Goal: Task Accomplishment & Management: Complete application form

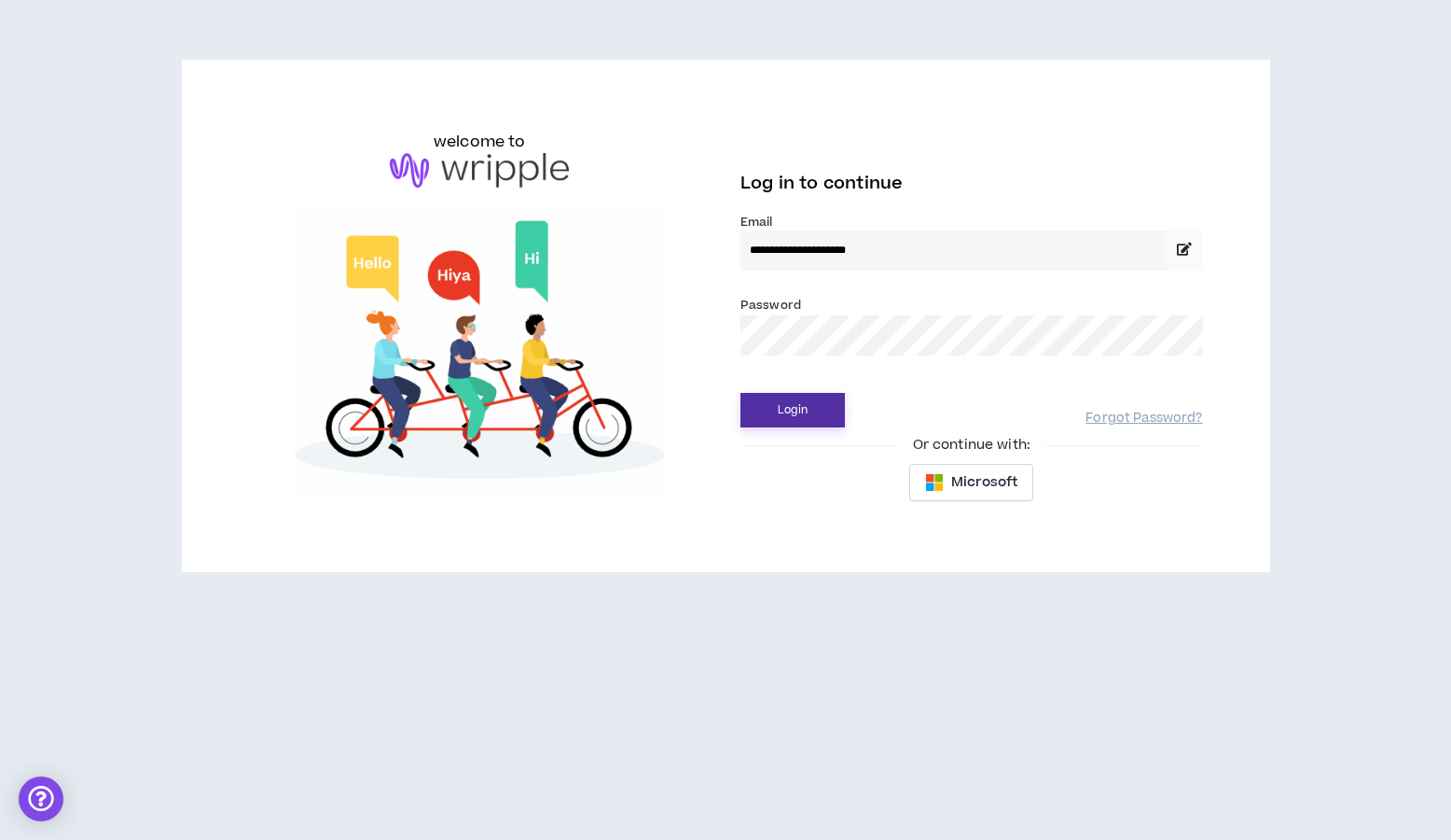
click at [833, 407] on button "Login" at bounding box center [793, 409] width 105 height 35
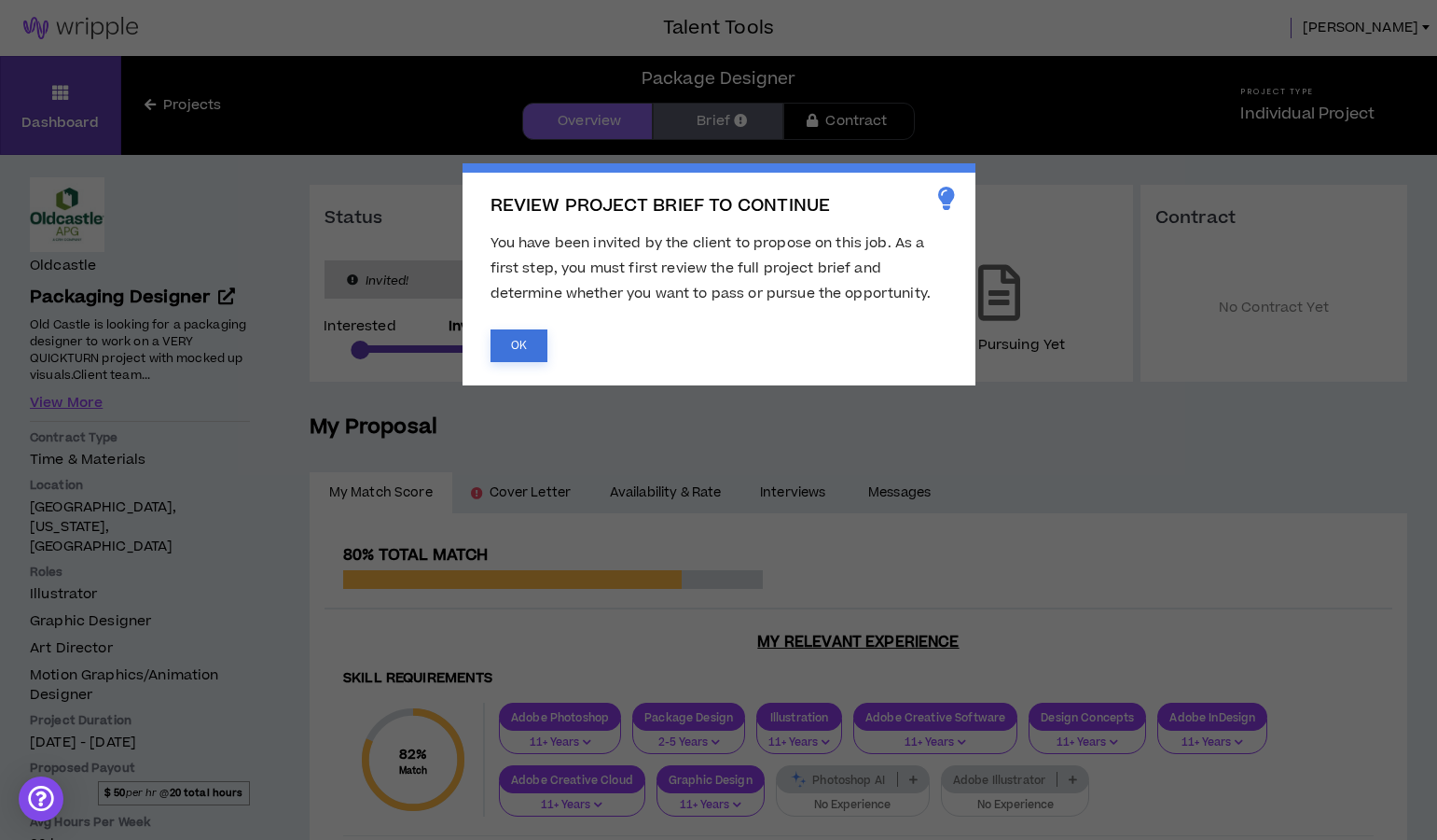
click at [522, 342] on button "OK" at bounding box center [519, 345] width 57 height 33
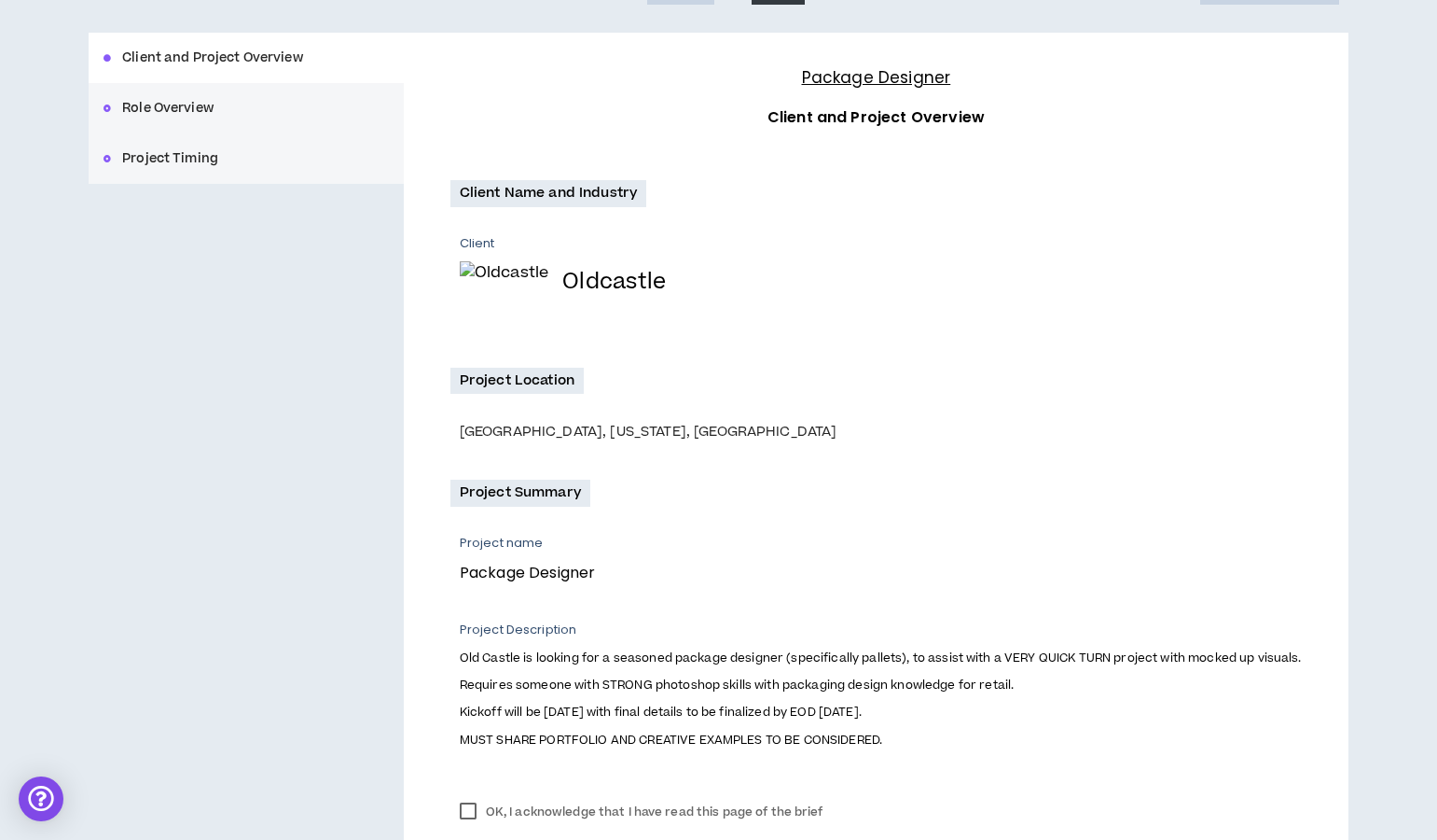
scroll to position [236, 0]
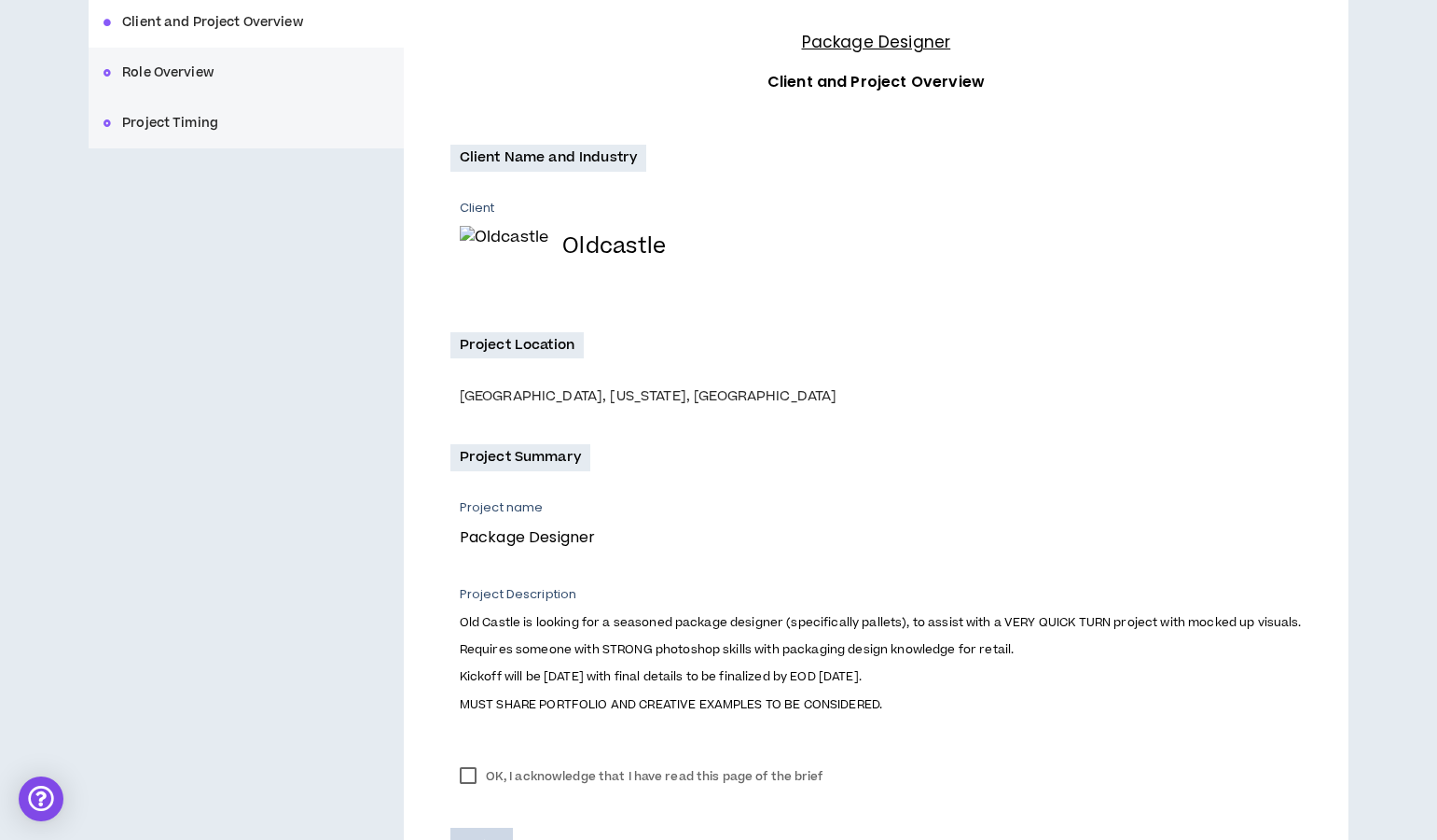
click at [467, 767] on label "OK, I acknowledge that I have read this page of the brief" at bounding box center [641, 776] width 382 height 28
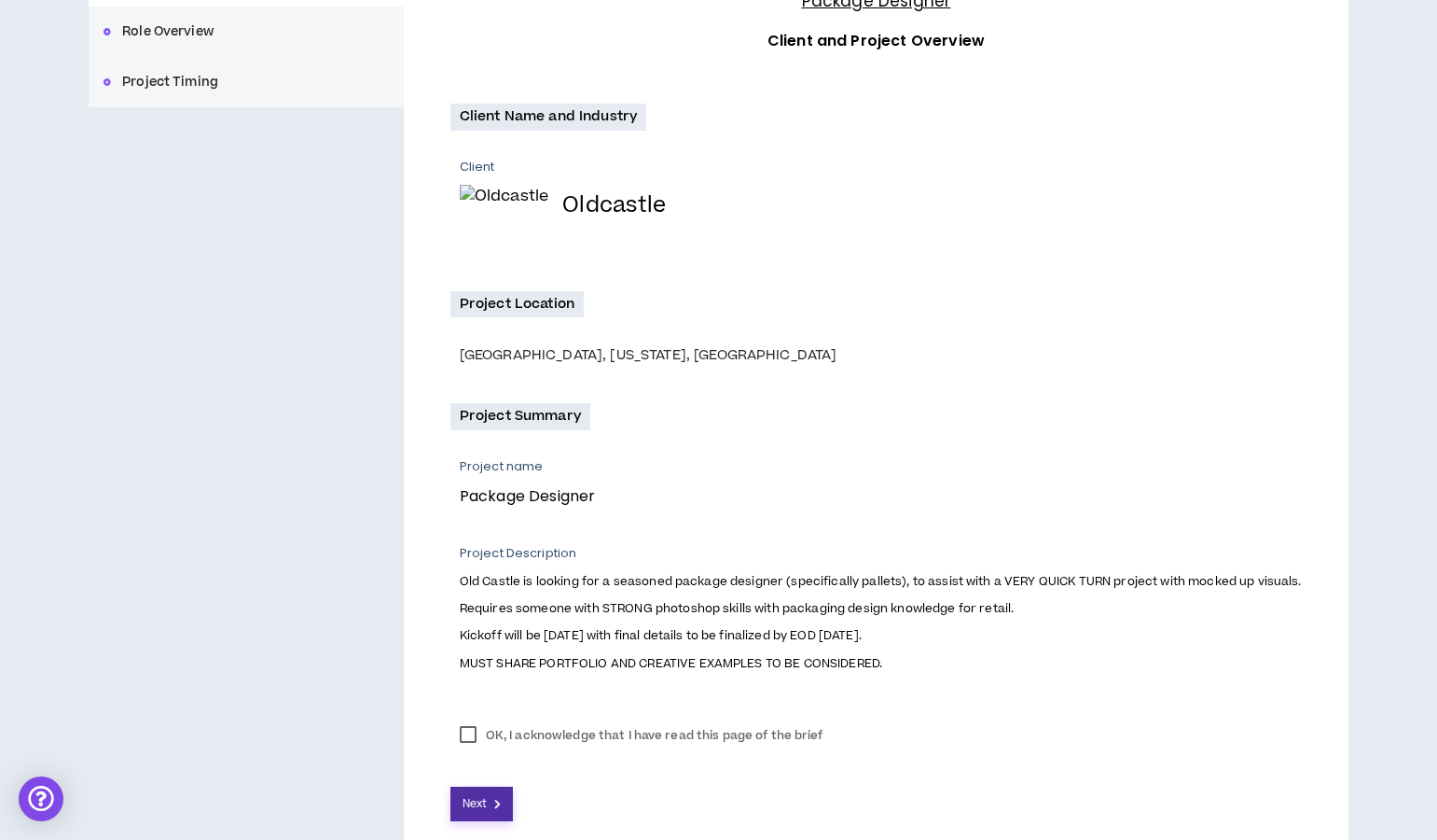
scroll to position [285, 0]
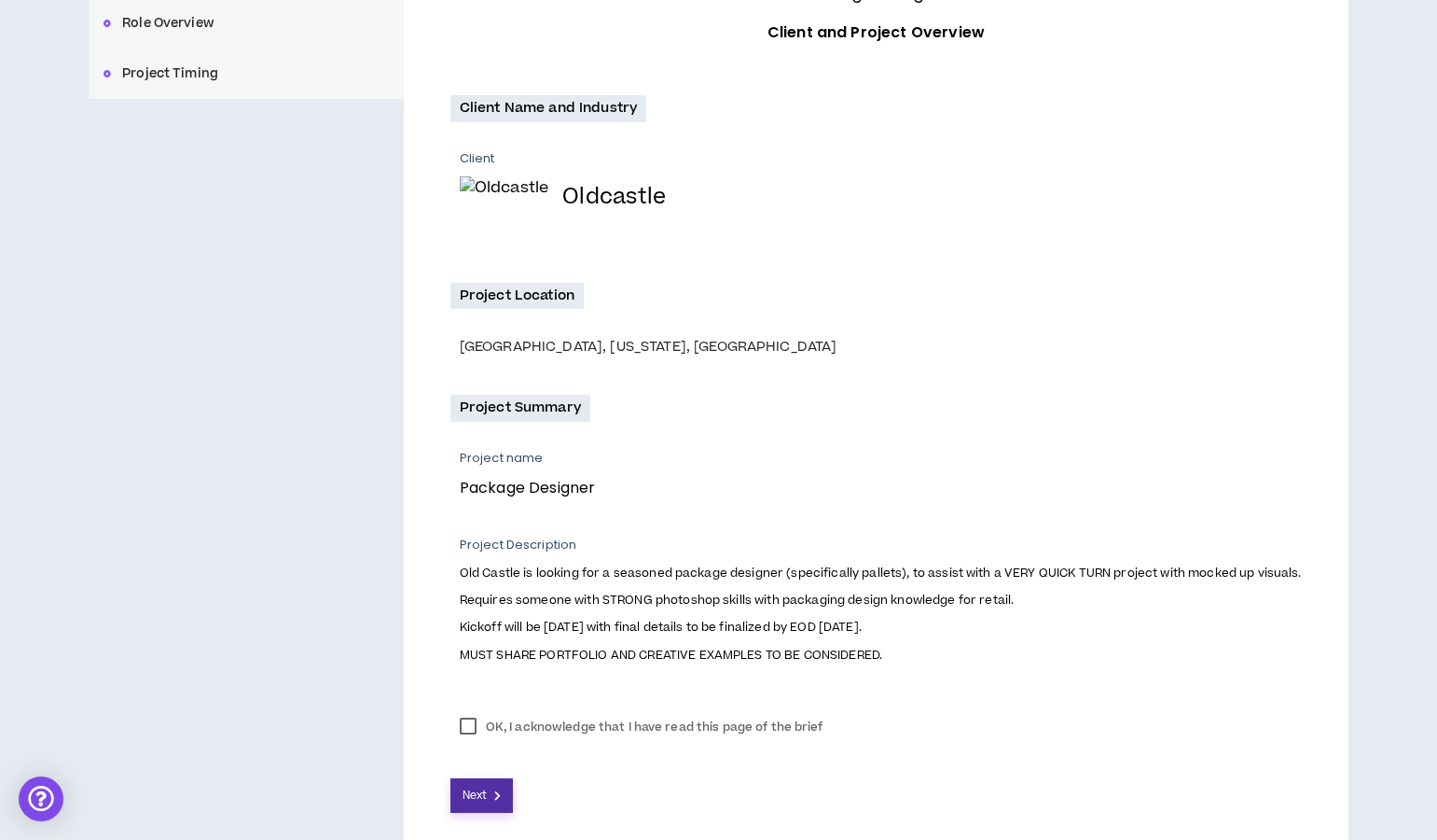
click at [476, 802] on span "Next" at bounding box center [475, 795] width 24 height 18
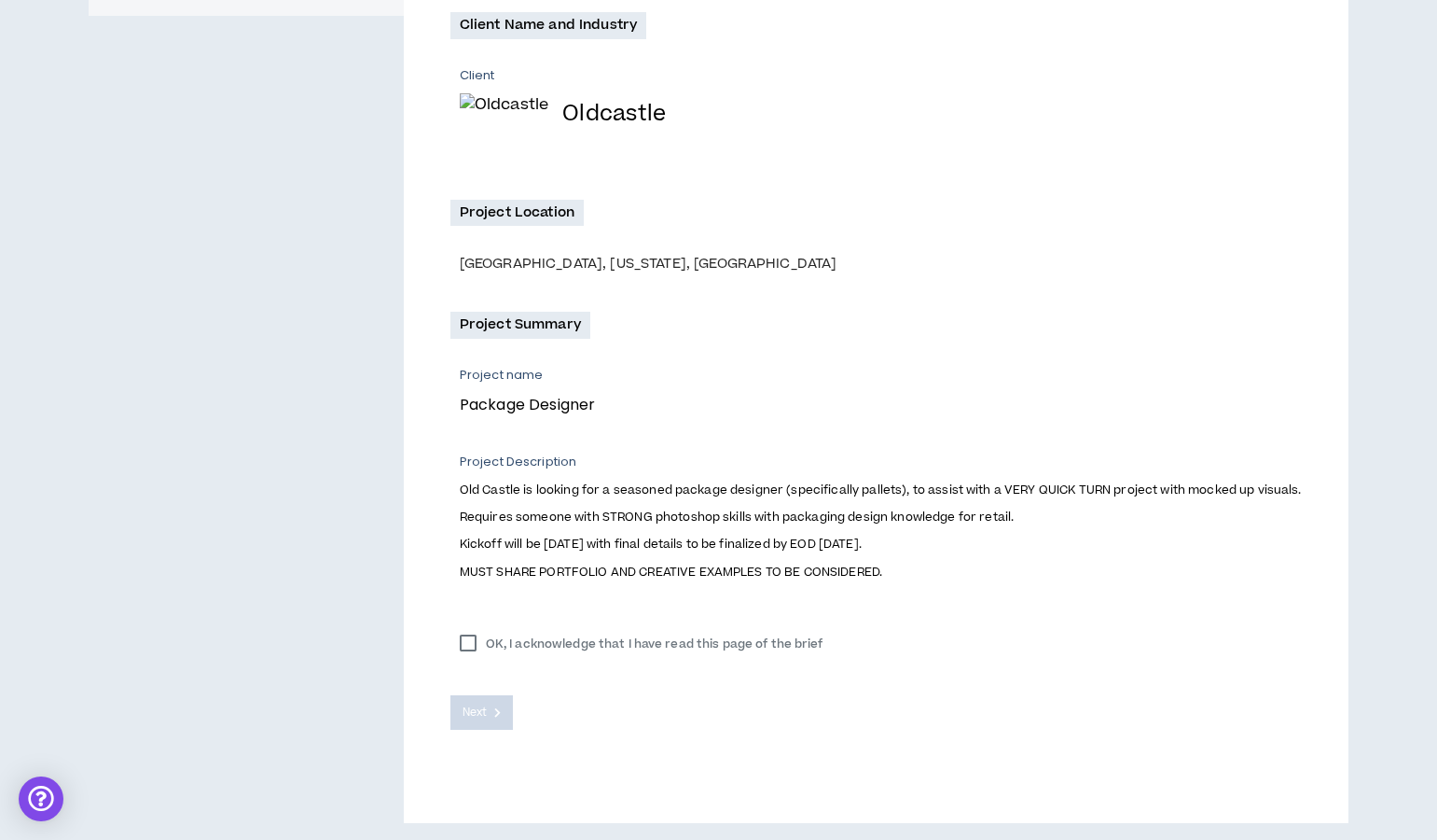
scroll to position [370, 0]
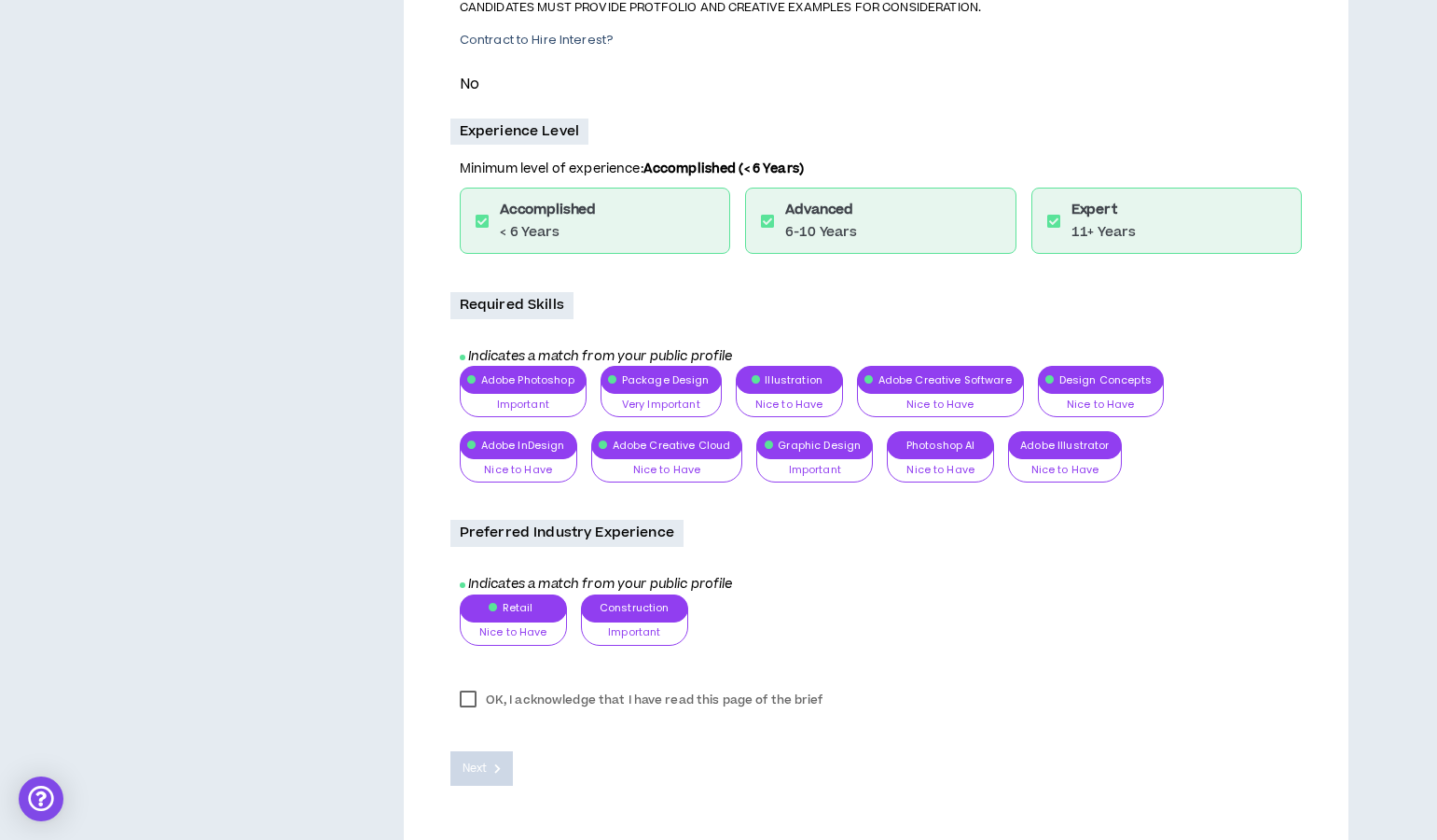
scroll to position [682, 0]
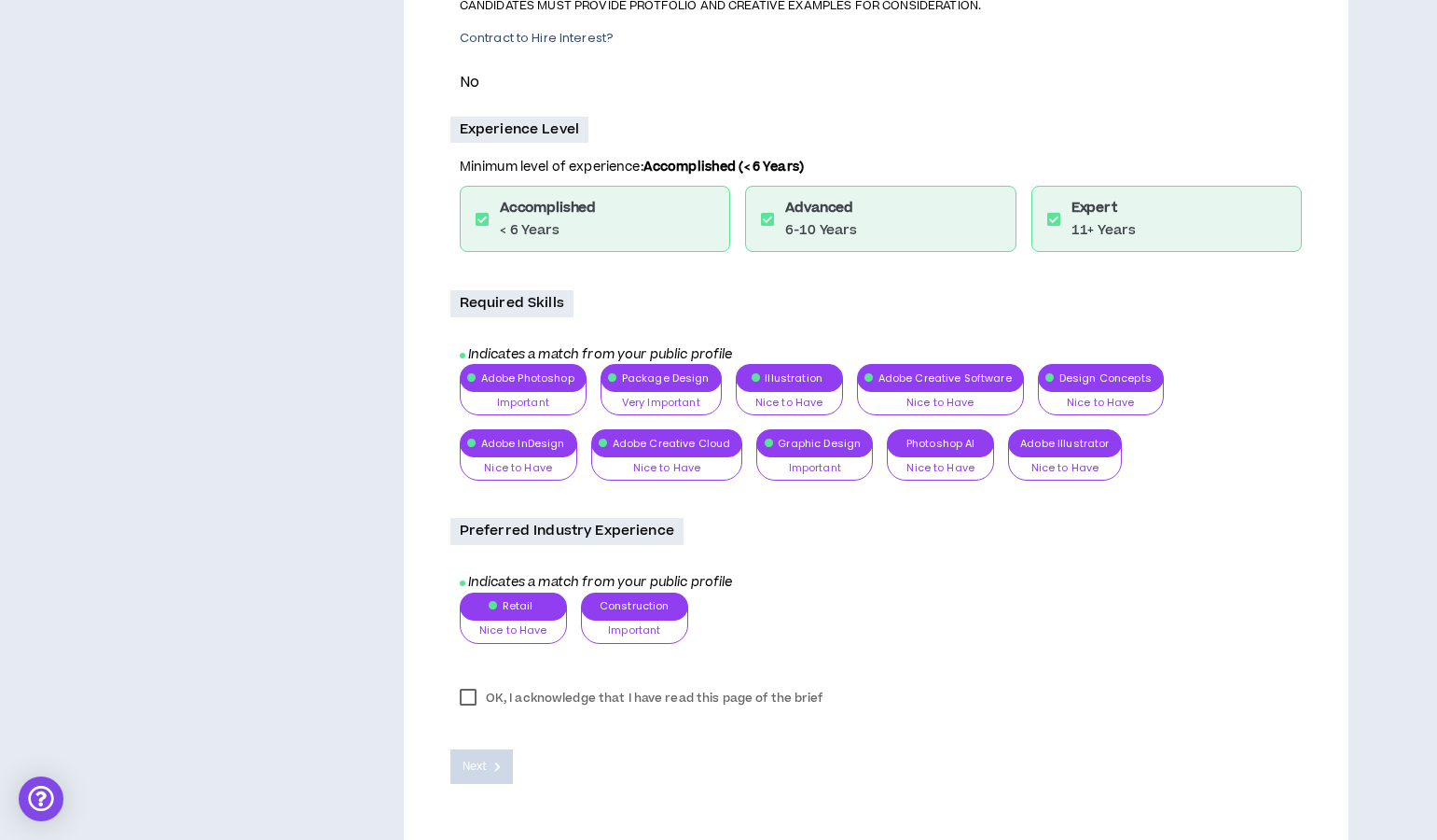
click at [480, 689] on label "OK, I acknowledge that I have read this page of the brief" at bounding box center [641, 698] width 382 height 28
click at [492, 755] on button "Next" at bounding box center [482, 766] width 64 height 35
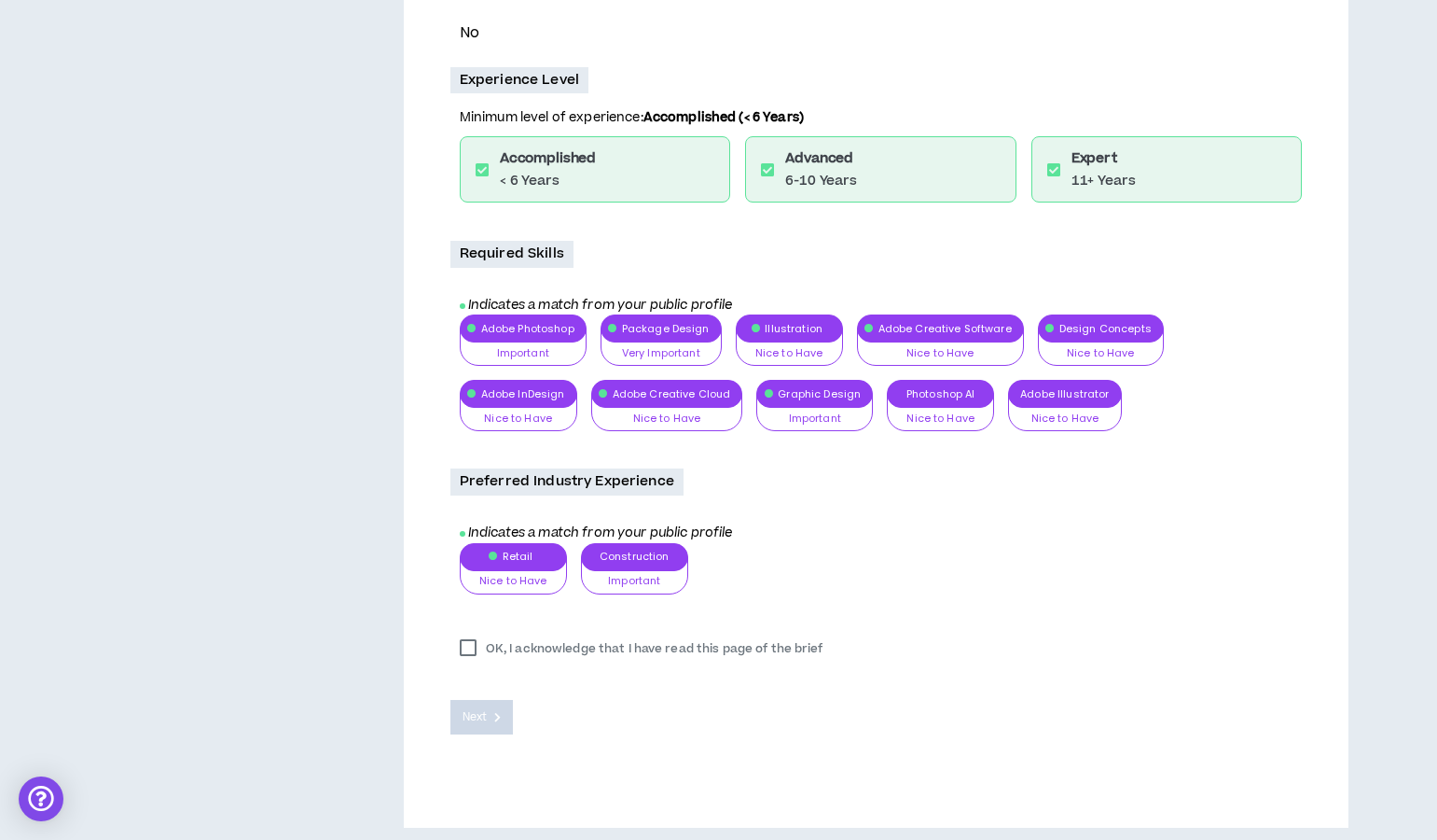
scroll to position [738, 0]
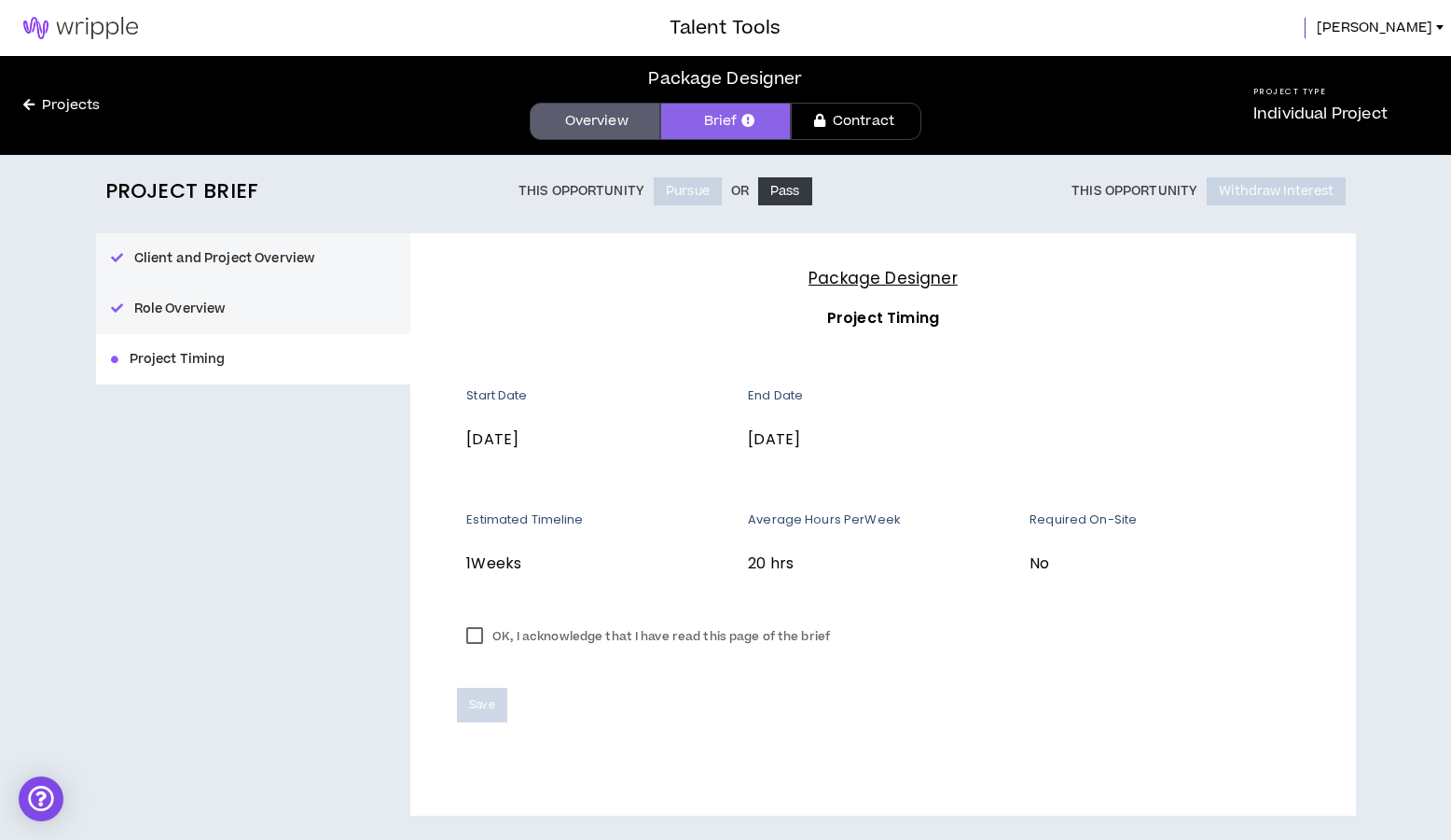
drag, startPoint x: 474, startPoint y: 632, endPoint x: 495, endPoint y: 646, distance: 25.2
click at [483, 639] on label "OK, I acknowledge that I have read this page of the brief" at bounding box center [647, 636] width 382 height 28
click at [460, 710] on button "Save" at bounding box center [481, 705] width 50 height 35
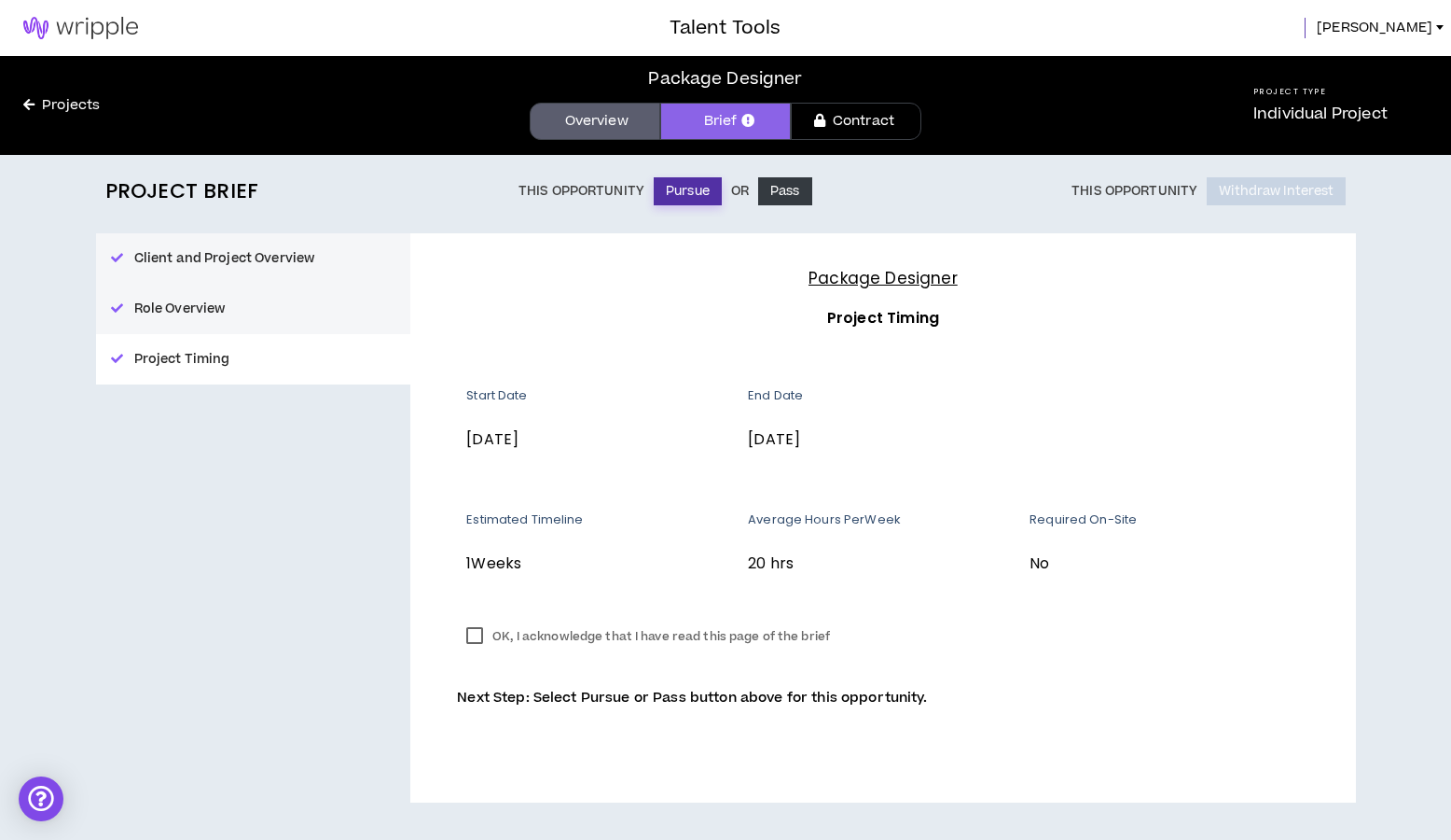
click at [691, 189] on button "Pursue" at bounding box center [688, 192] width 68 height 28
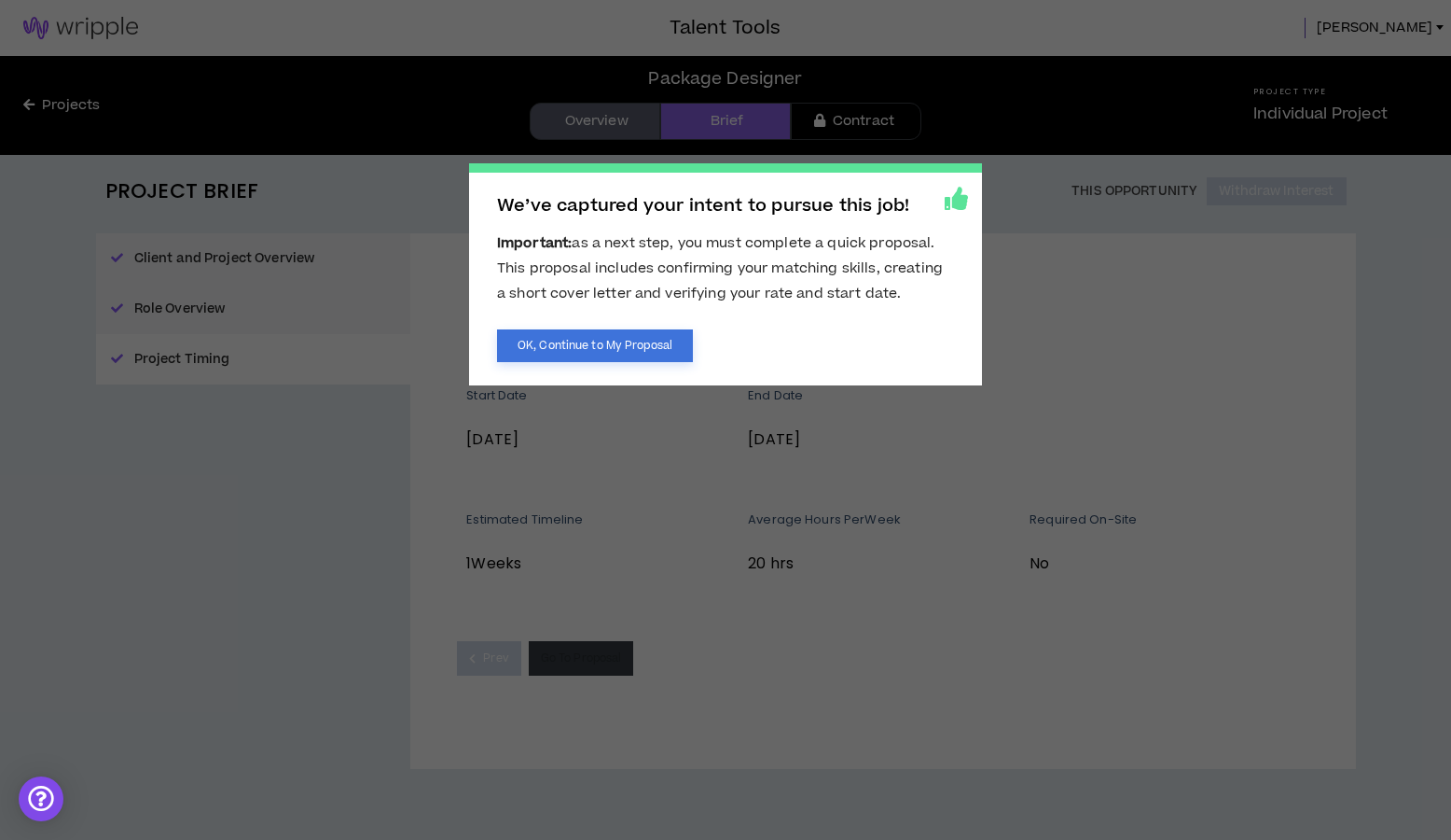
click at [614, 348] on button "OK, Continue to My Proposal" at bounding box center [595, 345] width 196 height 33
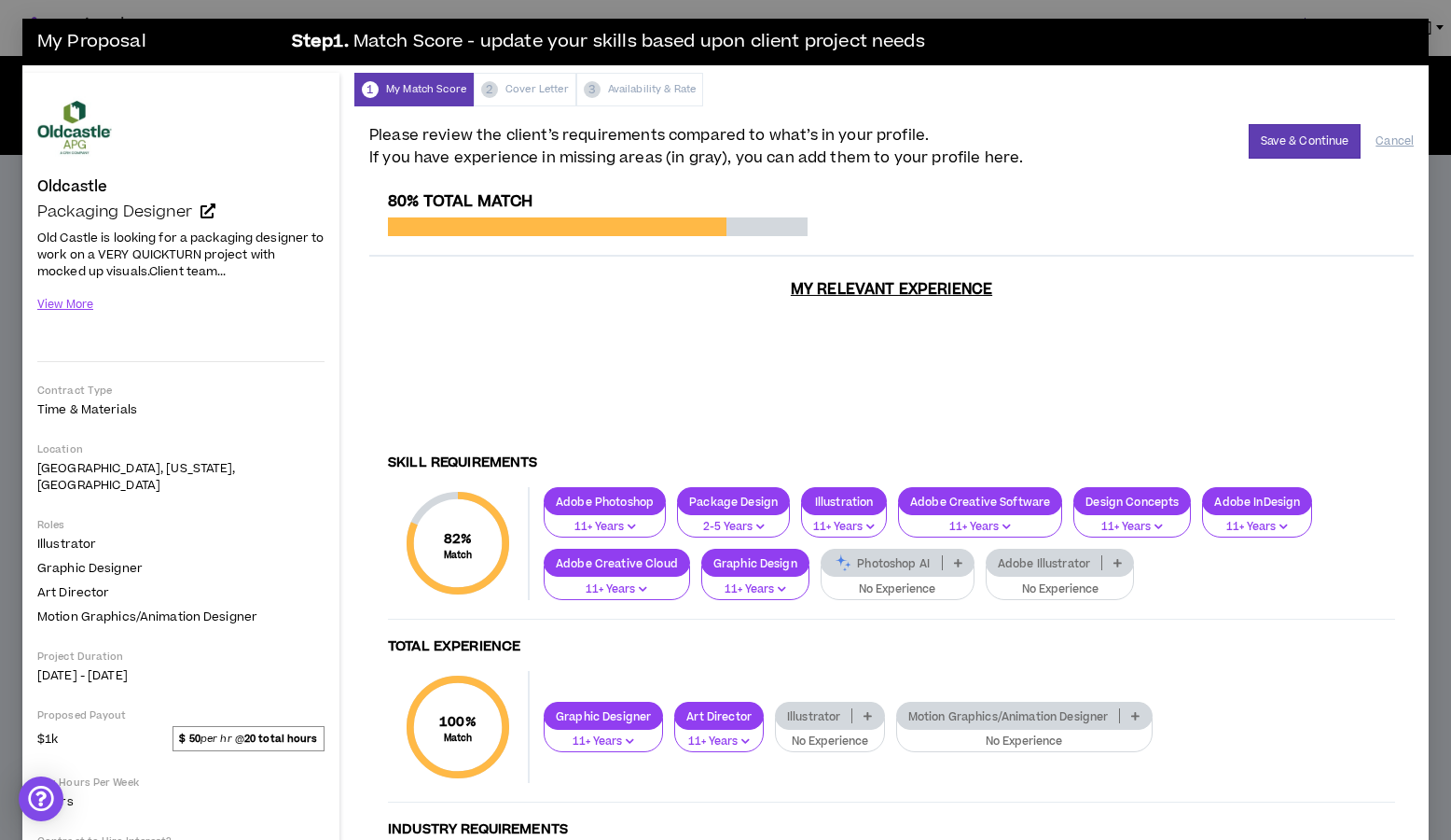
click at [1117, 558] on icon at bounding box center [1117, 562] width 8 height 9
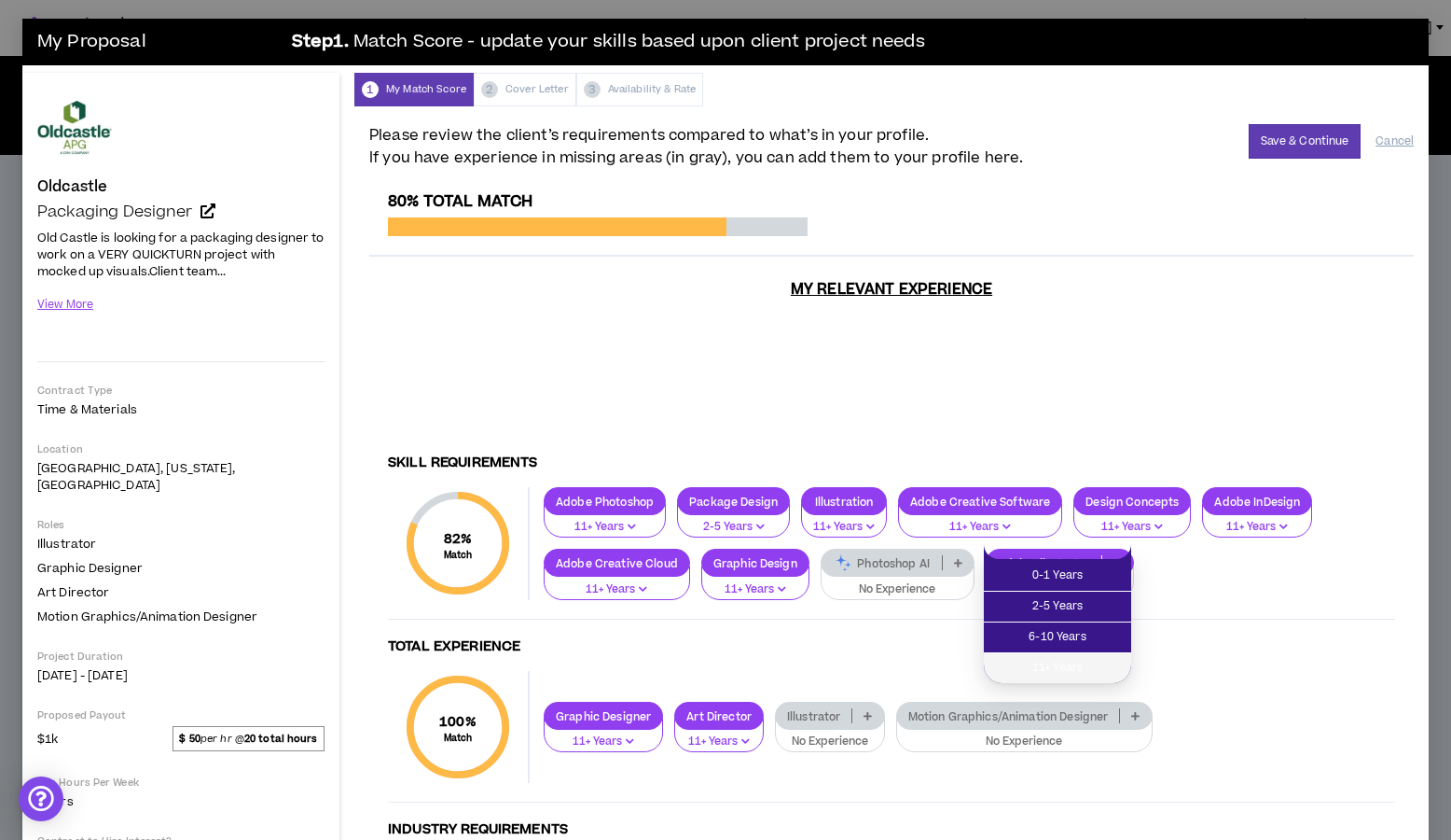
click at [1090, 660] on span "11+ Years" at bounding box center [1058, 668] width 125 height 21
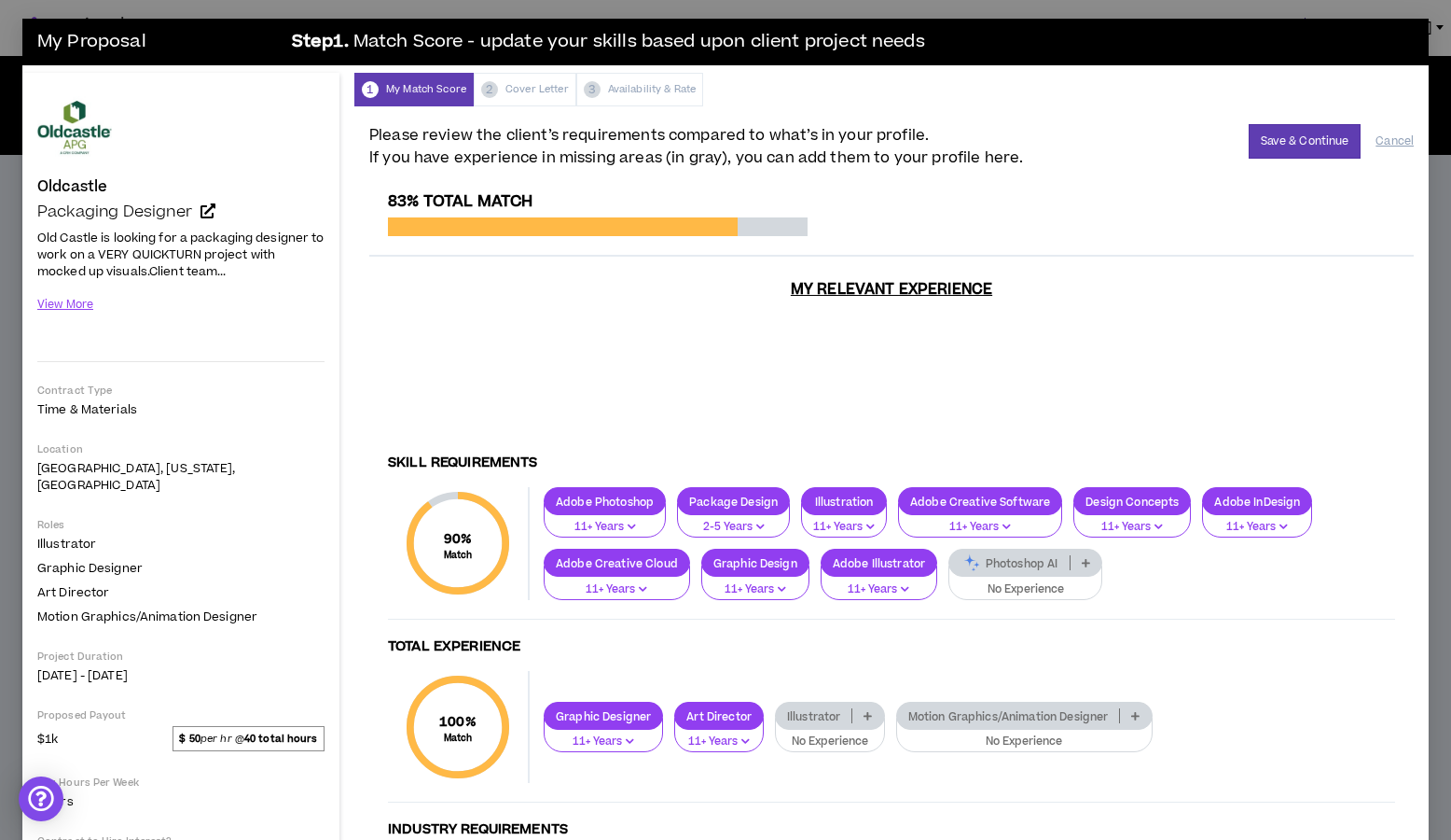
click at [867, 711] on icon at bounding box center [867, 716] width 8 height 9
click at [846, 814] on span "11+ Years" at bounding box center [832, 820] width 87 height 21
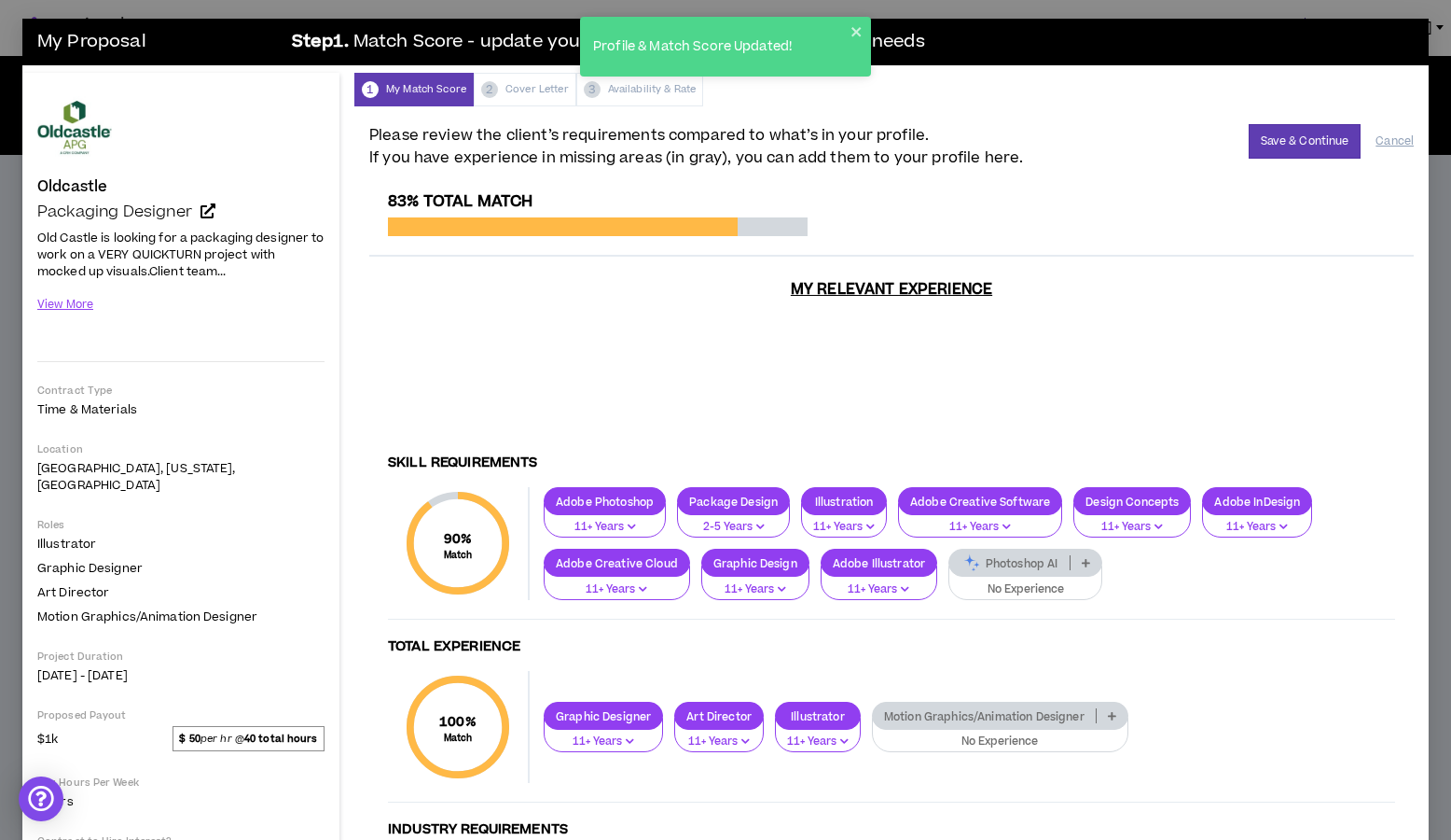
scroll to position [149, 0]
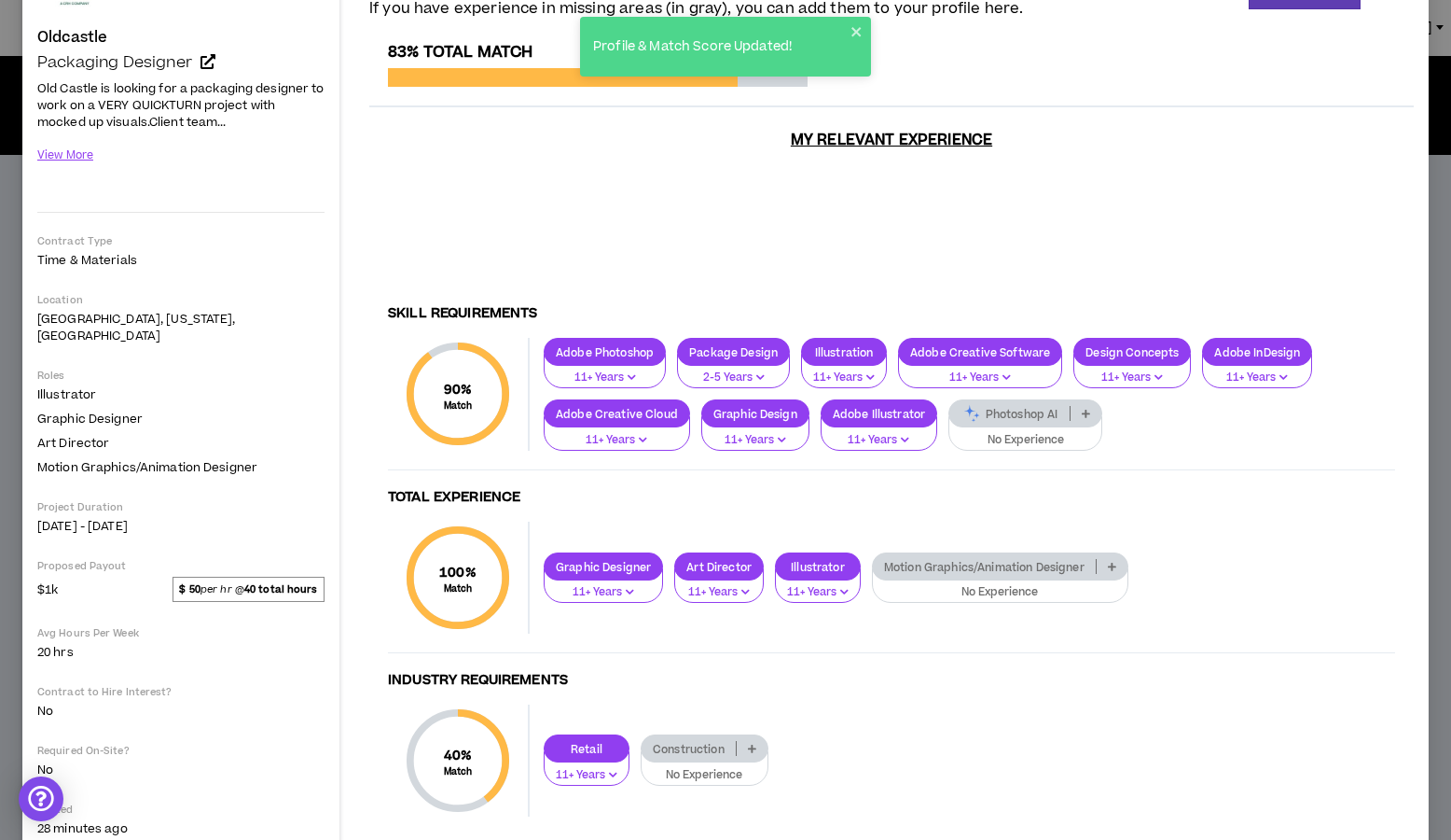
click at [1041, 406] on p "Photoshop AI" at bounding box center [1009, 413] width 121 height 14
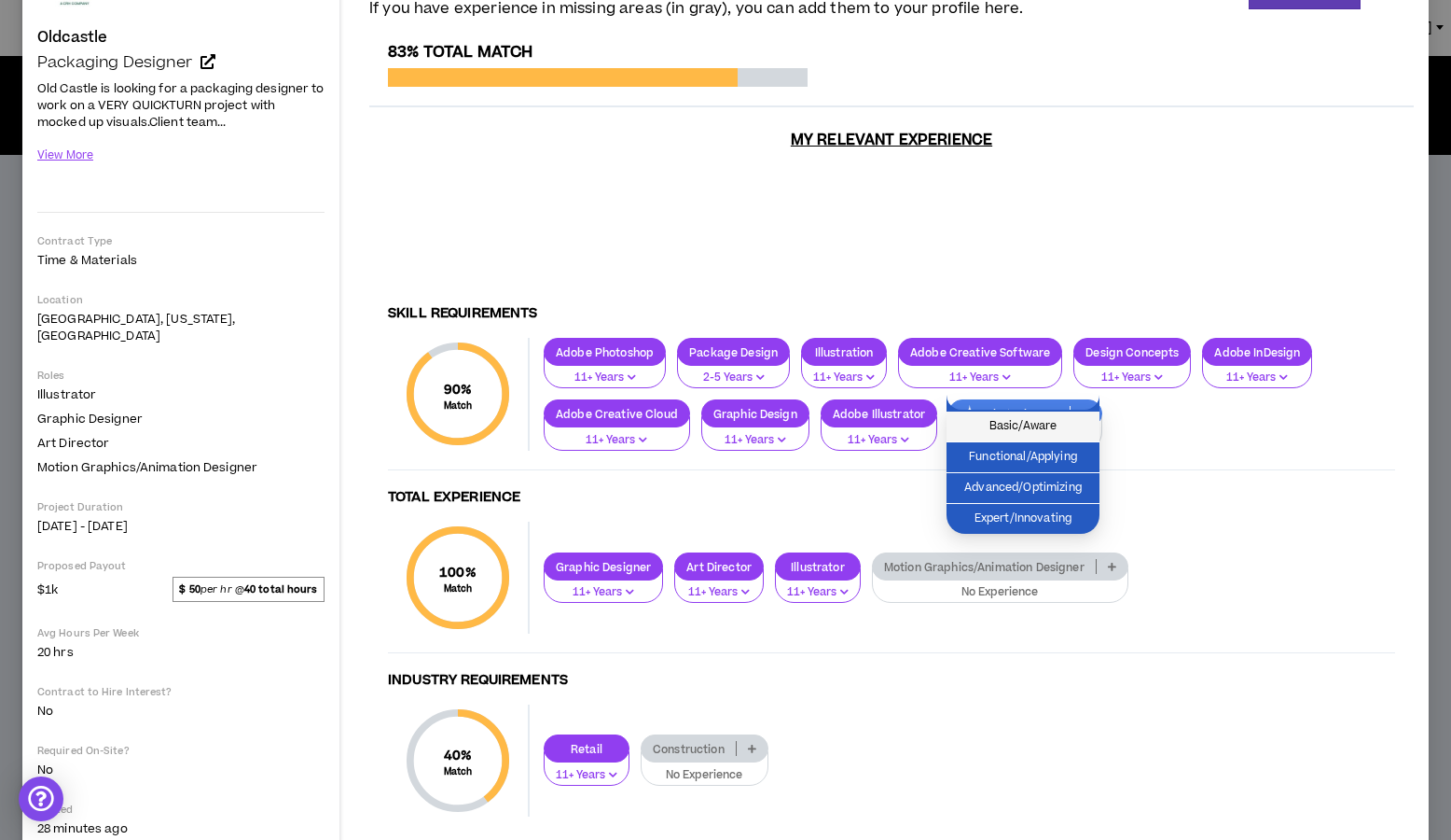
click at [1022, 428] on span "Basic/Aware" at bounding box center [1023, 426] width 131 height 21
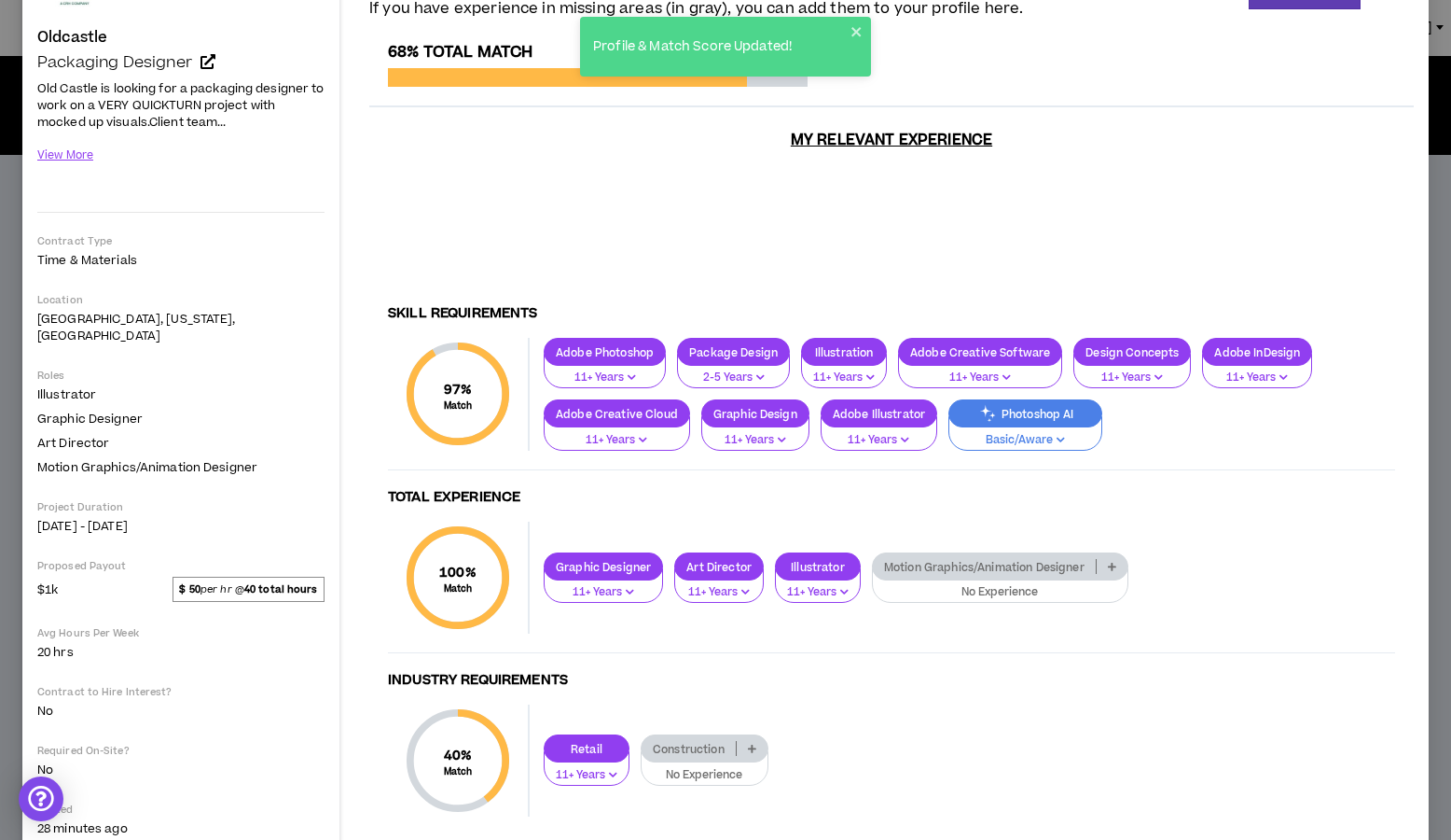
drag, startPoint x: 1007, startPoint y: 535, endPoint x: 1015, endPoint y: 543, distance: 11.3
click at [1007, 552] on div "Motion Graphics/Animation Designer" at bounding box center [1000, 566] width 257 height 28
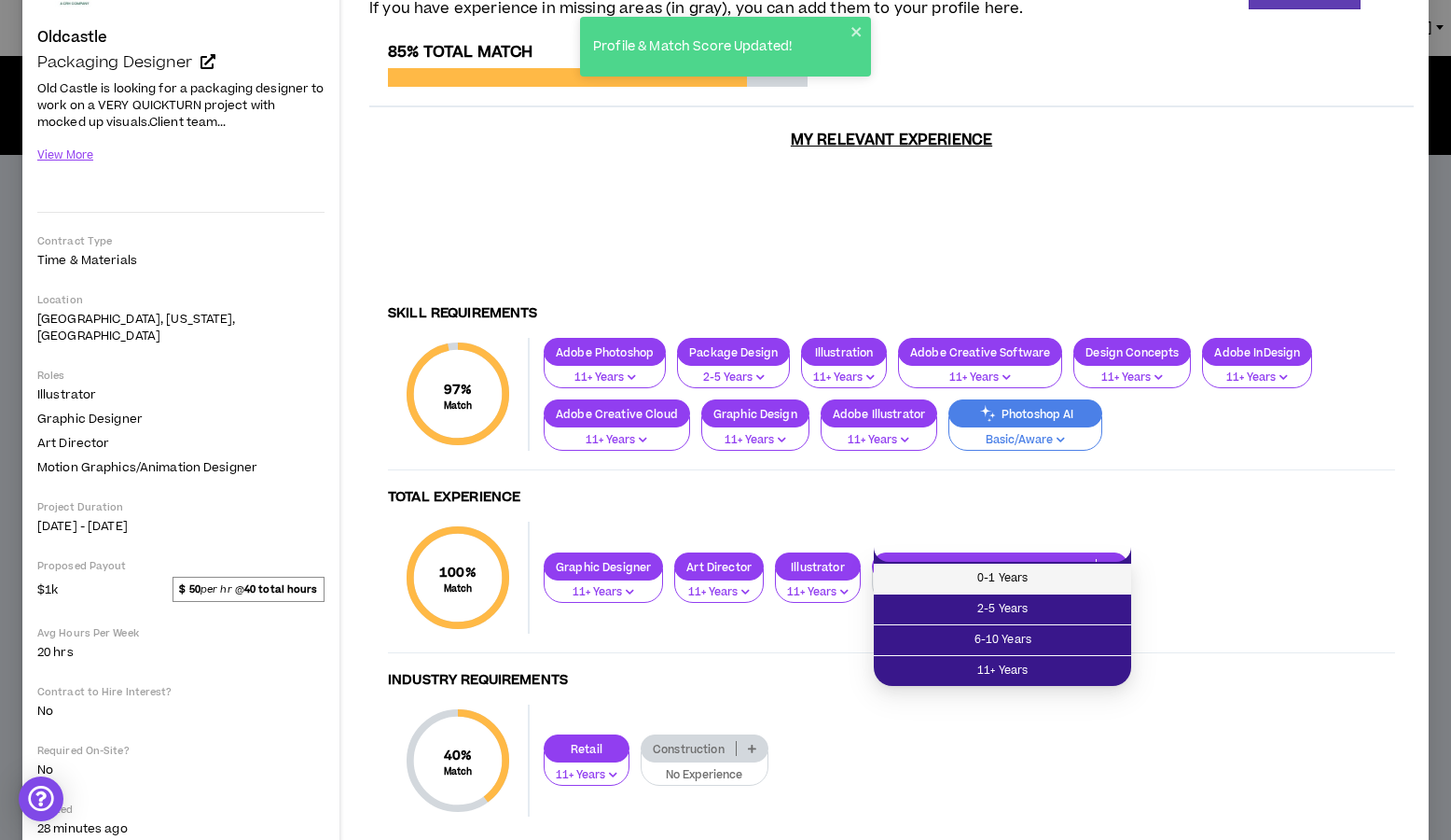
click at [1029, 577] on span "0-1 Years" at bounding box center [1003, 578] width 235 height 21
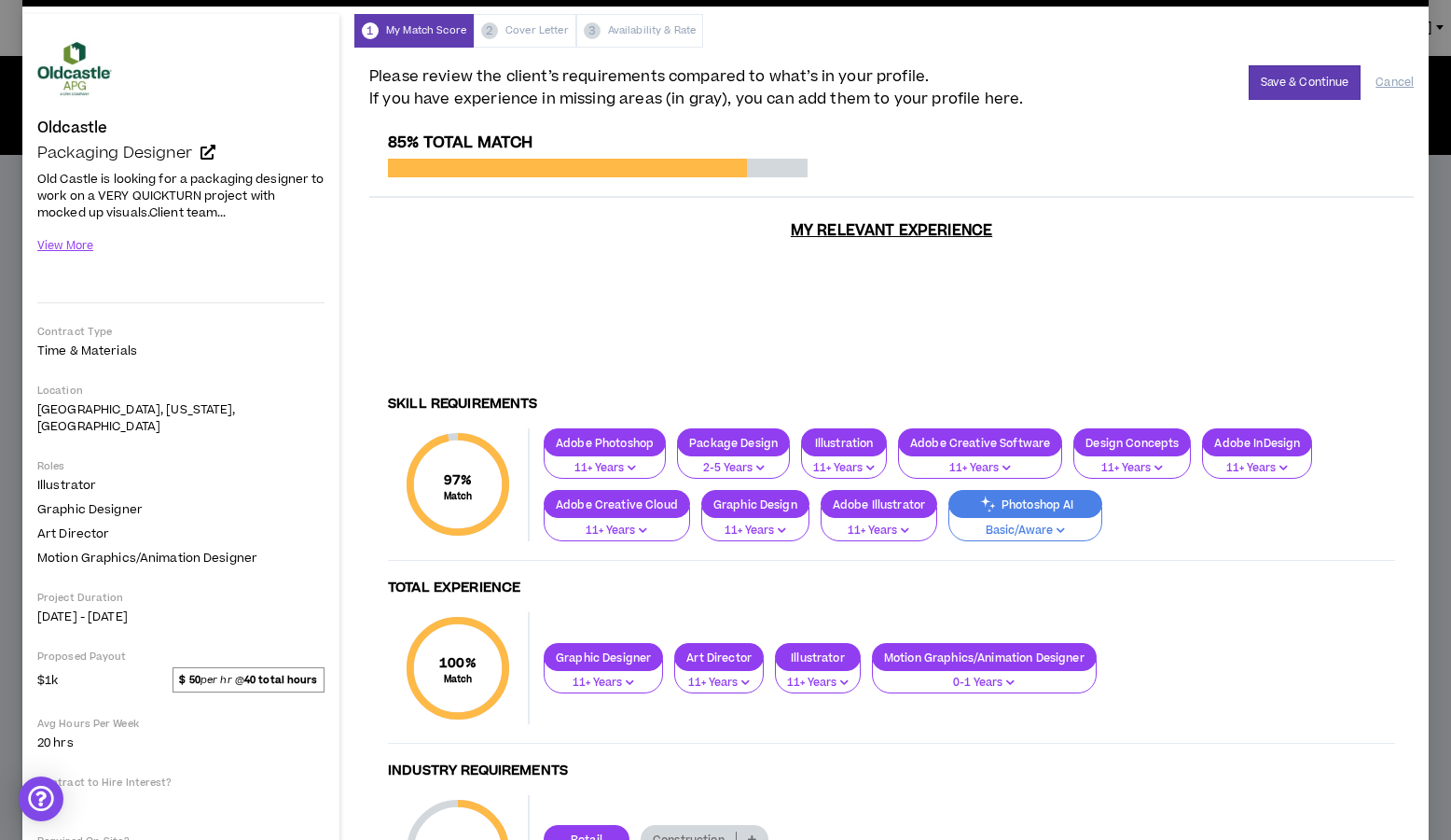
scroll to position [57, 0]
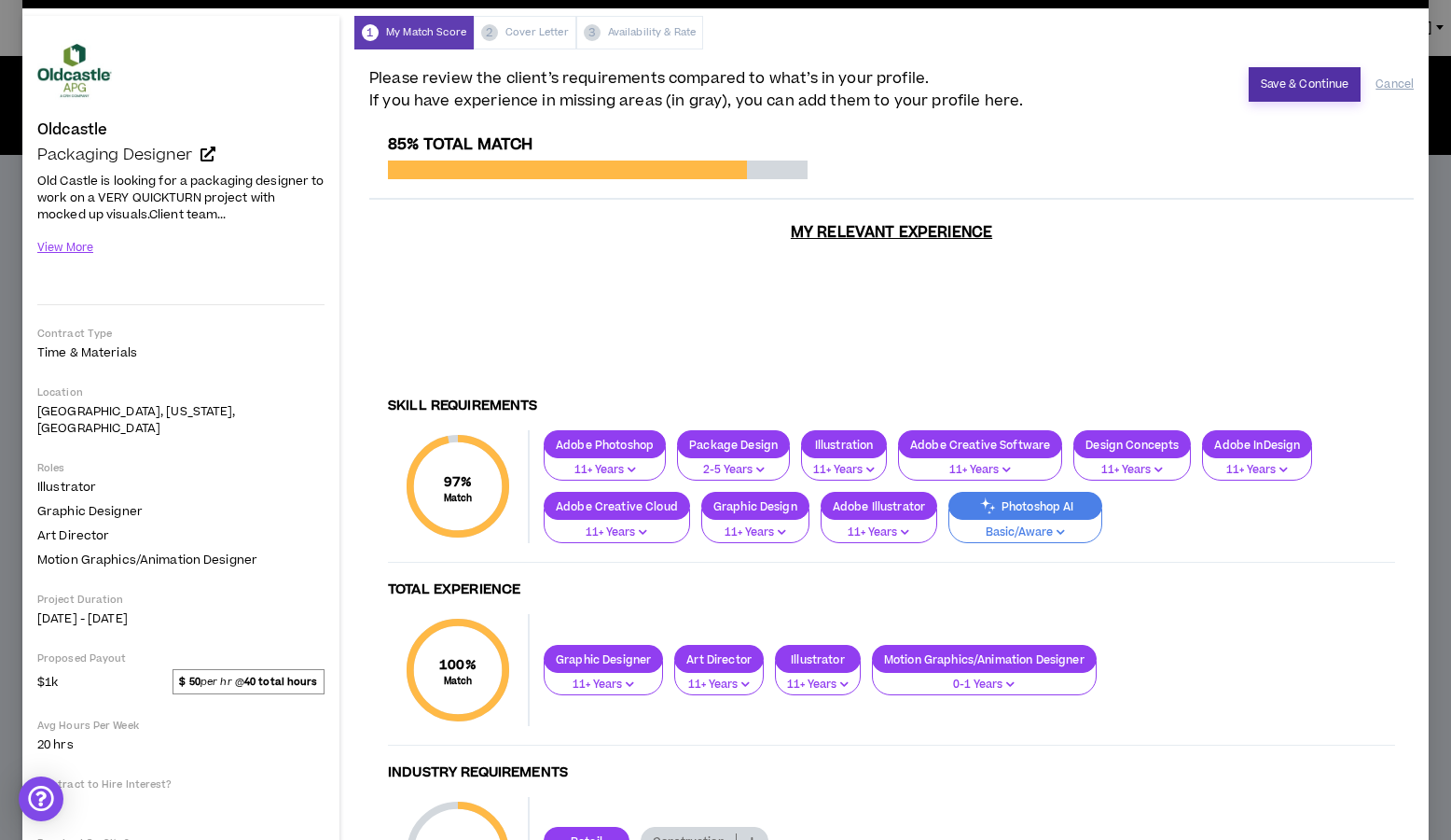
click at [1264, 85] on button "Save & Continue" at bounding box center [1305, 84] width 113 height 35
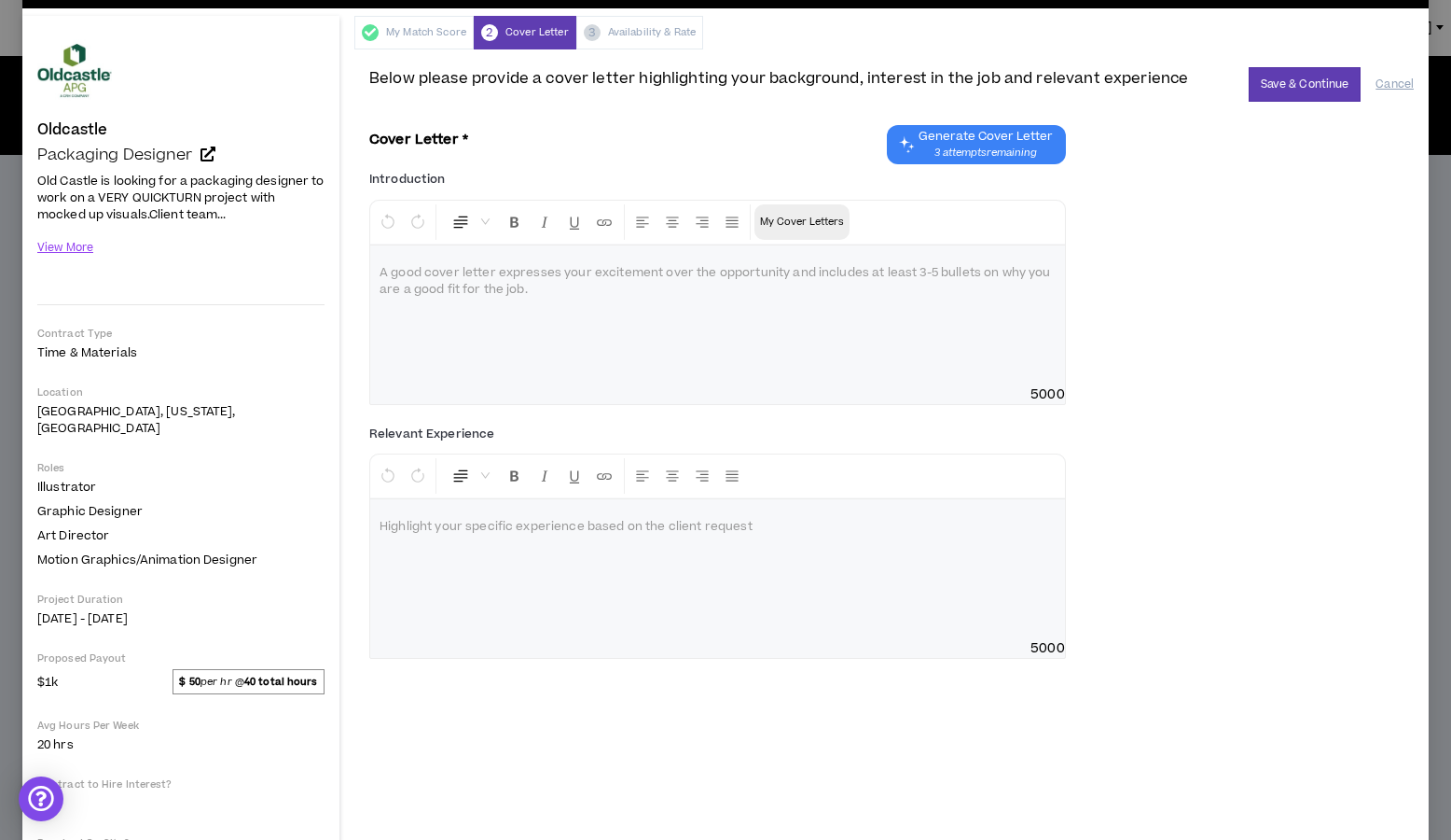
click at [805, 219] on p "My Cover Letters" at bounding box center [803, 222] width 84 height 19
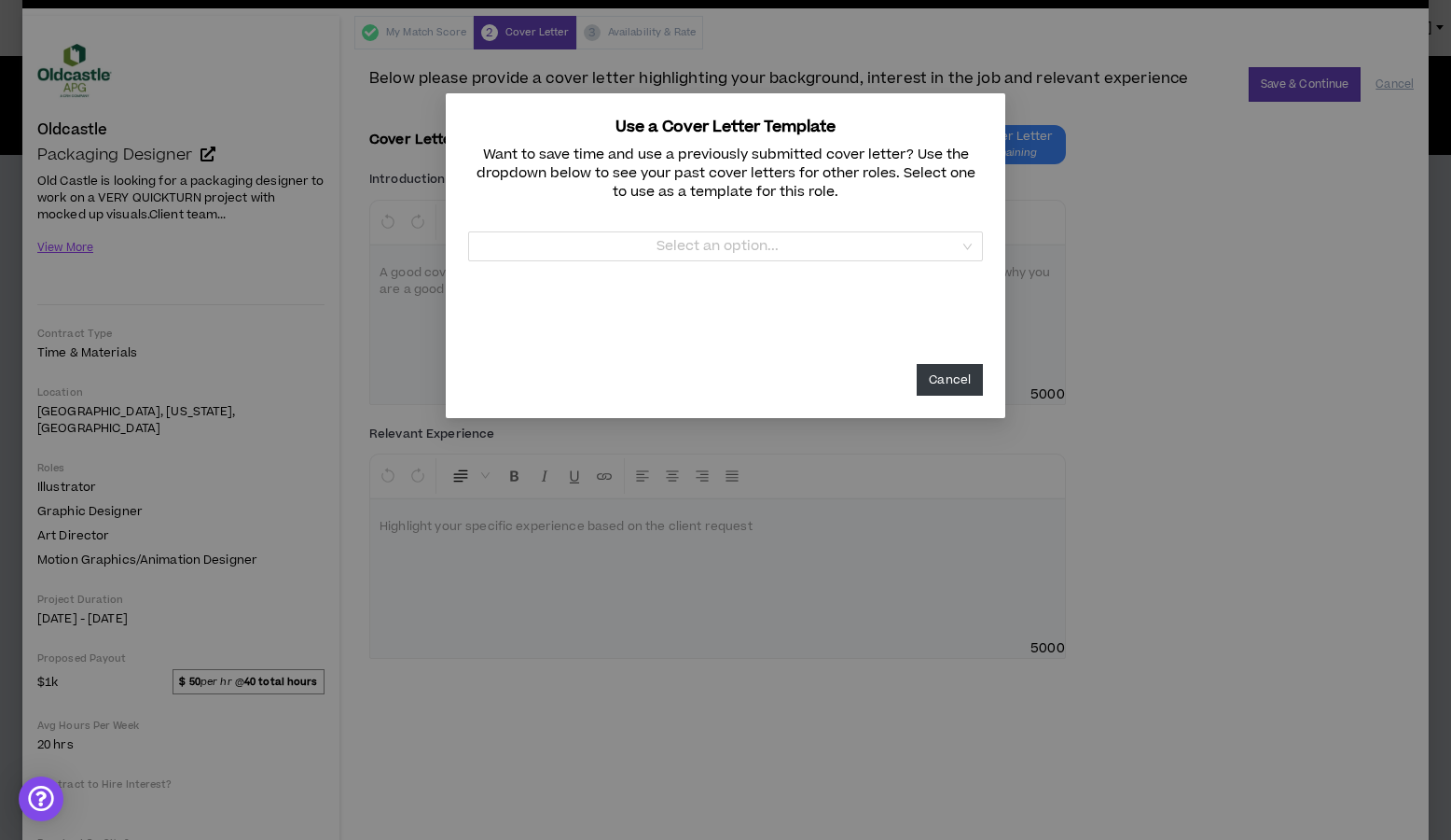
click at [953, 382] on button "Cancel" at bounding box center [949, 379] width 66 height 32
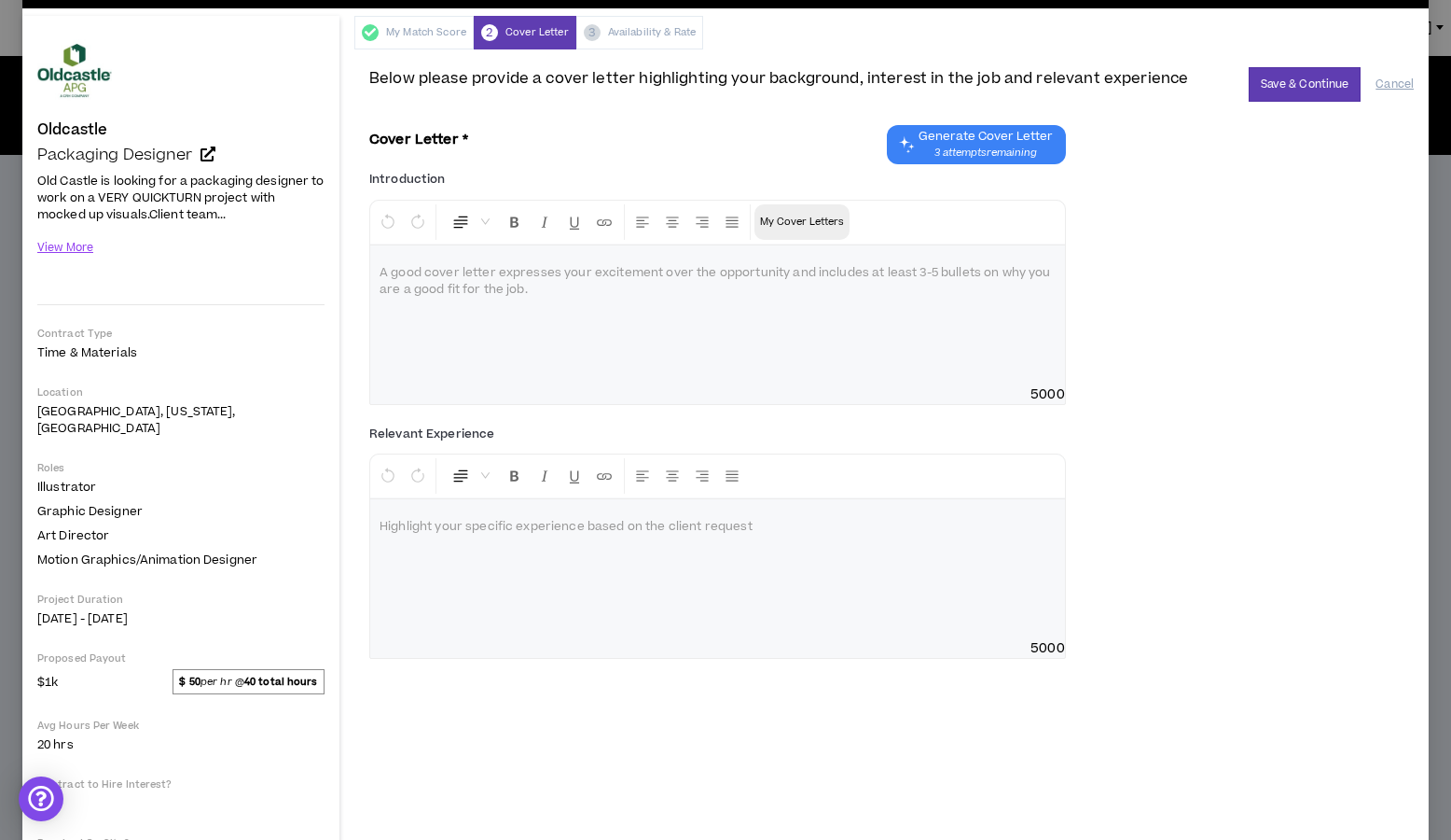
click at [390, 271] on p at bounding box center [718, 274] width 676 height 19
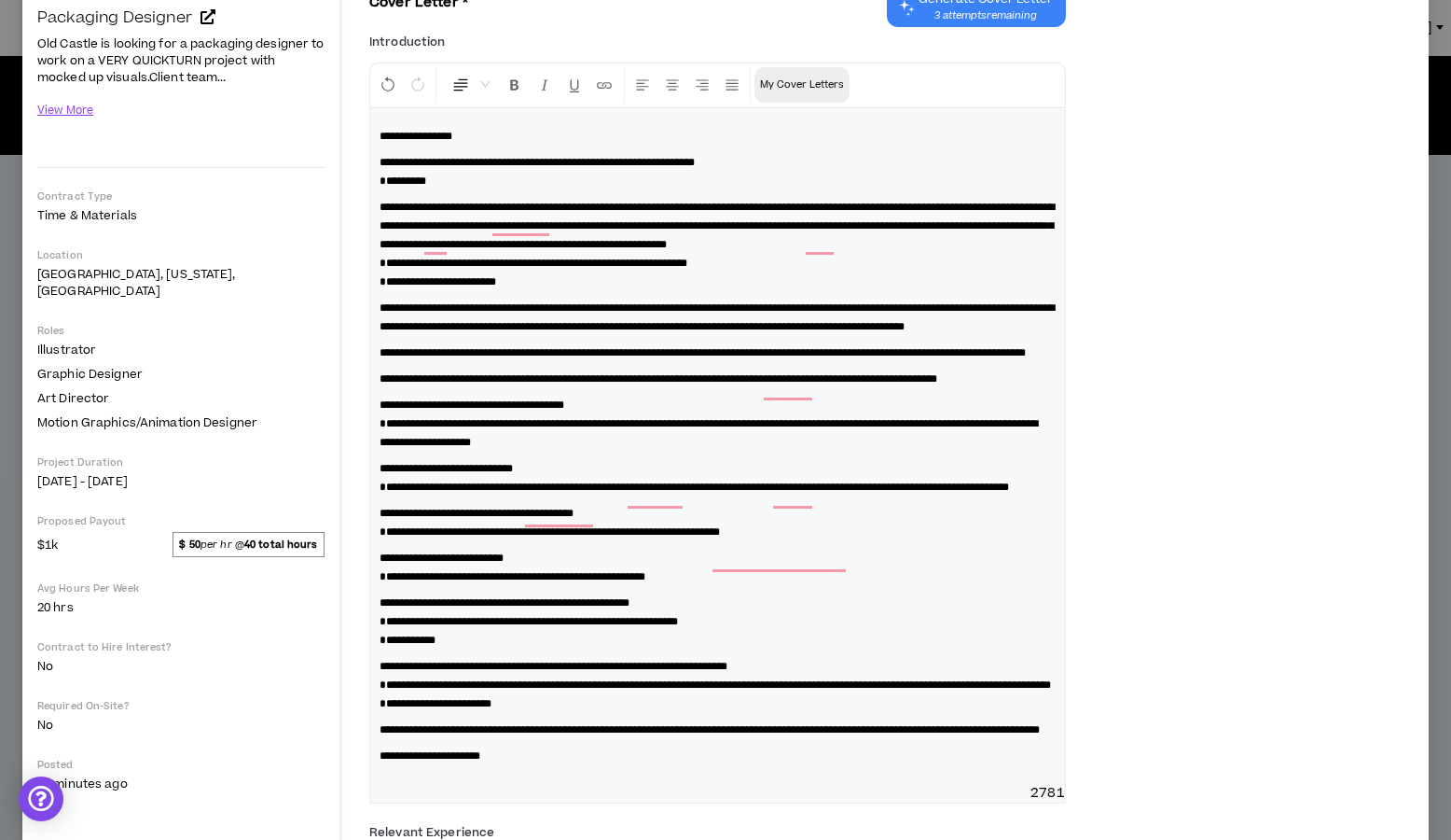
scroll to position [113, 0]
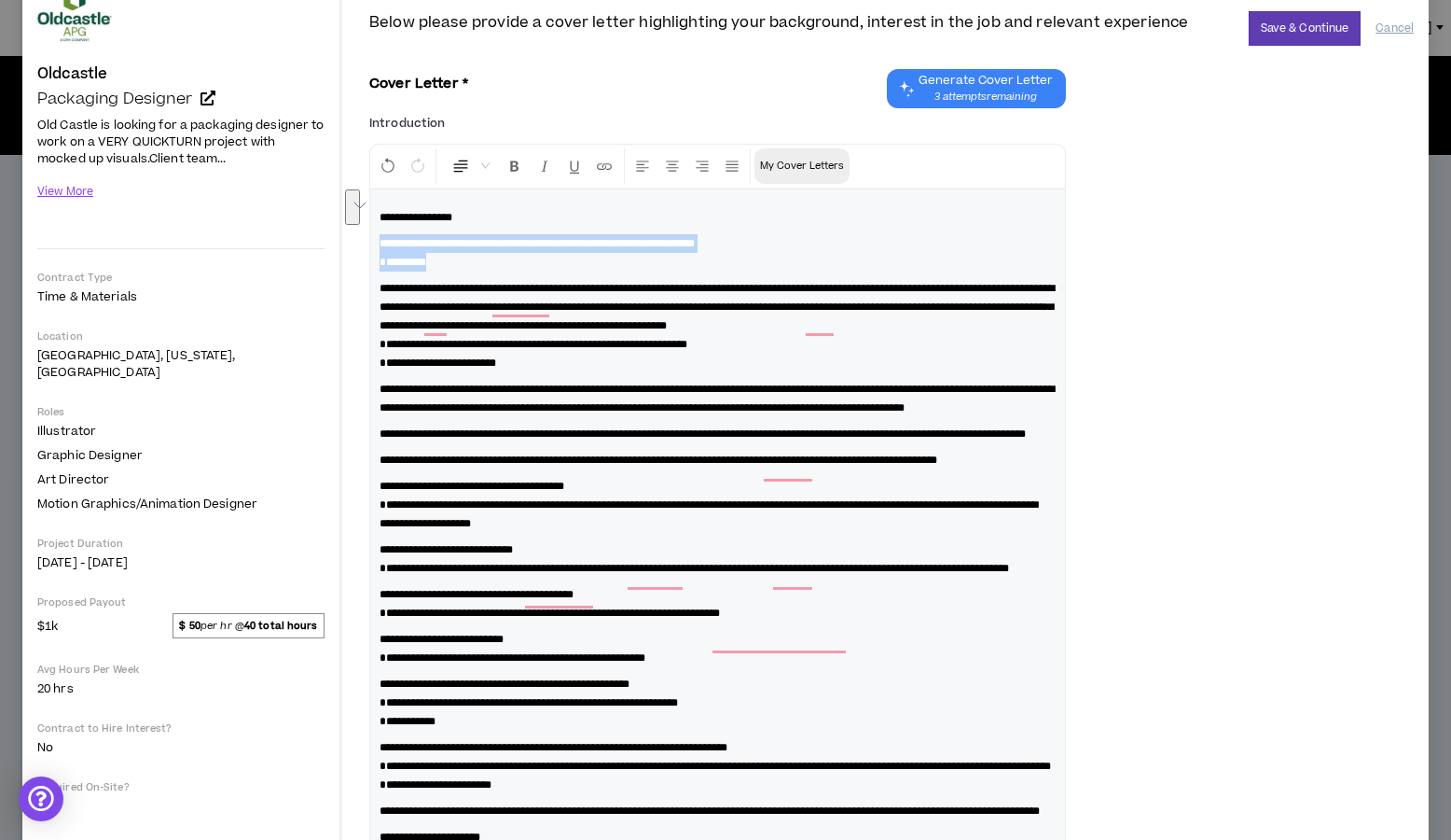
drag, startPoint x: 475, startPoint y: 270, endPoint x: 361, endPoint y: 246, distance: 116.5
click at [361, 246] on div "**********" at bounding box center [891, 581] width 1074 height 1176
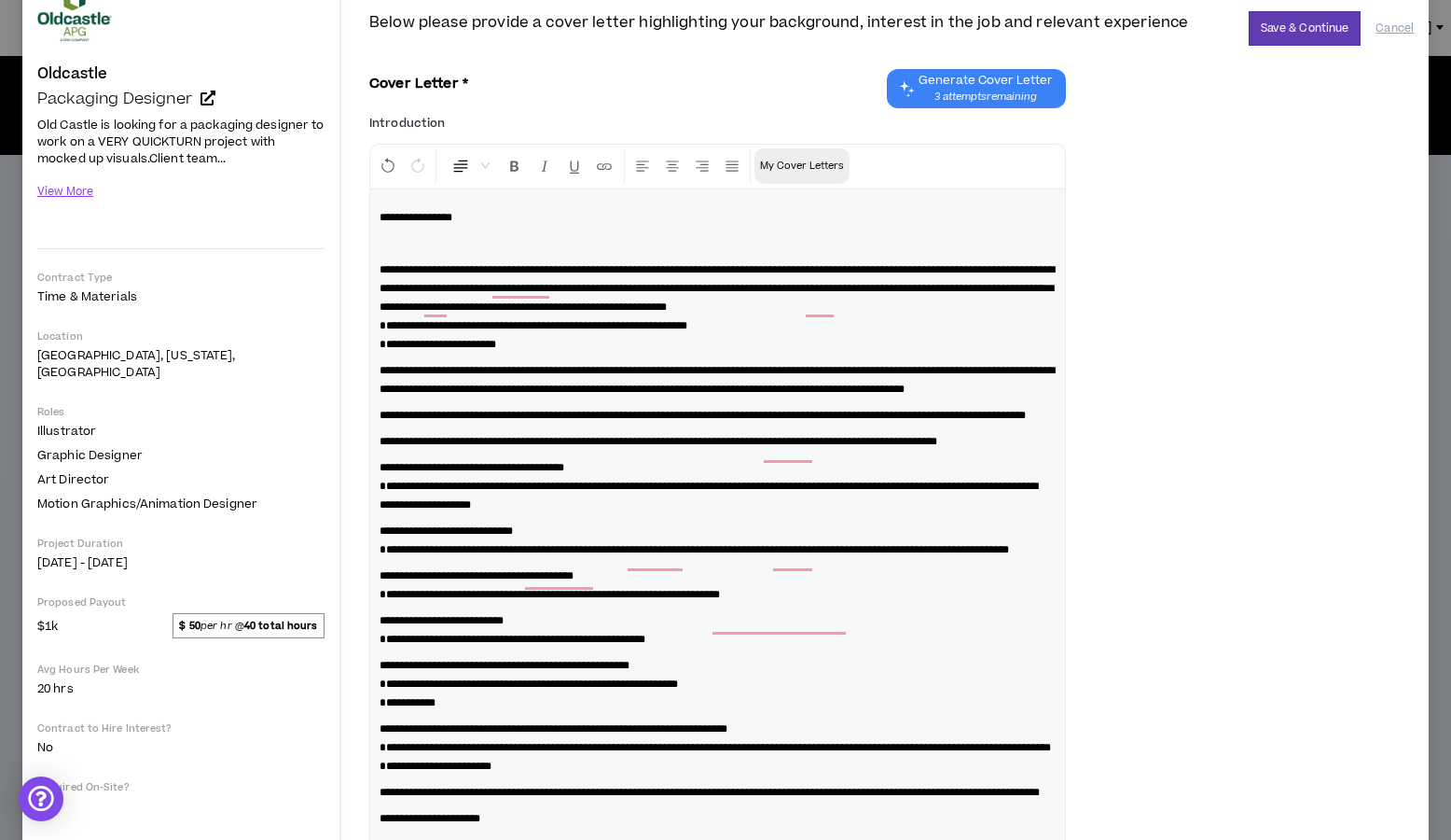
click at [791, 271] on span "**********" at bounding box center [717, 289] width 676 height 49
click at [379, 331] on span "**********" at bounding box center [533, 325] width 307 height 11
click at [381, 331] on span "**********" at bounding box center [533, 325] width 307 height 11
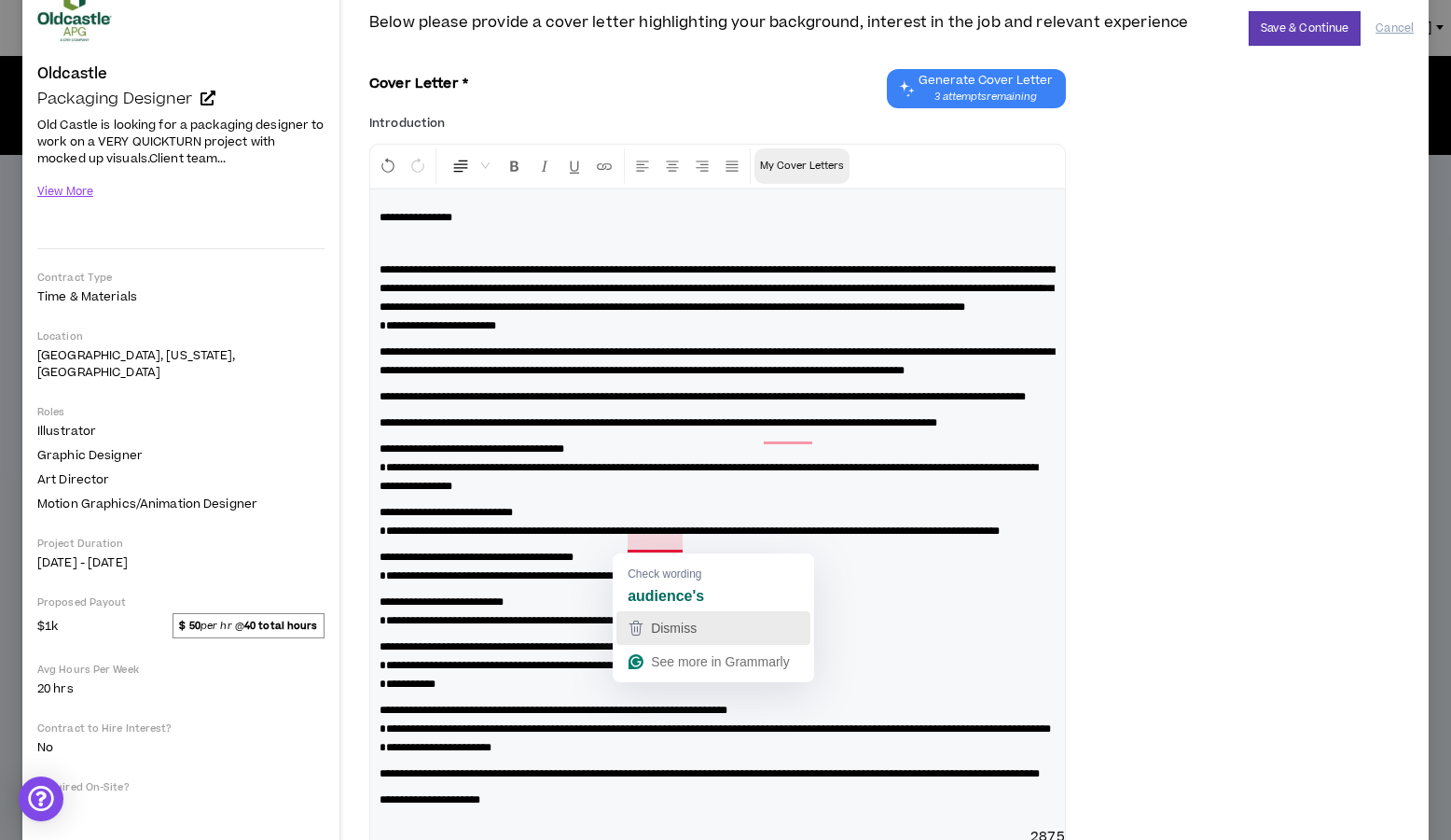
click at [644, 628] on icon "button" at bounding box center [636, 628] width 22 height 22
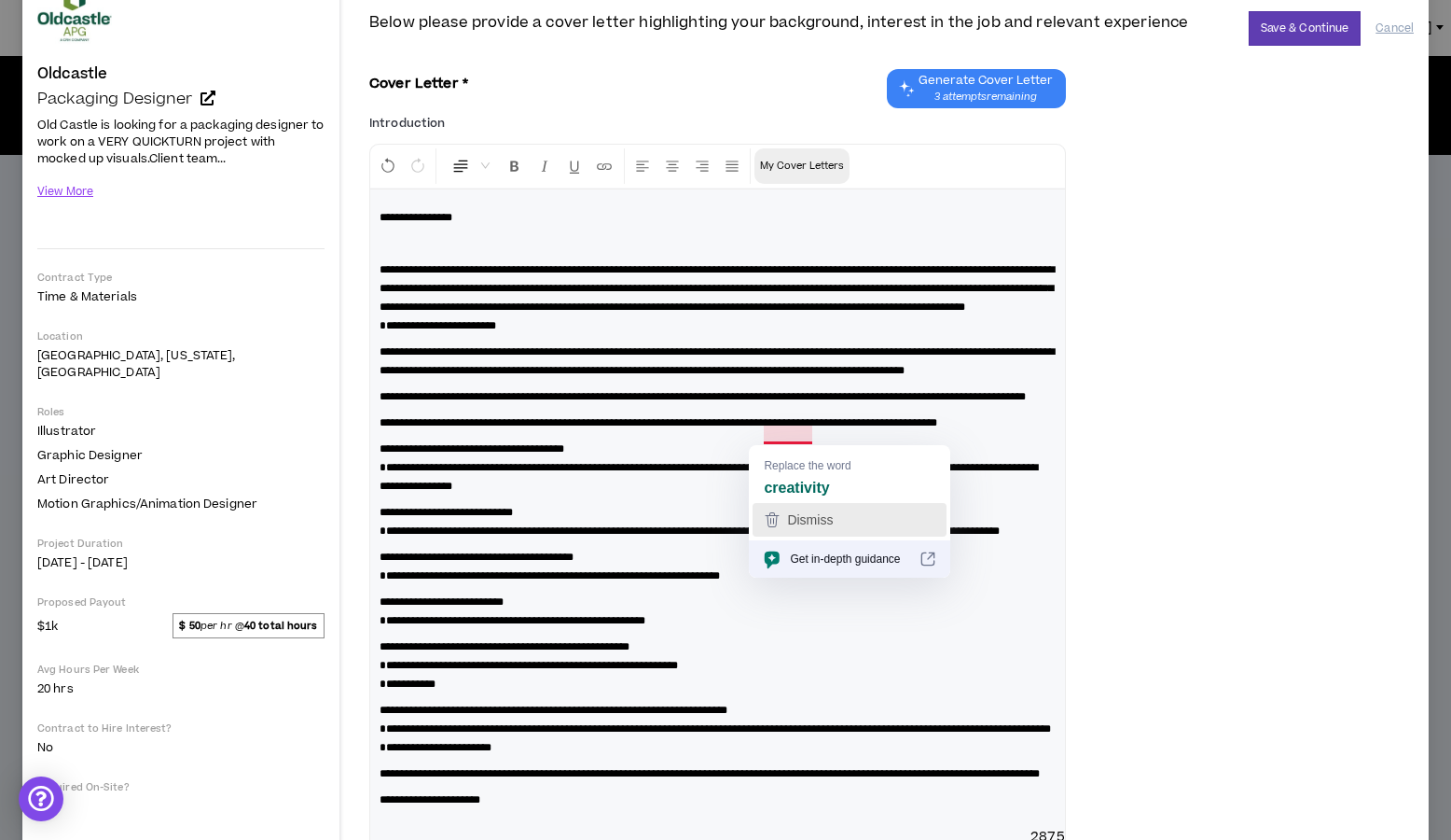
click at [816, 523] on span "Dismiss" at bounding box center [810, 520] width 46 height 15
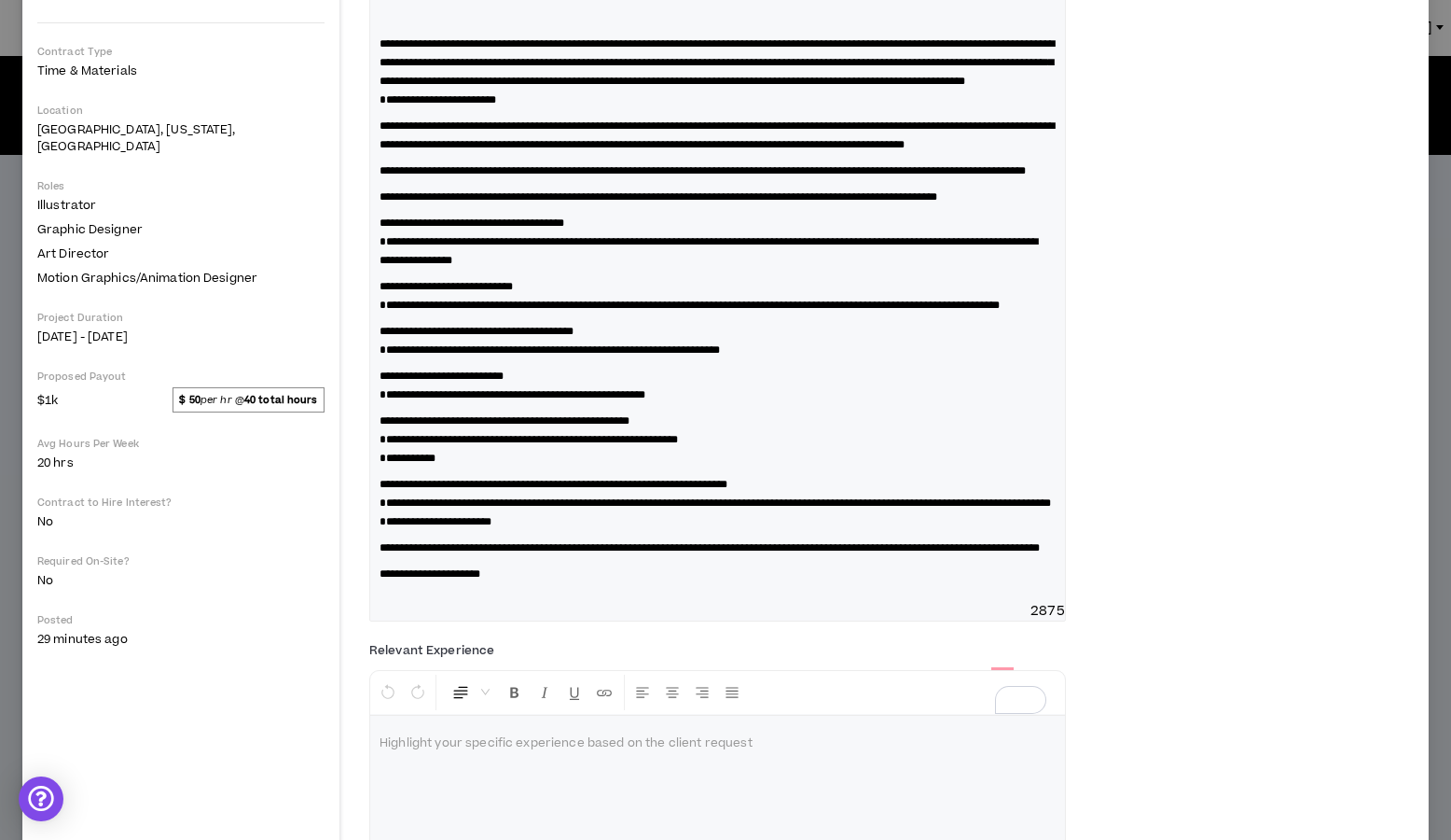
scroll to position [225, 0]
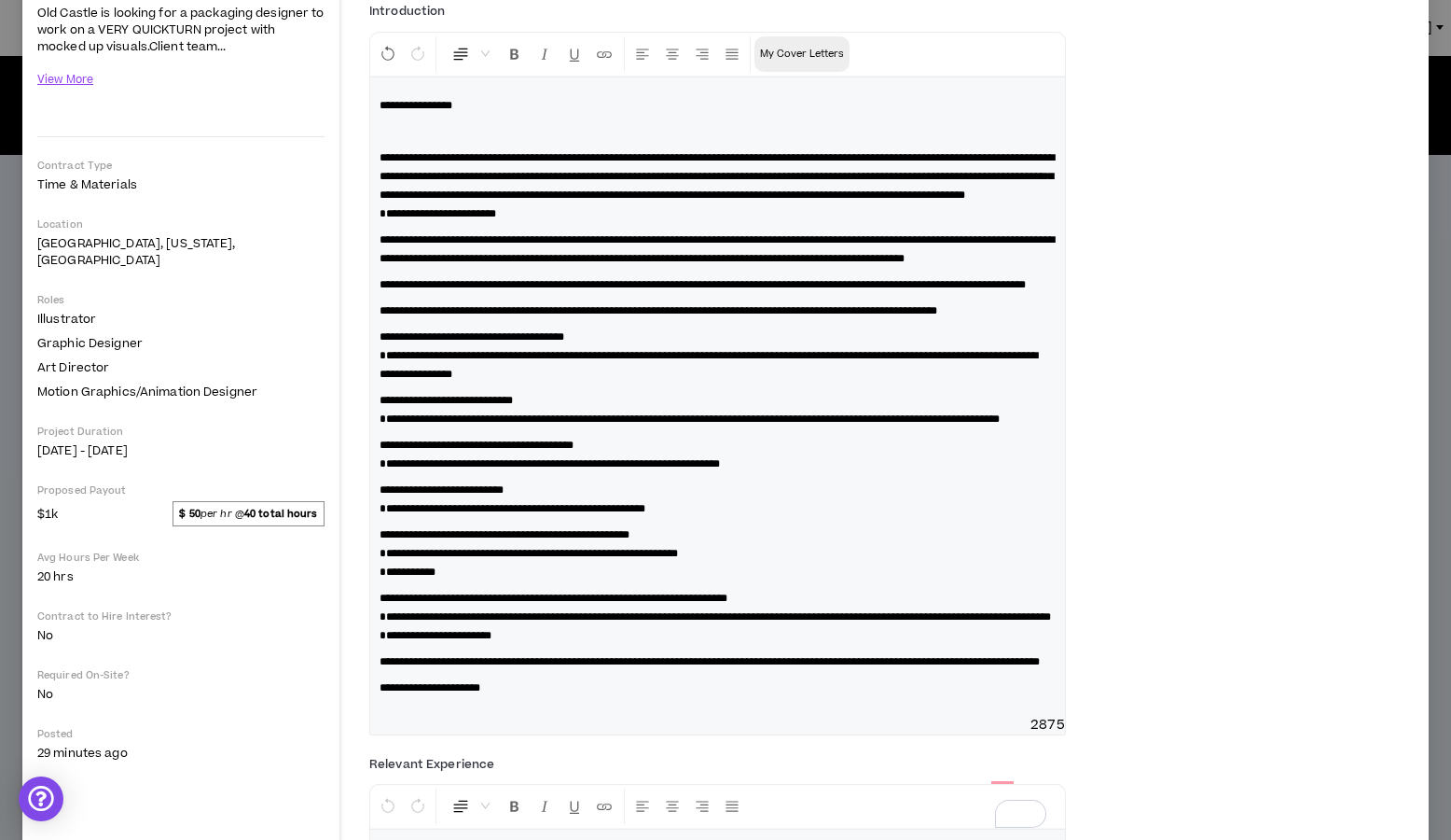
click at [759, 316] on span "**********" at bounding box center [658, 310] width 558 height 11
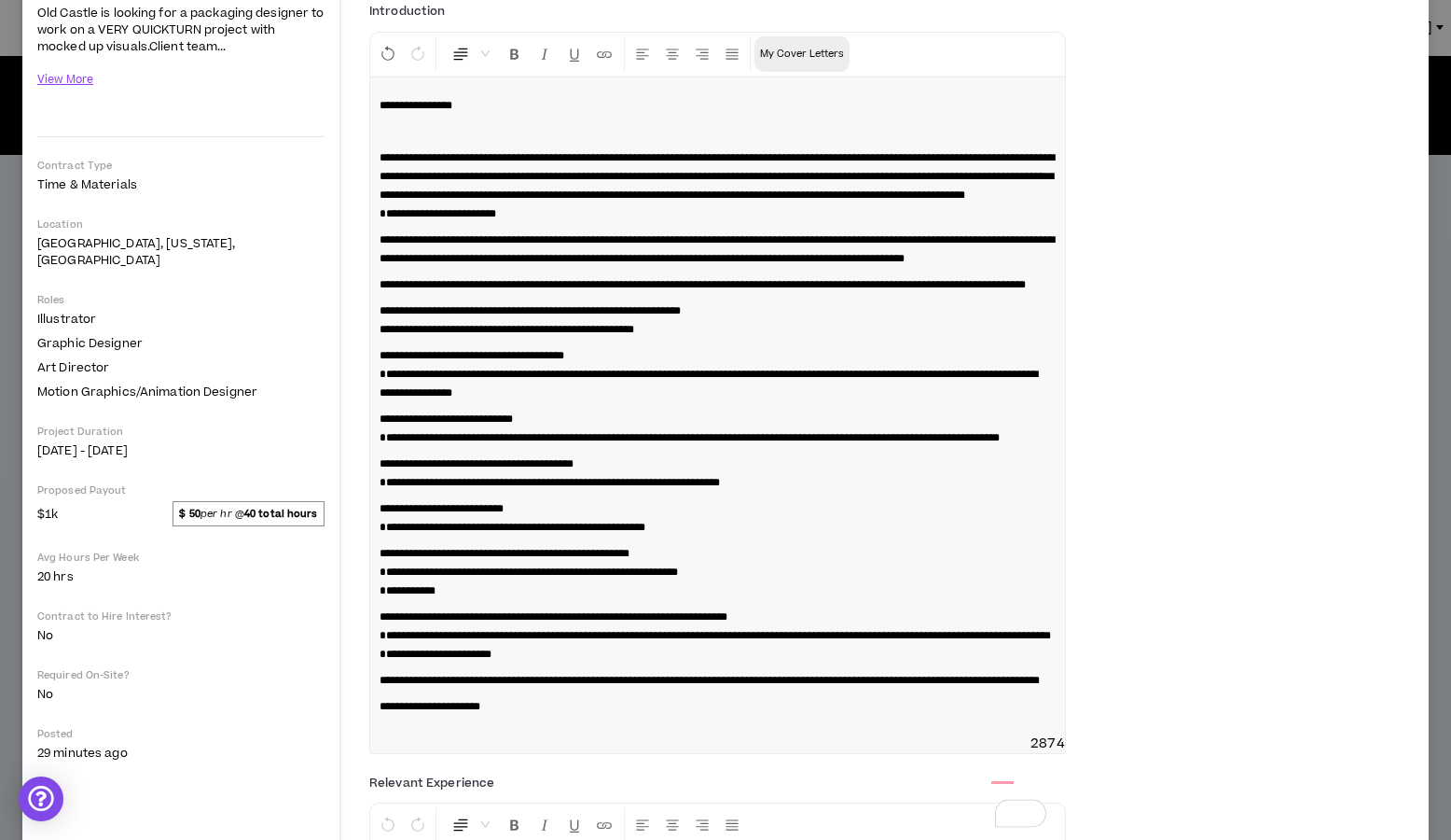
click at [681, 316] on span "**********" at bounding box center [530, 310] width 301 height 11
click at [380, 335] on span "**********" at bounding box center [506, 329] width 255 height 11
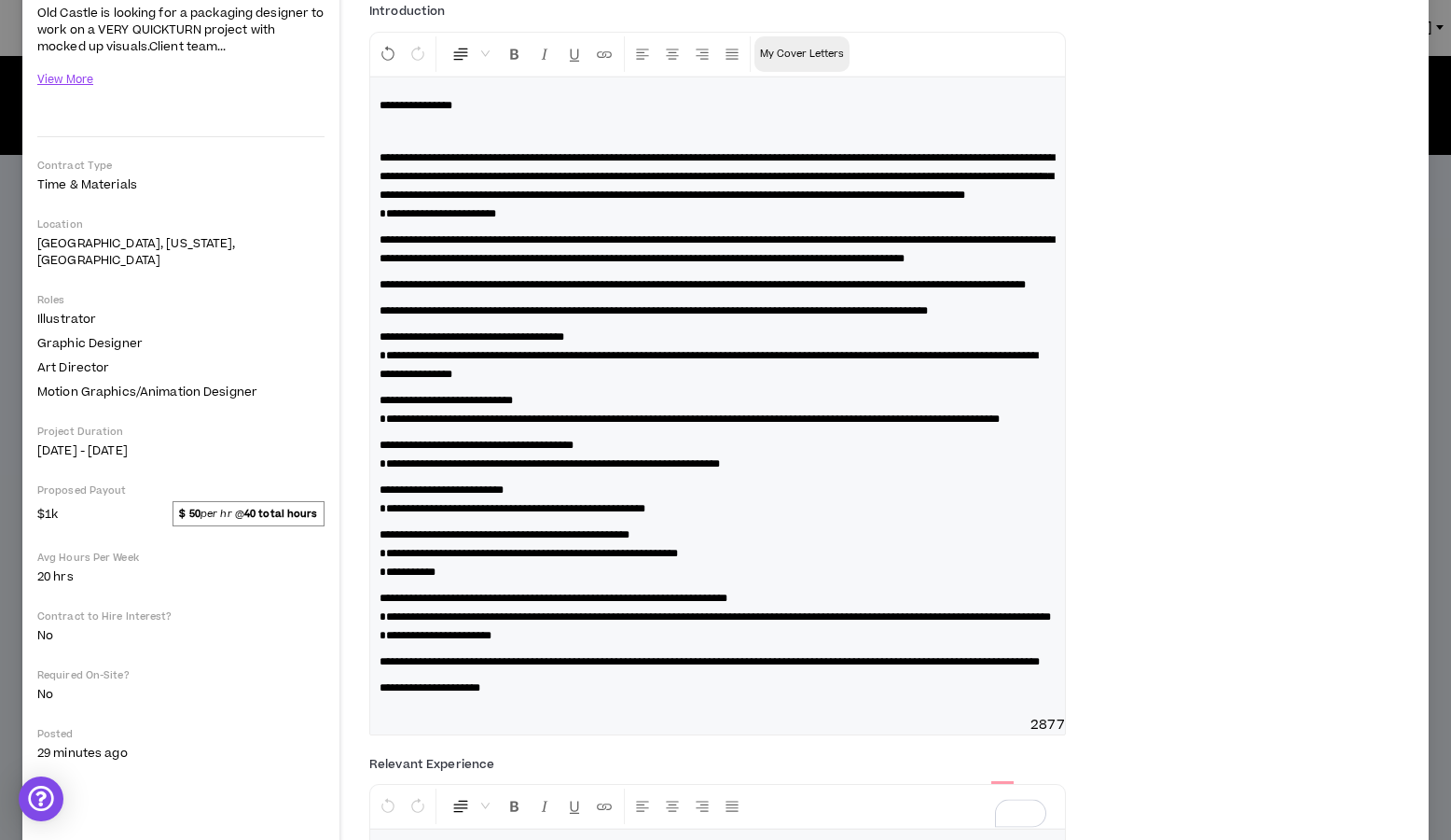
click at [919, 316] on span "**********" at bounding box center [653, 310] width 548 height 11
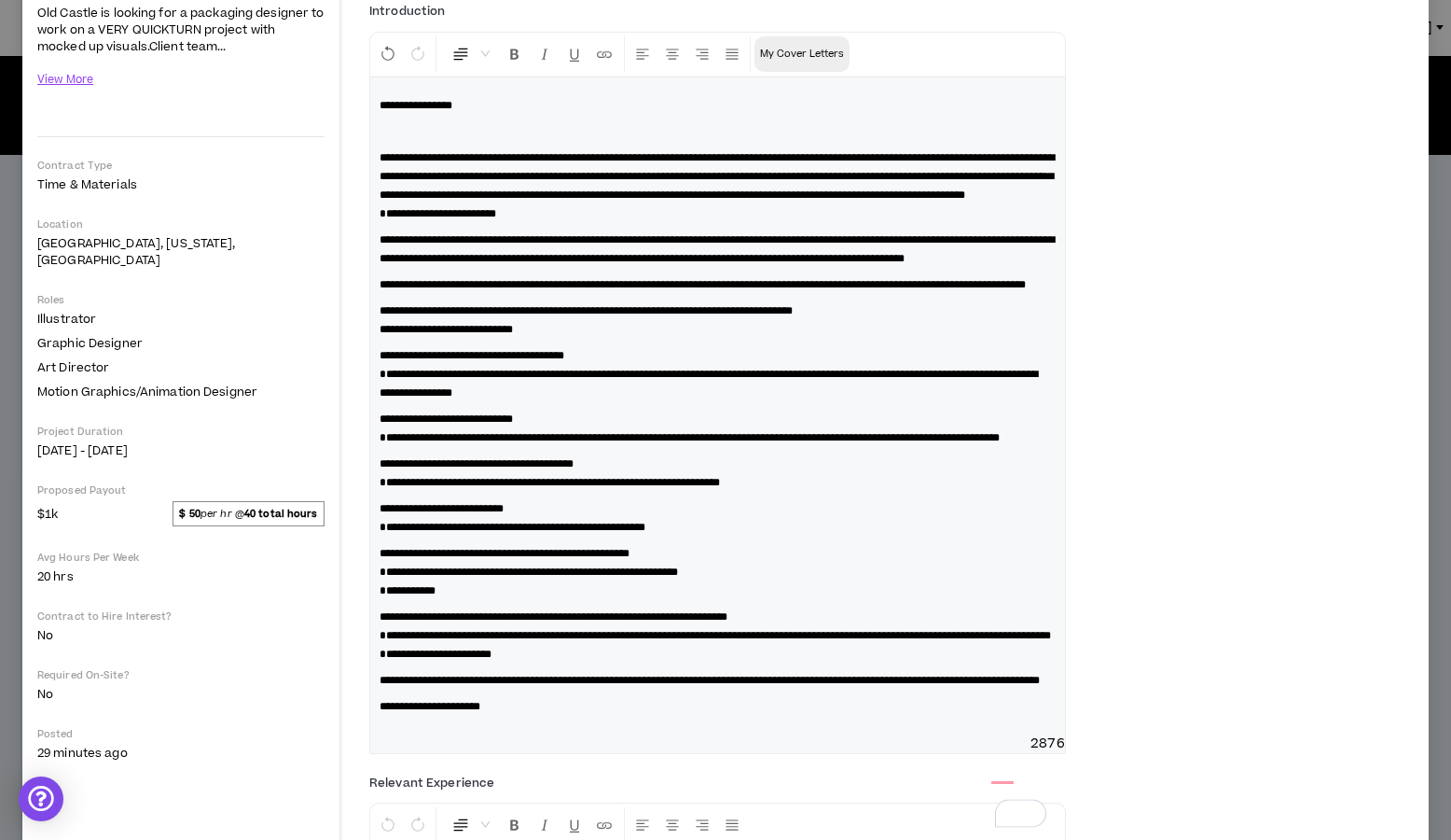
click at [382, 398] on span "**********" at bounding box center [708, 383] width 659 height 30
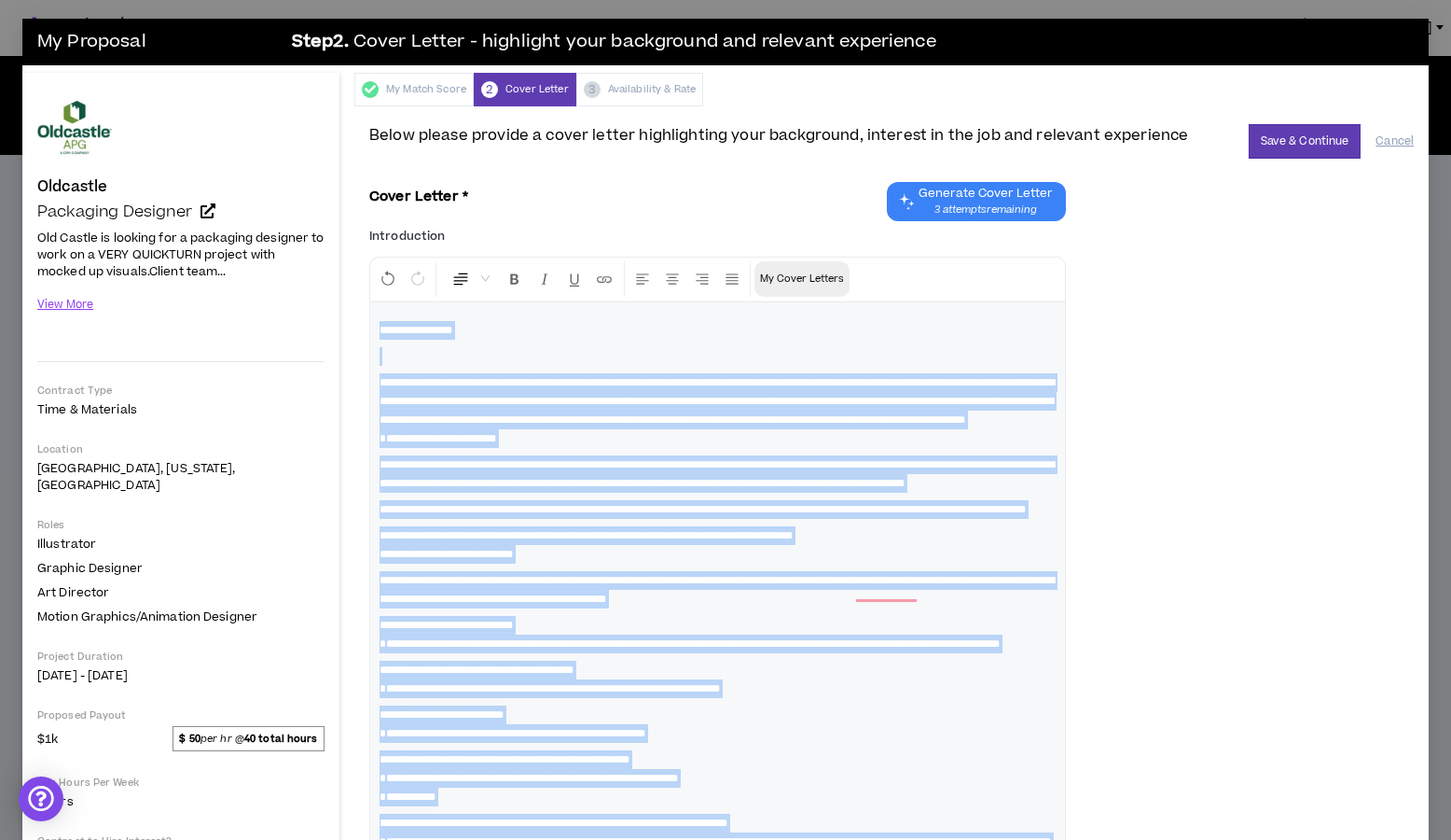
scroll to position [540, 0]
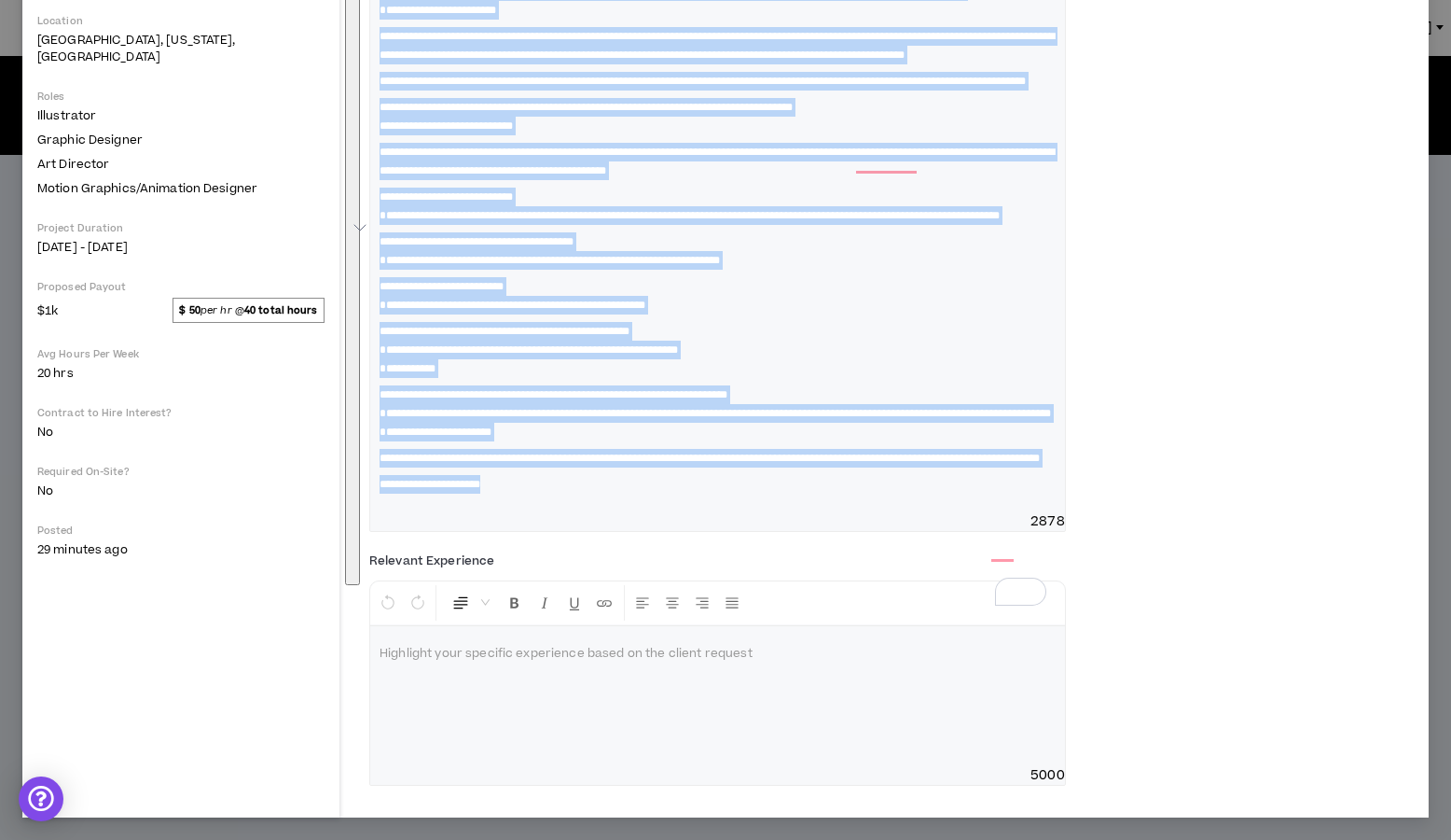
drag, startPoint x: 375, startPoint y: 330, endPoint x: 541, endPoint y: 861, distance: 556.3
click at [541, 839] on html "Talent Tools [PERSON_NAME] Projects Package Designer Overview Brief Contract Pr…" at bounding box center [725, 420] width 1451 height 840
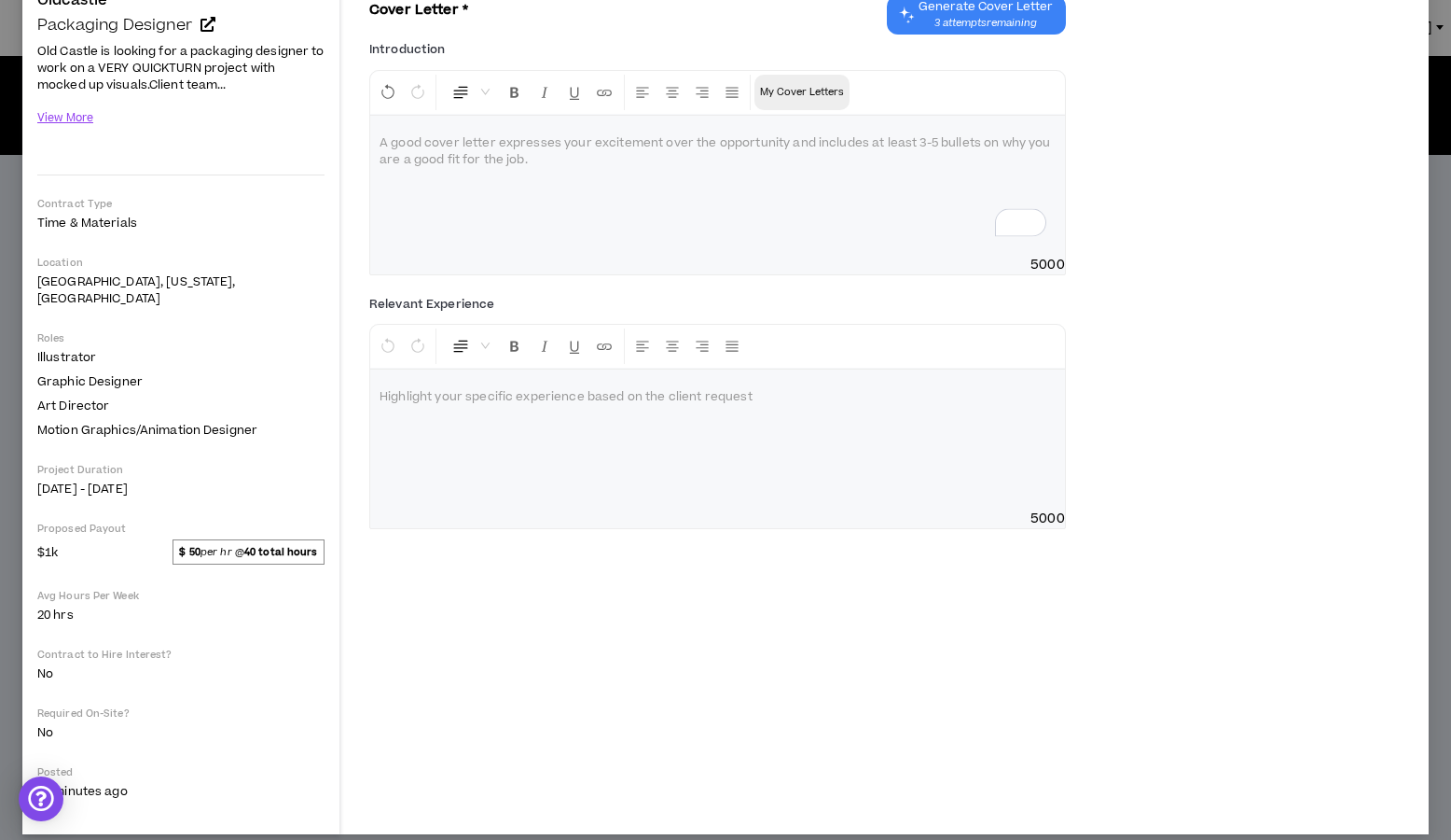
scroll to position [162, 0]
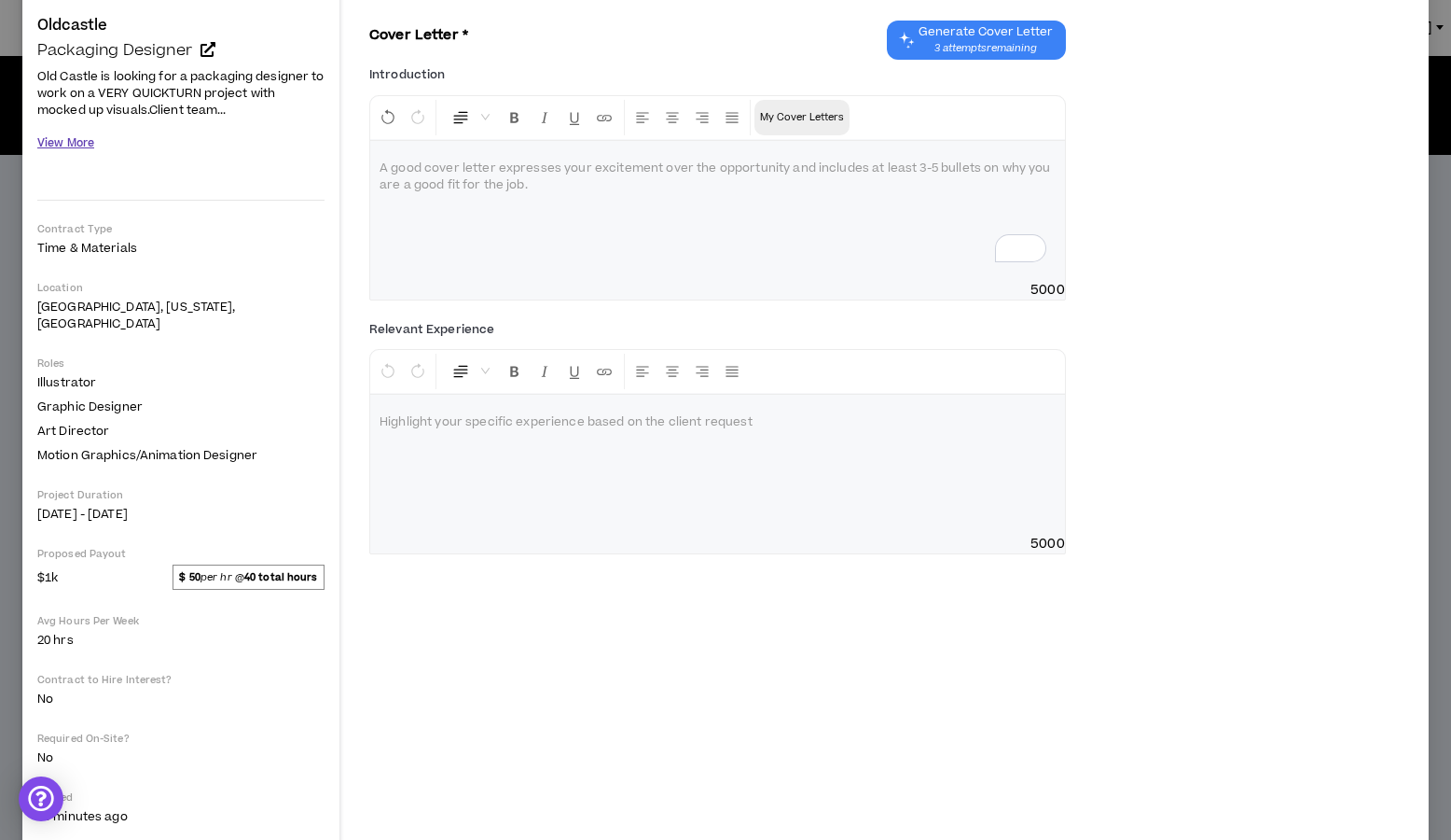
click at [54, 139] on button "View More" at bounding box center [65, 143] width 57 height 33
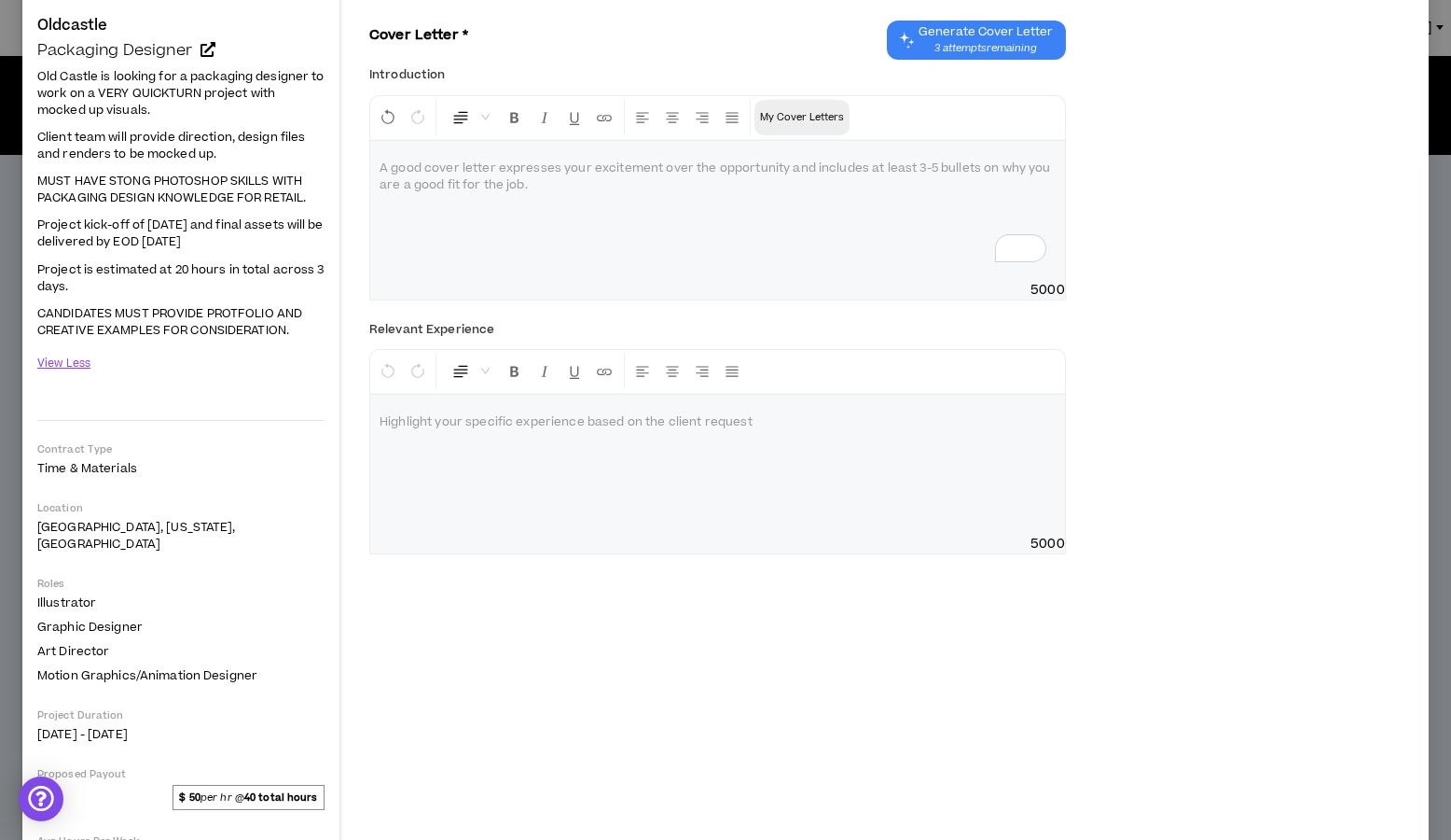
click at [449, 197] on div "To enrich screen reader interactions, please activate Accessibility in Grammarl…" at bounding box center [718, 211] width 695 height 140
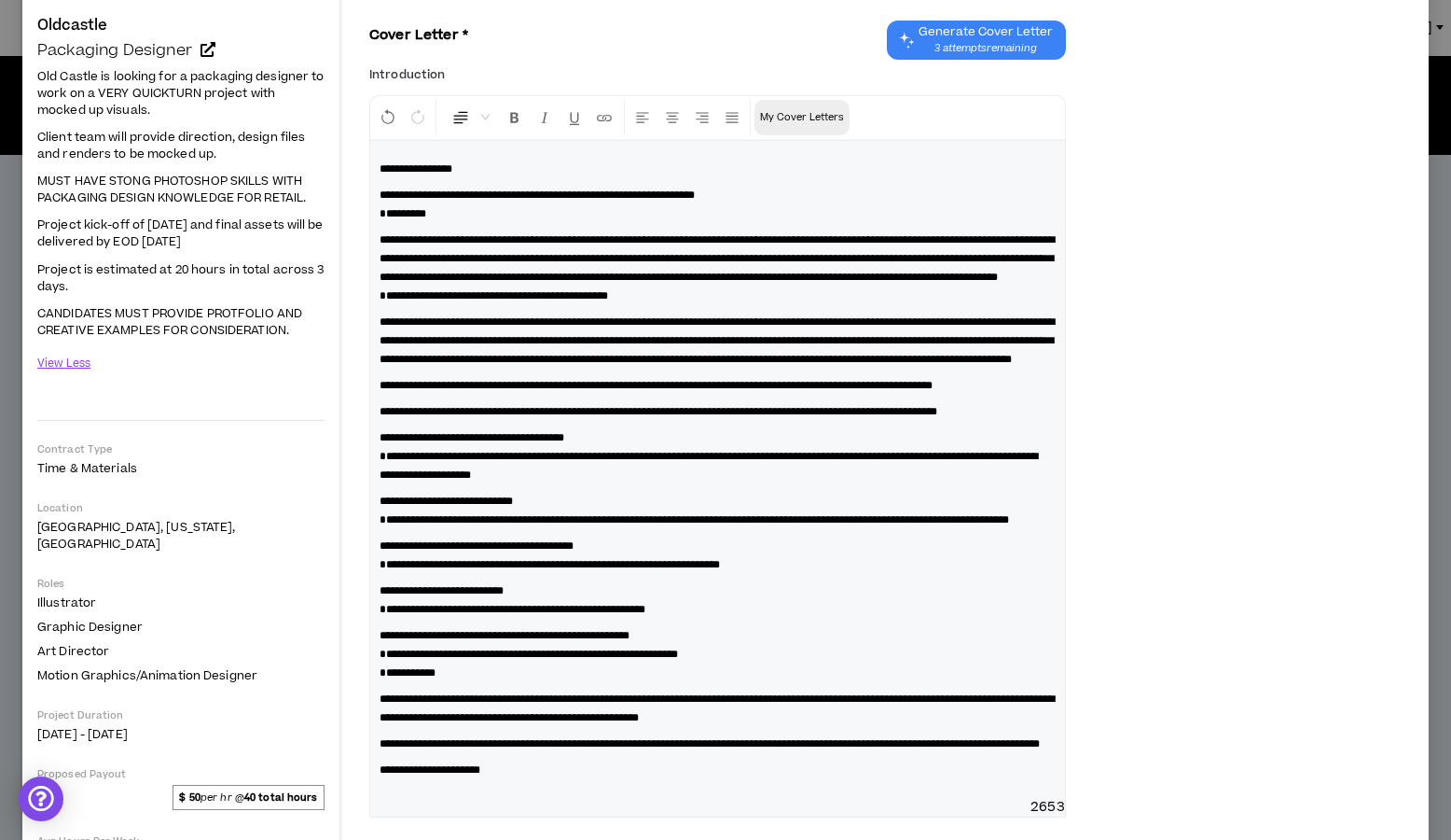
scroll to position [212, 0]
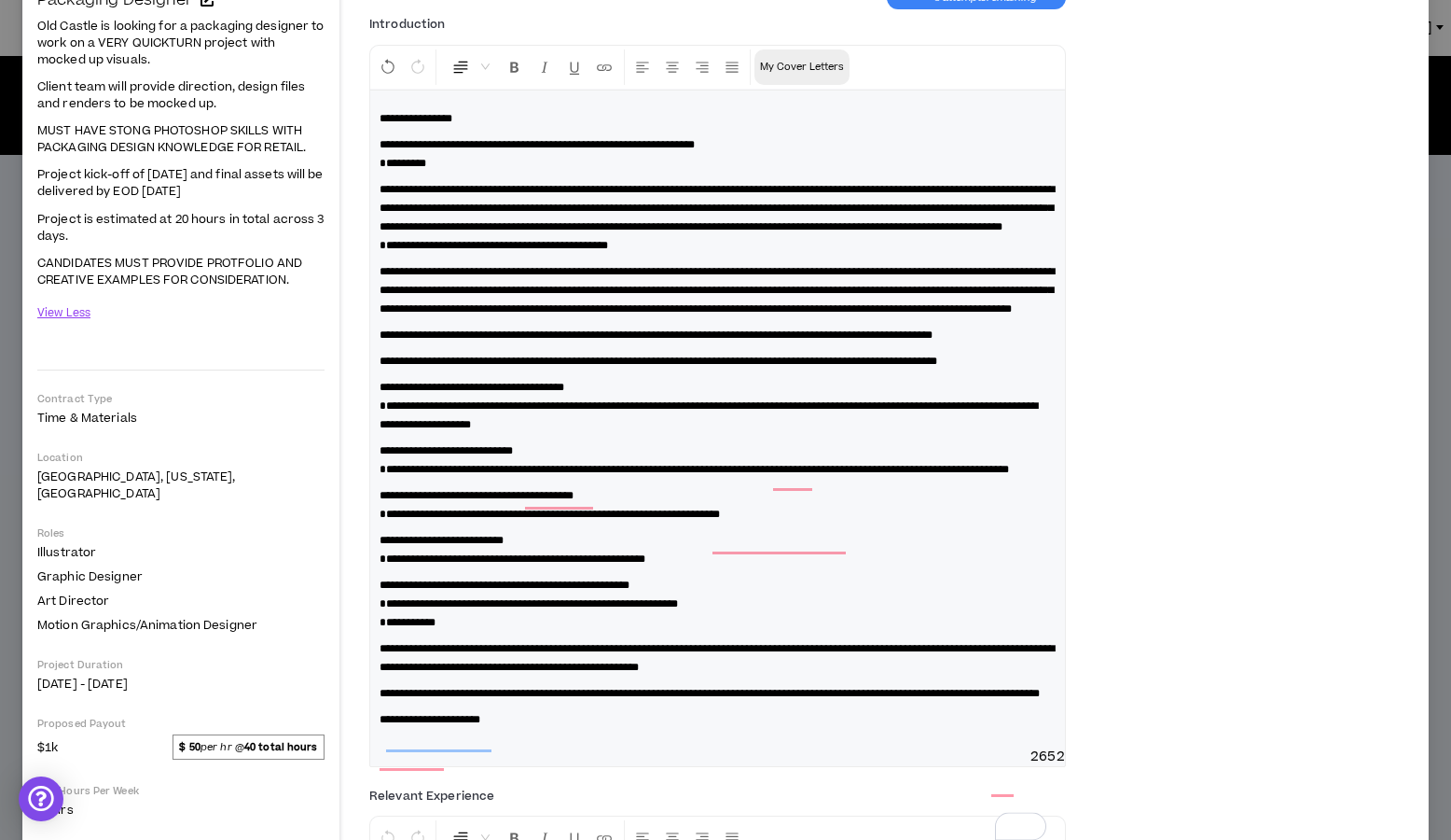
click at [760, 366] on span "**********" at bounding box center [658, 361] width 558 height 11
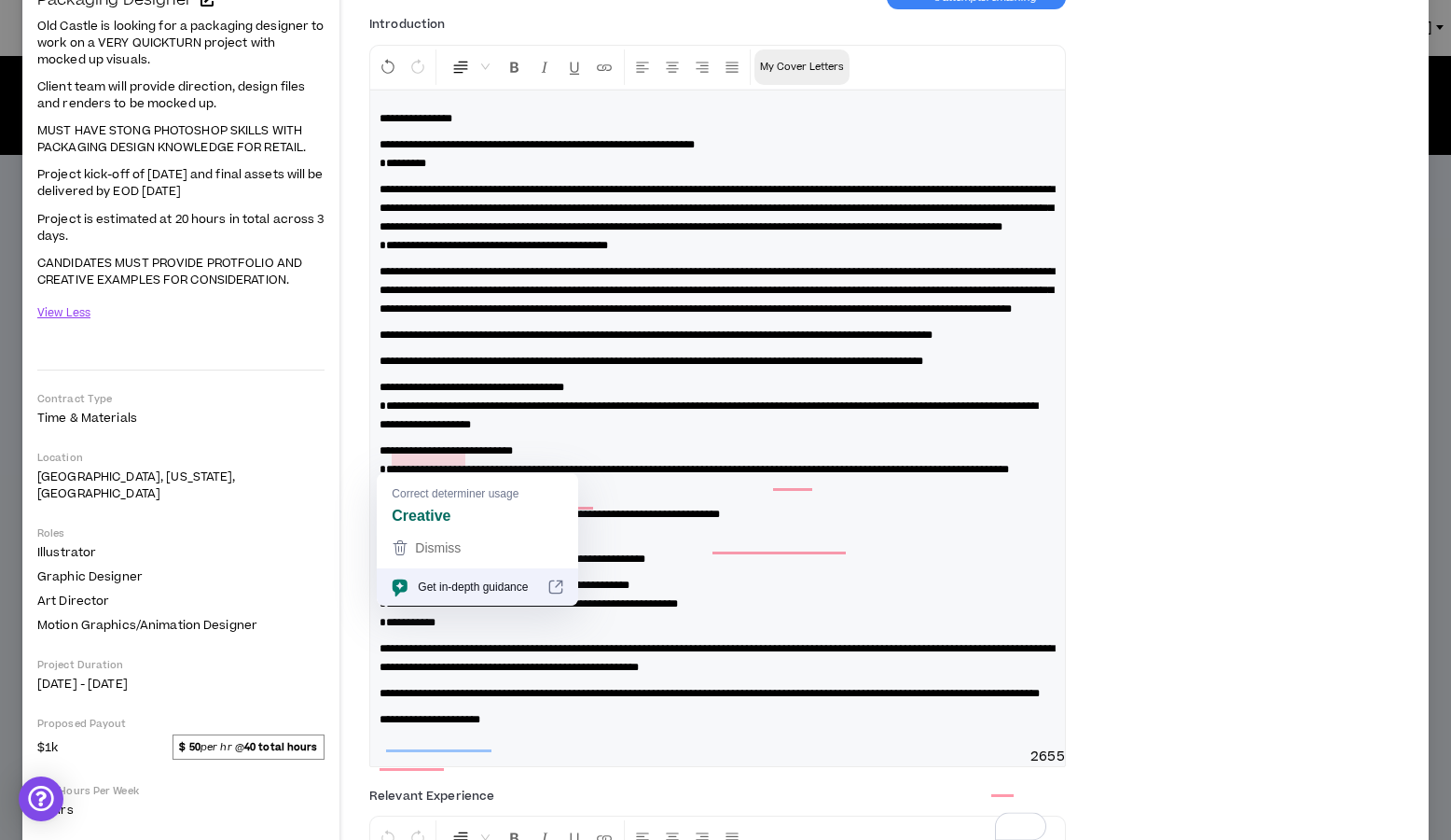
click at [621, 434] on p "**********" at bounding box center [718, 406] width 676 height 56
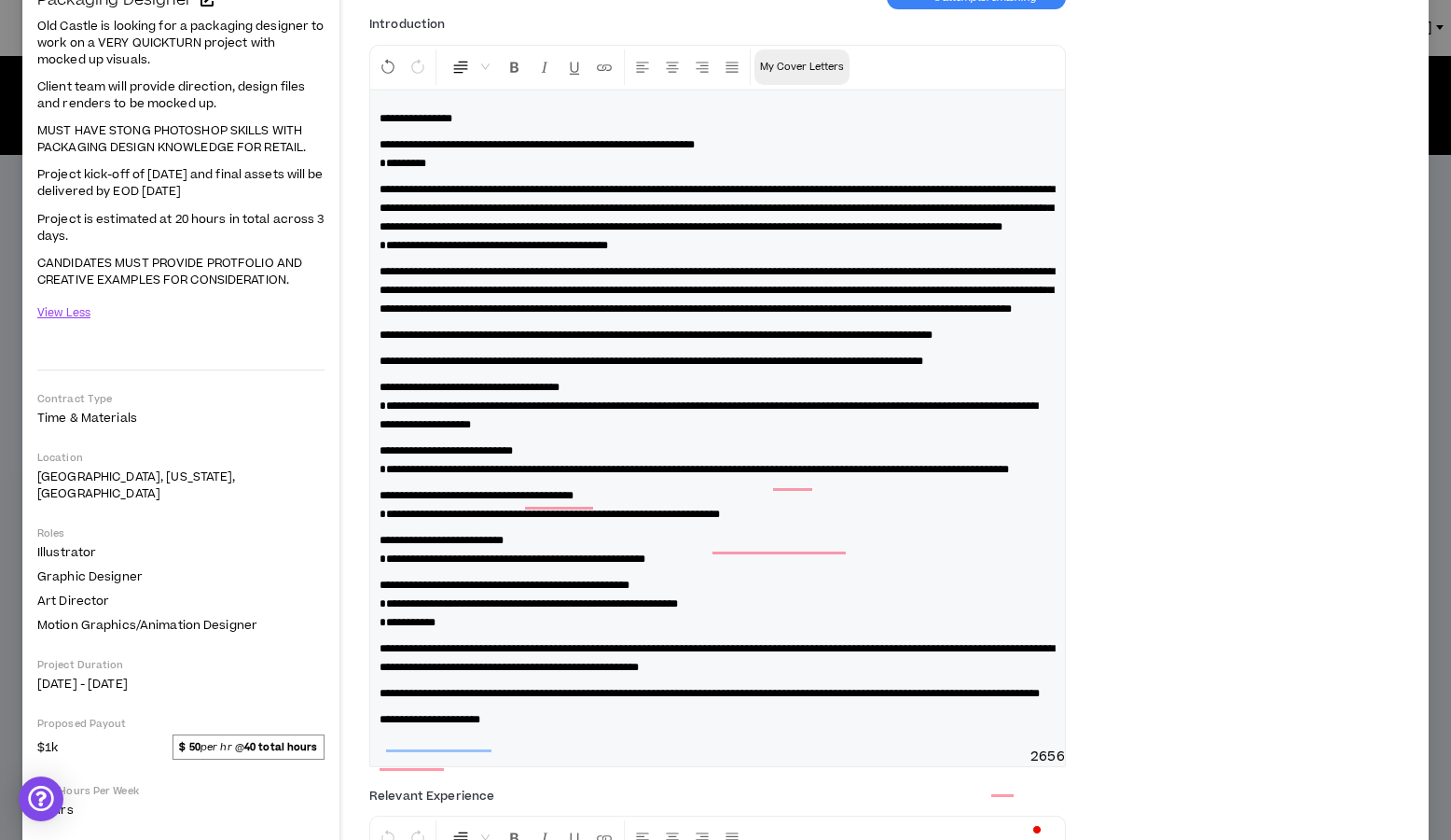
click at [383, 430] on span "**********" at bounding box center [708, 415] width 659 height 30
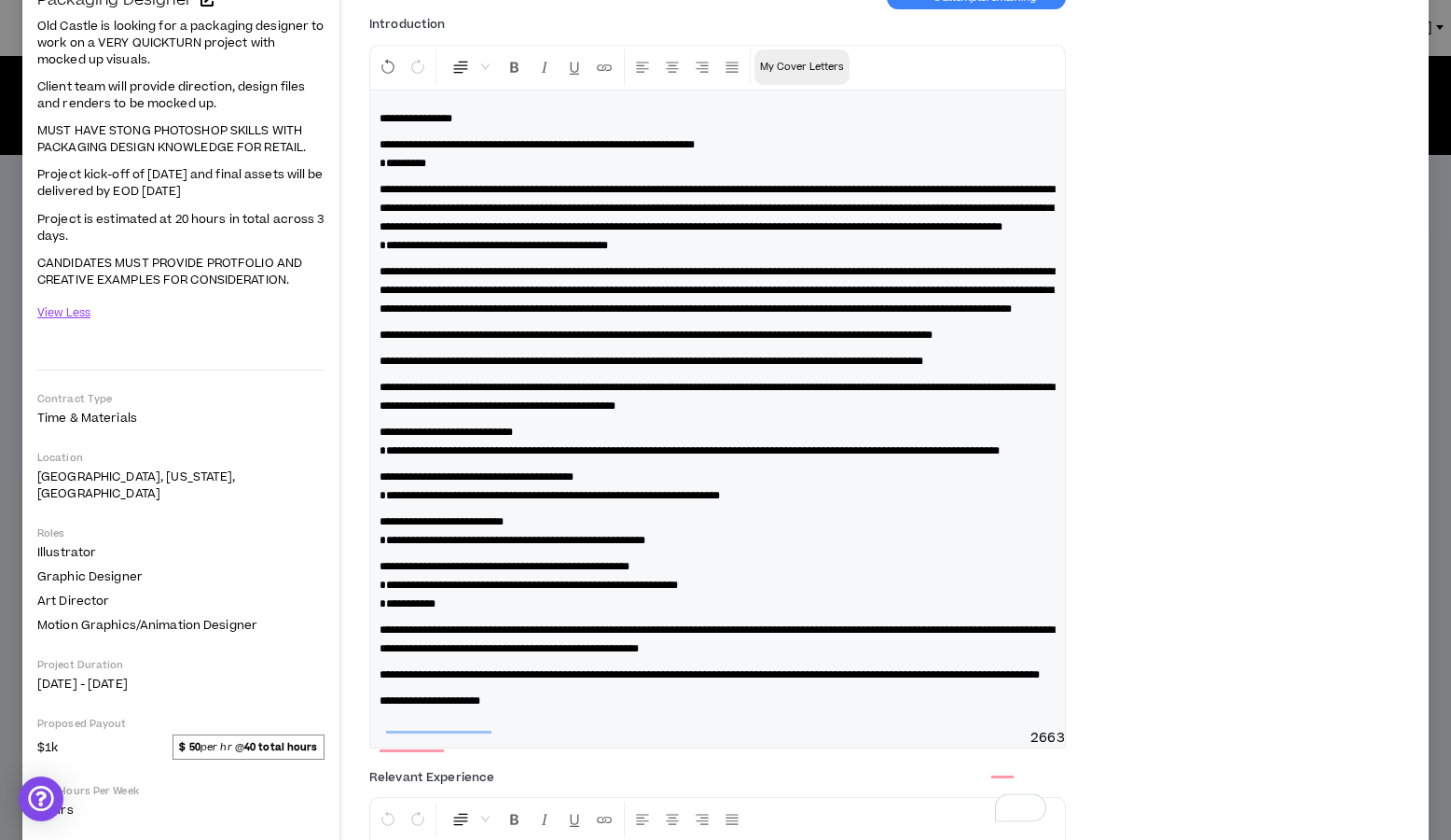
click at [384, 456] on span "**********" at bounding box center [690, 450] width 620 height 11
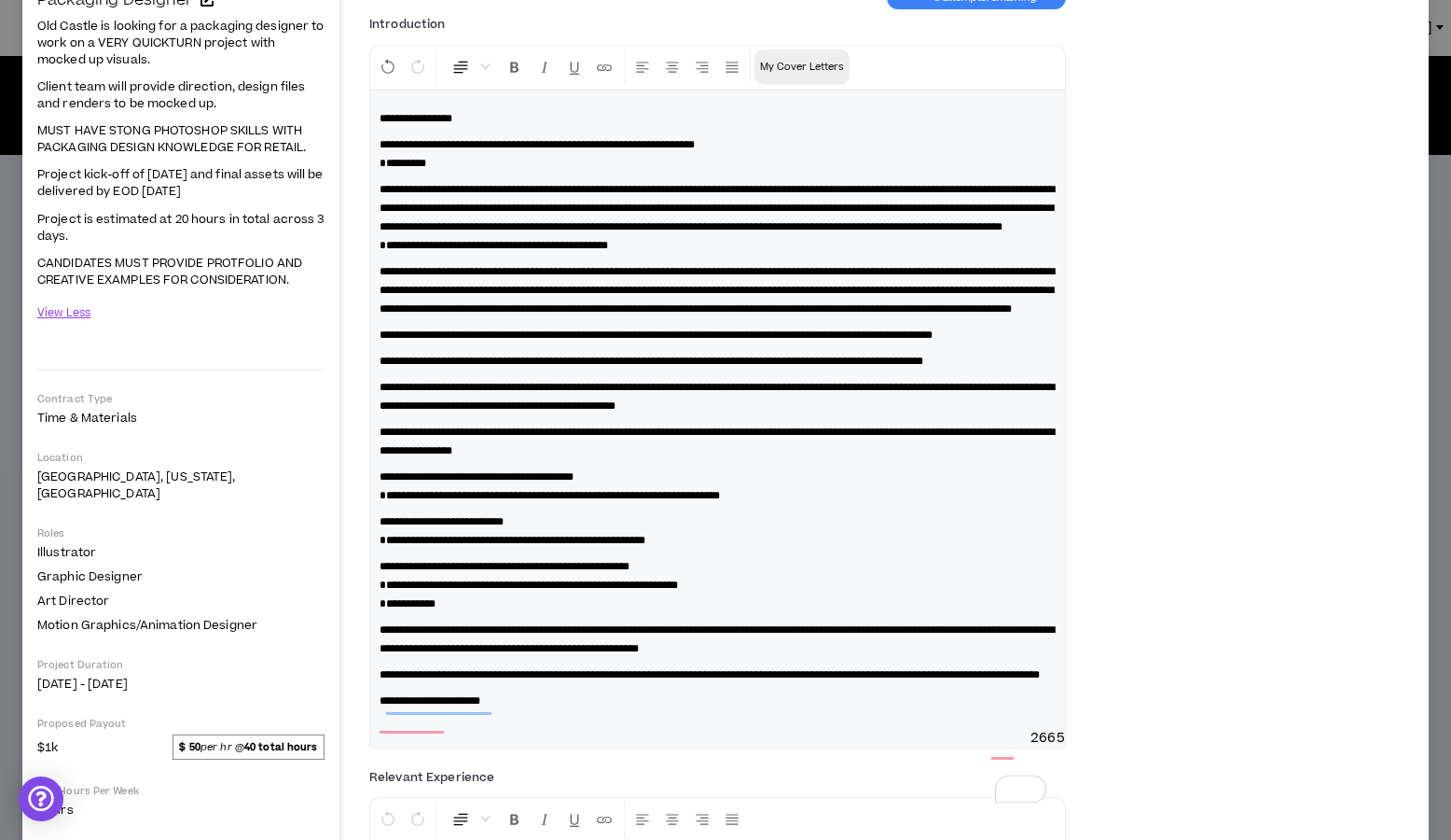
click at [384, 501] on span "**********" at bounding box center [549, 495] width 340 height 11
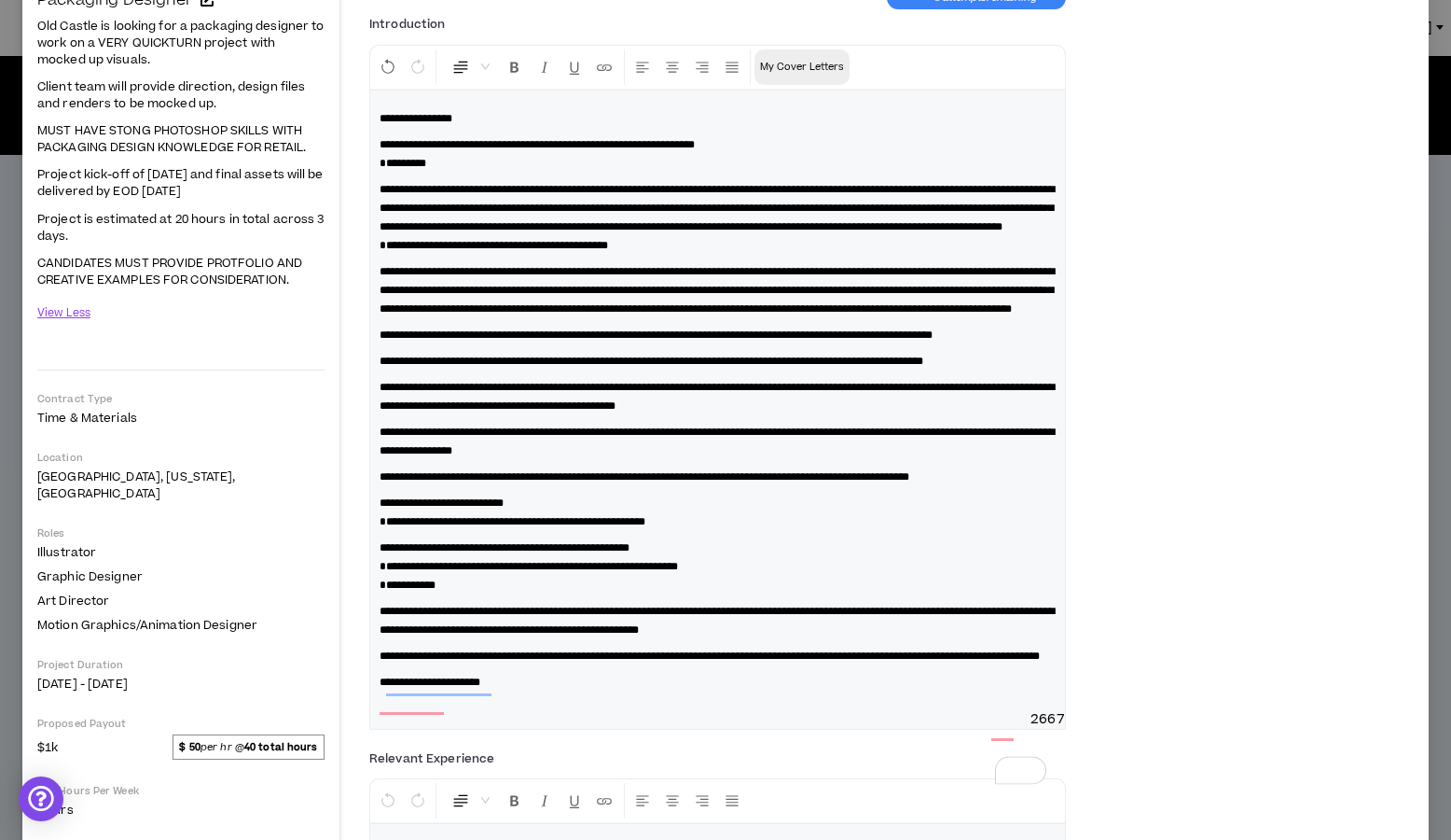
click at [382, 527] on span "**********" at bounding box center [512, 521] width 266 height 11
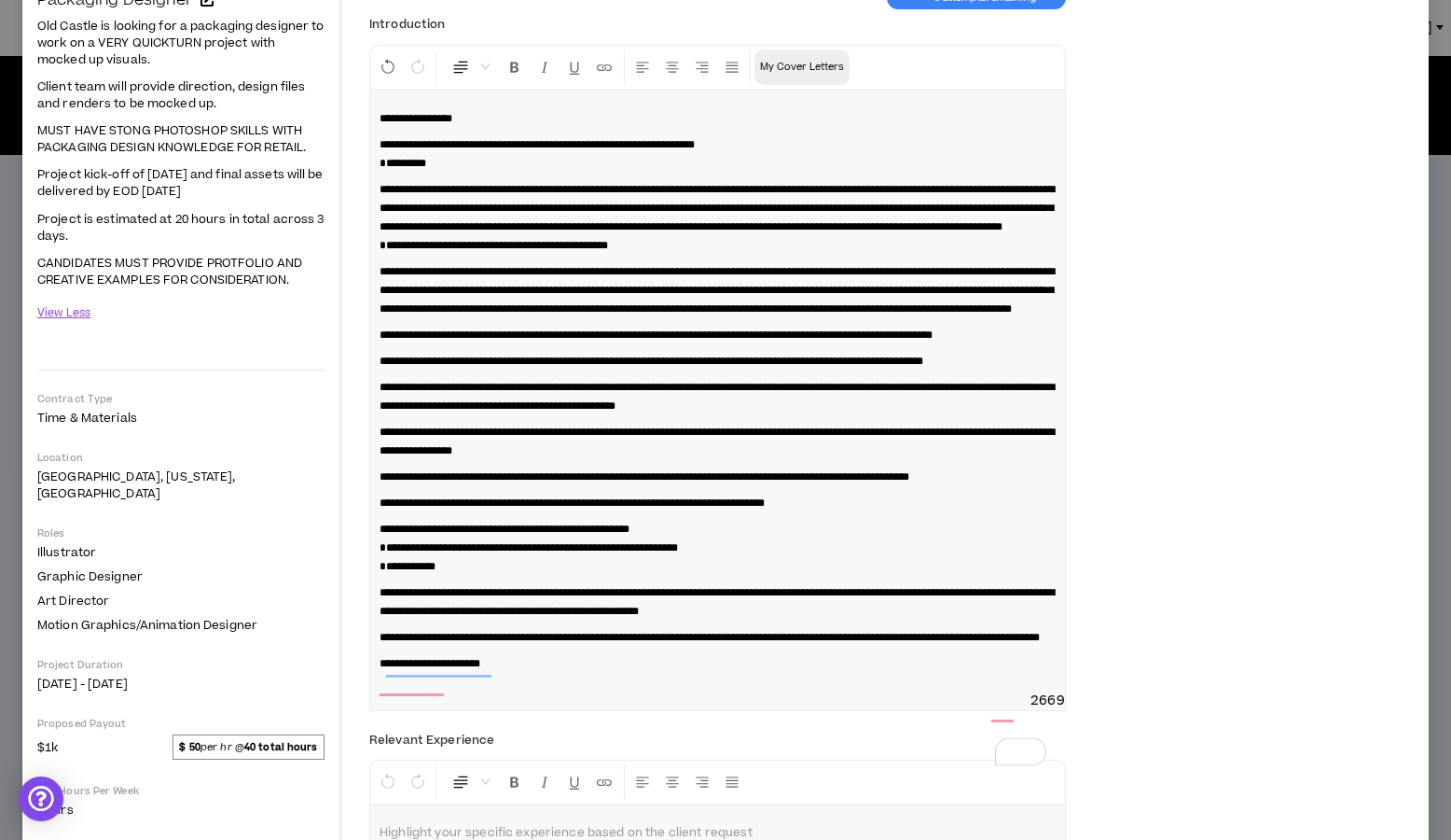
click at [381, 553] on span "**********" at bounding box center [528, 548] width 298 height 11
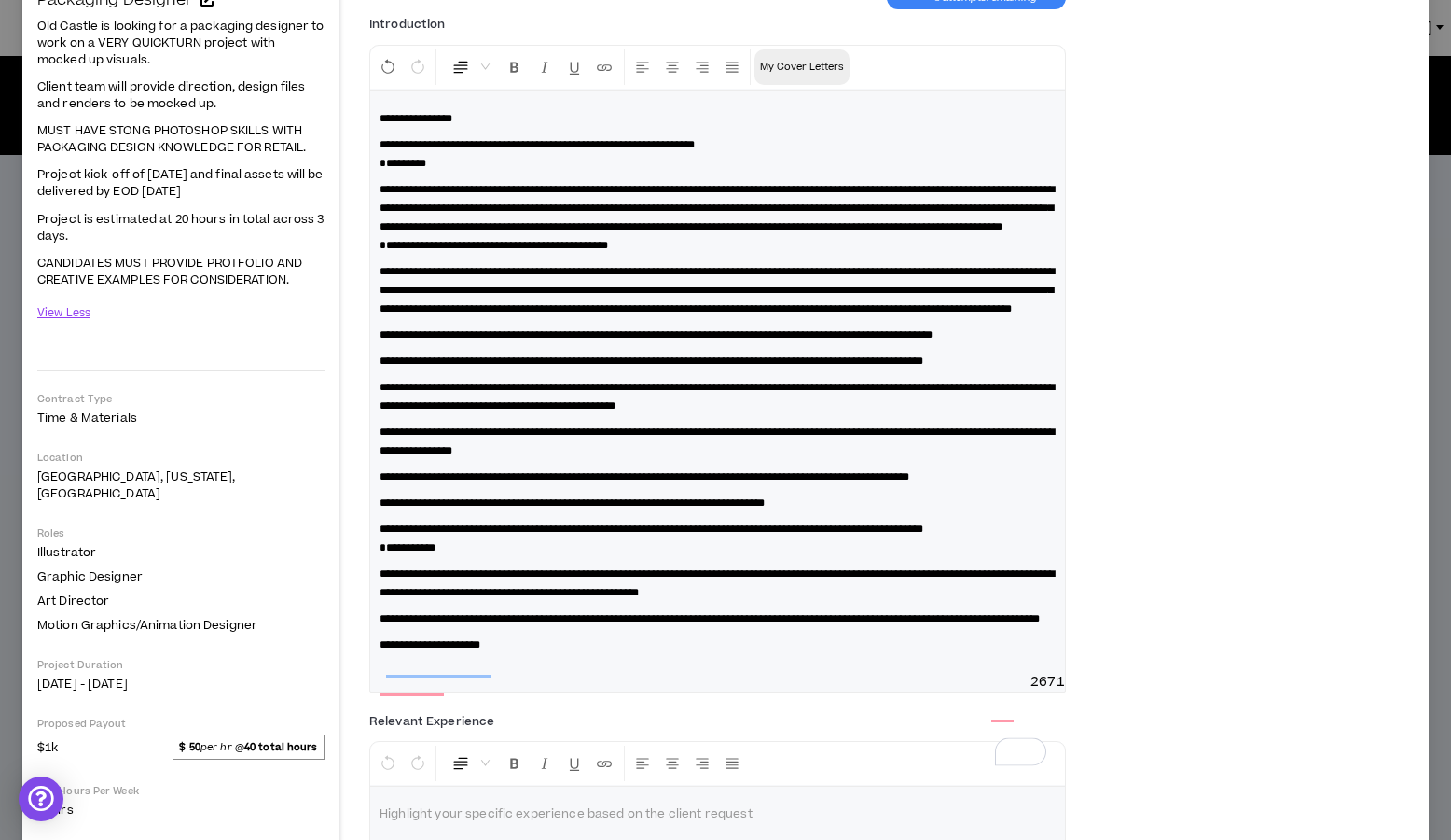
click at [381, 553] on span "**********" at bounding box center [407, 548] width 56 height 11
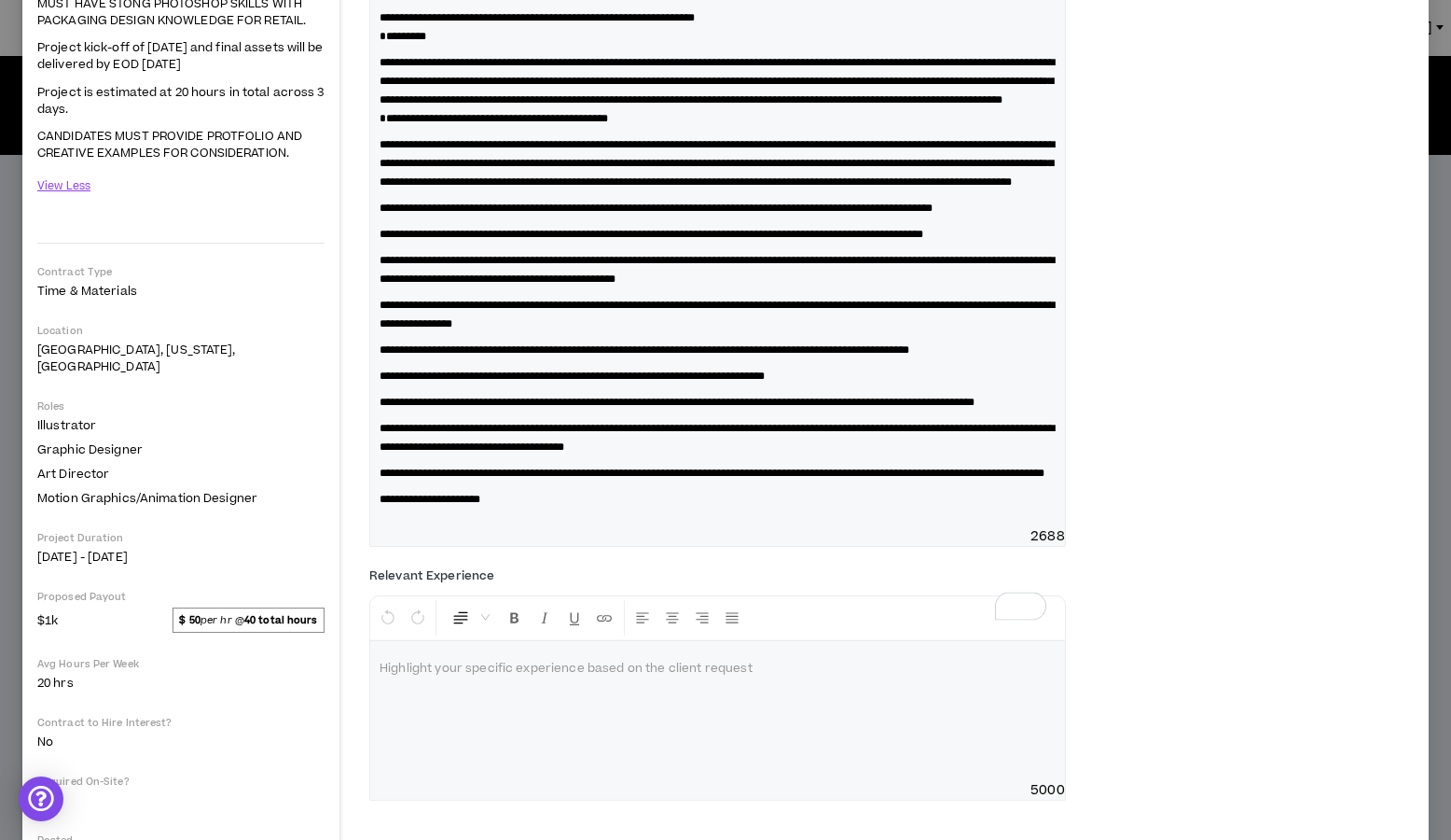
scroll to position [360, 0]
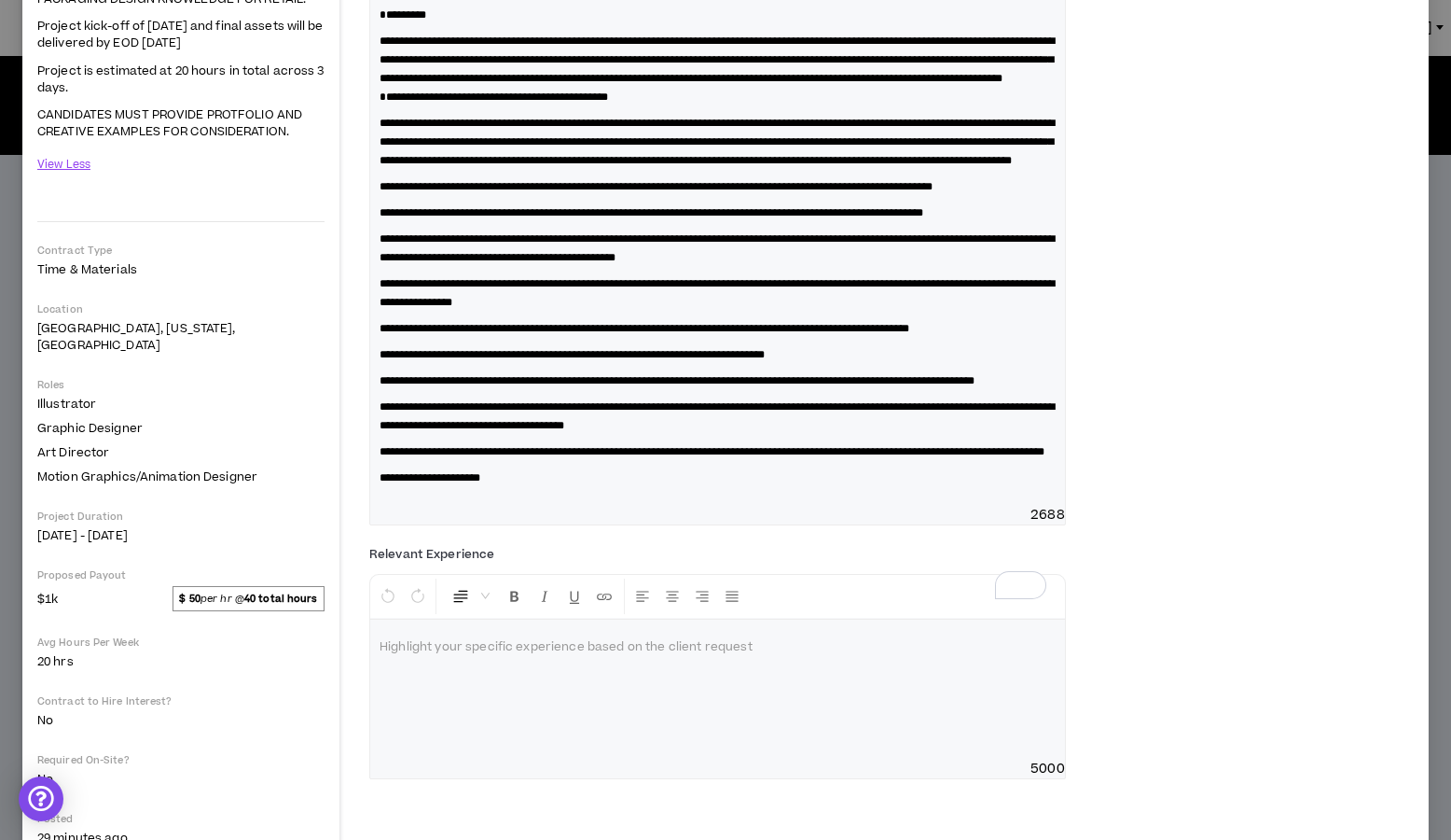
click at [473, 657] on p at bounding box center [718, 648] width 676 height 19
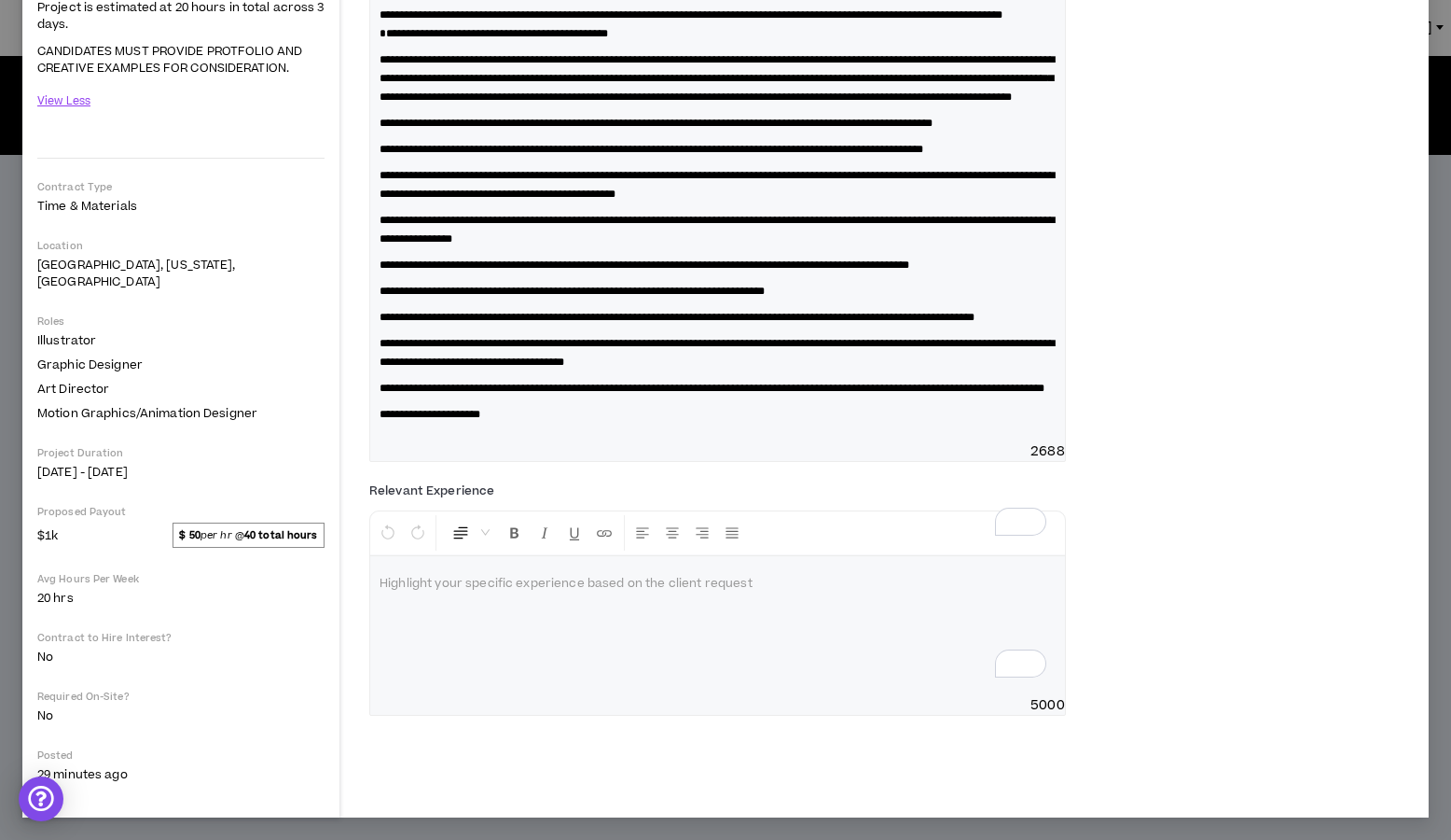
scroll to position [465, 0]
click at [389, 590] on span "**********" at bounding box center [448, 584] width 138 height 11
click at [653, 619] on li "**********" at bounding box center [725, 601] width 602 height 37
drag, startPoint x: 424, startPoint y: 661, endPoint x: 408, endPoint y: 668, distance: 17.5
click at [424, 597] on span "**********" at bounding box center [489, 591] width 129 height 11
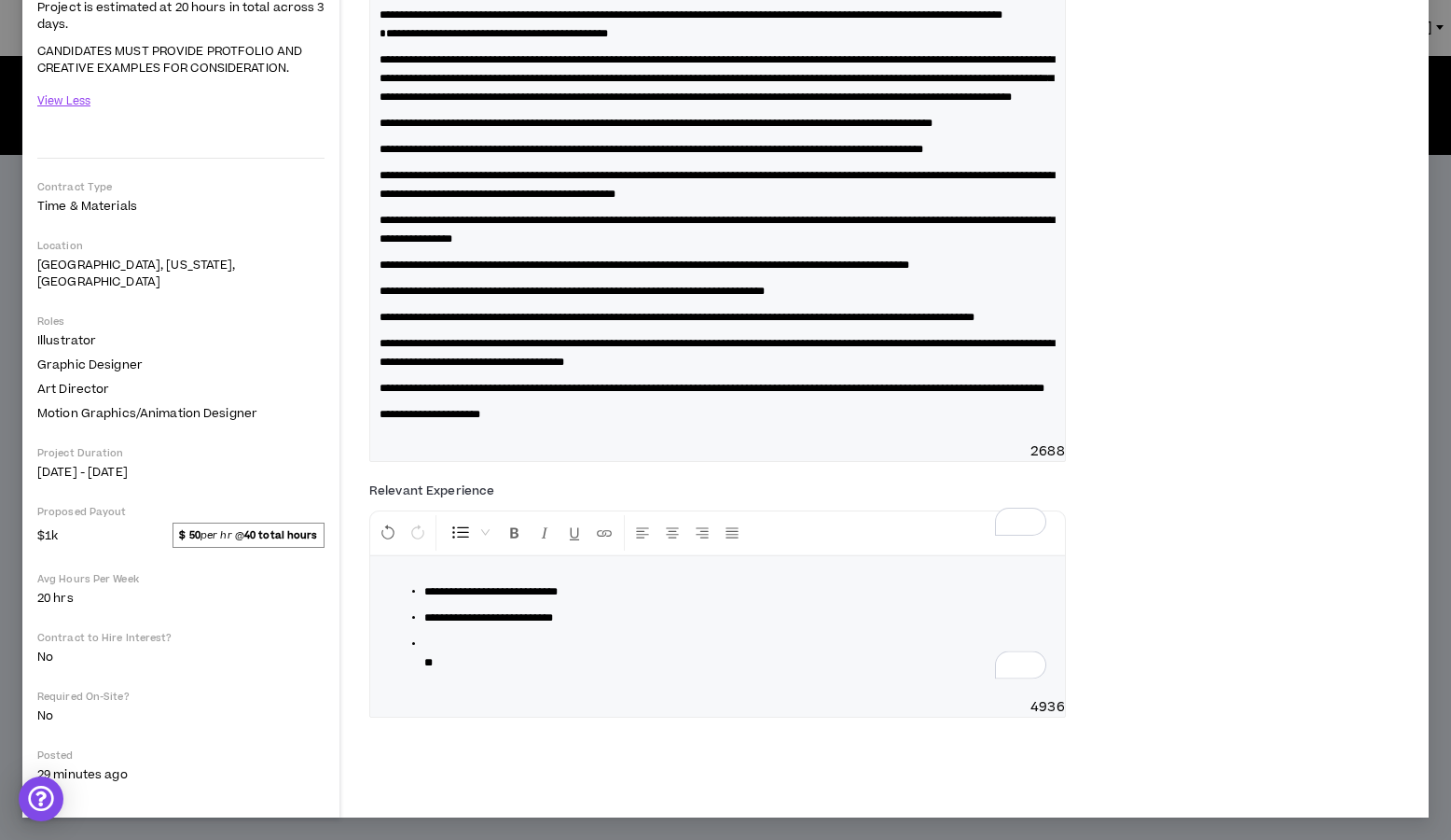
click at [469, 672] on li "*" at bounding box center [725, 653] width 602 height 37
click at [457, 698] on div "**********" at bounding box center [718, 627] width 695 height 142
click at [423, 653] on ul "**********" at bounding box center [725, 618] width 661 height 71
click at [422, 653] on ul "**********" at bounding box center [725, 618] width 661 height 71
click at [448, 679] on li "To enrich screen reader interactions, please activate Accessibility in Grammarl…" at bounding box center [725, 670] width 602 height 19
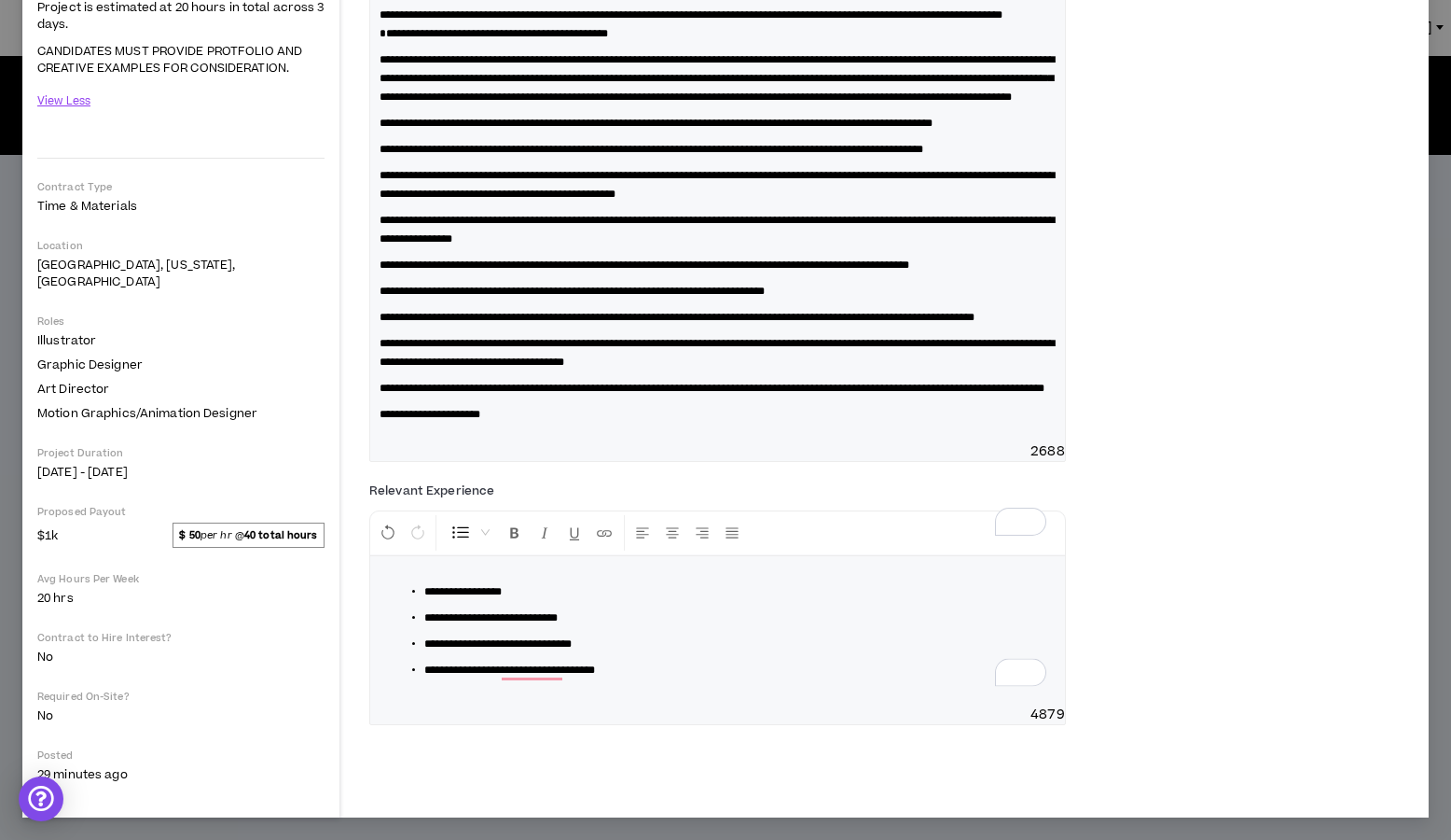
click at [549, 649] on span "**********" at bounding box center [498, 644] width 148 height 11
click at [527, 623] on span "**********" at bounding box center [491, 618] width 134 height 11
drag, startPoint x: 641, startPoint y: 687, endPoint x: 693, endPoint y: 691, distance: 52.2
click at [693, 623] on span "**********" at bounding box center [635, 618] width 422 height 11
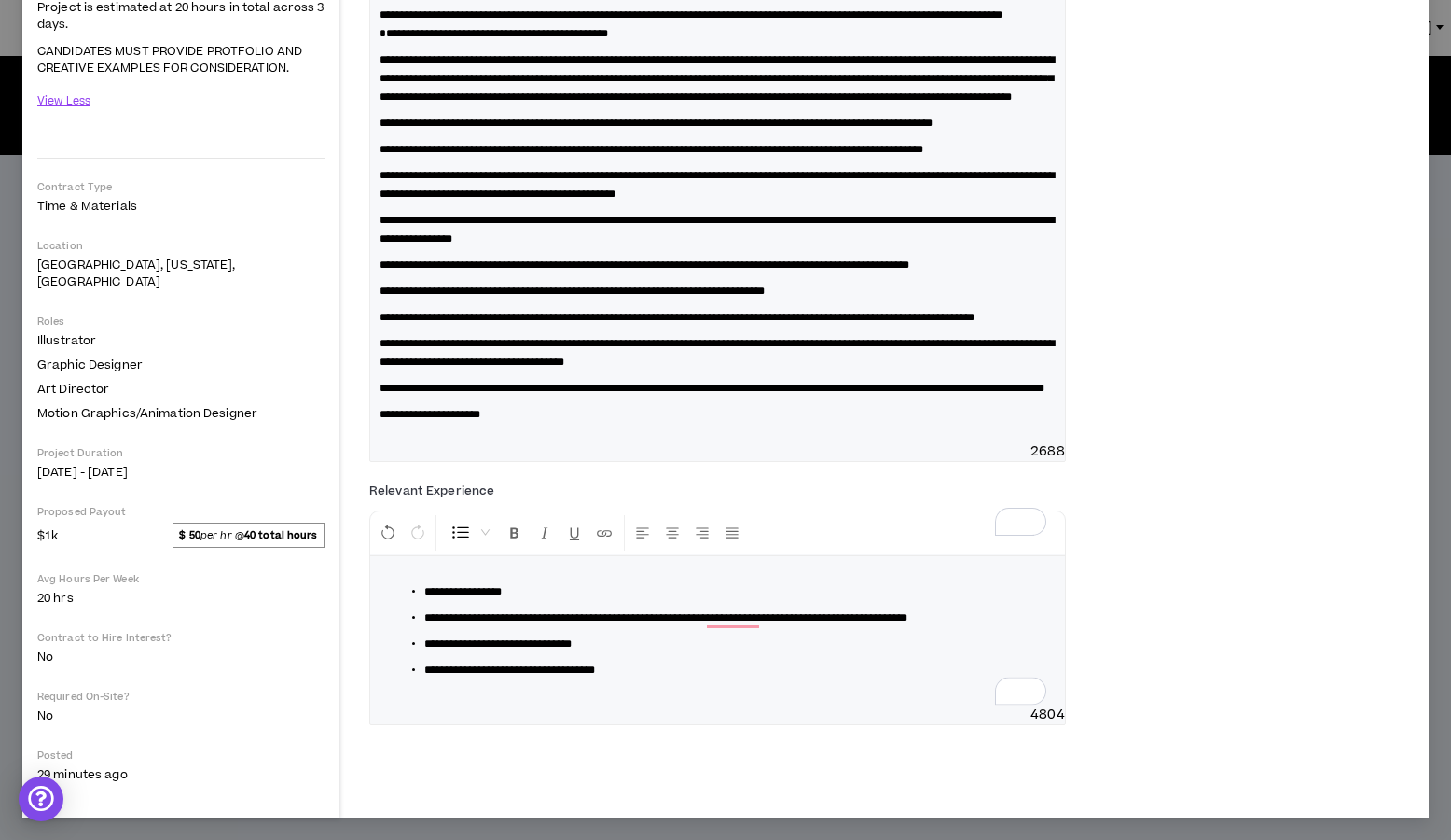
click at [675, 679] on li "**********" at bounding box center [725, 670] width 602 height 19
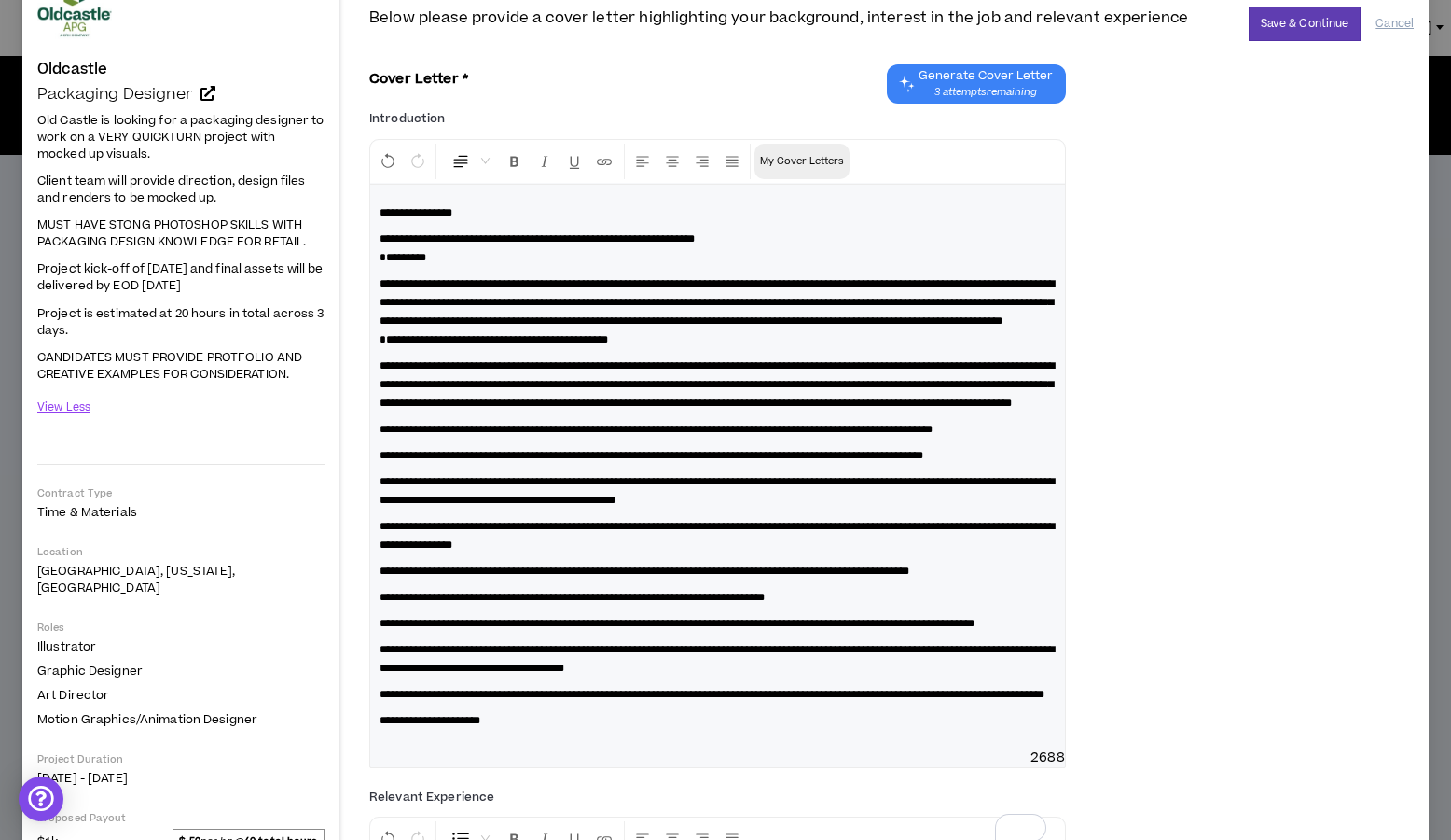
scroll to position [0, 0]
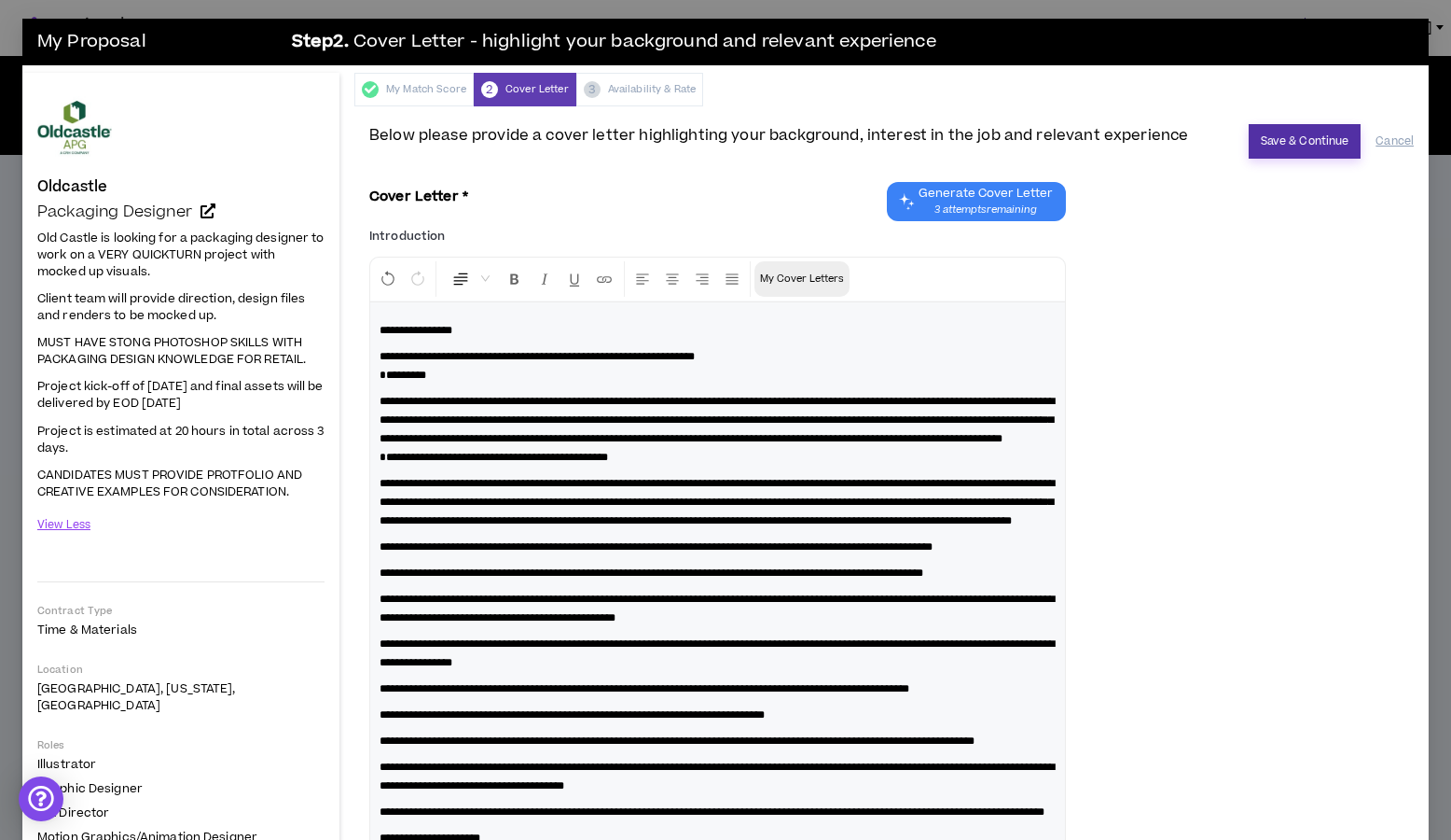
click at [1276, 147] on button "Save & Continue" at bounding box center [1305, 141] width 113 height 35
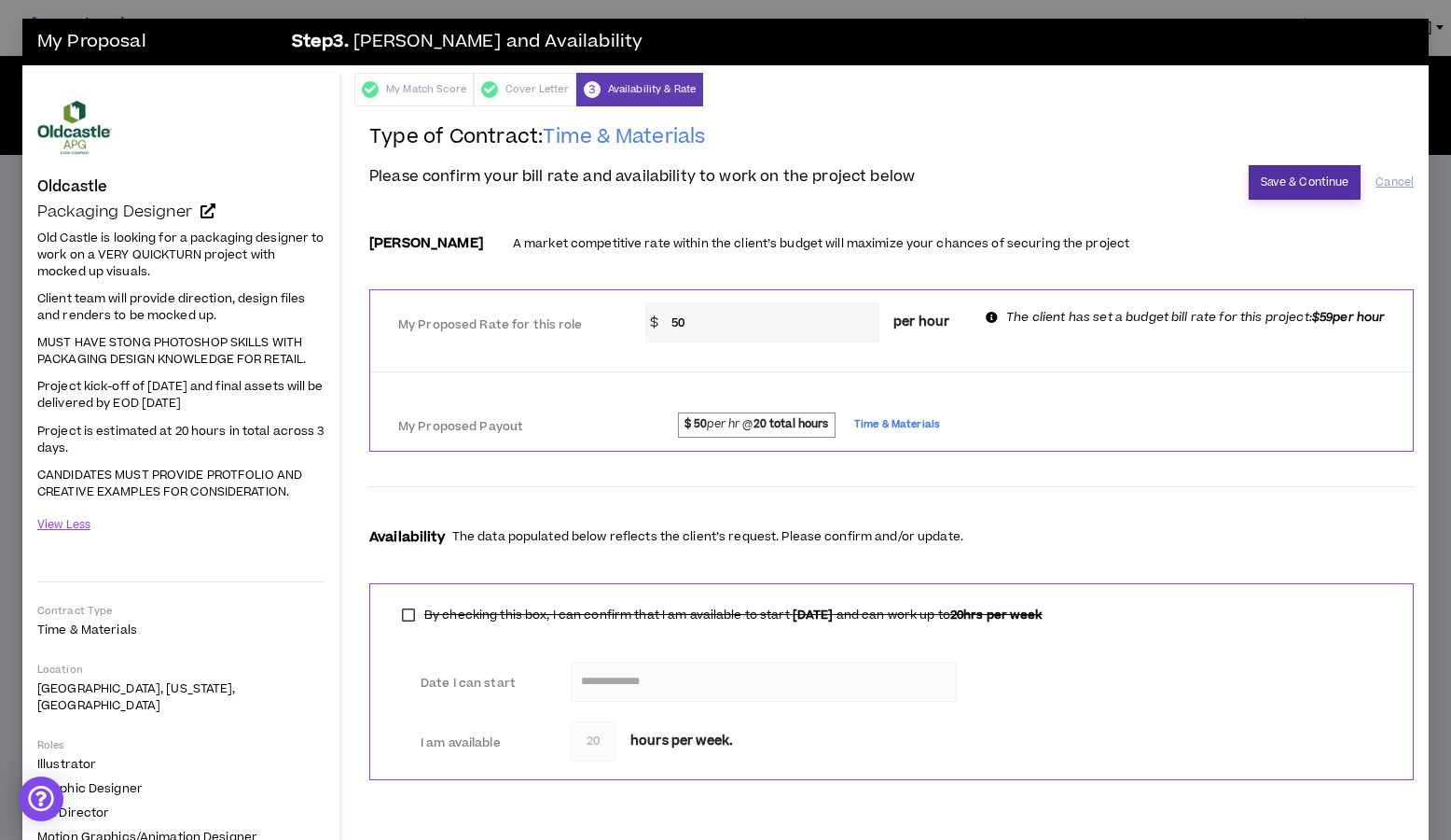
click at [1273, 189] on button "Save & Continue" at bounding box center [1305, 182] width 113 height 35
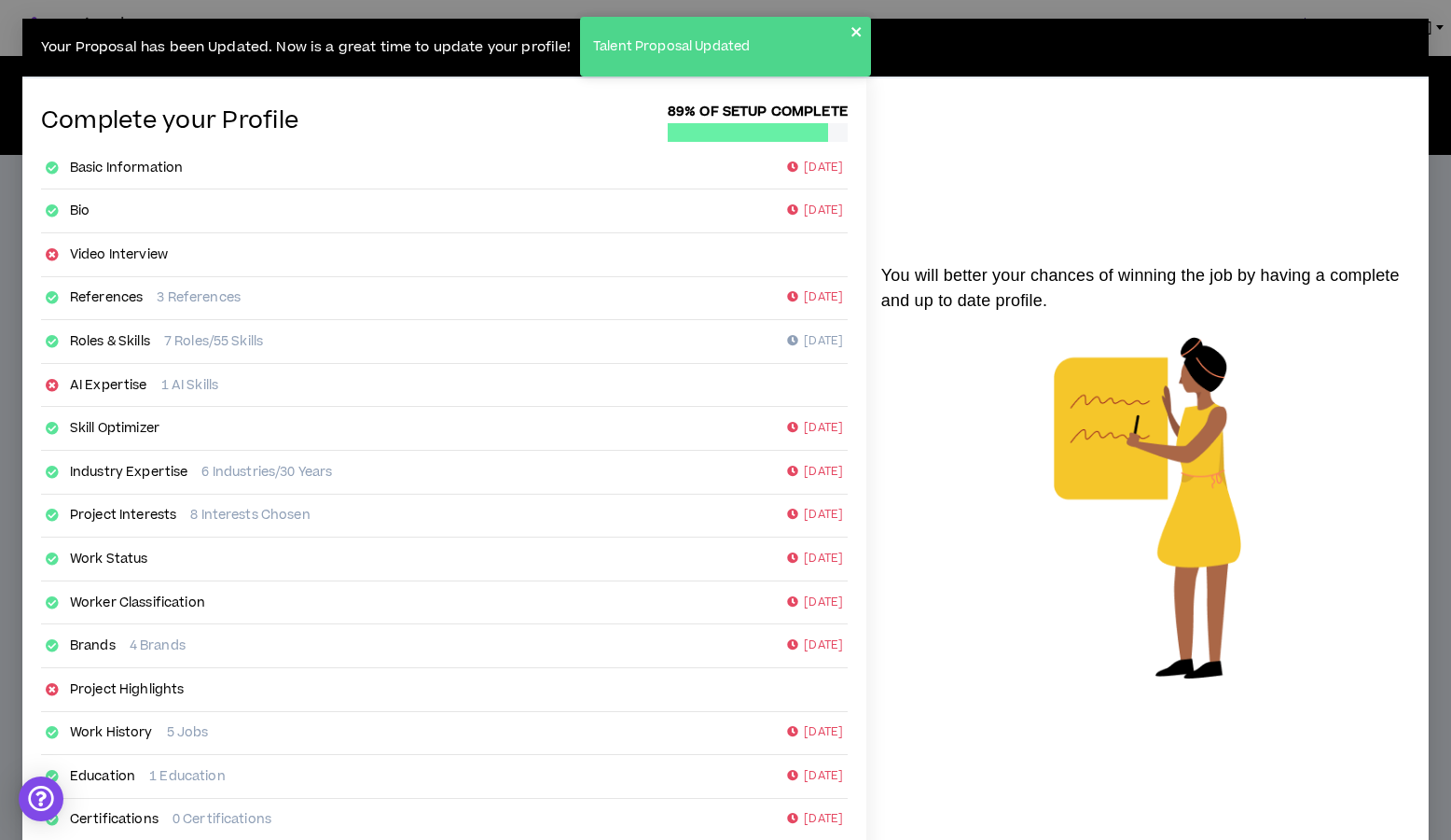
click at [858, 30] on icon "close" at bounding box center [856, 32] width 9 height 9
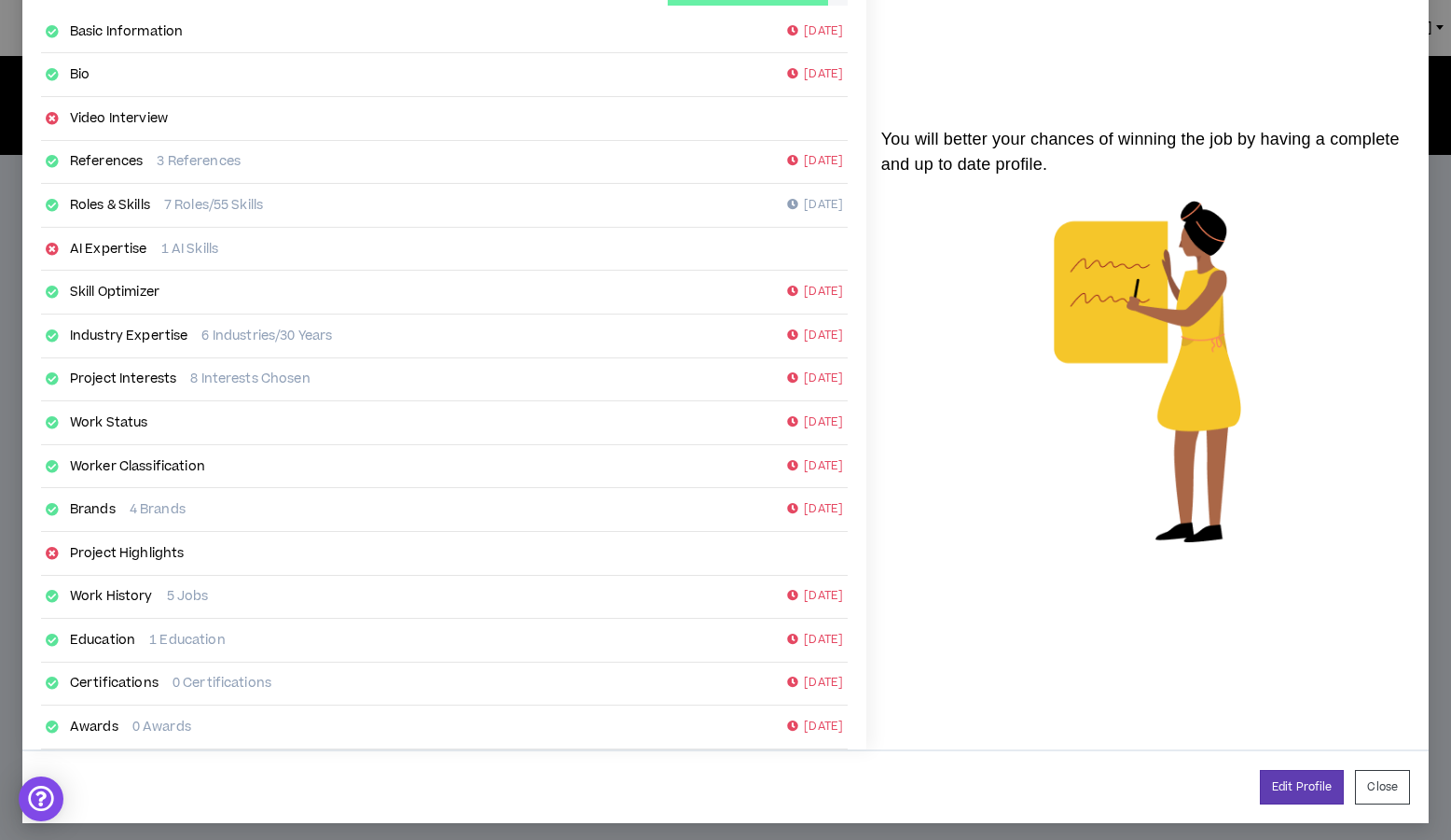
scroll to position [142, 0]
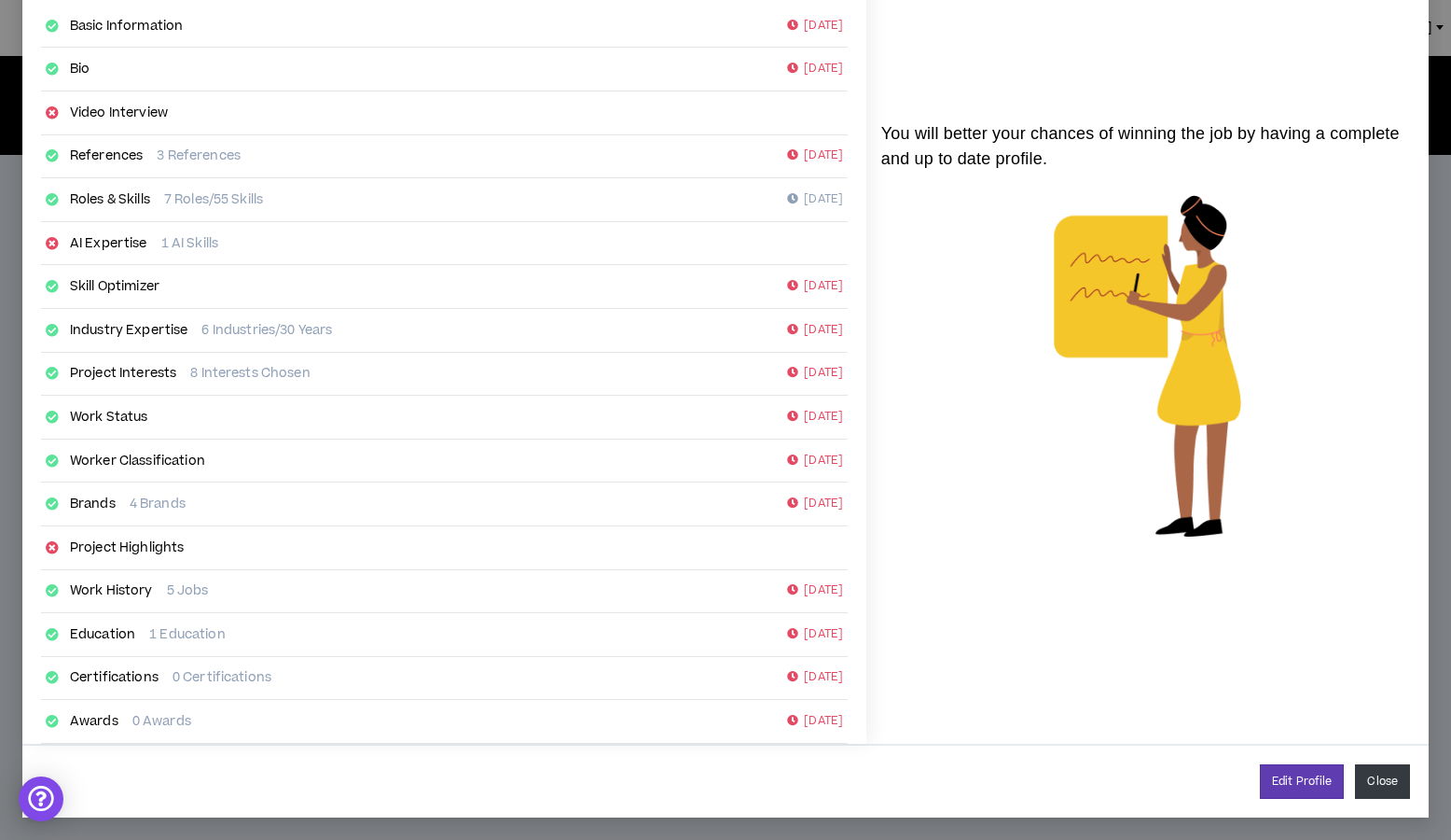
click at [1364, 787] on button "Close" at bounding box center [1383, 781] width 55 height 35
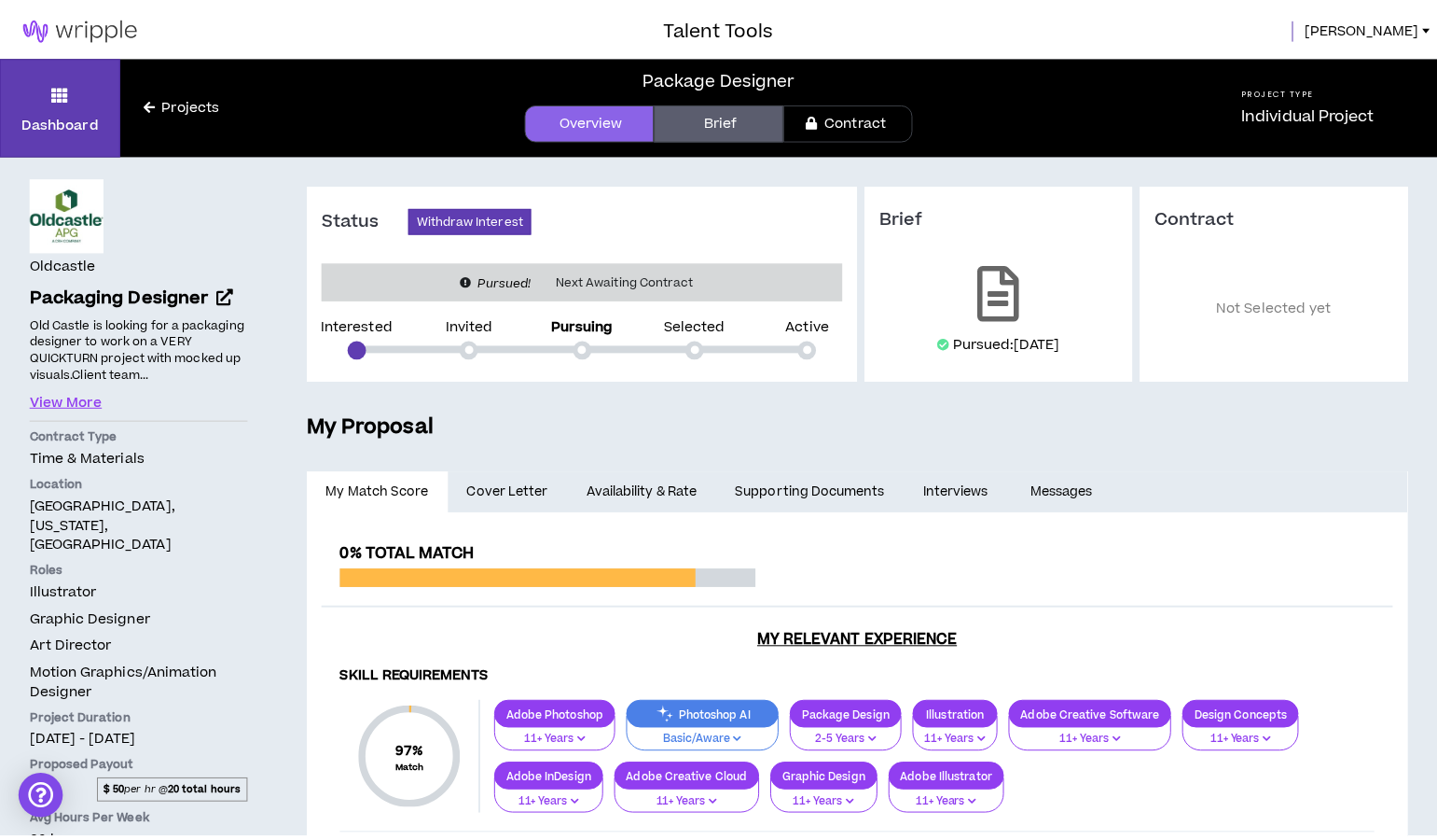
scroll to position [123, 0]
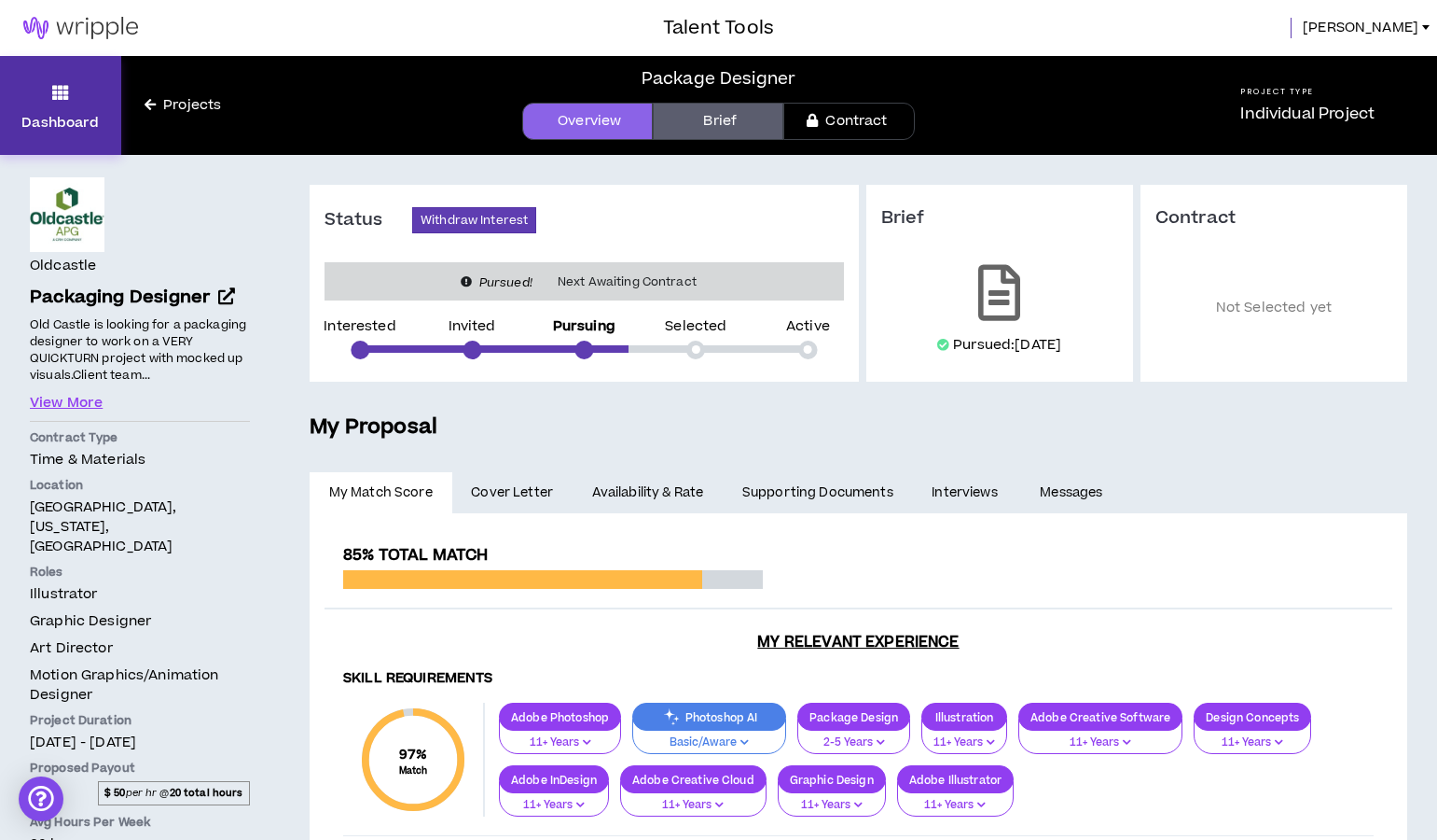
click at [52, 94] on icon at bounding box center [61, 93] width 17 height 26
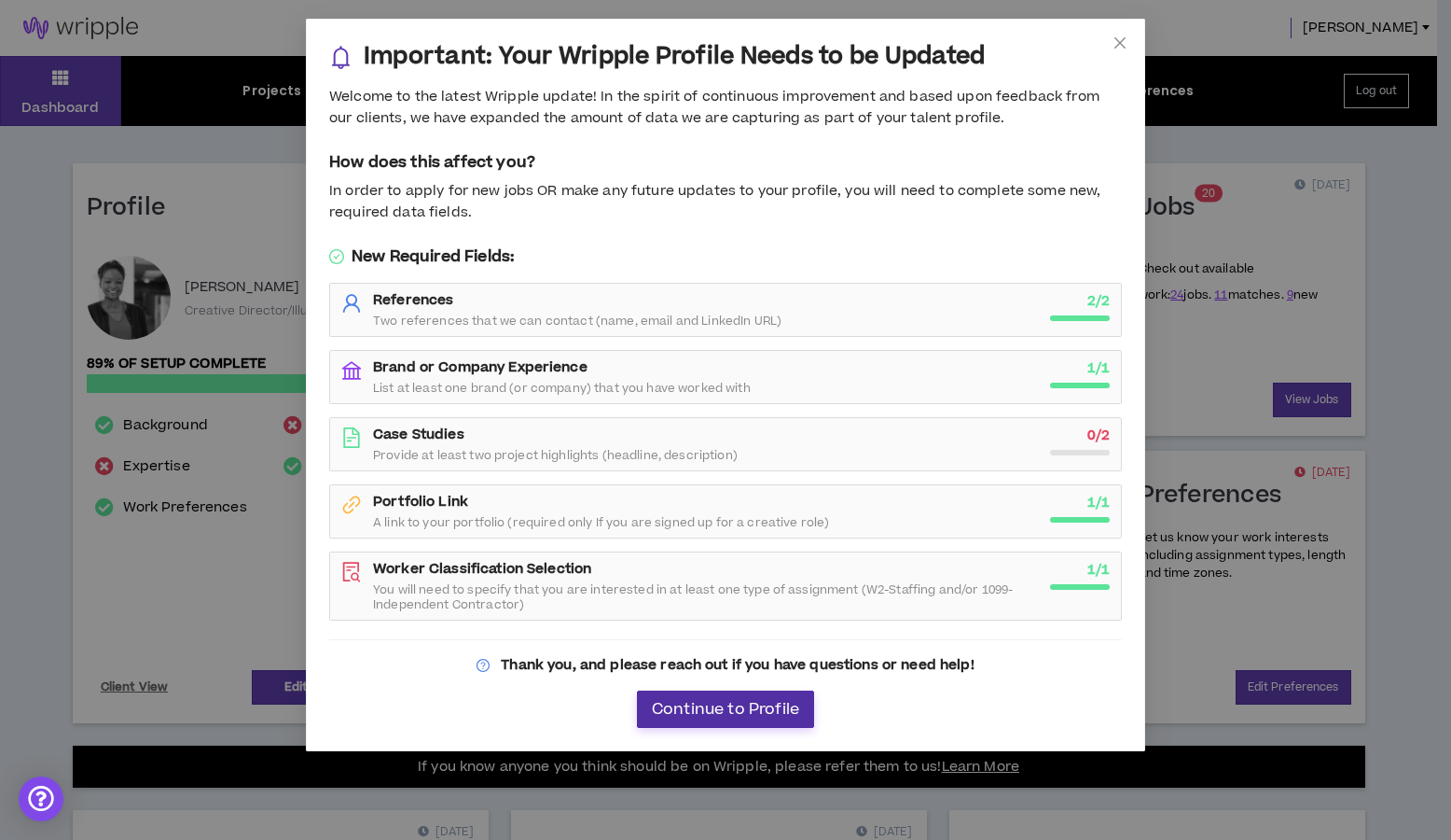
click at [690, 706] on span "Continue to Profile" at bounding box center [726, 709] width 148 height 18
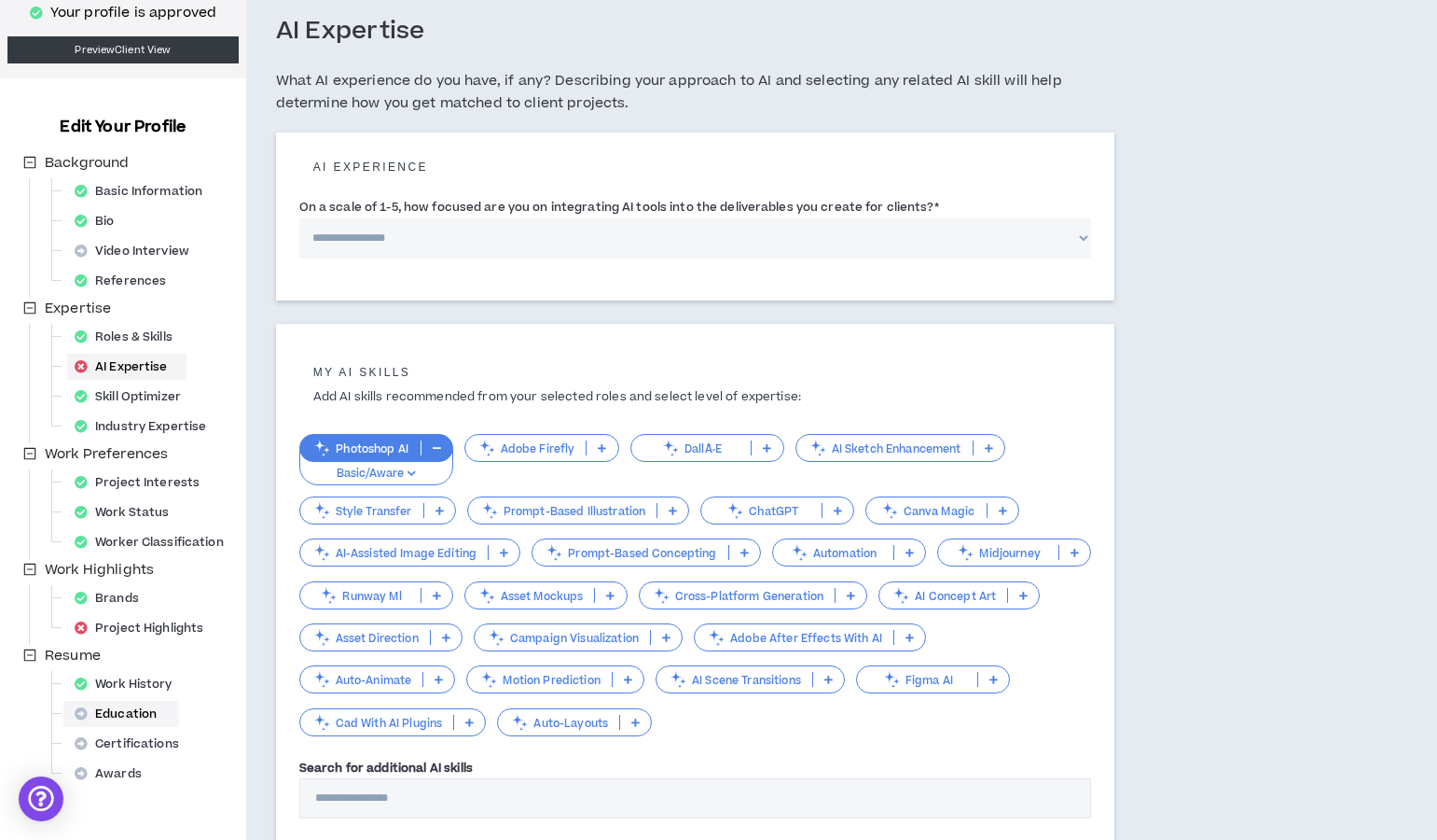
scroll to position [257, 0]
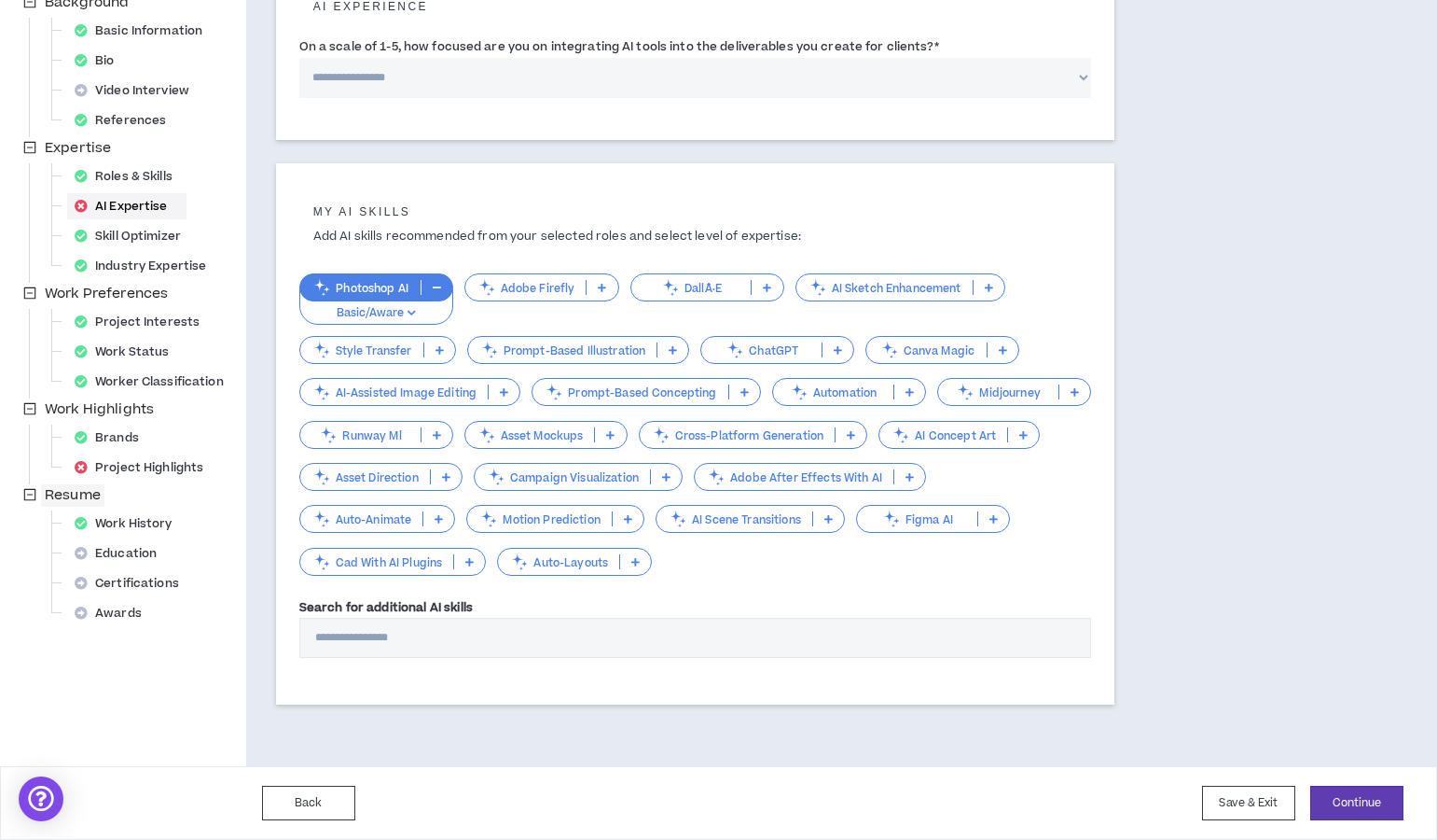
click at [70, 495] on span "Resume" at bounding box center [73, 494] width 56 height 20
click at [113, 523] on div "Work History" at bounding box center [129, 523] width 124 height 26
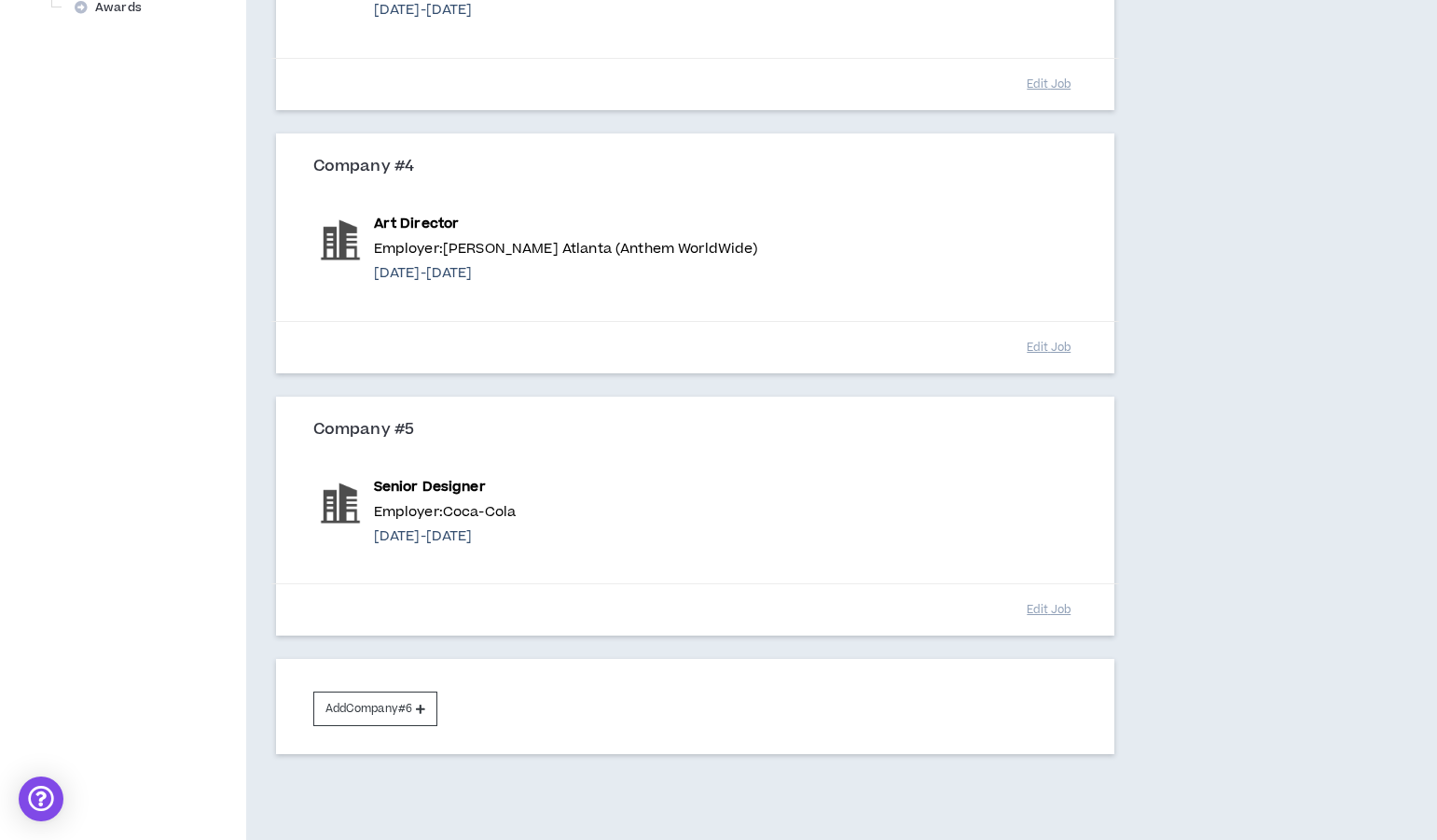
scroll to position [942, 0]
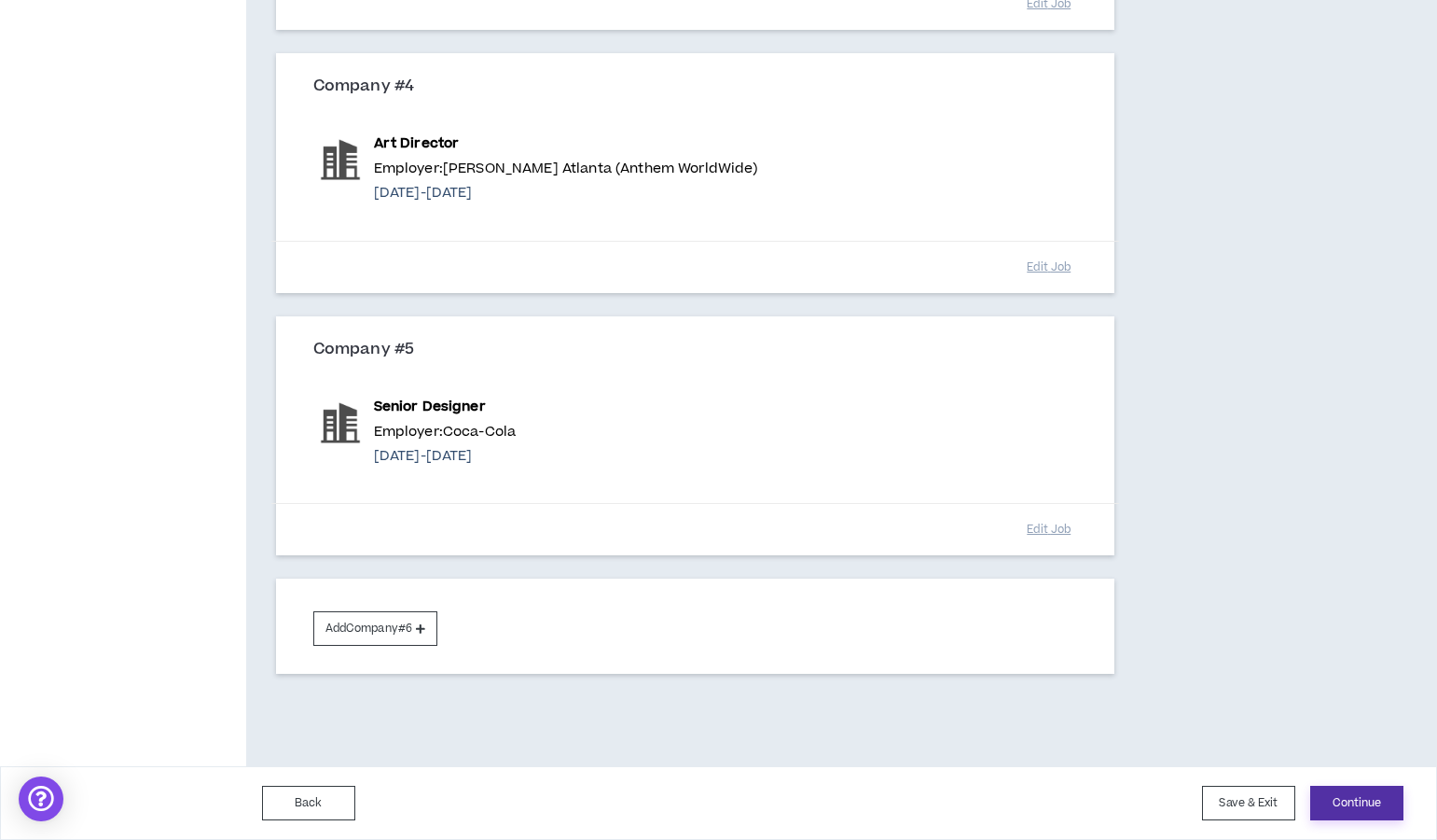
click at [1373, 810] on button "Continue" at bounding box center [1358, 803] width 93 height 35
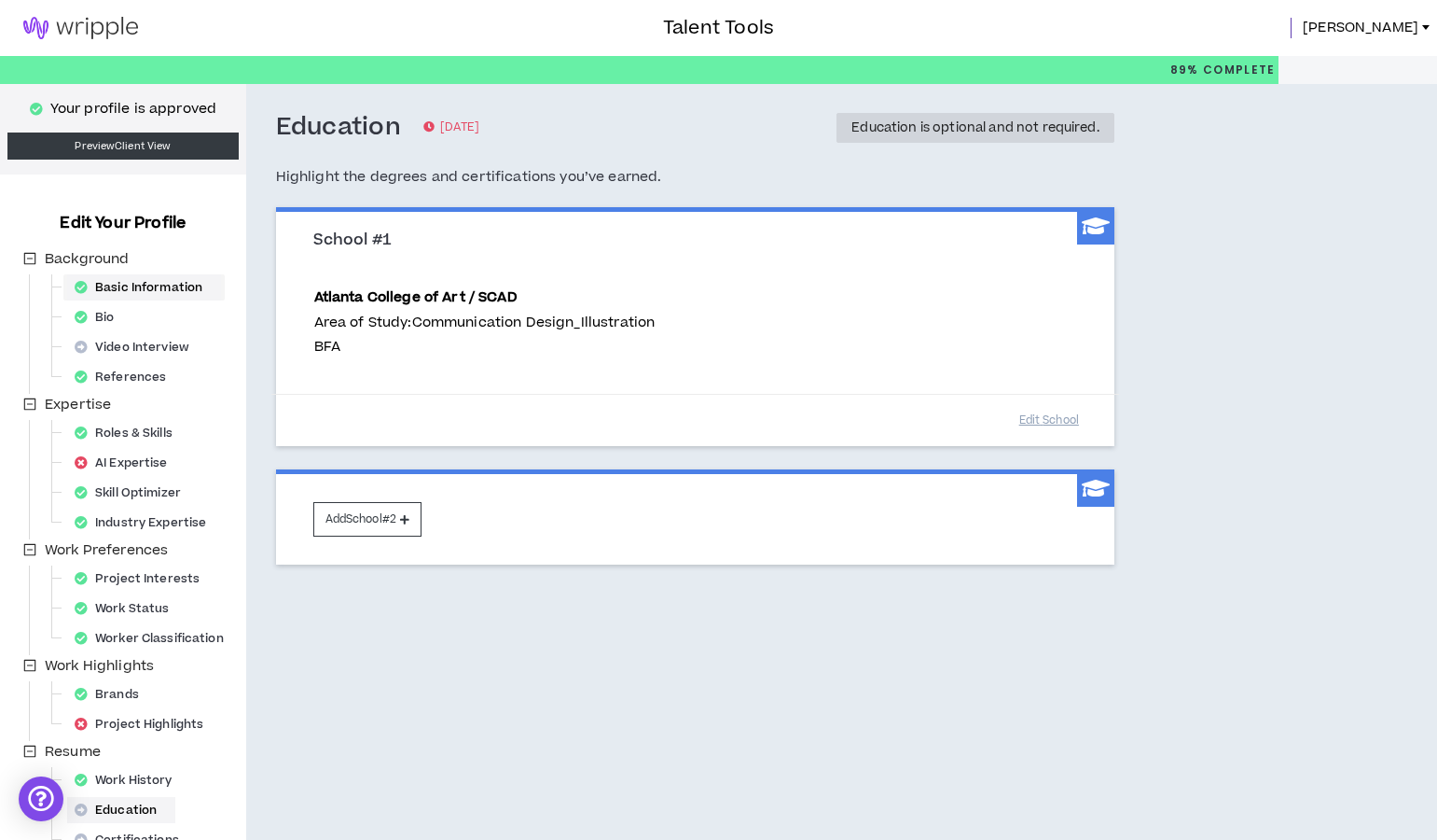
scroll to position [4, 0]
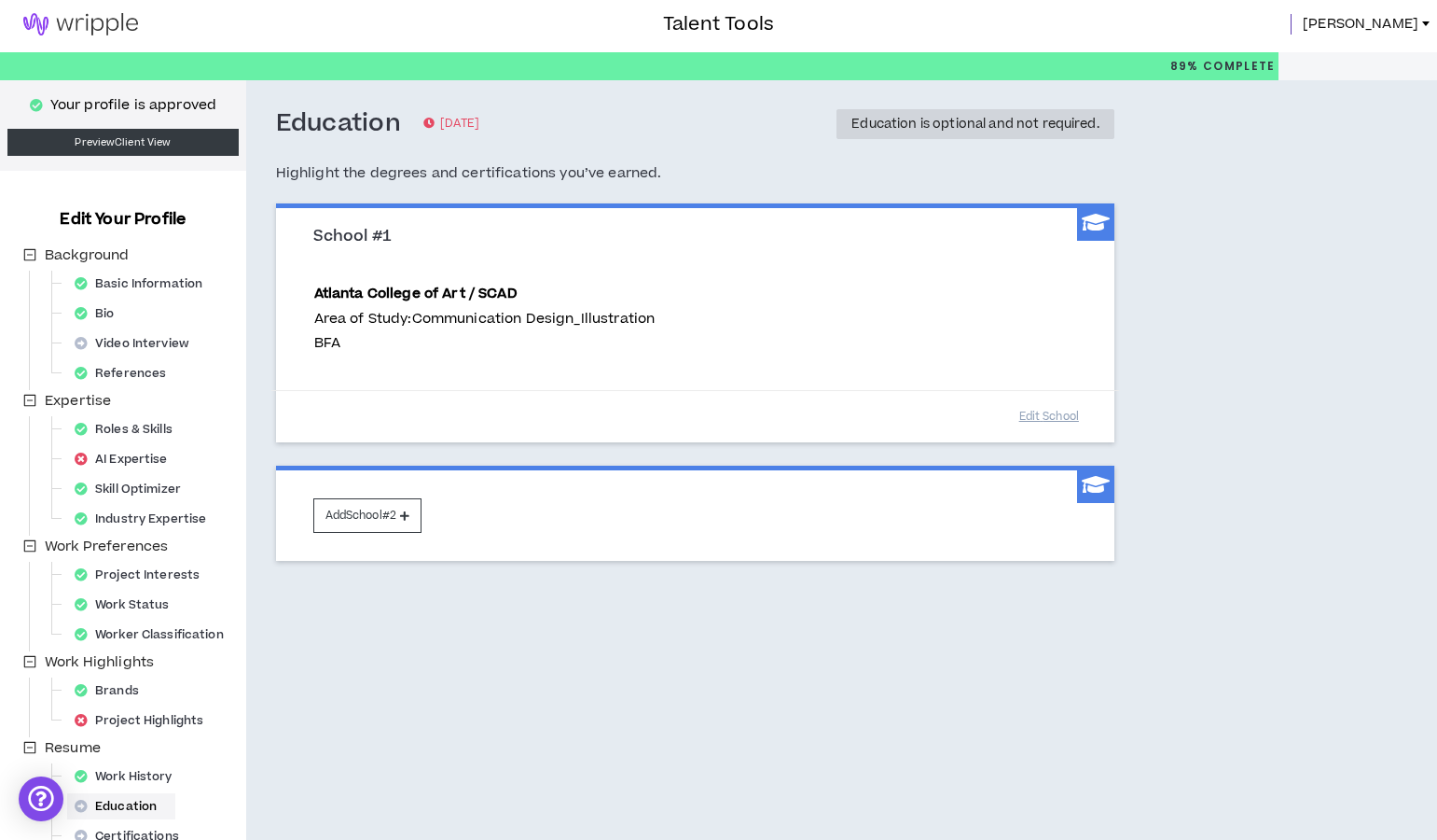
click at [1385, 24] on span "[PERSON_NAME]" at bounding box center [1361, 24] width 116 height 21
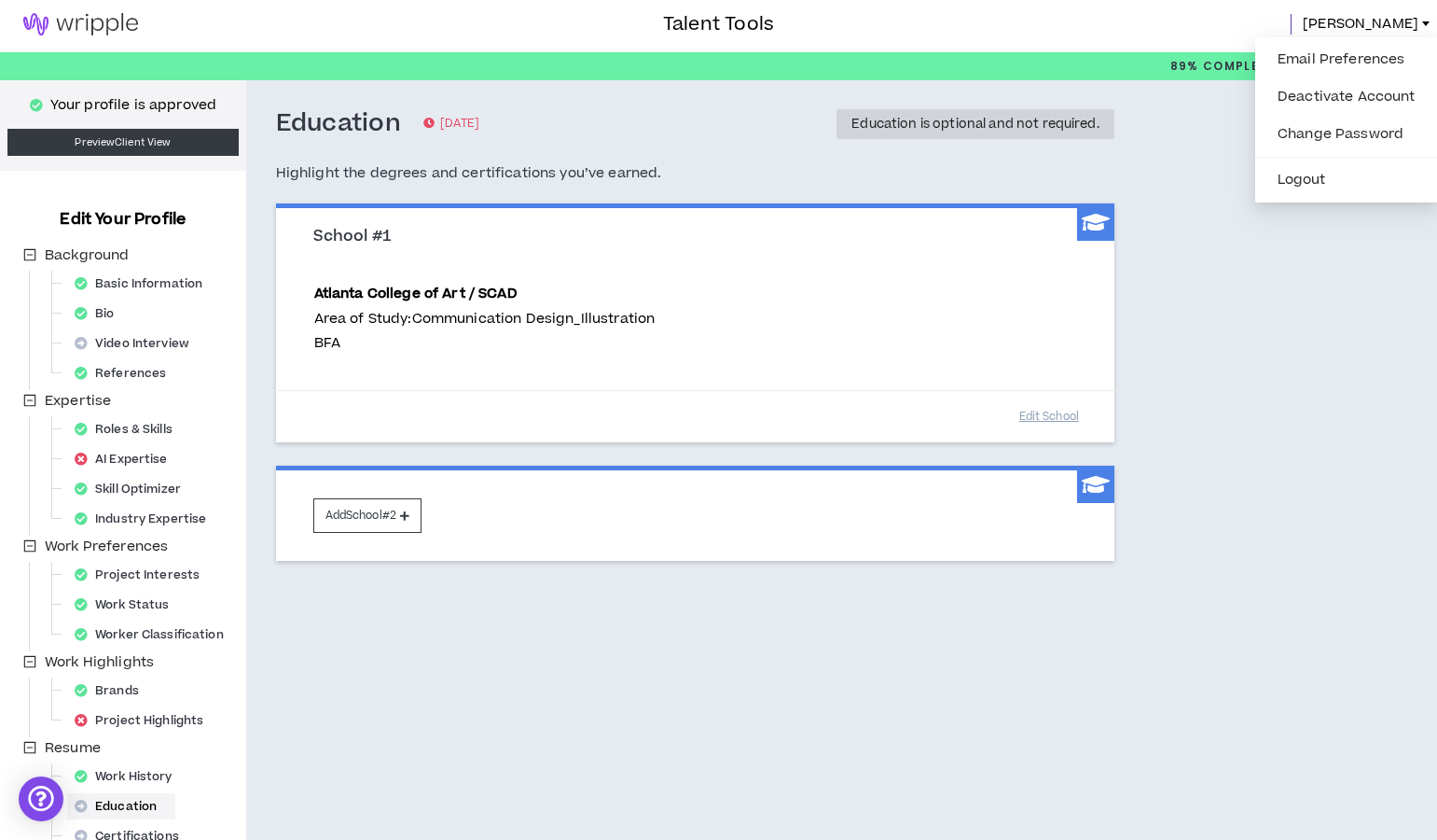
scroll to position [121, 0]
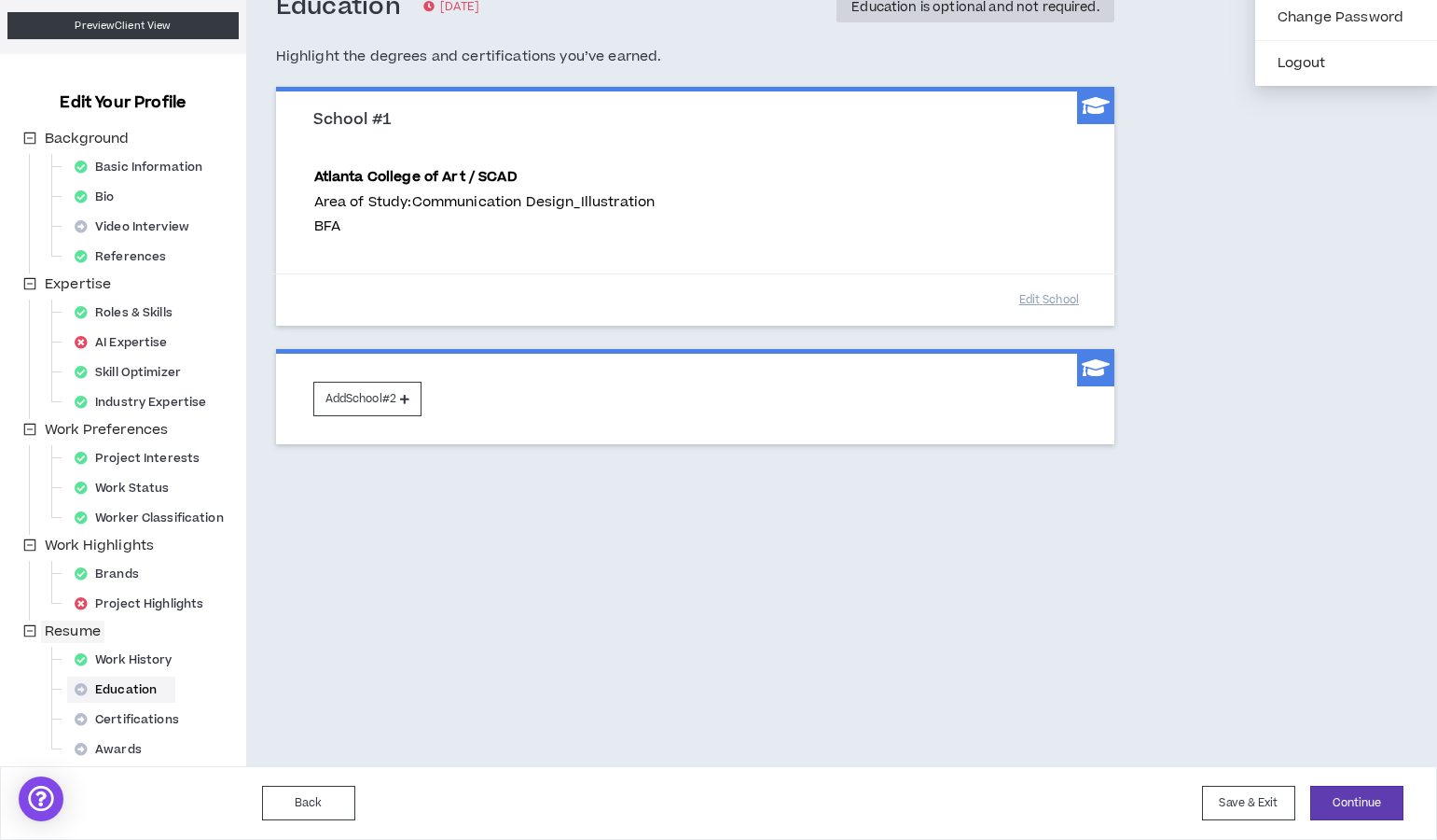
click at [72, 629] on span "Resume" at bounding box center [73, 631] width 56 height 20
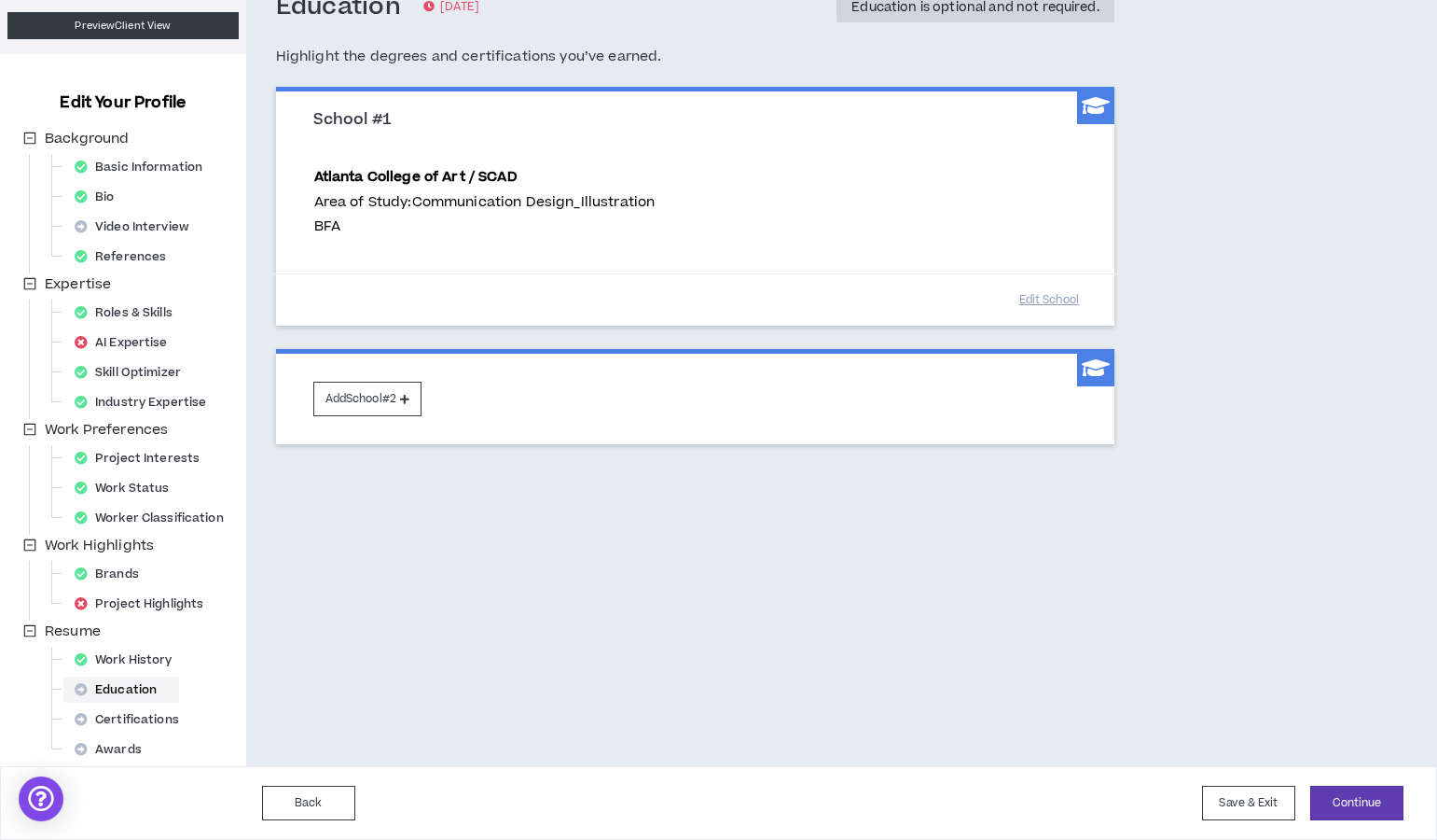
click at [104, 689] on div "Education" at bounding box center [121, 690] width 108 height 26
click at [1362, 798] on button "Continue" at bounding box center [1358, 803] width 93 height 35
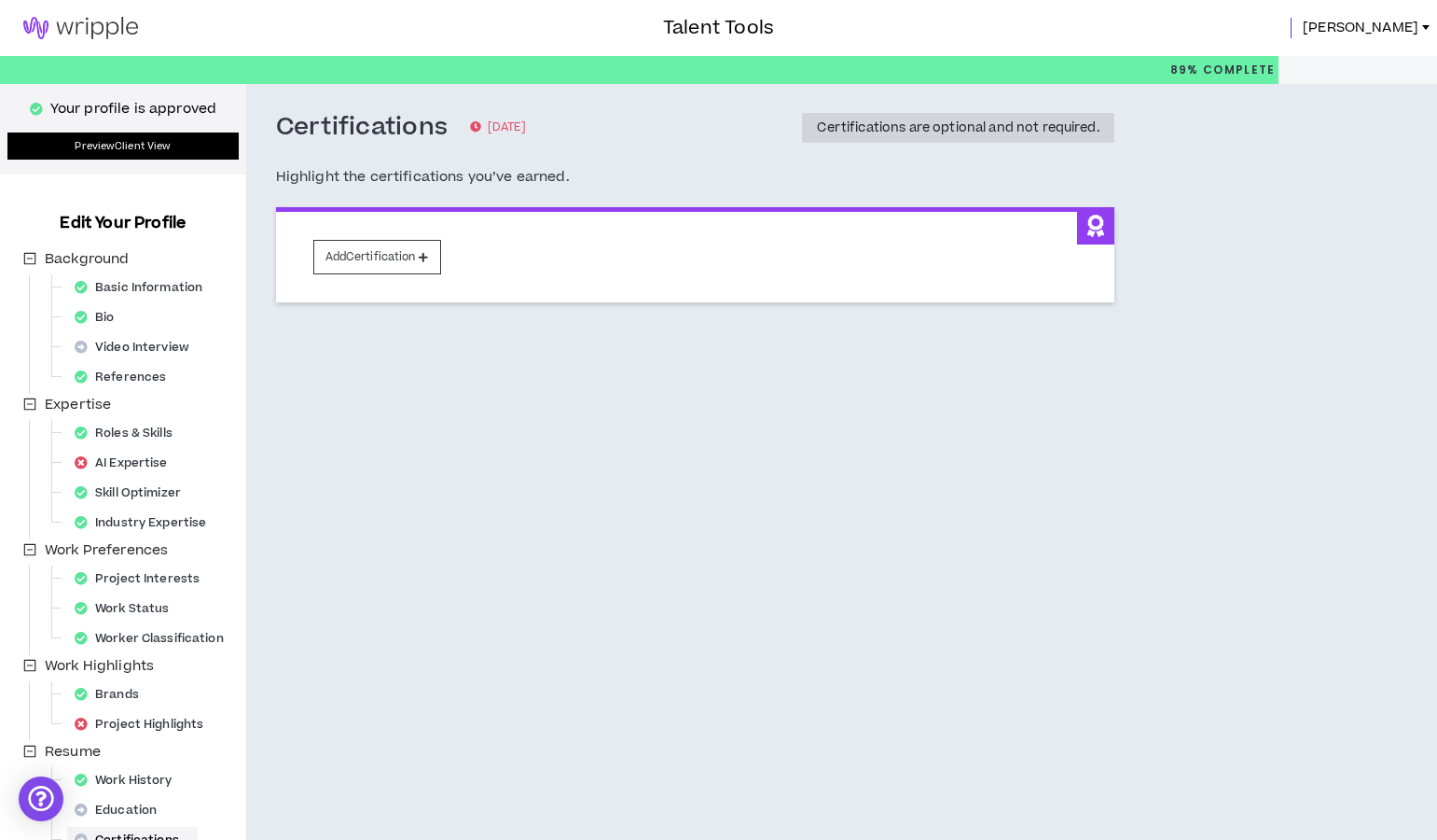
click at [121, 149] on link "Preview Client View" at bounding box center [123, 146] width 232 height 27
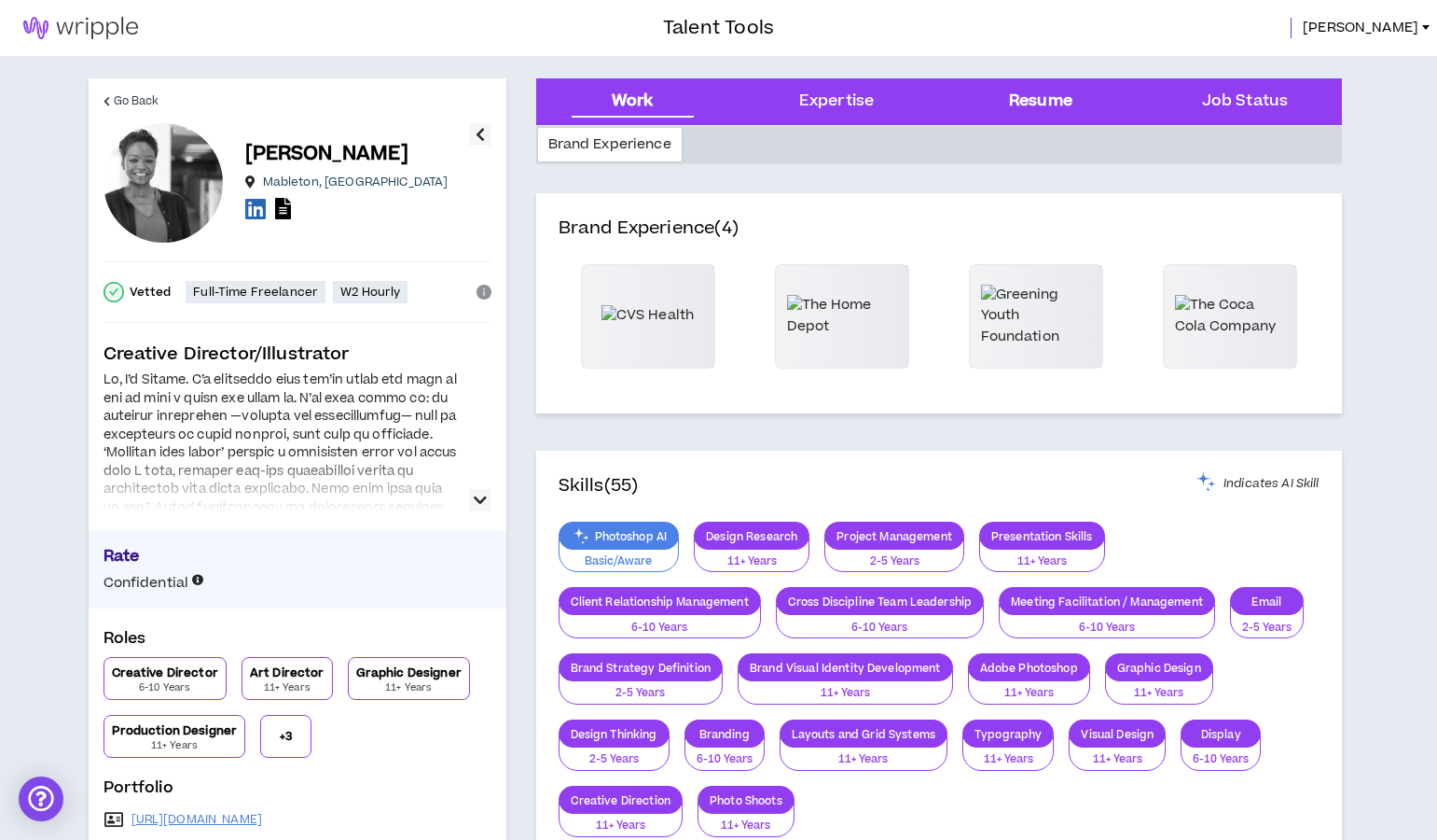
click at [1061, 97] on div "Resume" at bounding box center [1041, 102] width 64 height 24
click at [480, 132] on icon "button" at bounding box center [480, 135] width 9 height 22
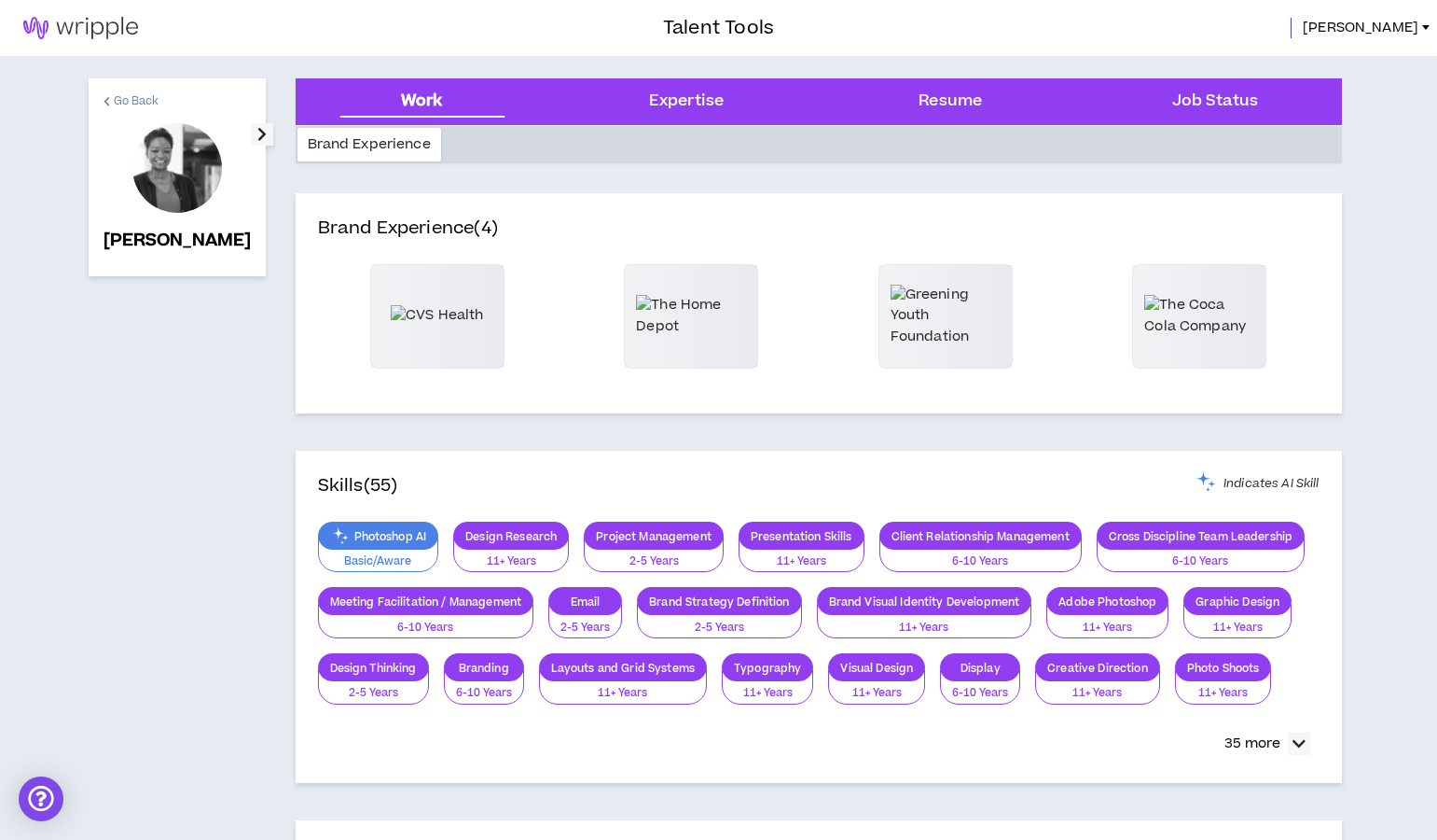
click at [135, 101] on span "Go Back" at bounding box center [136, 101] width 46 height 18
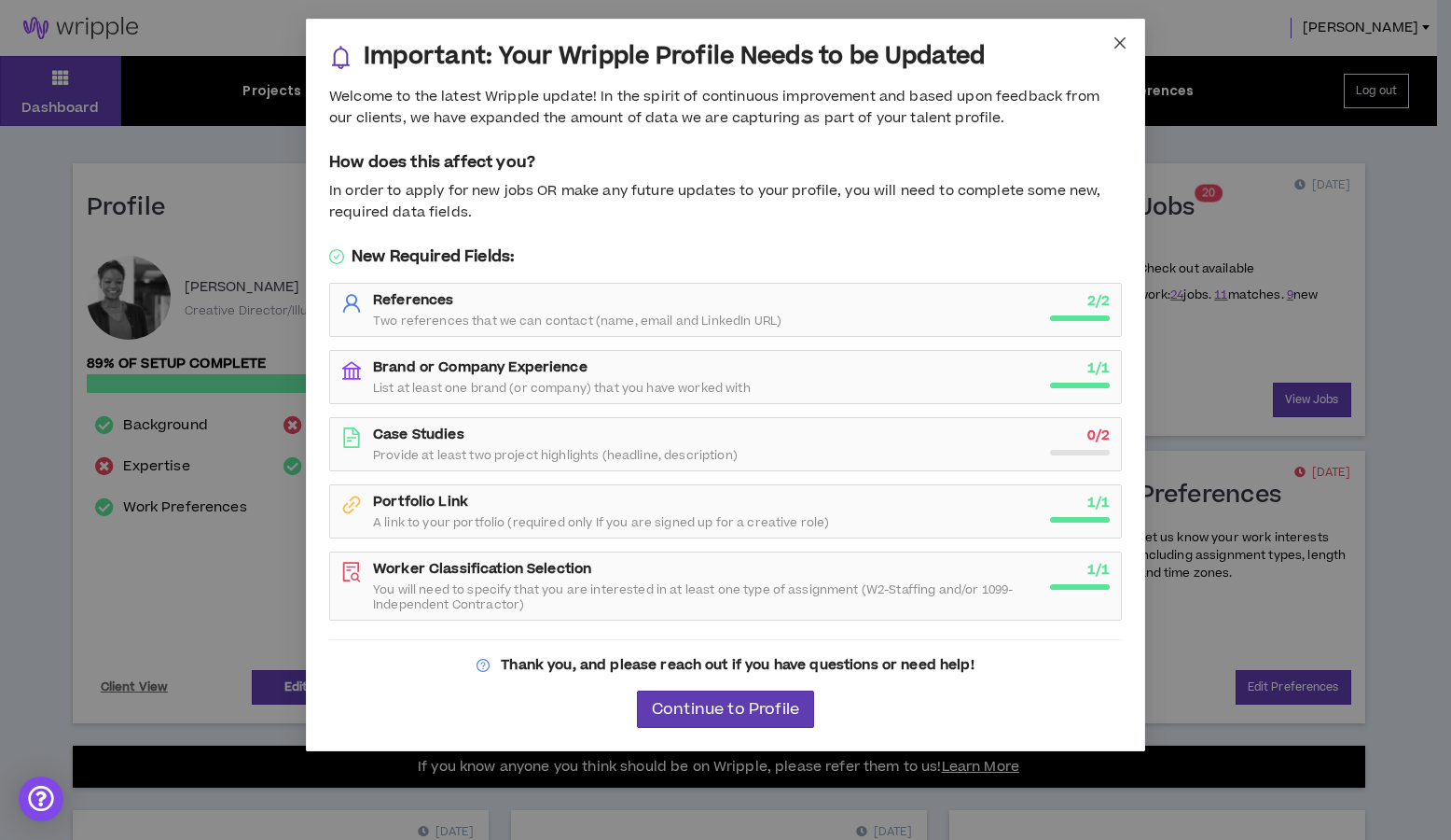
click at [1117, 43] on icon "close" at bounding box center [1120, 43] width 15 height 15
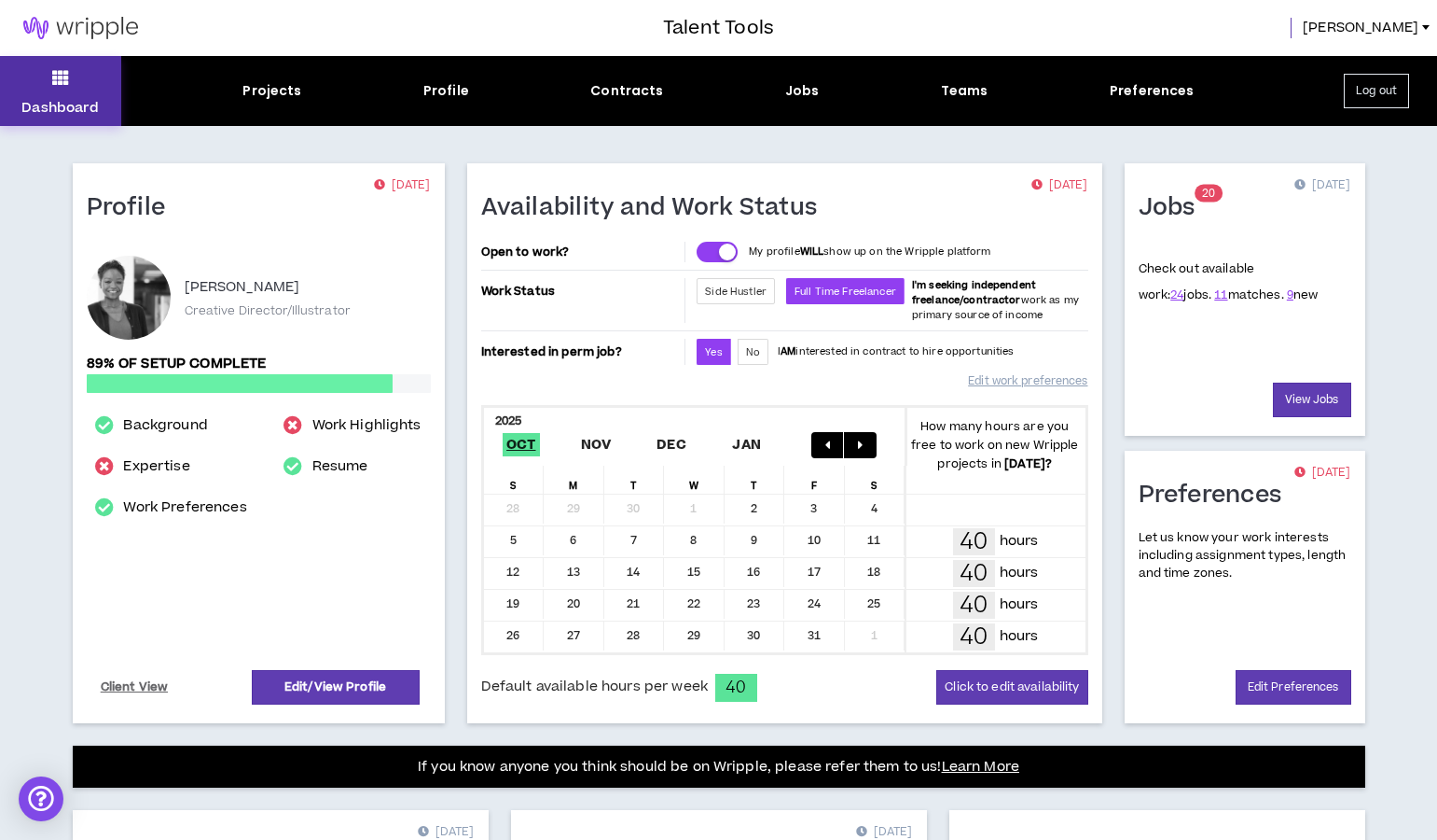
click at [58, 78] on icon at bounding box center [61, 78] width 17 height 26
click at [347, 471] on link "Resume" at bounding box center [340, 466] width 56 height 22
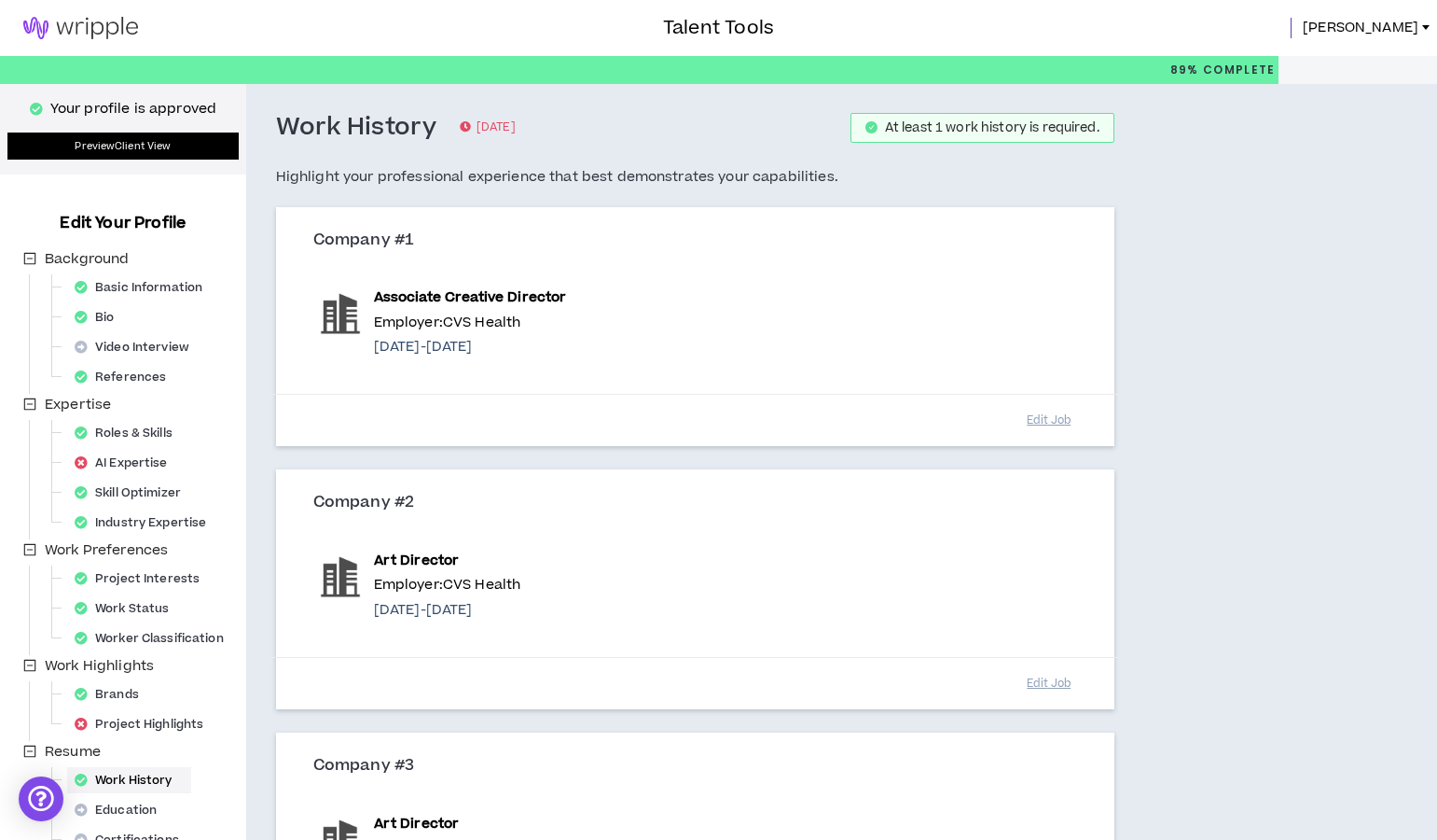
click at [107, 148] on link "Preview Client View" at bounding box center [123, 146] width 232 height 27
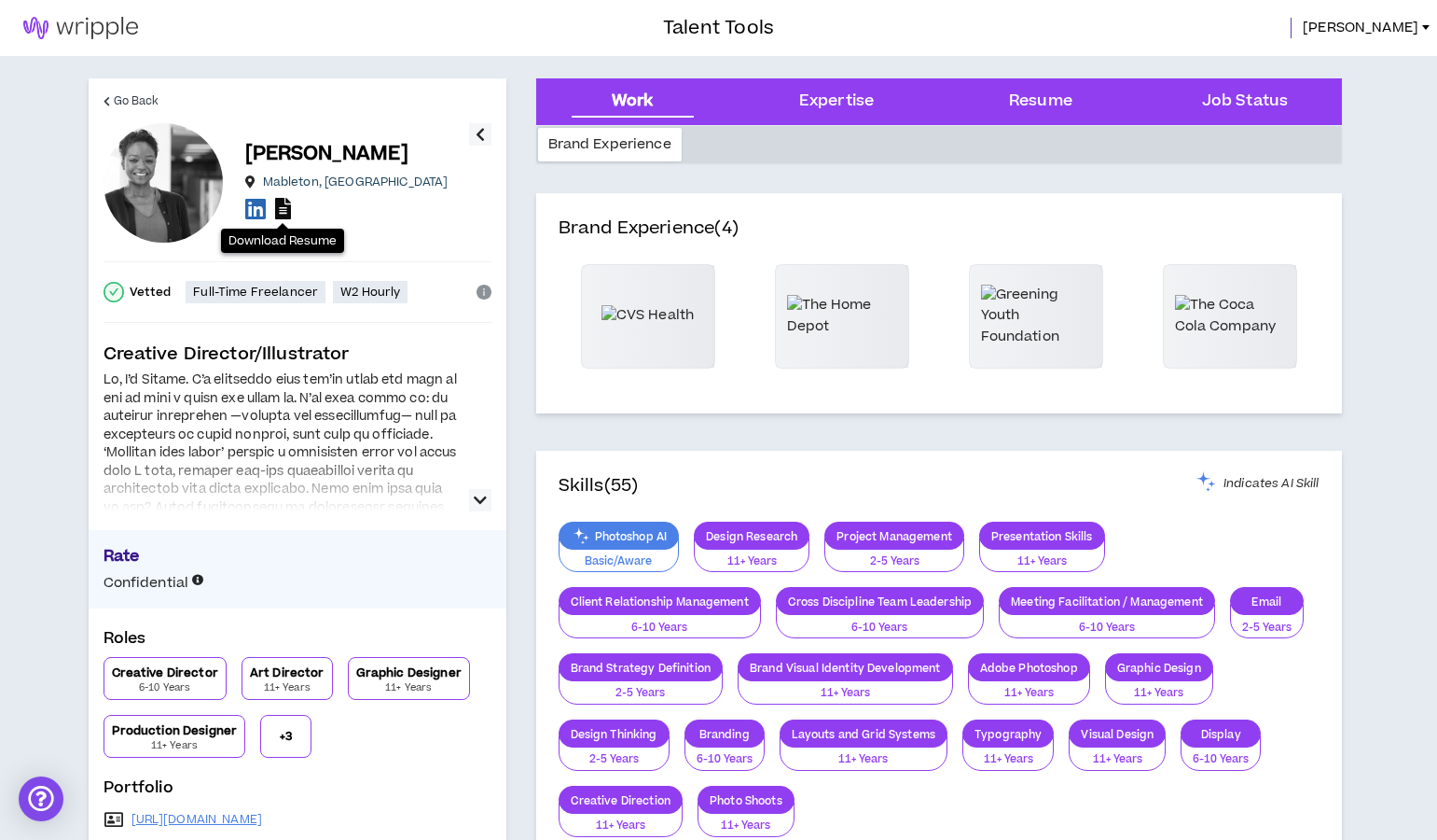
click at [277, 211] on icon at bounding box center [283, 208] width 16 height 21
click at [129, 104] on span "Go Back" at bounding box center [136, 101] width 46 height 18
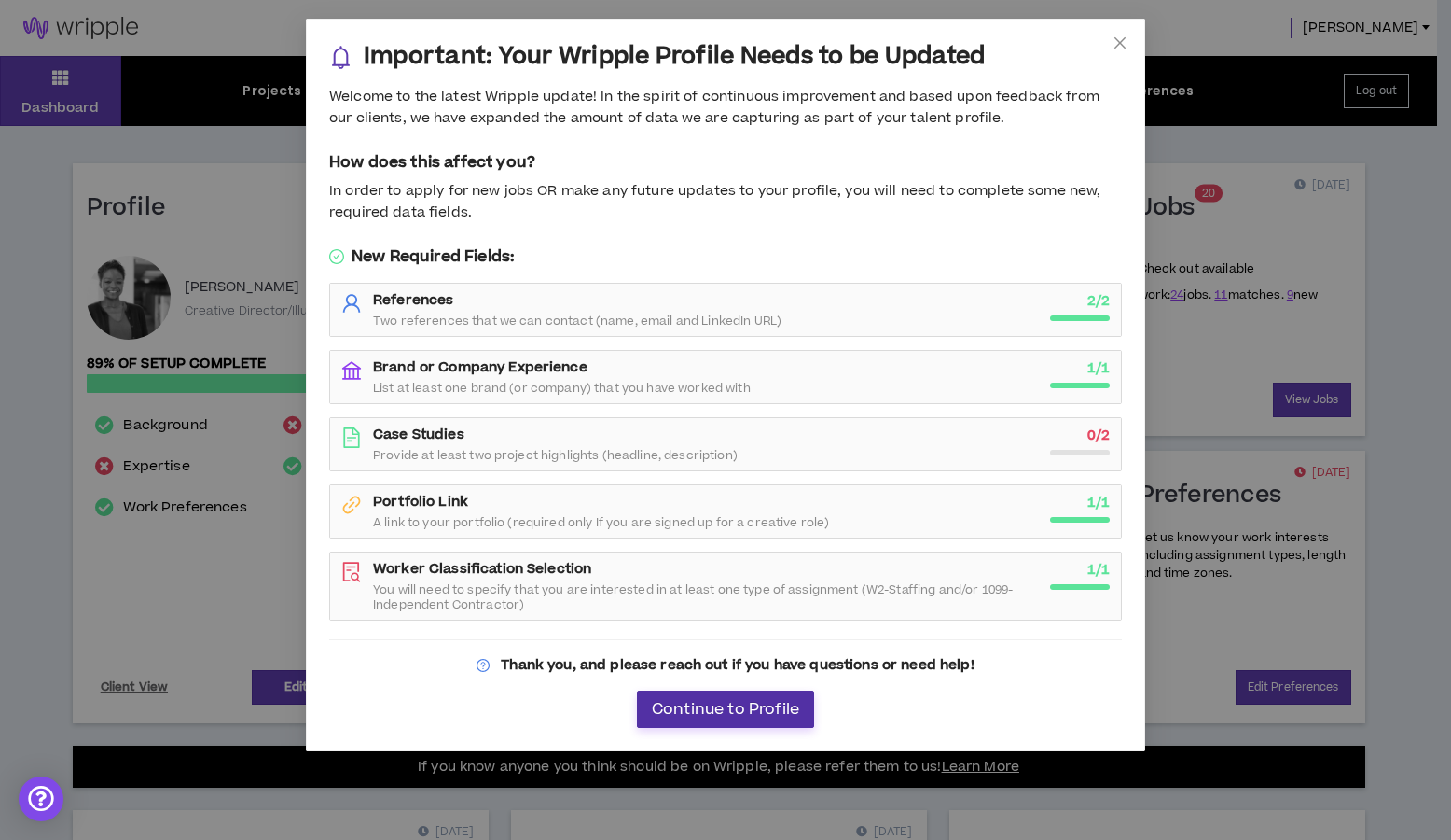
click at [727, 712] on span "Continue to Profile" at bounding box center [726, 709] width 148 height 18
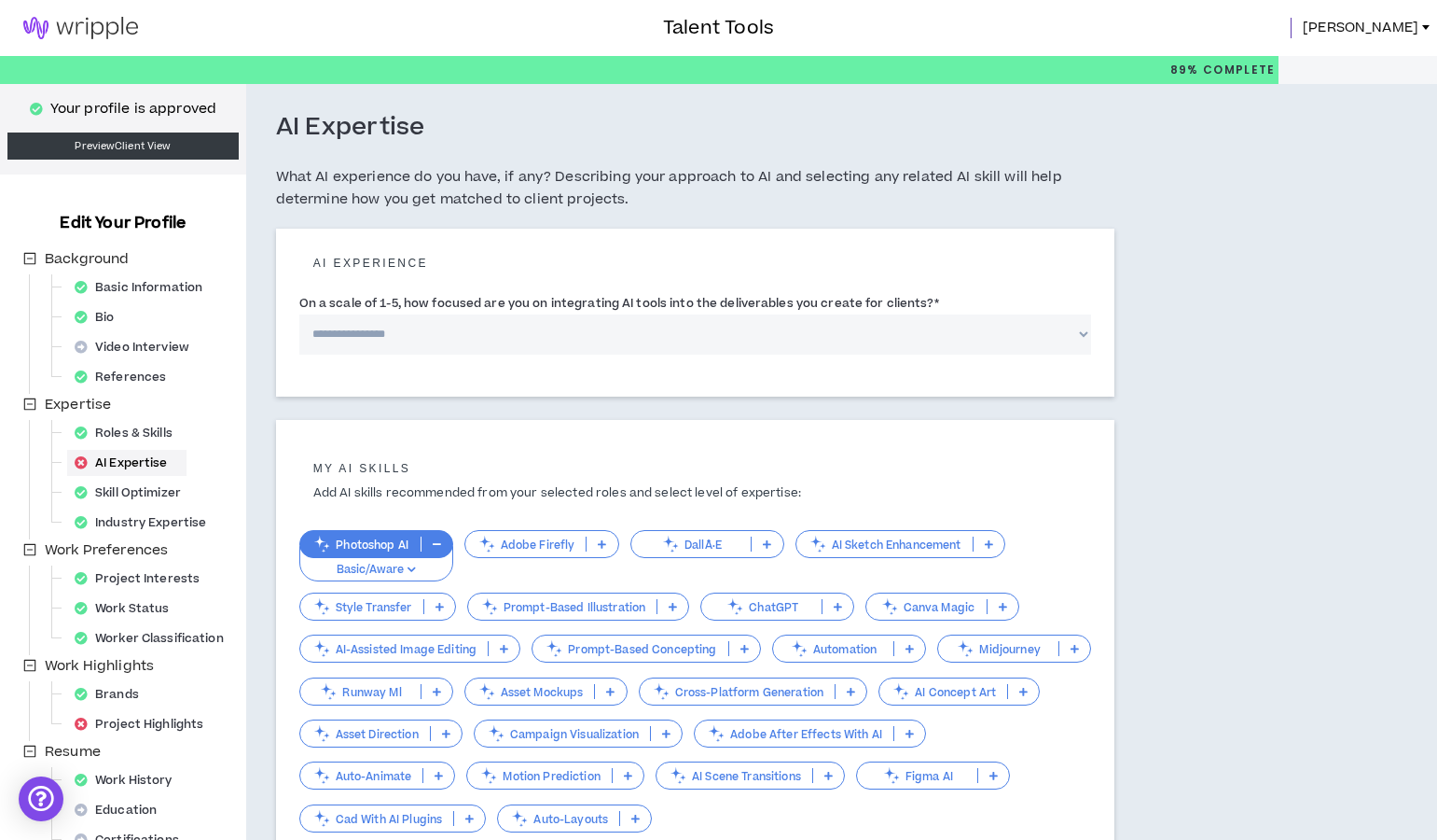
click at [1384, 33] on span "[PERSON_NAME]" at bounding box center [1361, 28] width 116 height 21
click at [115, 221] on h3 "Edit Your Profile" at bounding box center [122, 223] width 141 height 22
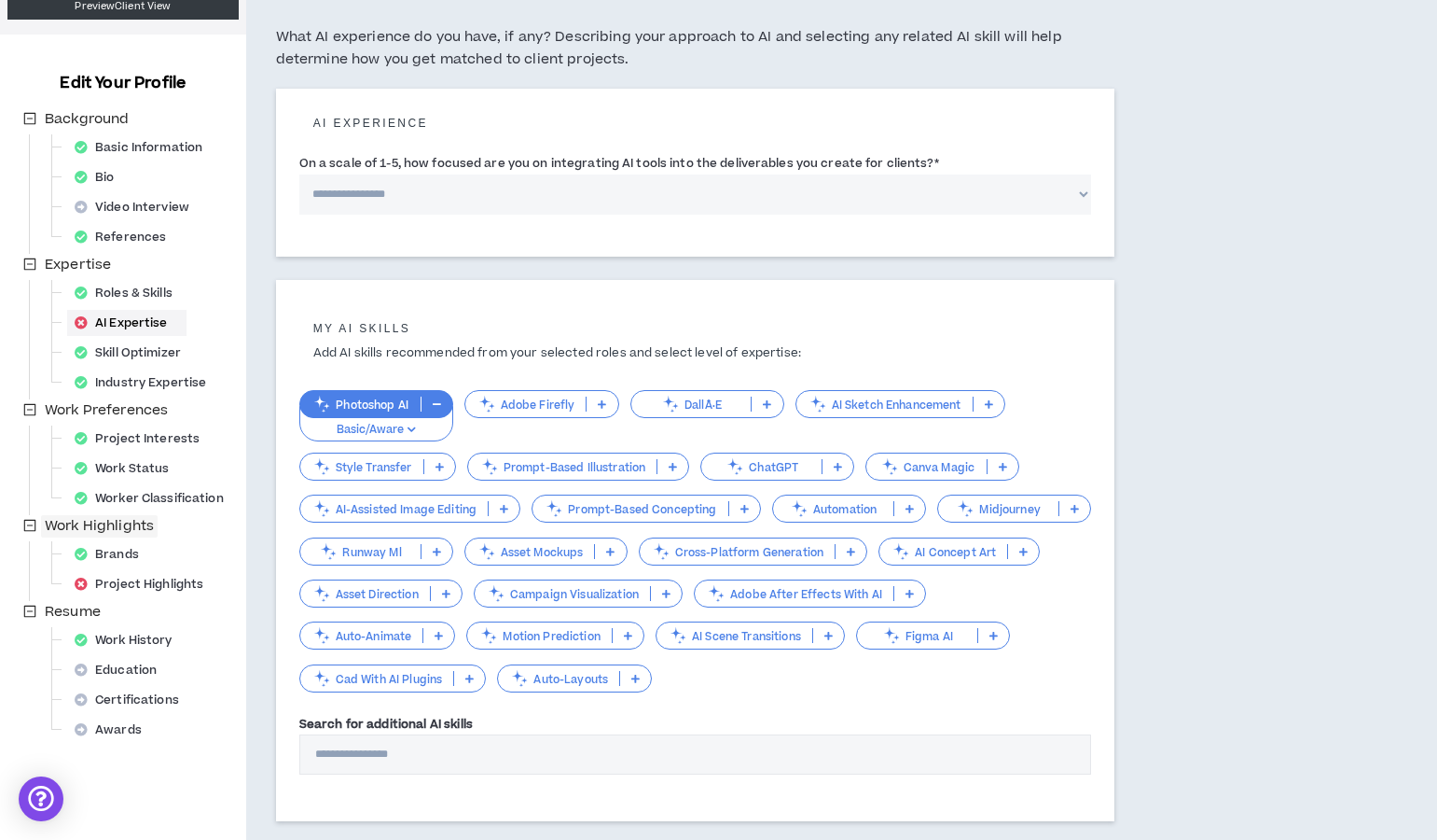
scroll to position [257, 0]
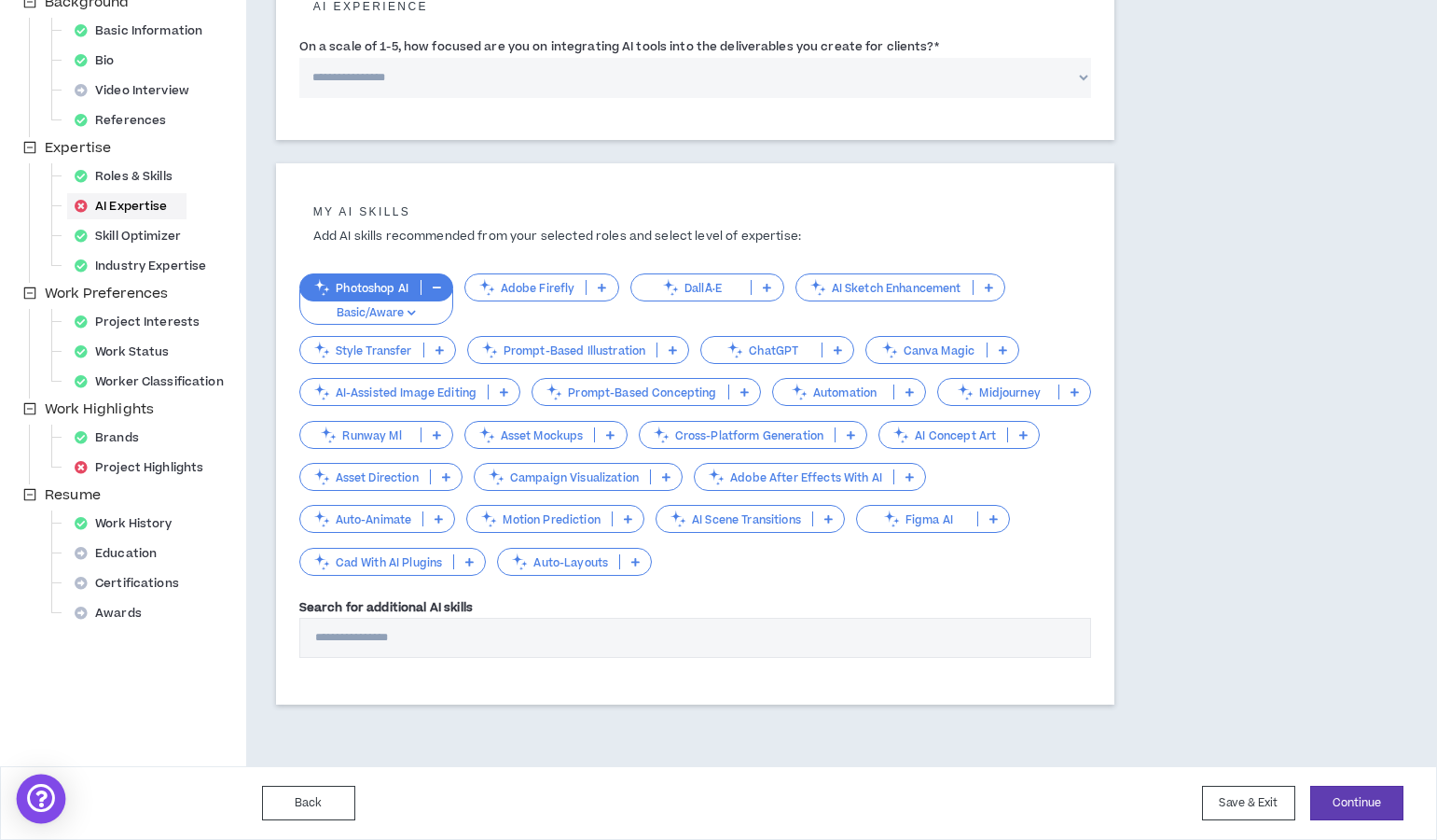
click at [48, 793] on div "Open Intercom Messenger" at bounding box center [41, 799] width 50 height 50
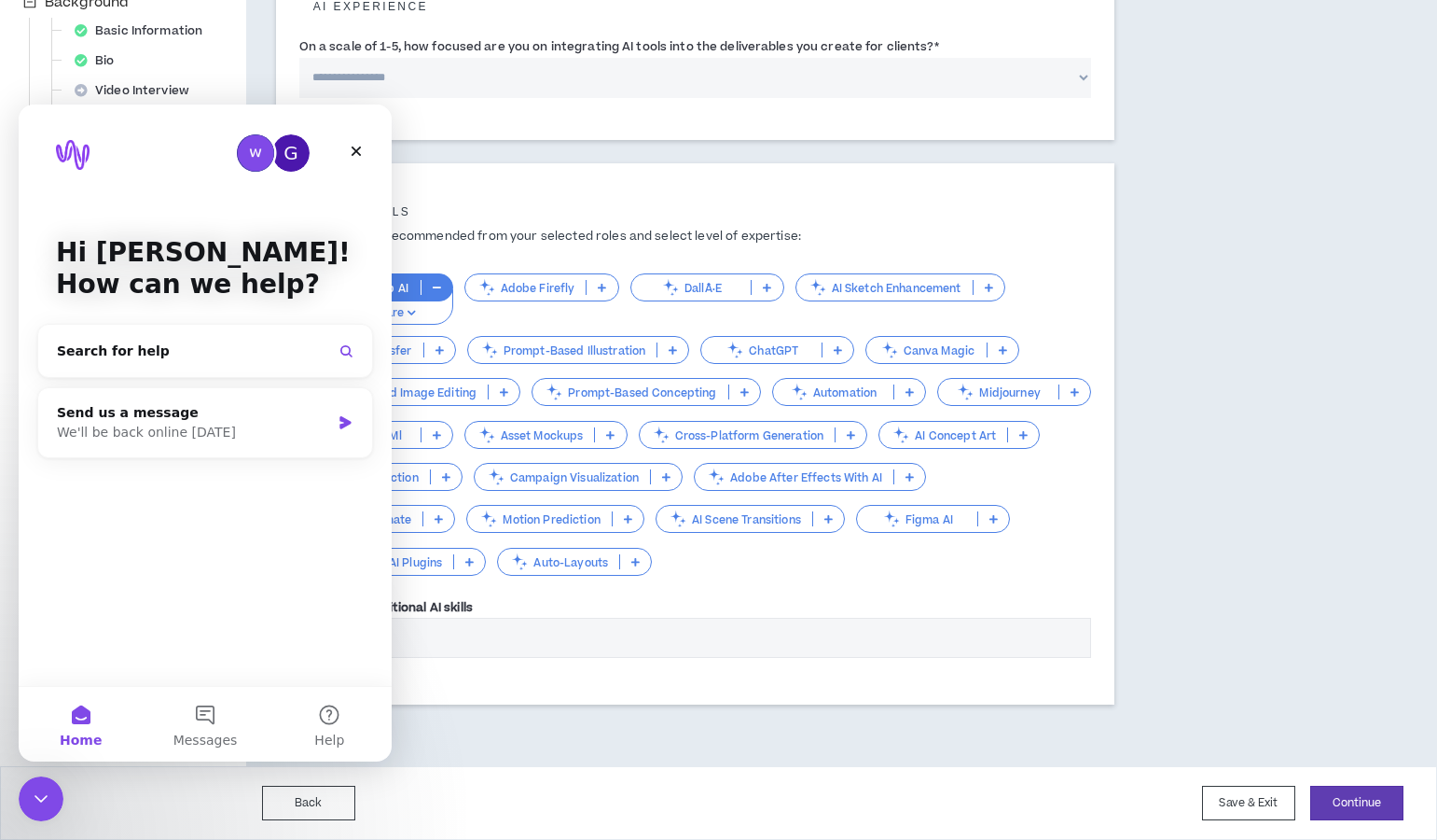
scroll to position [0, 0]
click at [358, 155] on icon "Close" at bounding box center [356, 151] width 15 height 15
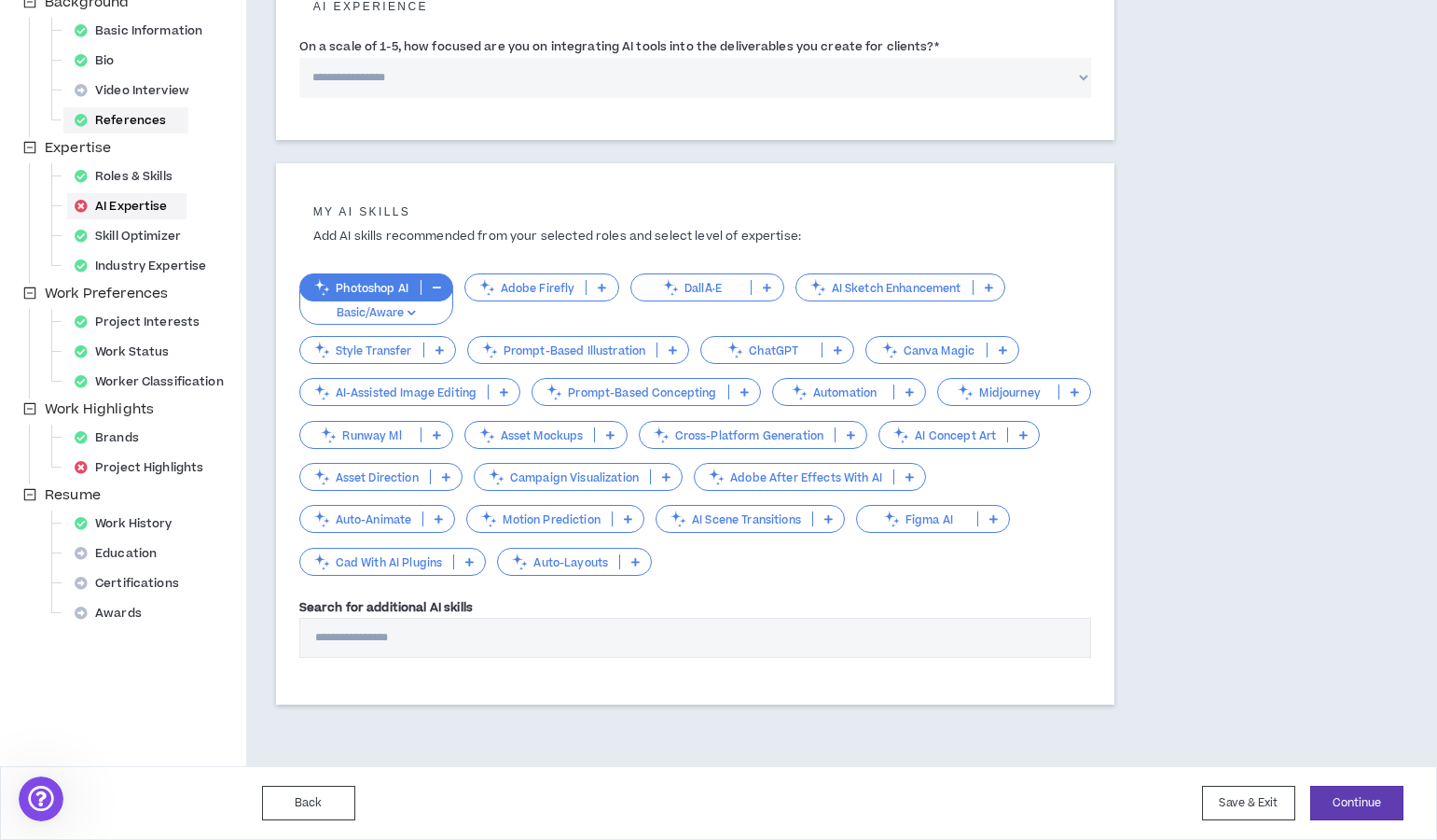
click at [149, 120] on div "References" at bounding box center [126, 121] width 118 height 26
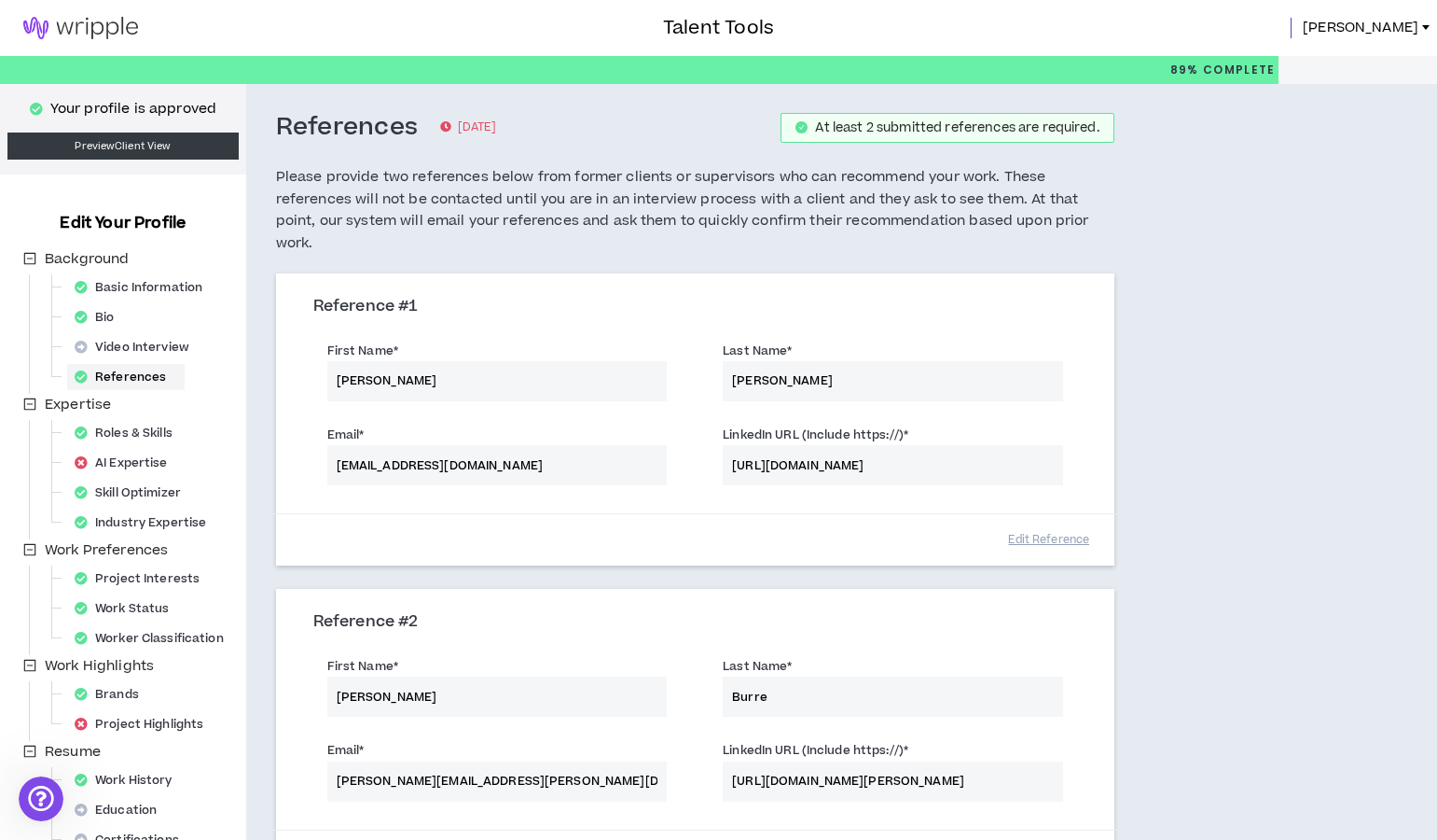
click at [81, 32] on img at bounding box center [80, 28] width 162 height 22
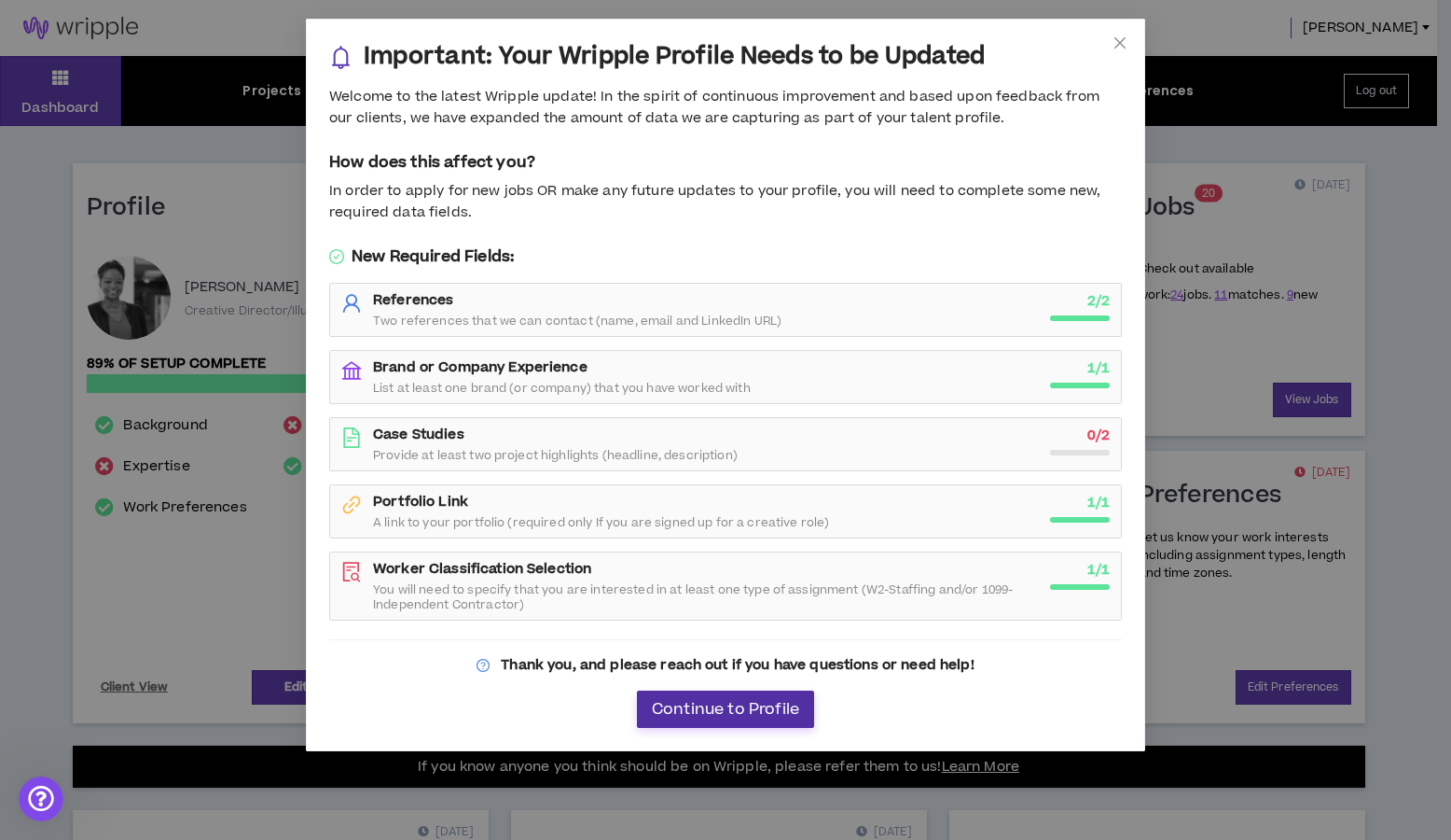
click at [701, 706] on span "Continue to Profile" at bounding box center [726, 709] width 148 height 18
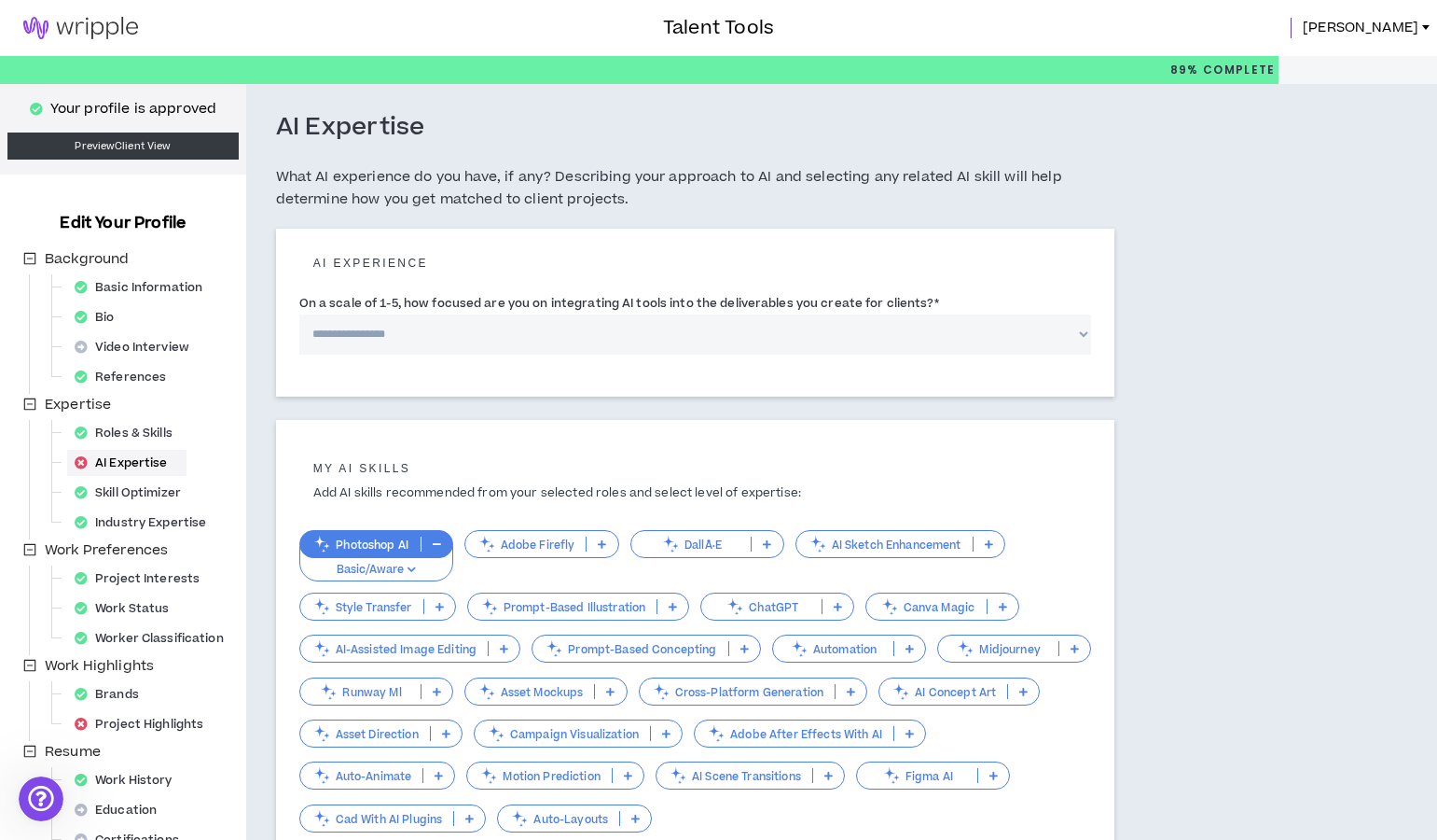
click at [452, 333] on select "**********" at bounding box center [695, 334] width 792 height 40
select select "*"
click at [299, 314] on select "**********" at bounding box center [695, 334] width 792 height 40
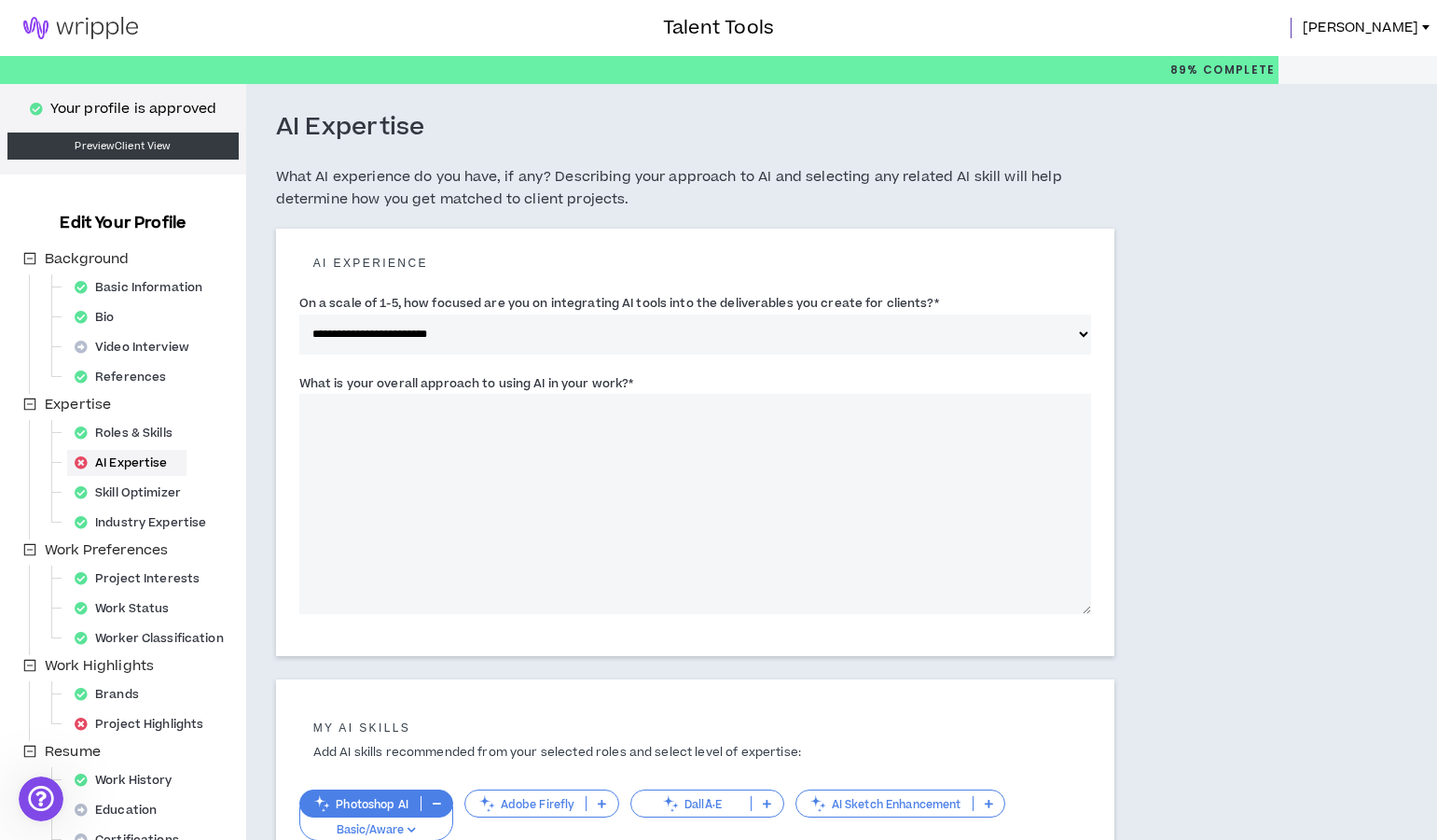
drag, startPoint x: 572, startPoint y: 463, endPoint x: 571, endPoint y: 452, distance: 11.0
click at [572, 463] on textarea "What is your overall approach to using AI in your work? *" at bounding box center [695, 504] width 792 height 221
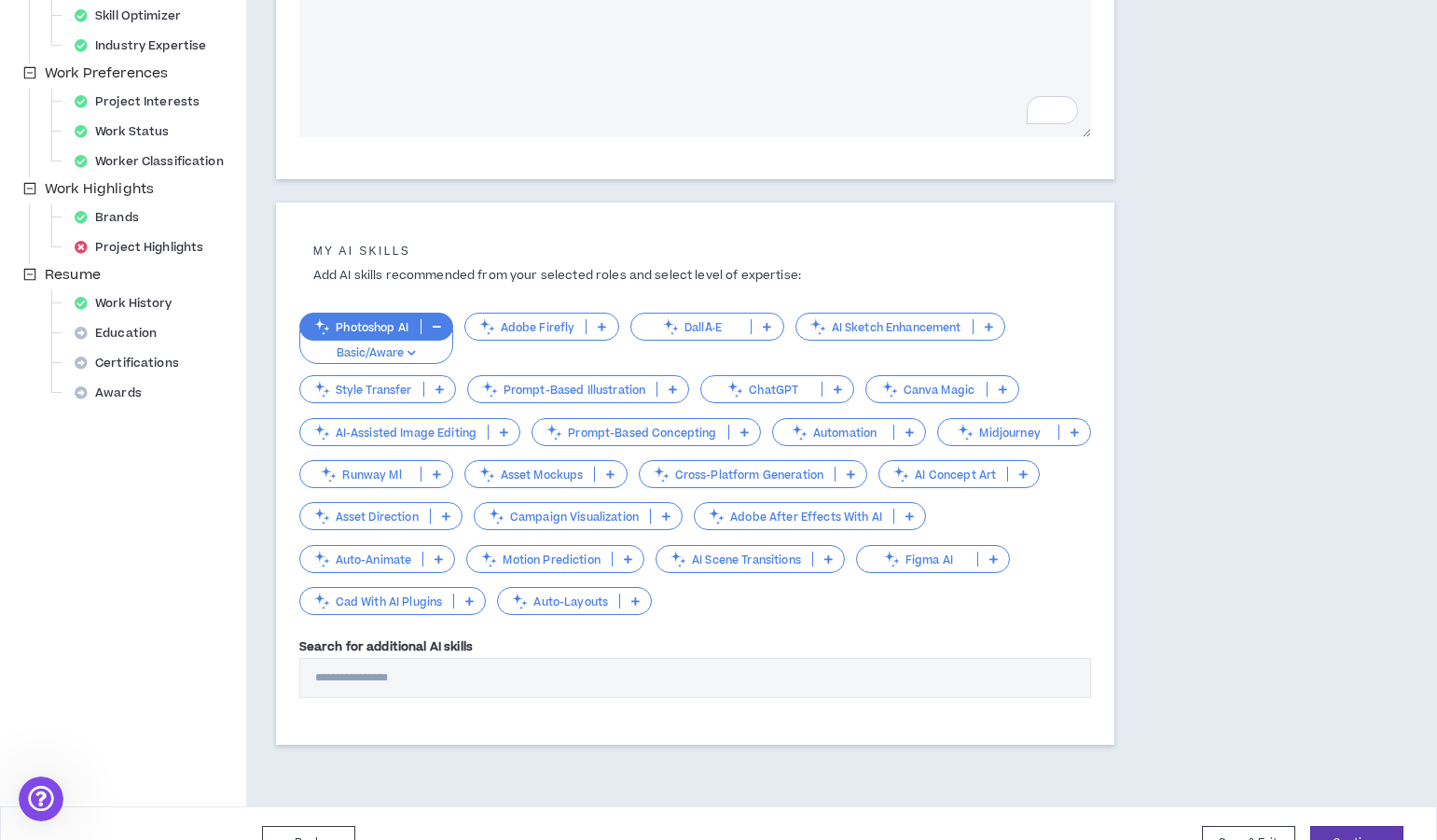
scroll to position [517, 0]
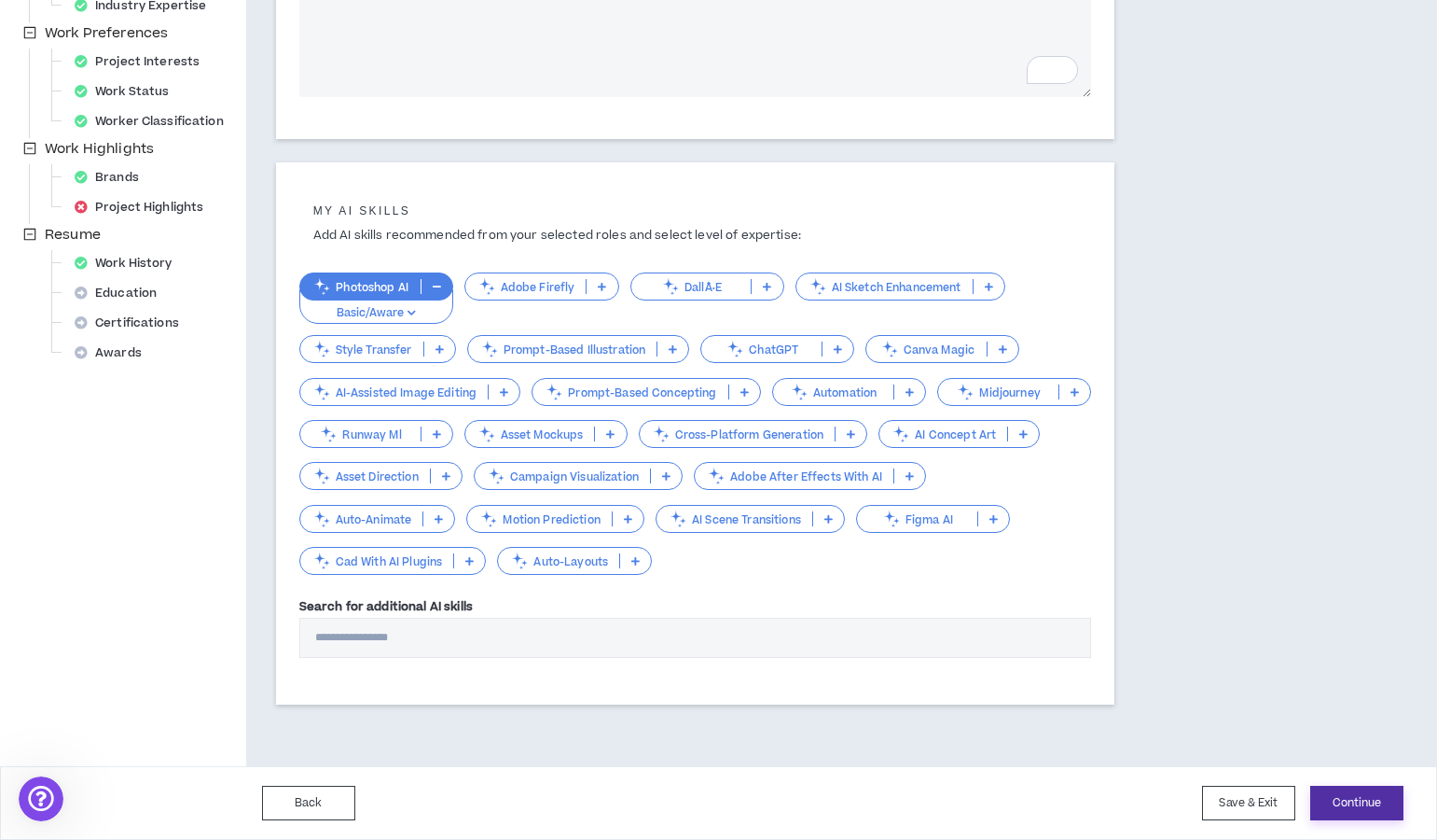
type textarea "**********"
click at [1375, 796] on button "Continue" at bounding box center [1358, 803] width 93 height 35
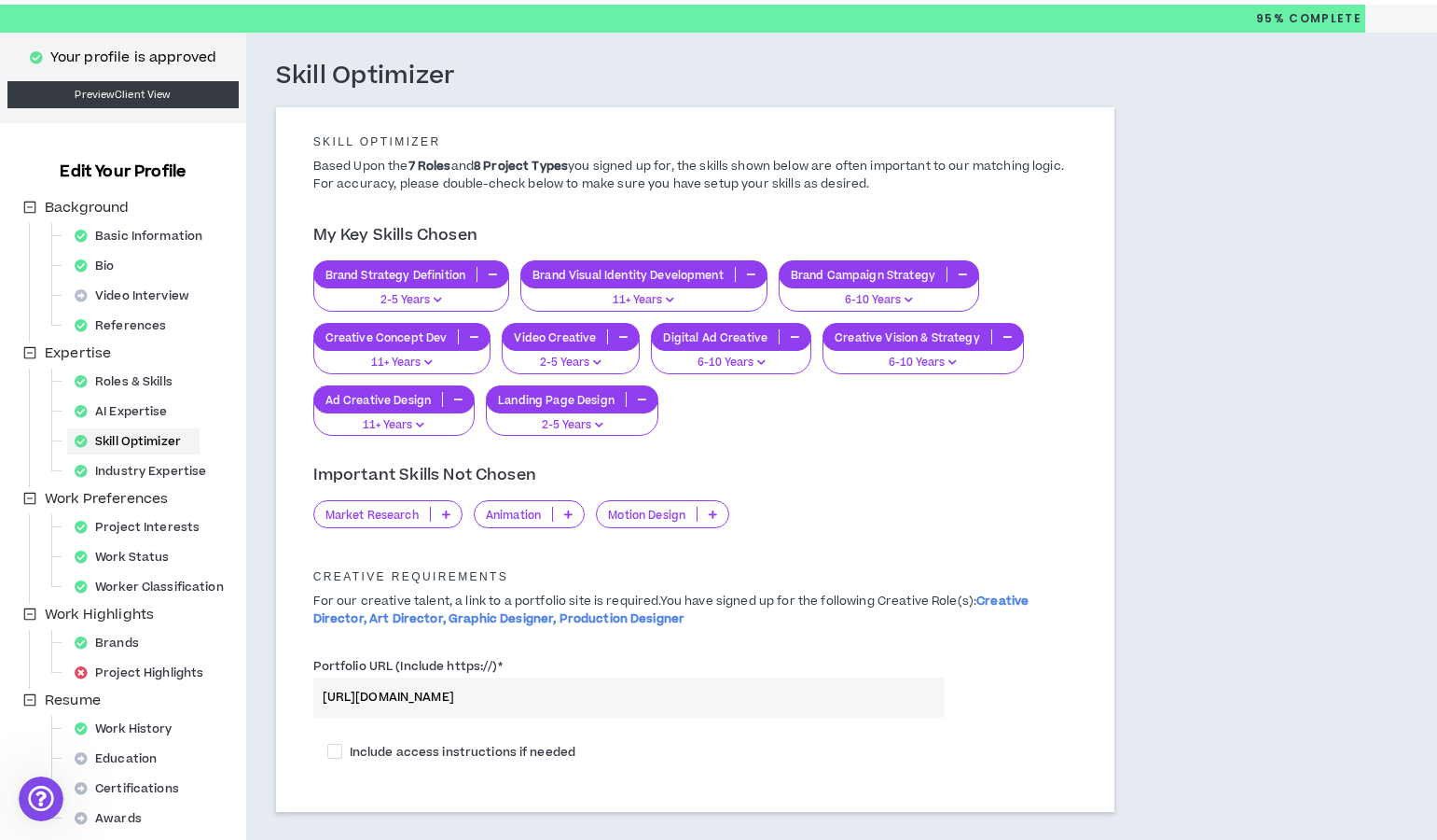
scroll to position [66, 0]
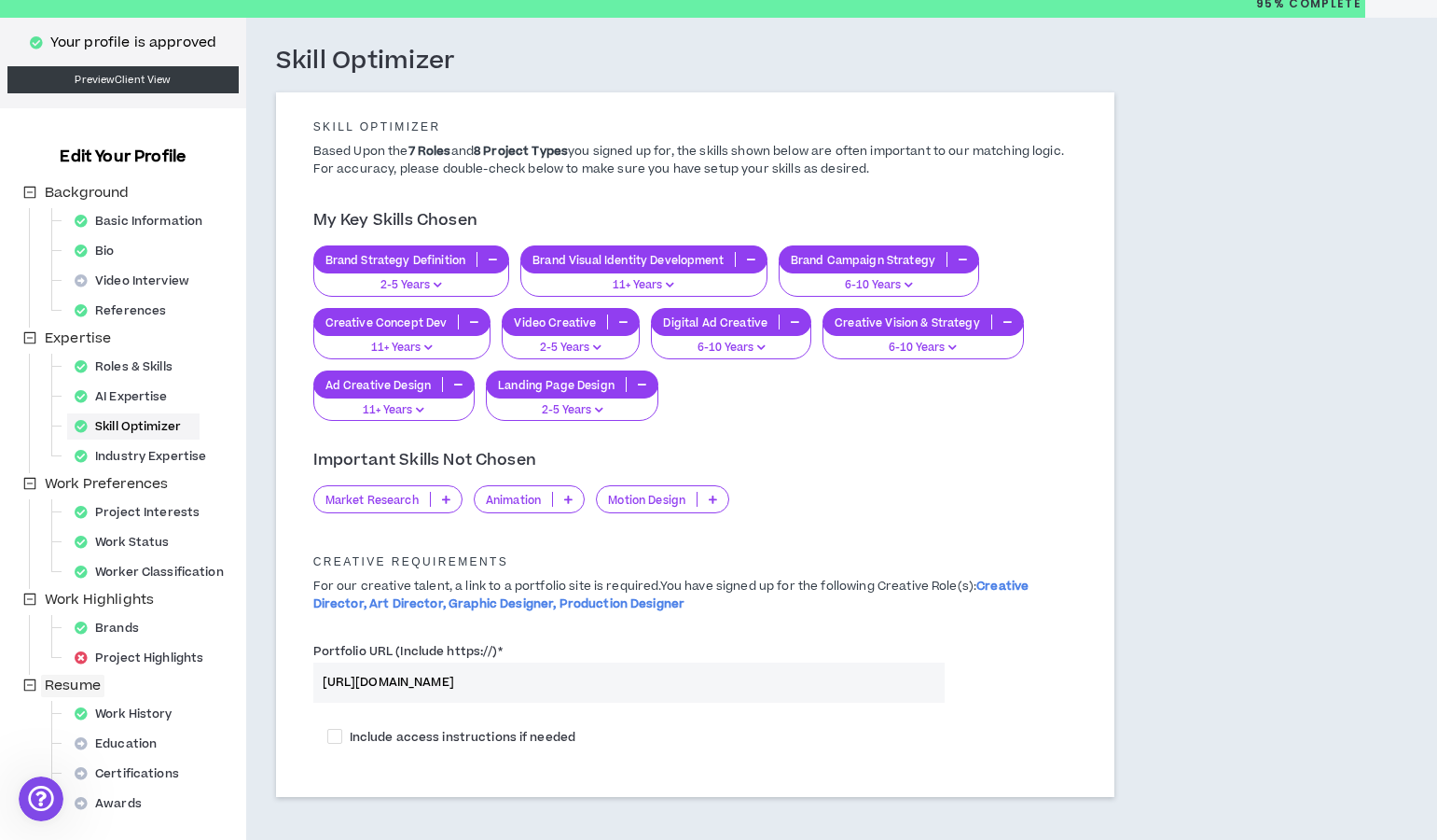
click at [71, 682] on span "Resume" at bounding box center [73, 685] width 56 height 20
click at [75, 681] on span "Resume" at bounding box center [73, 685] width 56 height 20
click at [76, 682] on span "Resume" at bounding box center [73, 685] width 56 height 20
click at [132, 84] on link "Preview Client View" at bounding box center [123, 79] width 232 height 27
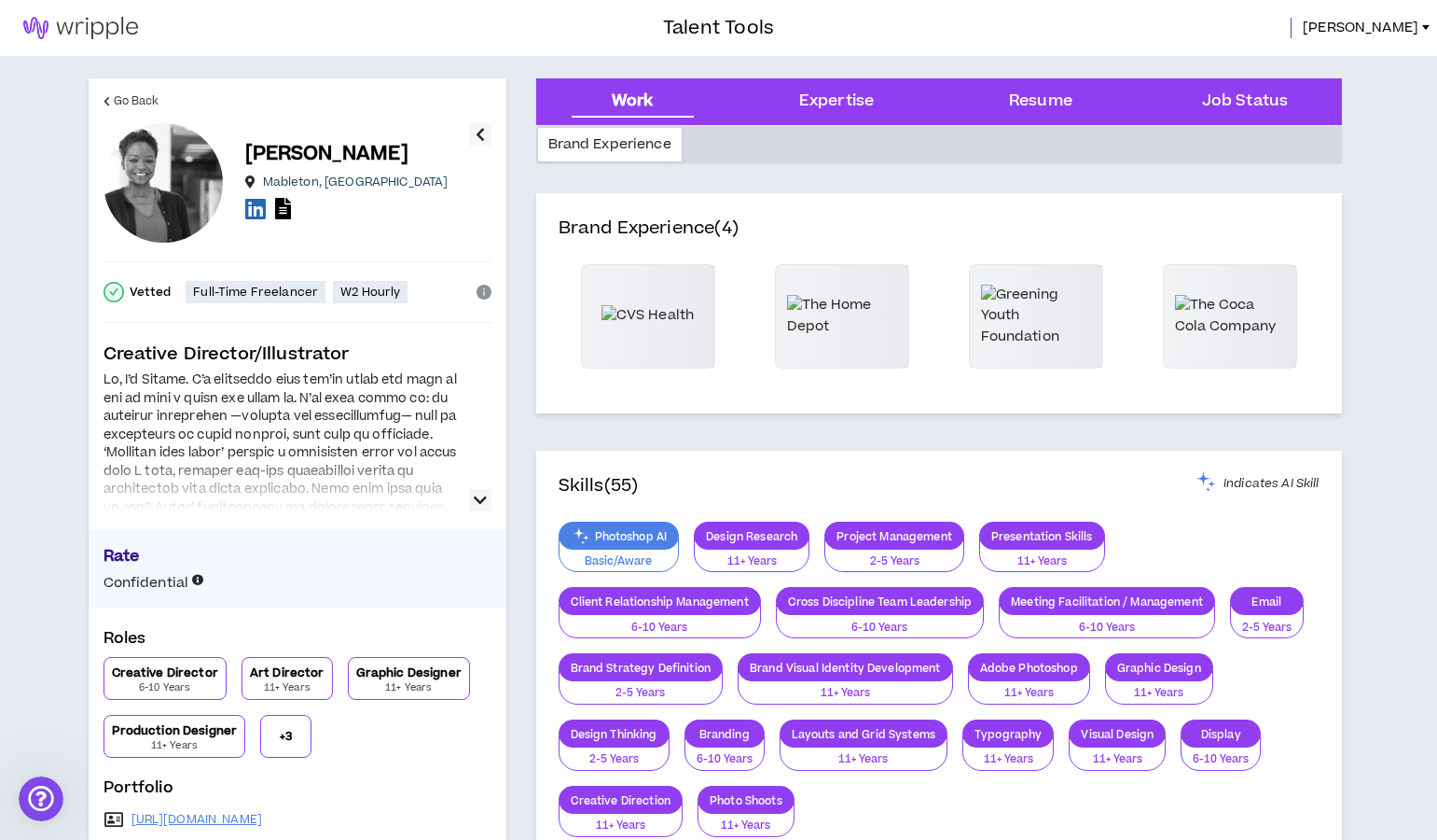
click at [483, 503] on icon "button" at bounding box center [480, 500] width 13 height 22
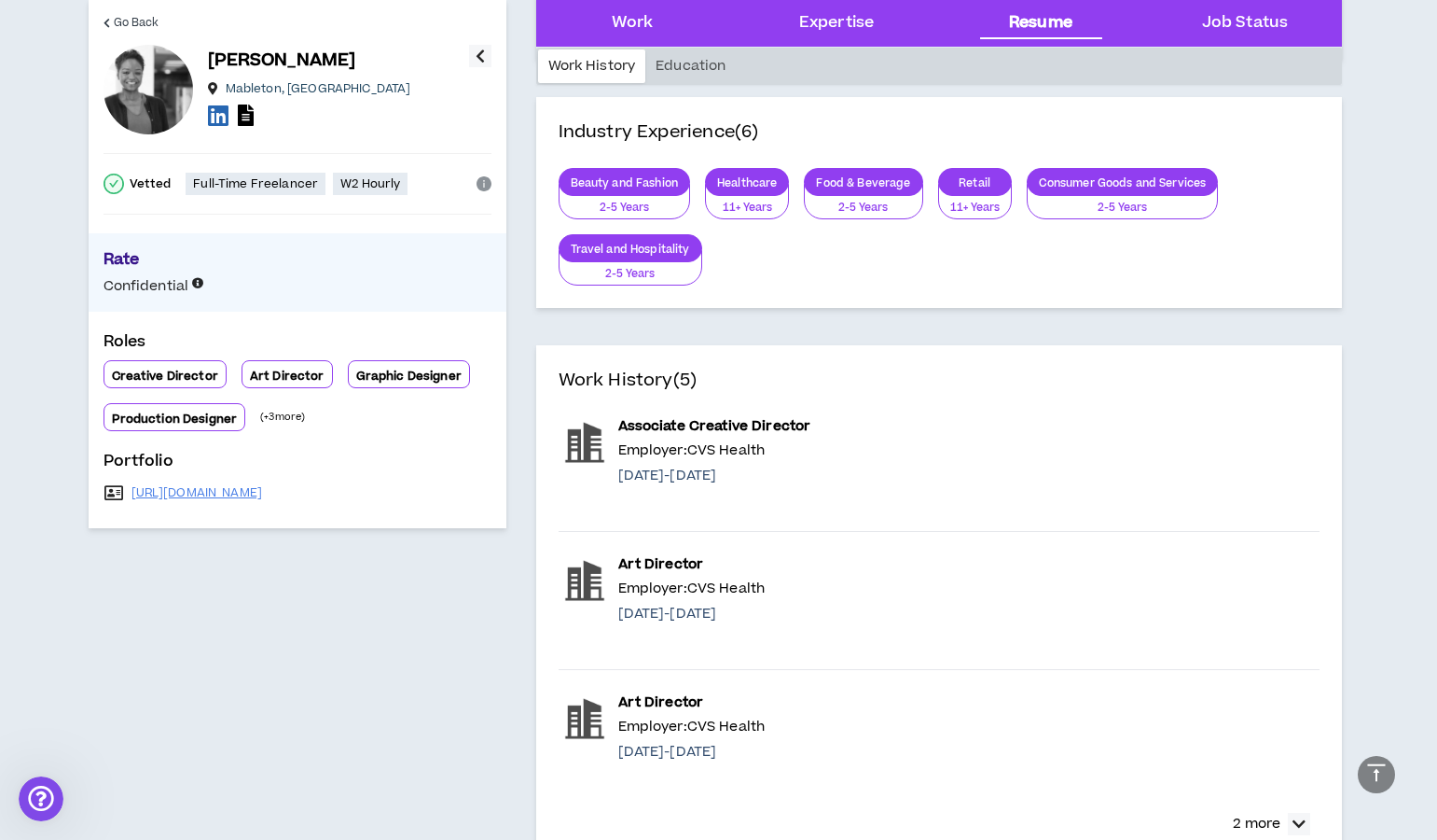
scroll to position [1136, 0]
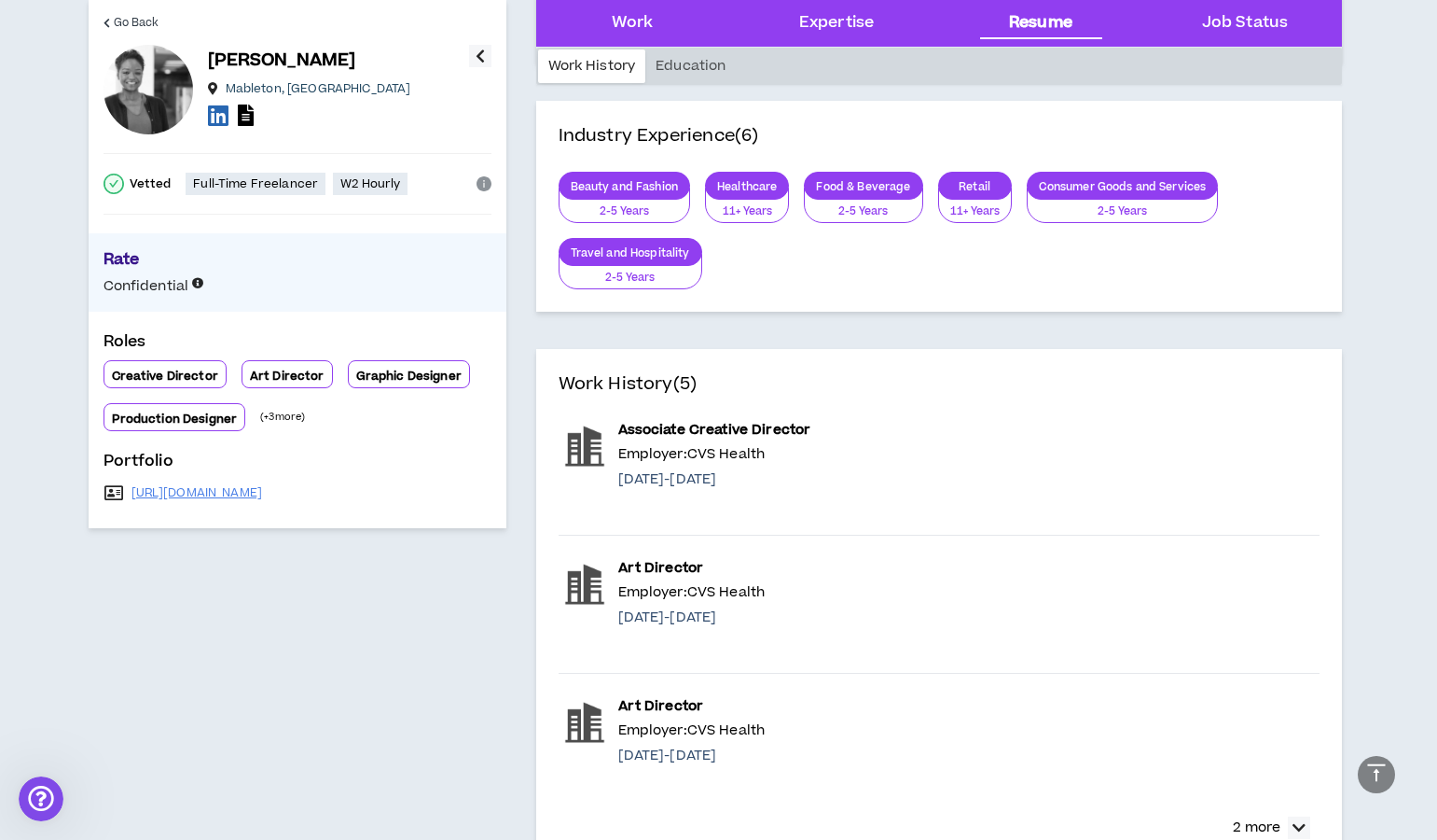
click at [477, 61] on icon "button" at bounding box center [480, 56] width 9 height 22
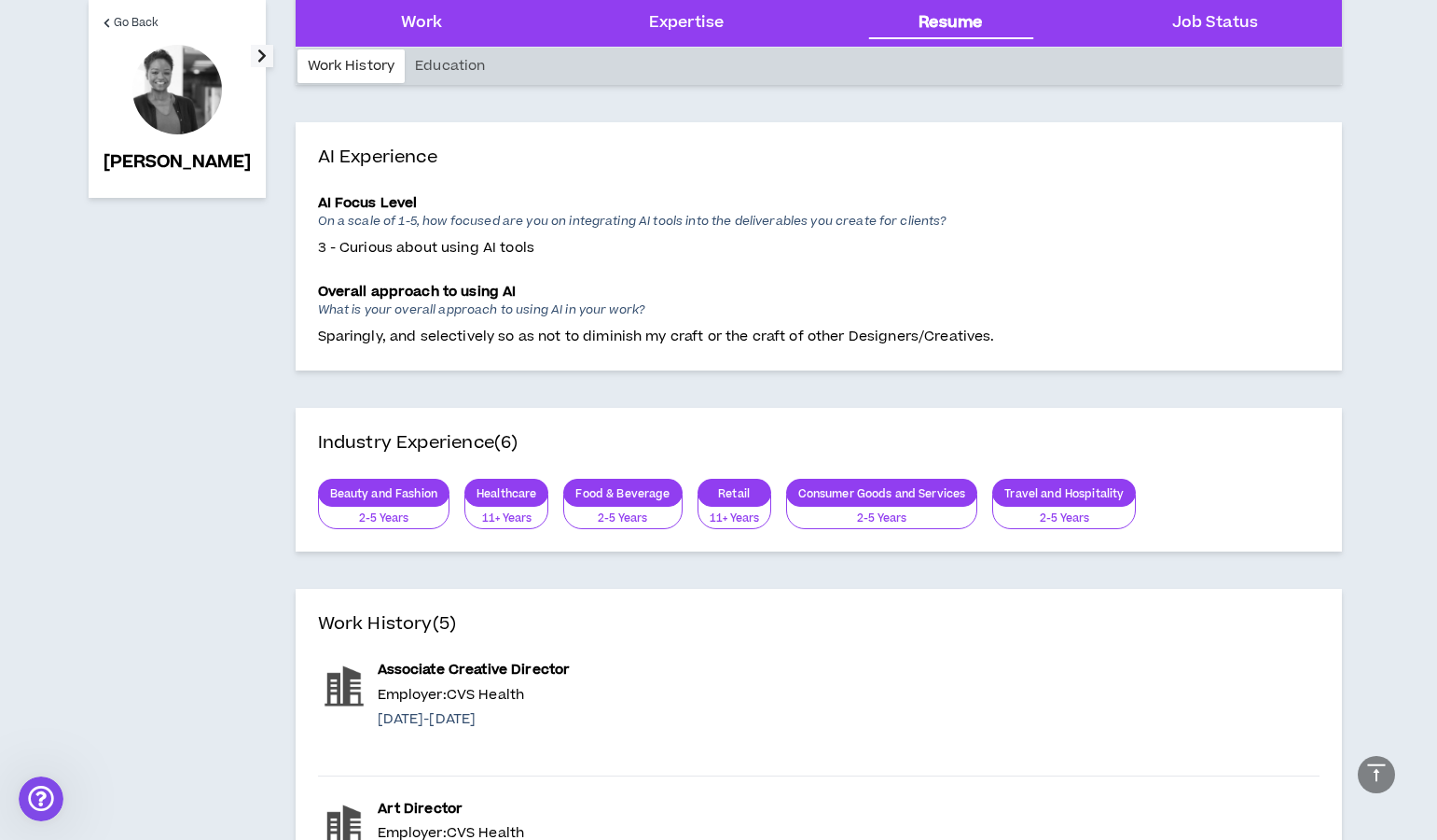
scroll to position [7, 0]
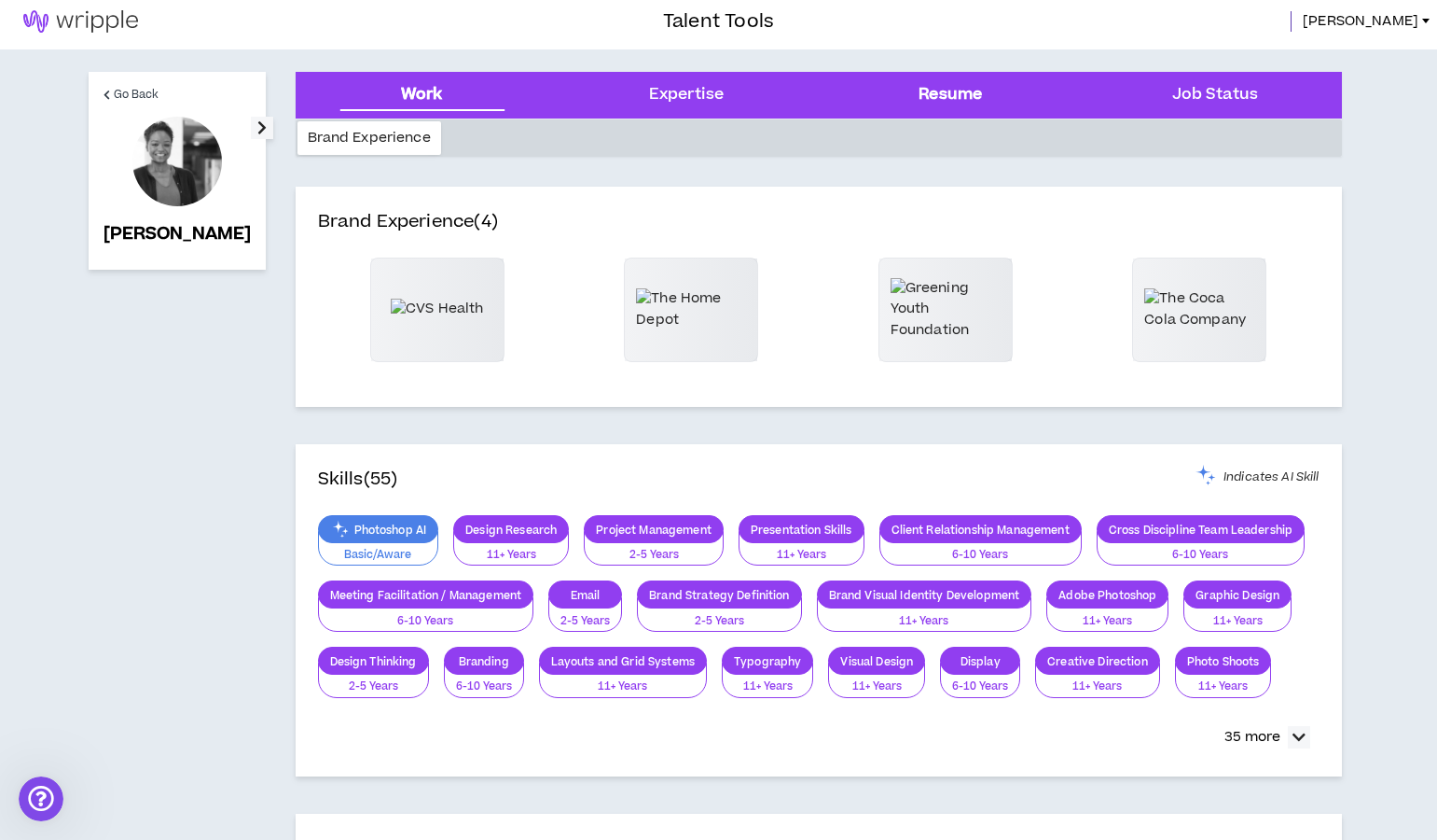
click at [962, 99] on div "Resume" at bounding box center [950, 95] width 64 height 24
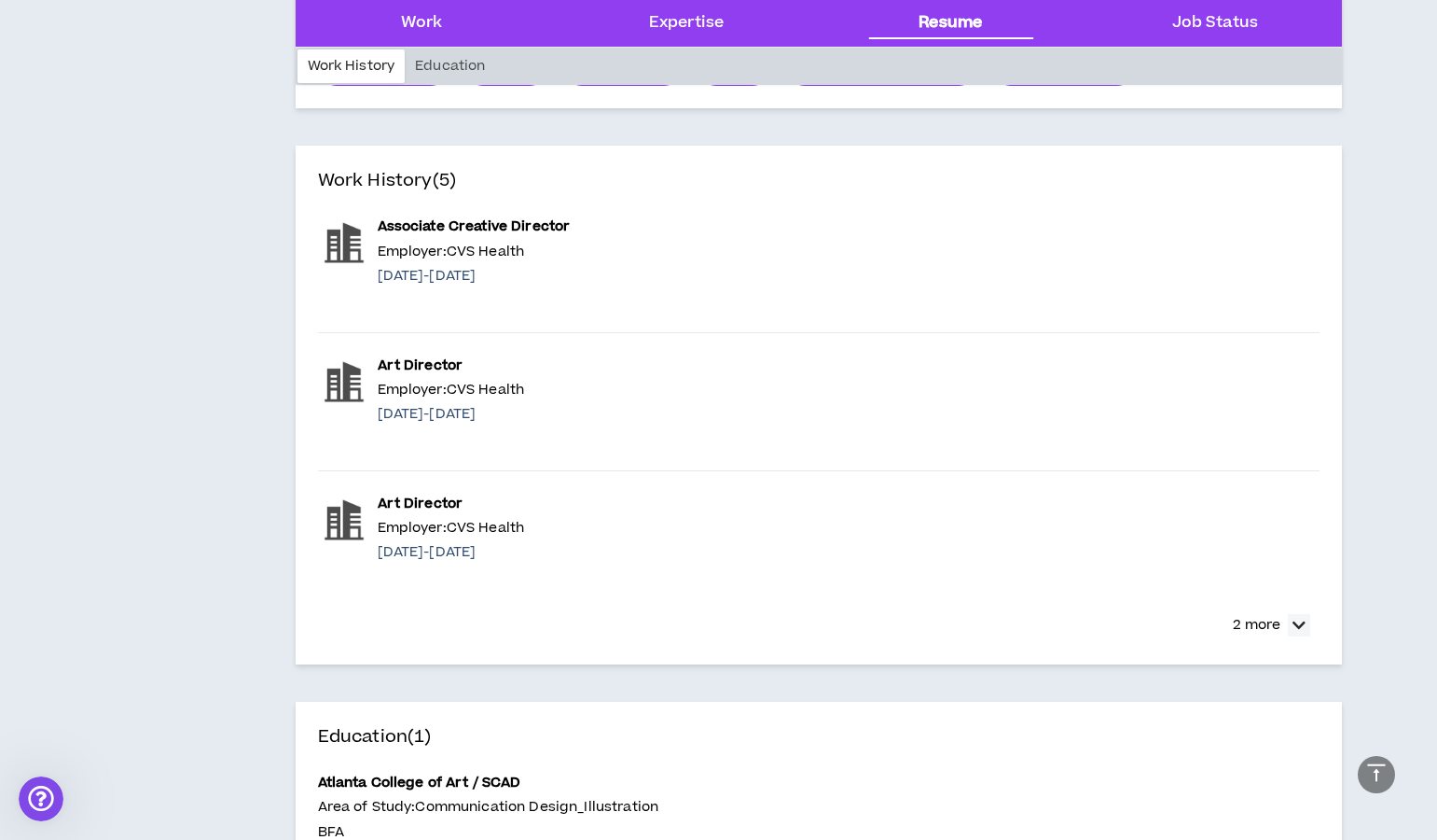
scroll to position [1167, 0]
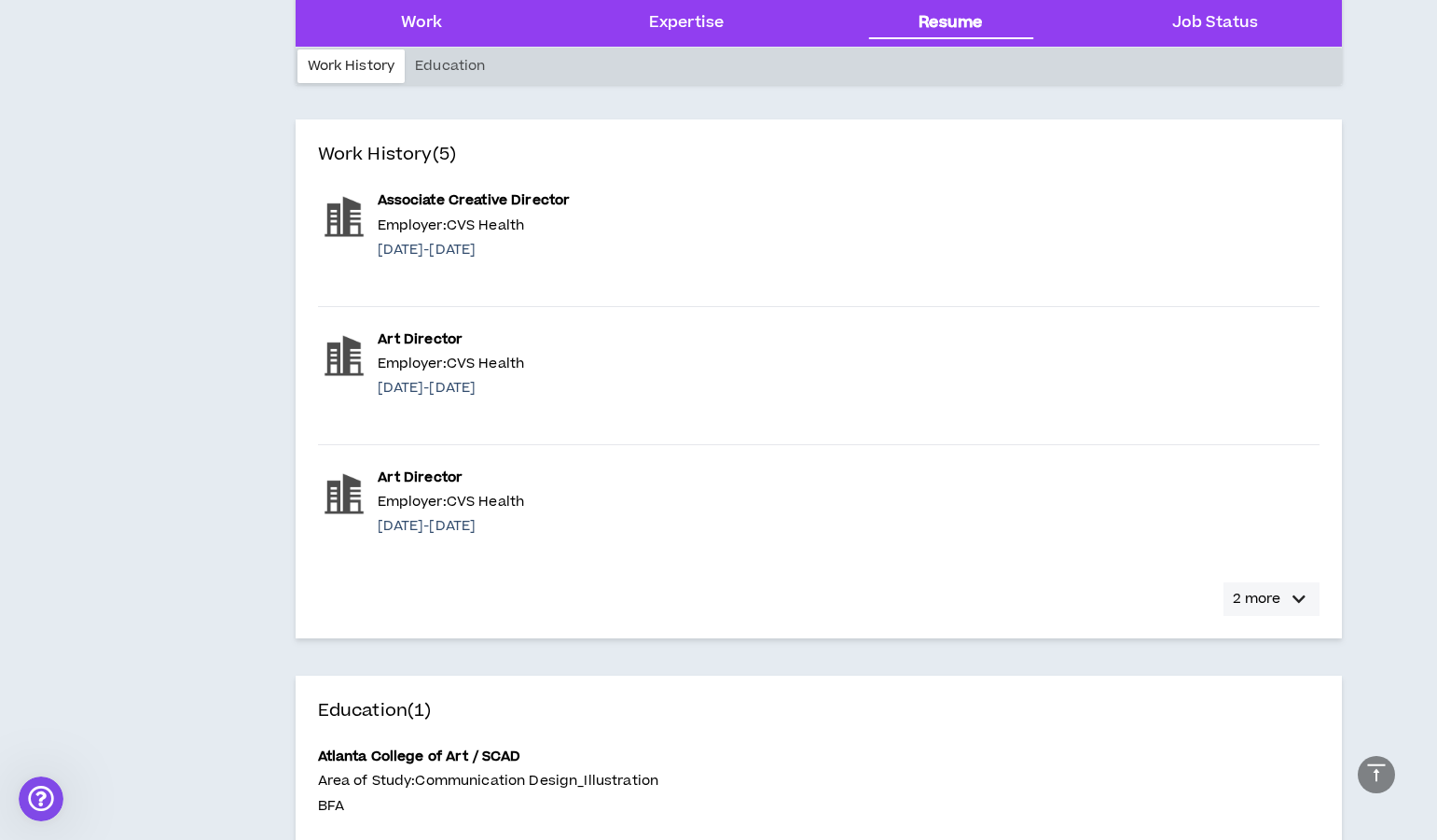
click at [1279, 602] on p "2 more" at bounding box center [1257, 599] width 48 height 21
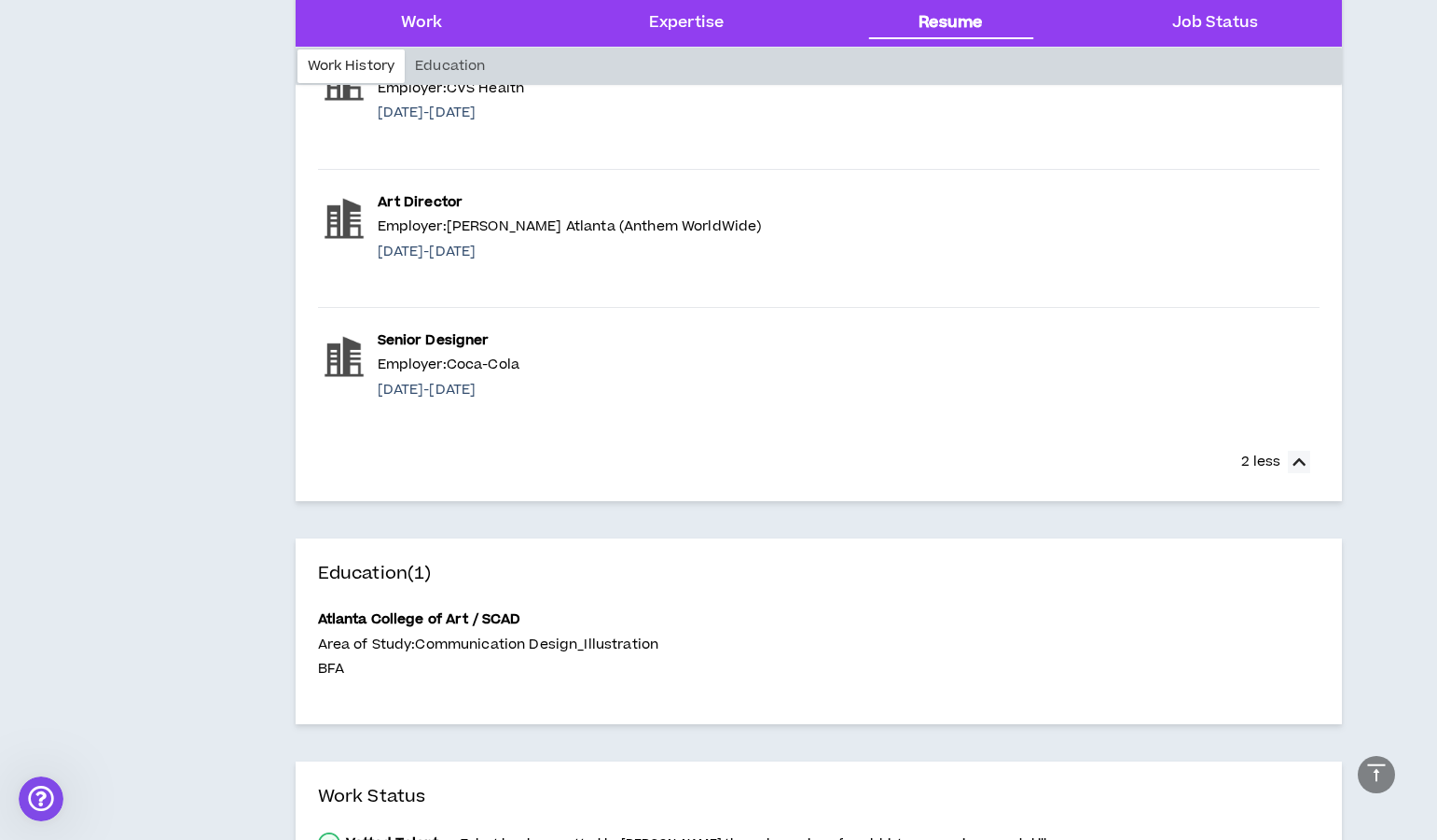
scroll to position [949, 0]
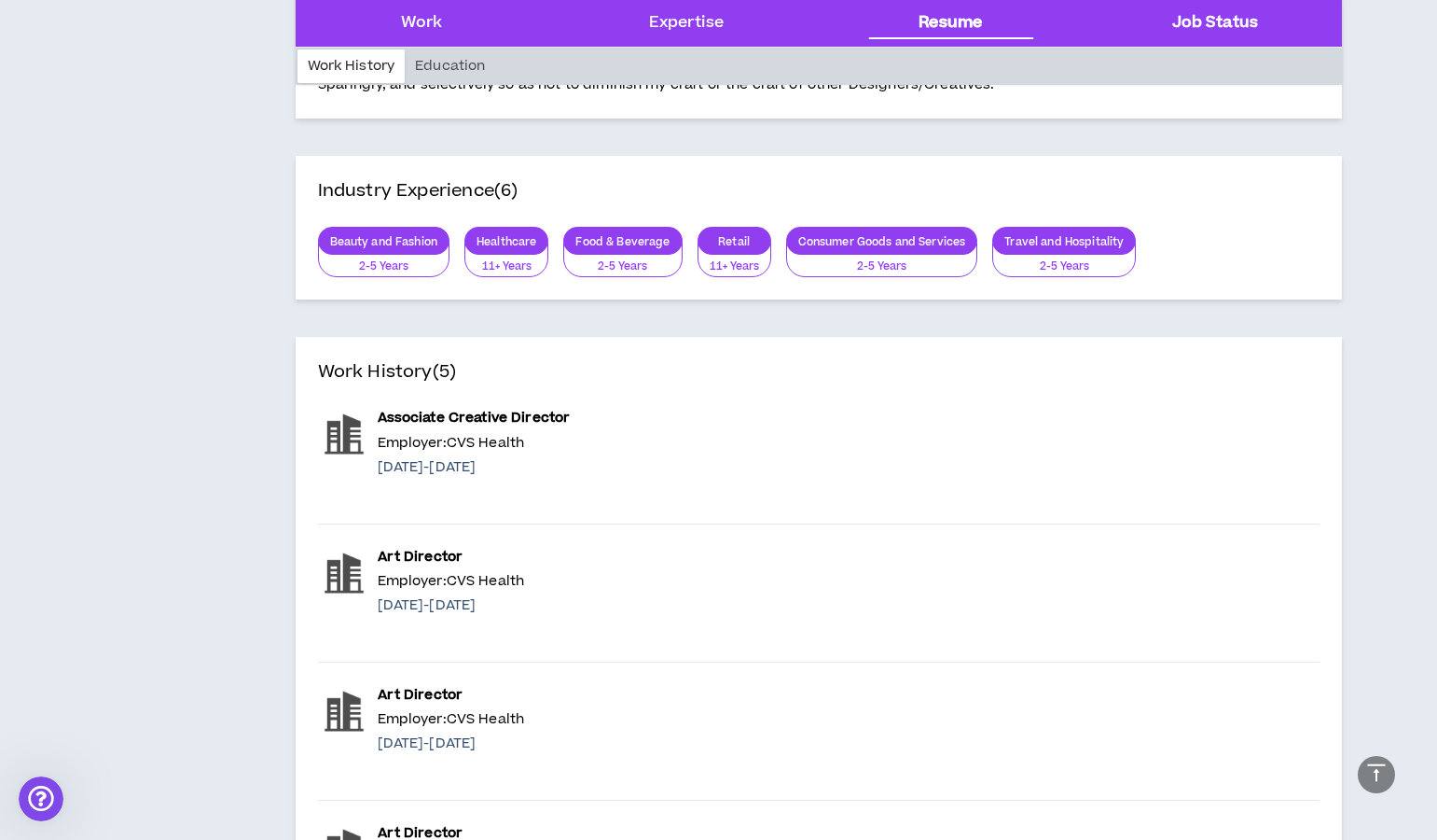
click at [1200, 15] on Status "Job Status" at bounding box center [1216, 23] width 86 height 24
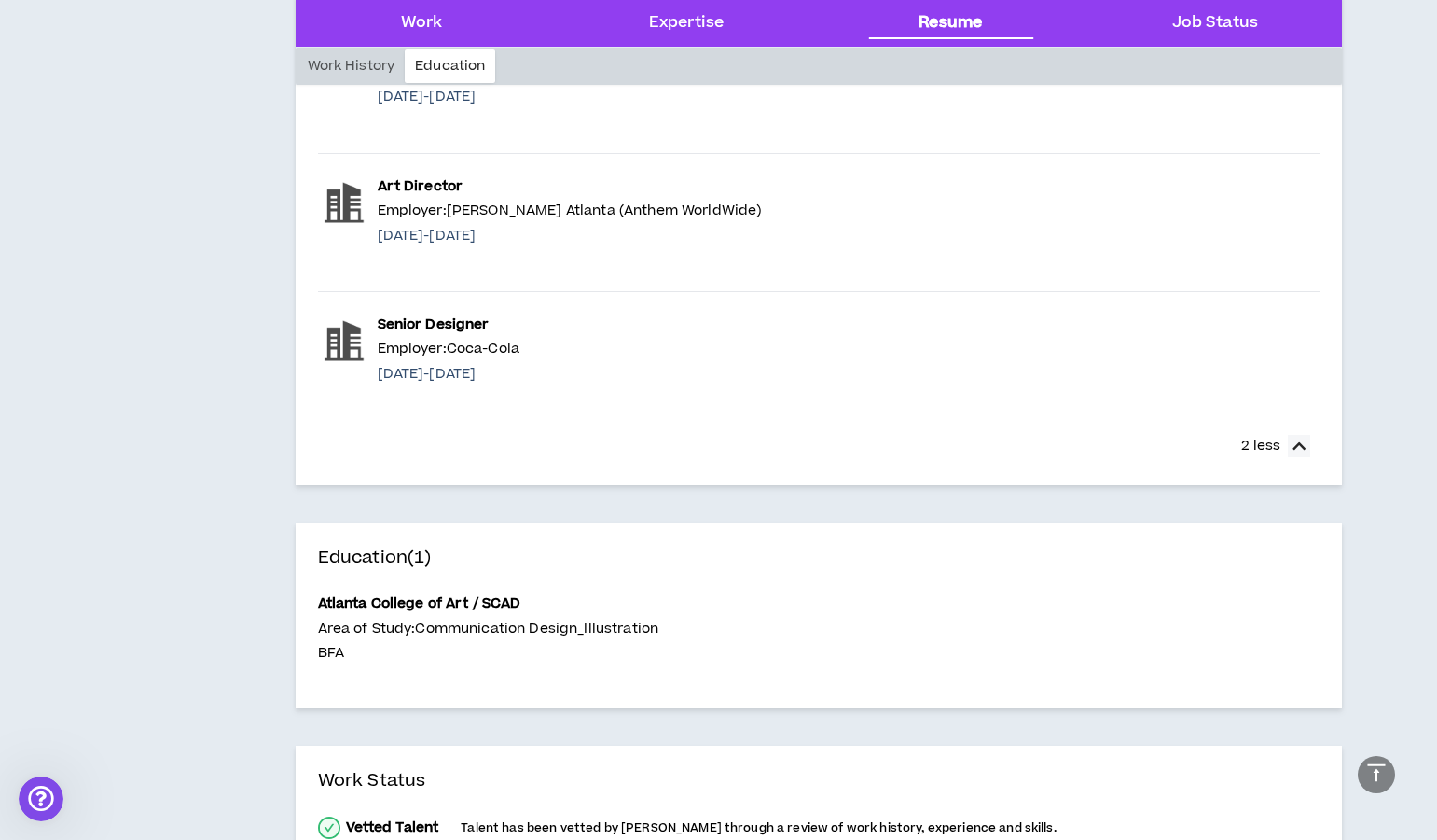
scroll to position [0, 0]
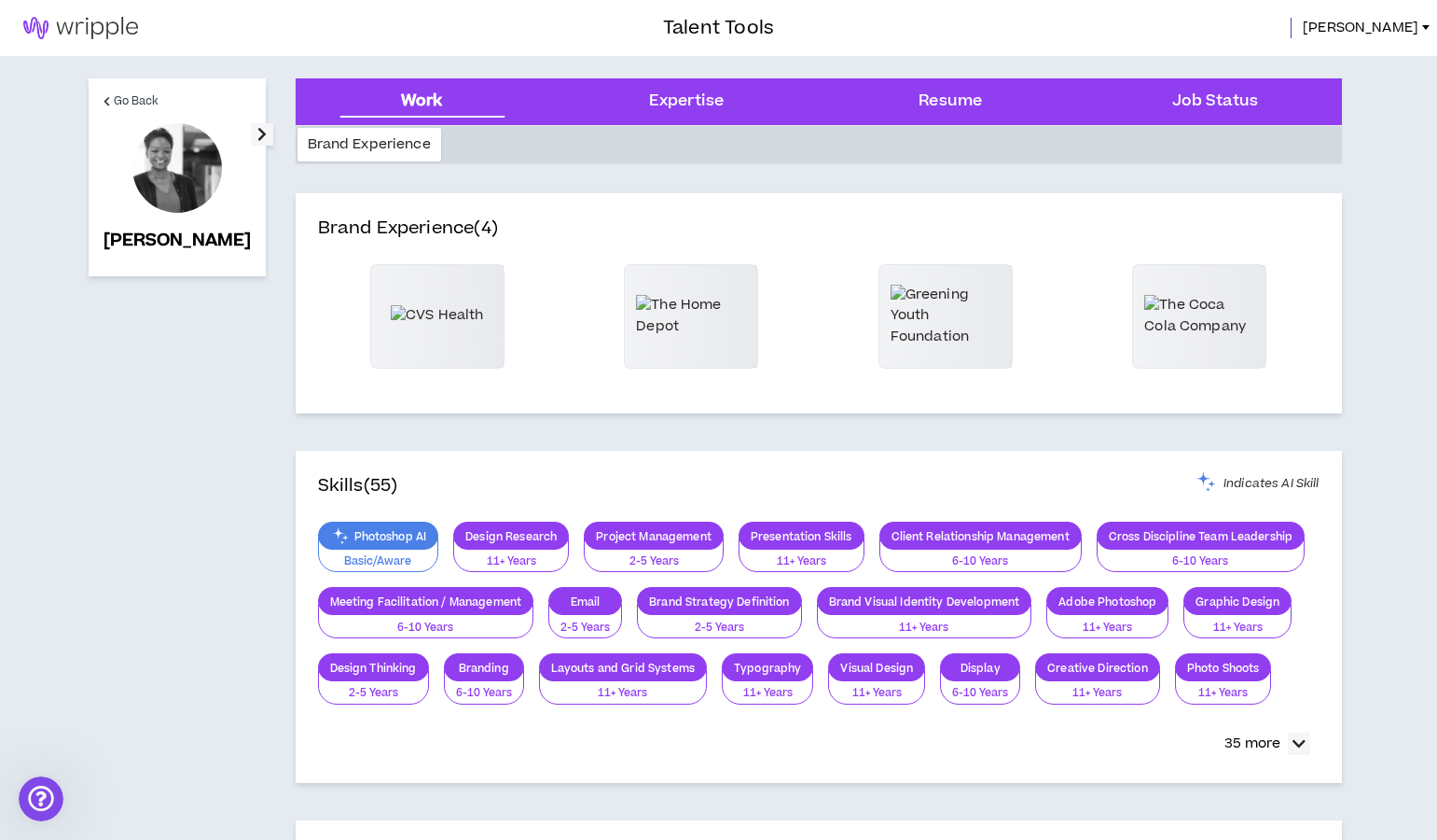
click at [169, 164] on div at bounding box center [178, 168] width 90 height 90
click at [123, 98] on span "Go Back" at bounding box center [136, 101] width 46 height 18
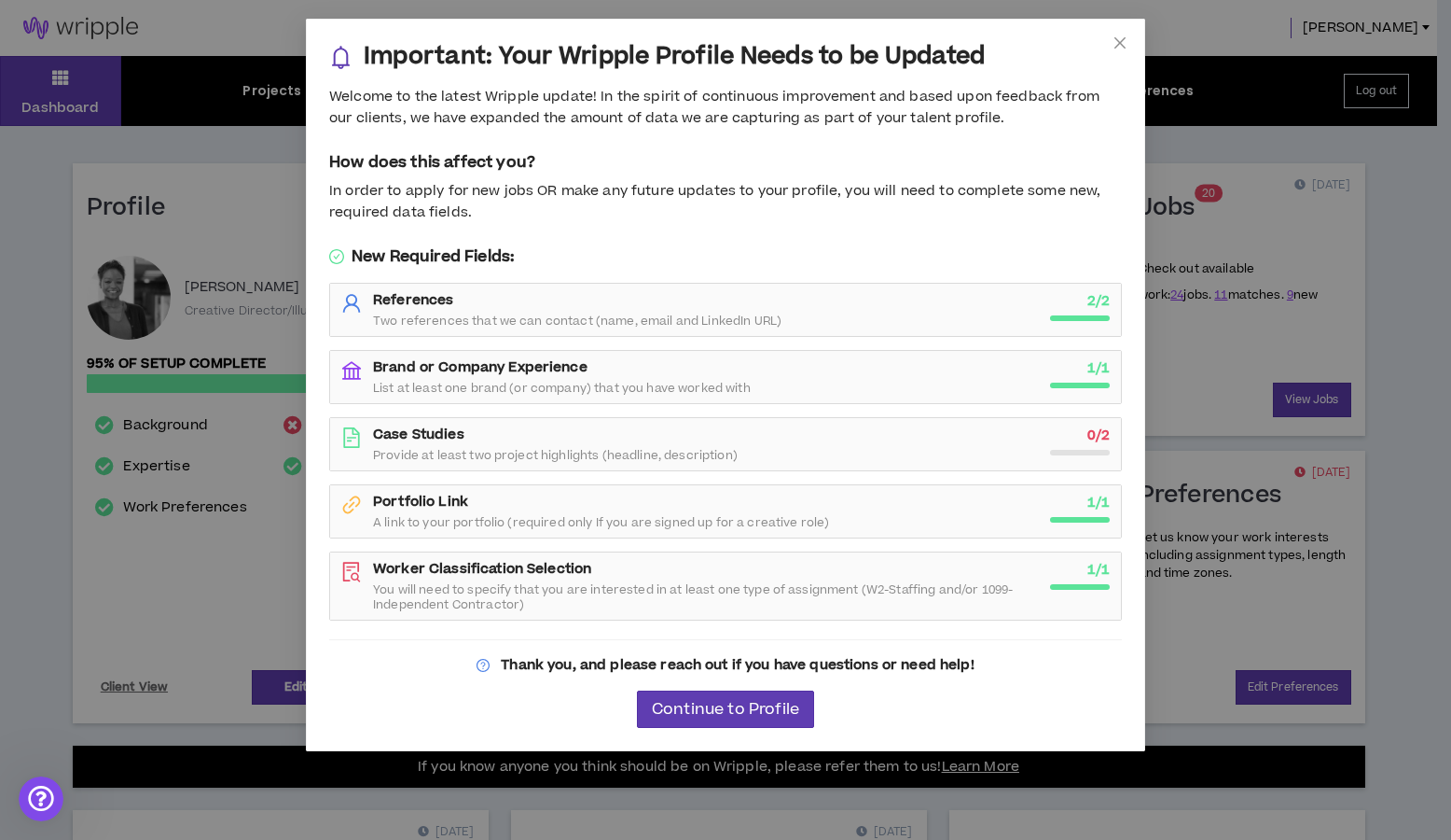
click at [464, 382] on span "List at least one brand (or company) that you have worked with" at bounding box center [562, 388] width 377 height 15
click at [1124, 42] on icon "close" at bounding box center [1120, 43] width 15 height 15
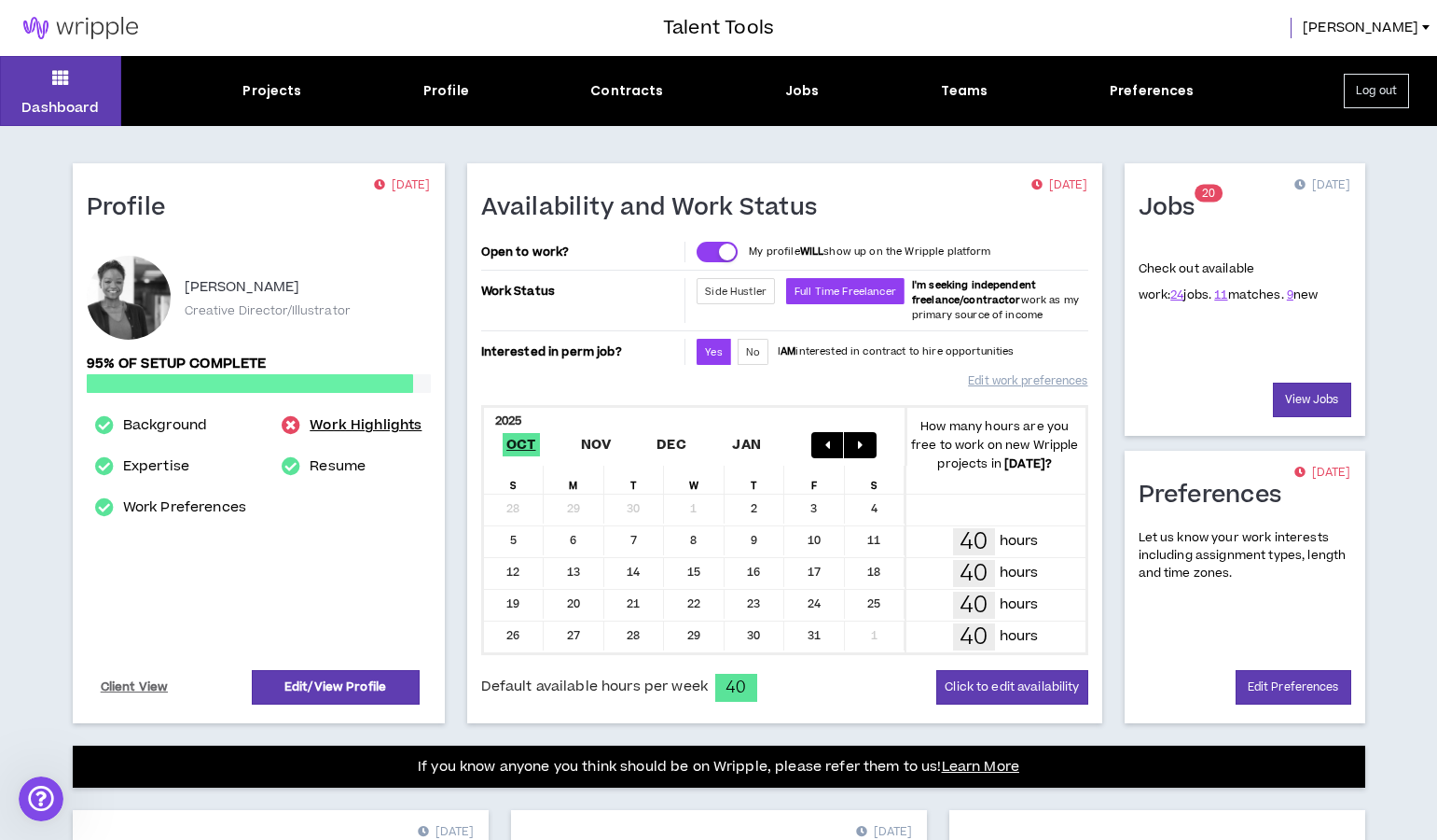
click at [324, 424] on link "Work Highlights" at bounding box center [365, 425] width 112 height 22
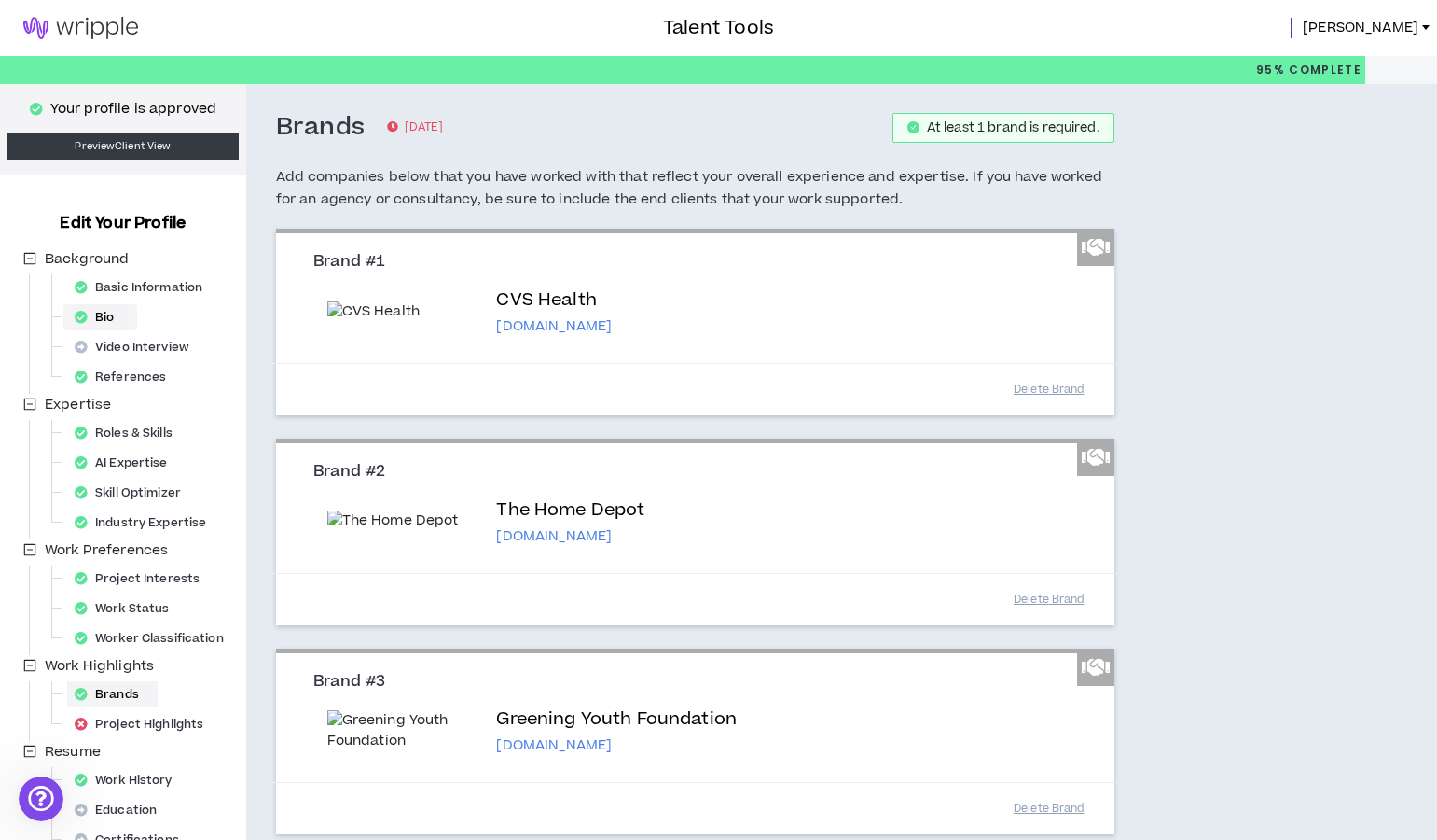
click at [103, 312] on div "Bio" at bounding box center [100, 317] width 66 height 26
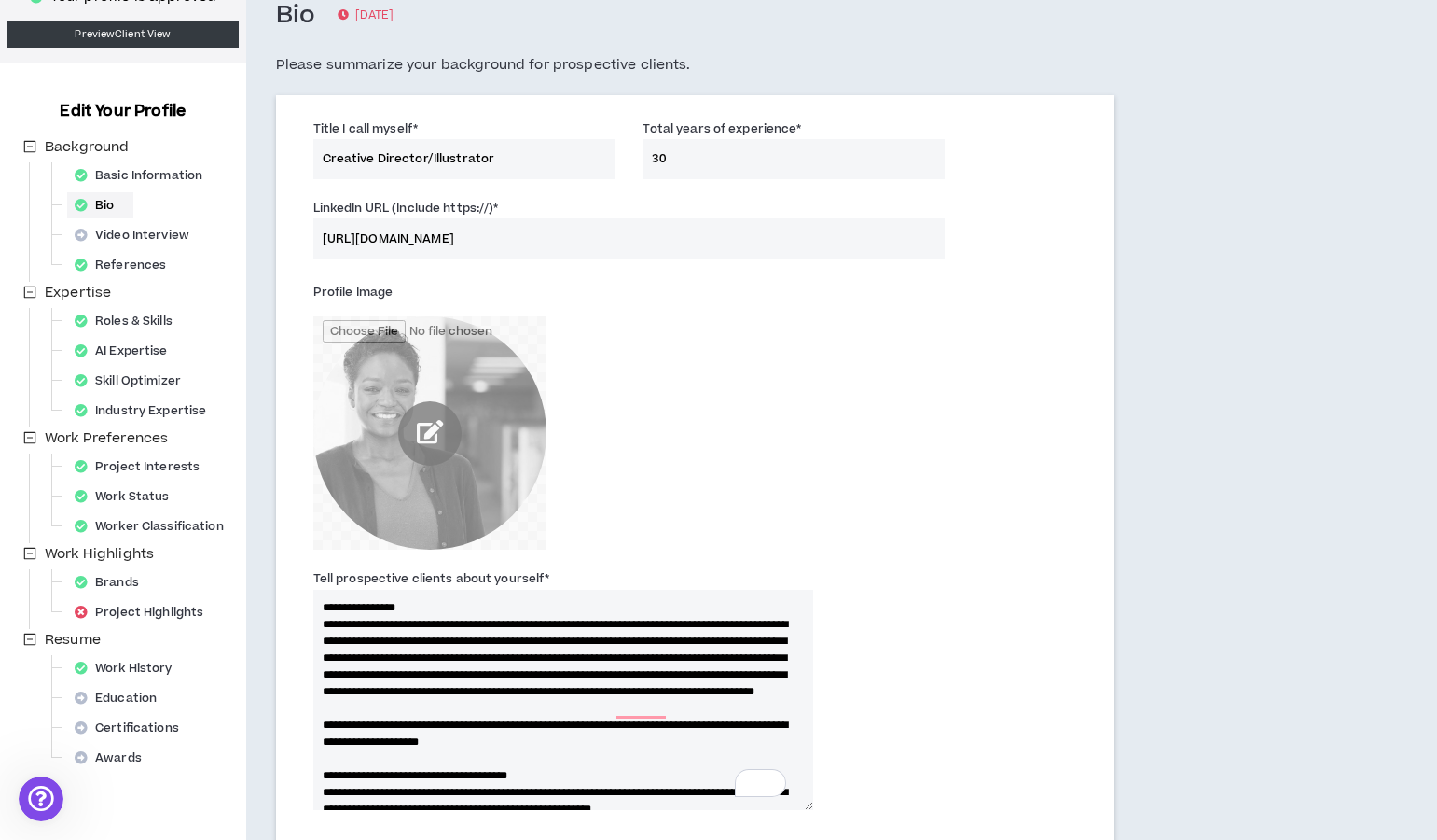
click at [428, 430] on input "file" at bounding box center [430, 433] width 234 height 234
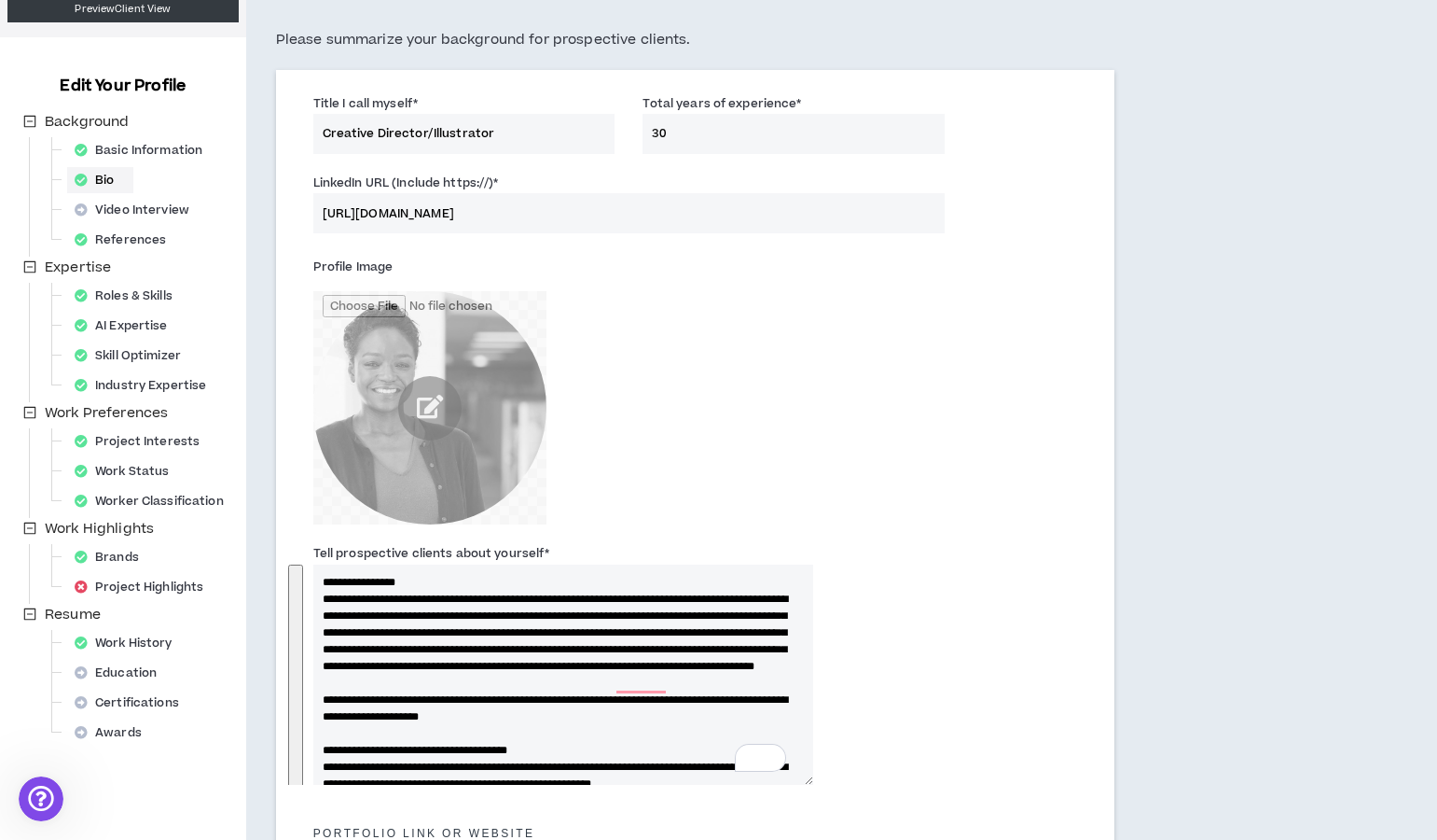
drag, startPoint x: 495, startPoint y: 671, endPoint x: 234, endPoint y: 534, distance: 294.8
click at [234, 534] on div "Your profile is approved Preview Client View Edit Your Profile Background Basic…" at bounding box center [718, 735] width 1437 height 1577
paste textarea "**********"
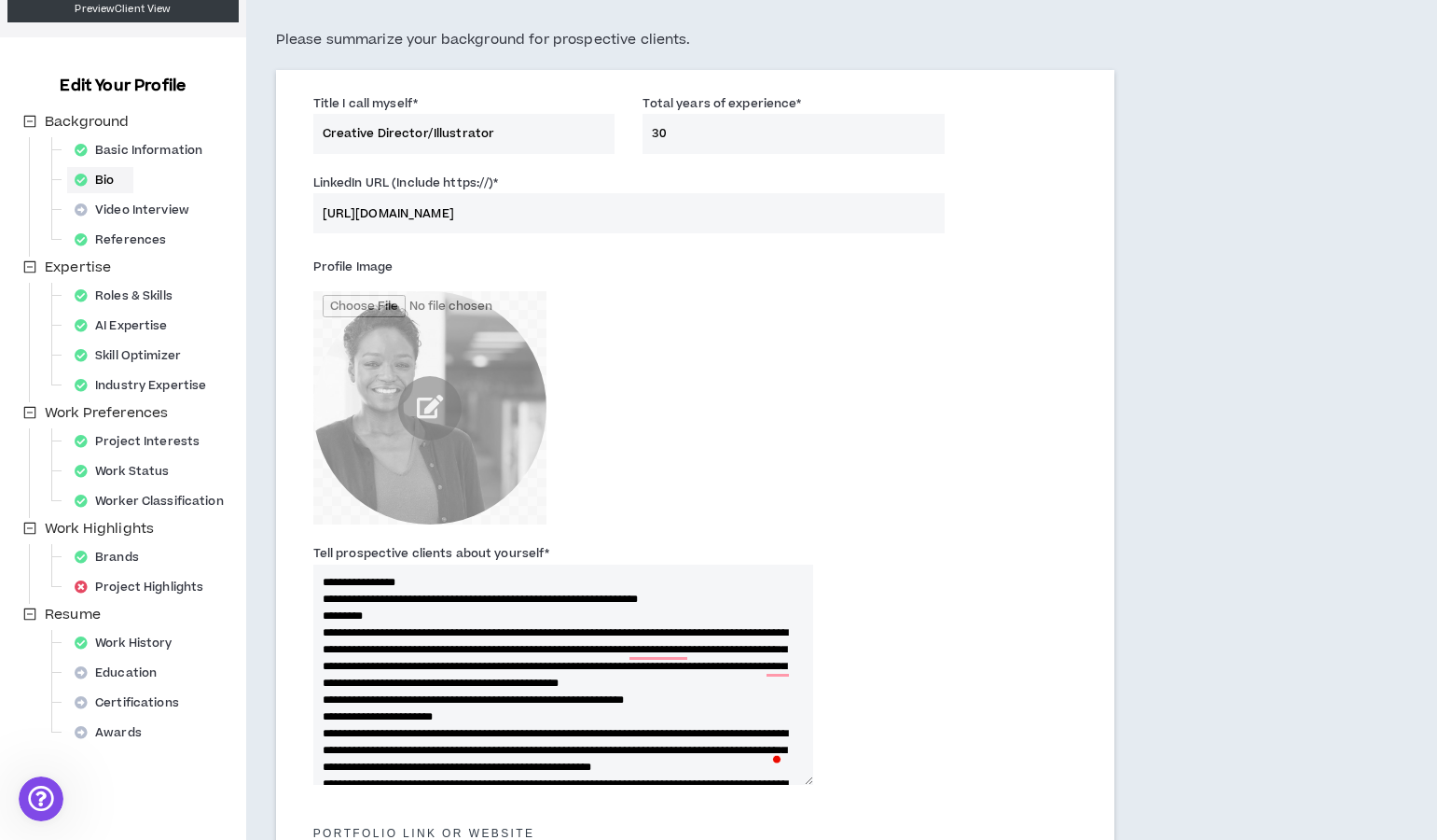
click at [319, 599] on textarea "Tell prospective clients about yourself *" at bounding box center [562, 675] width 500 height 221
click at [320, 717] on textarea "Tell prospective clients about yourself *" at bounding box center [562, 675] width 500 height 221
click at [320, 734] on textarea "Tell prospective clients about yourself *" at bounding box center [562, 675] width 500 height 221
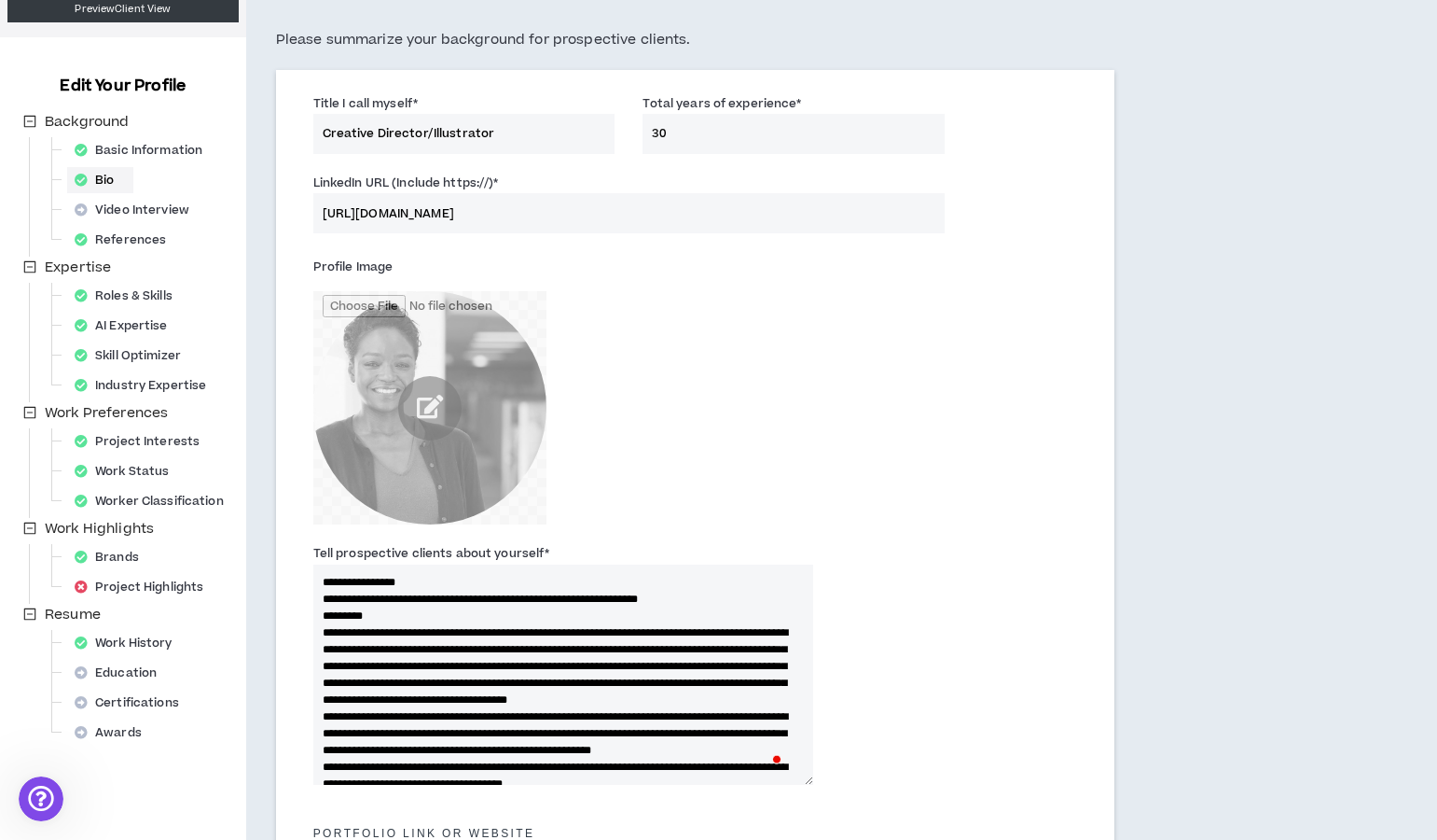
click at [320, 734] on textarea "Tell prospective clients about yourself *" at bounding box center [562, 675] width 500 height 221
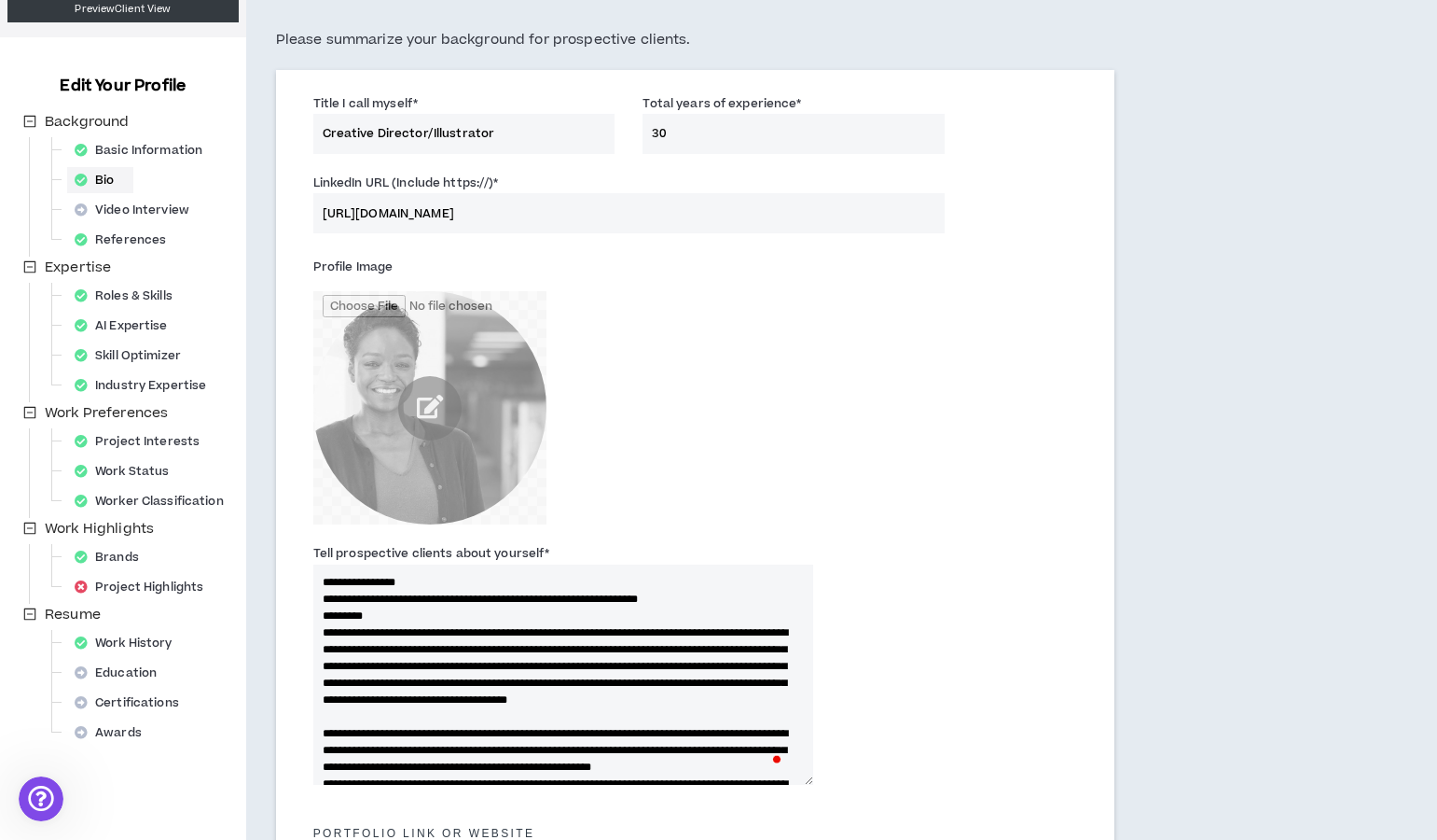
click at [320, 634] on textarea "Tell prospective clients about yourself *" at bounding box center [562, 675] width 500 height 221
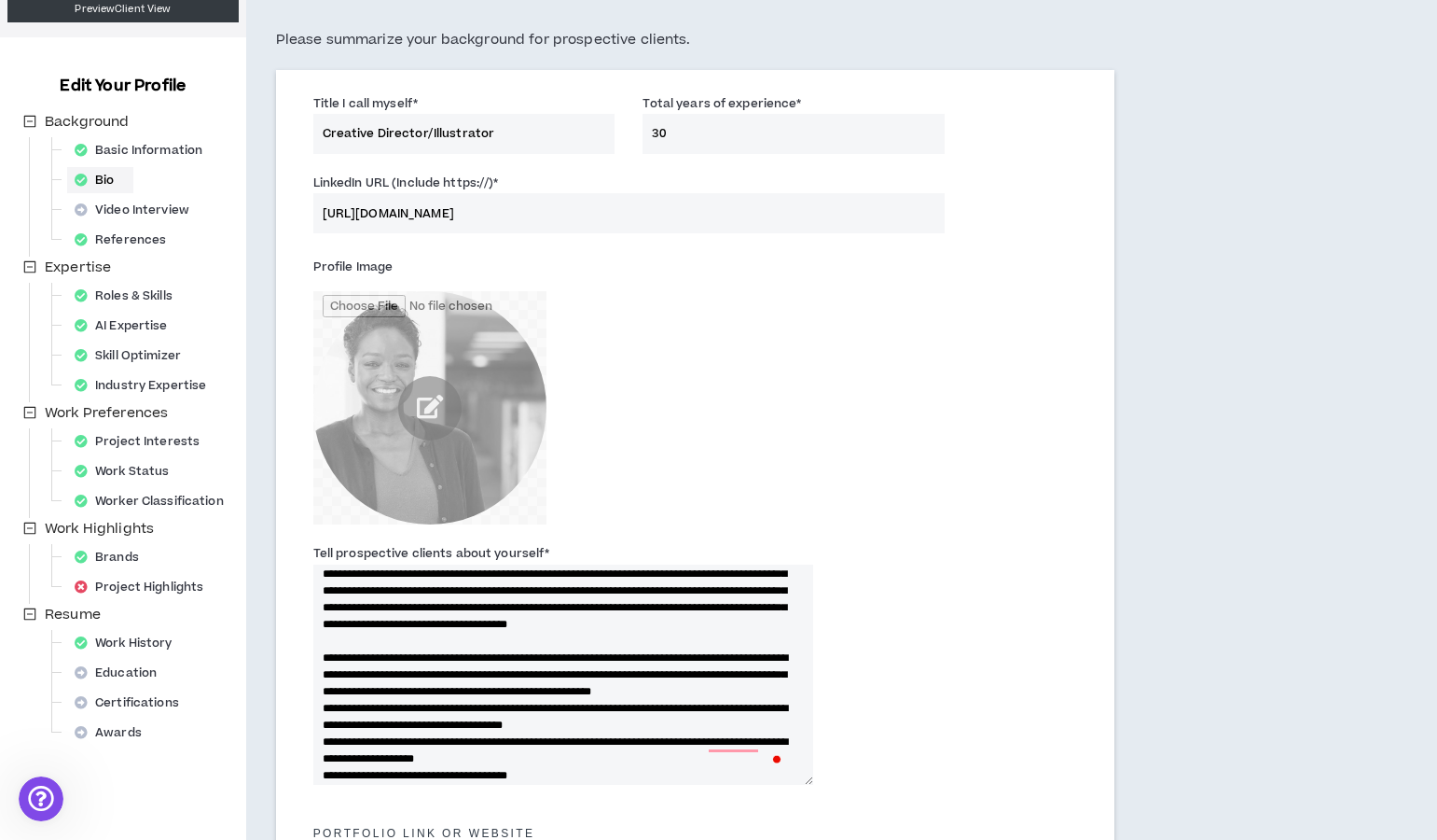
click at [320, 742] on textarea "Tell prospective clients about yourself *" at bounding box center [562, 675] width 500 height 221
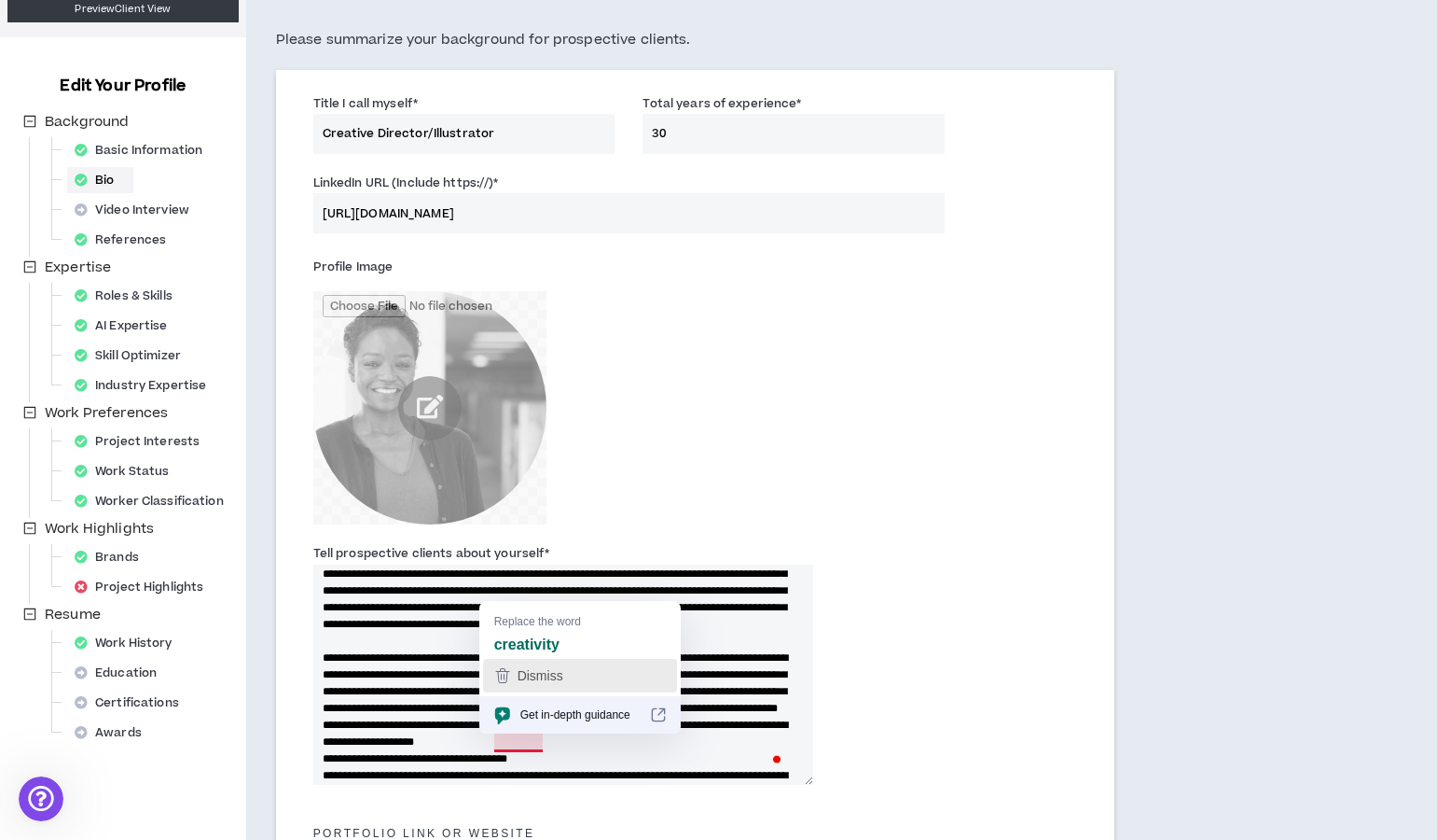
click at [527, 676] on span "Dismiss" at bounding box center [540, 676] width 46 height 15
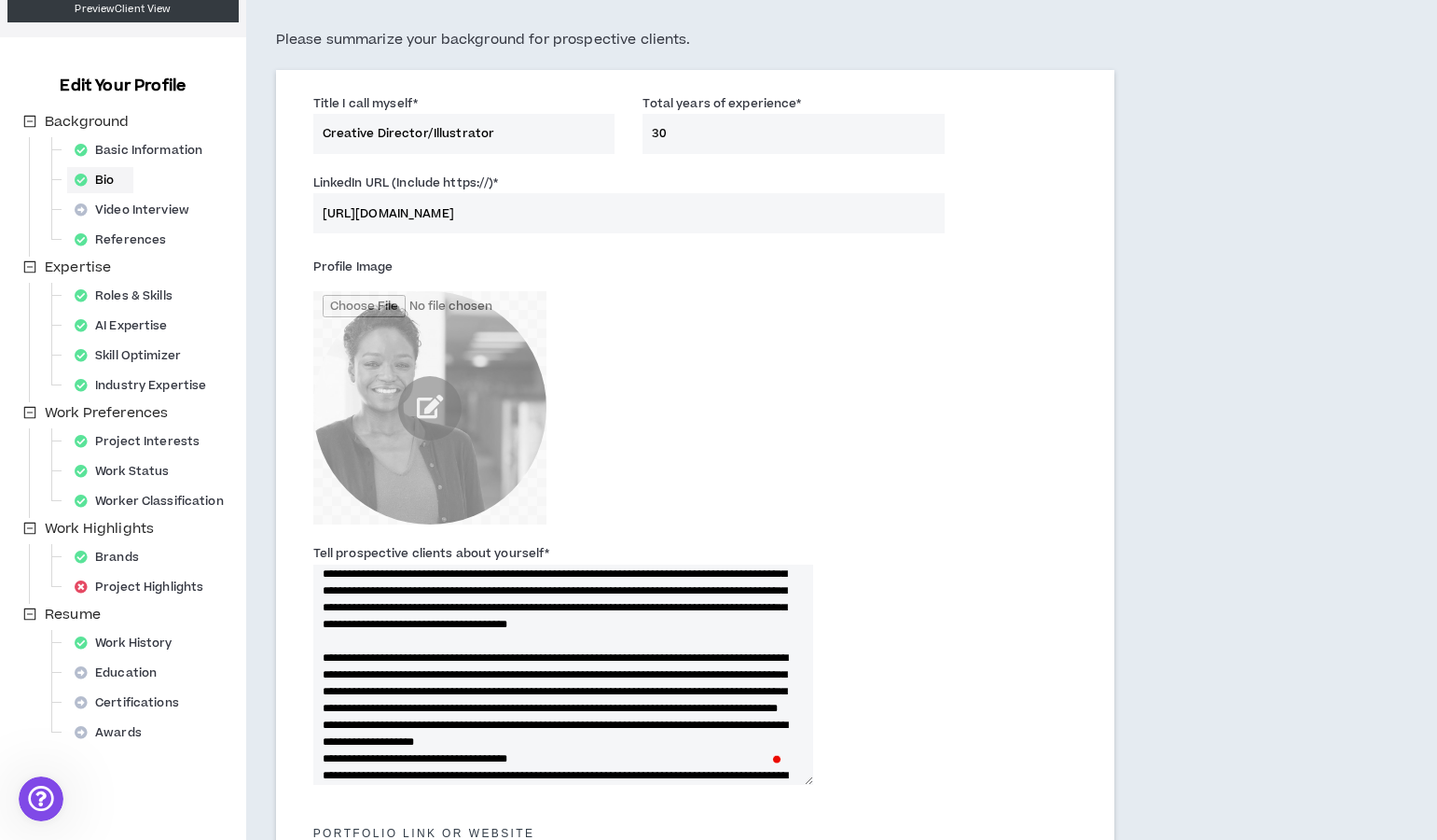
click at [546, 763] on textarea "Tell prospective clients about yourself *" at bounding box center [562, 675] width 500 height 221
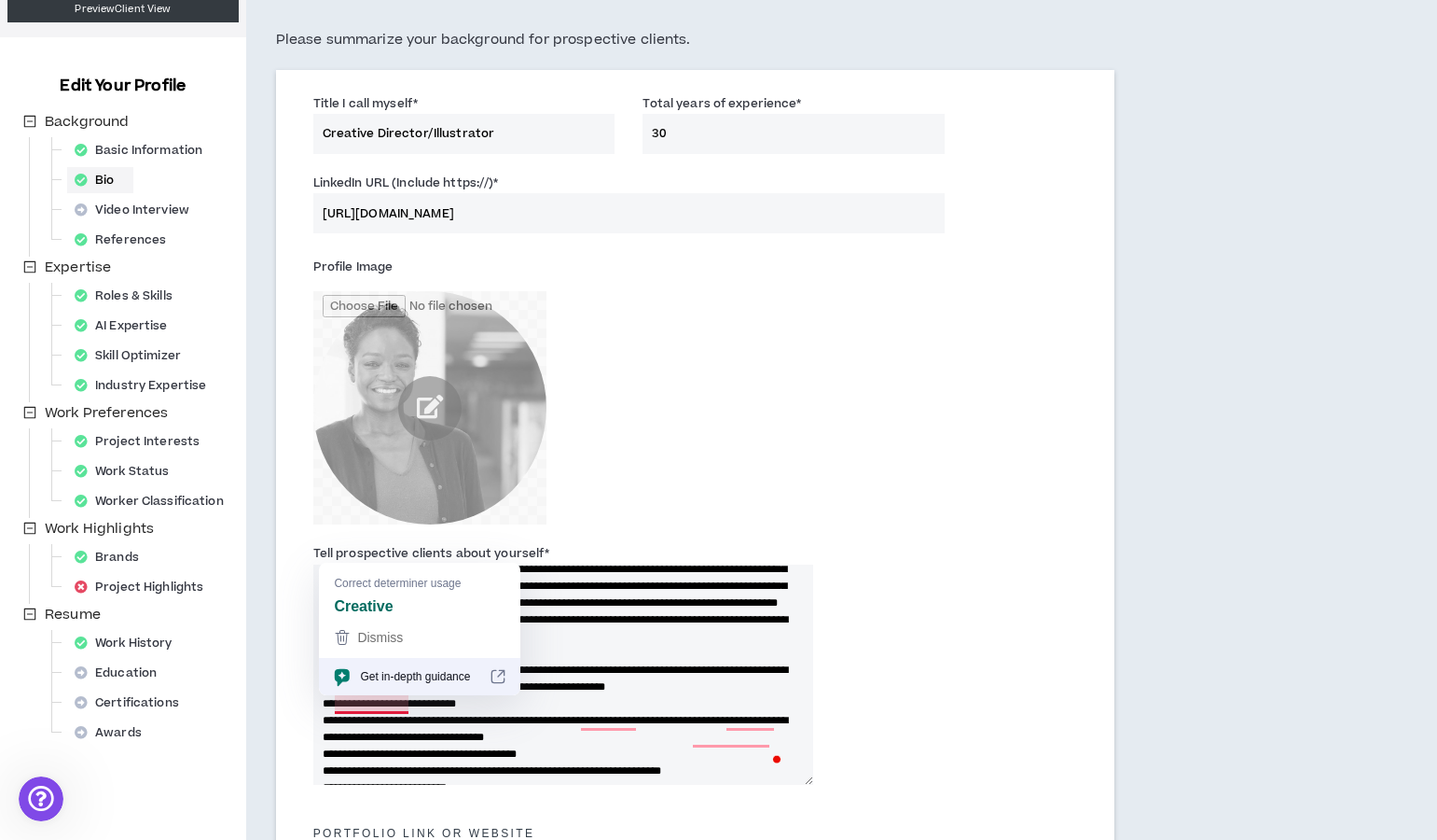
click at [334, 718] on textarea "Tell prospective clients about yourself *" at bounding box center [562, 675] width 500 height 221
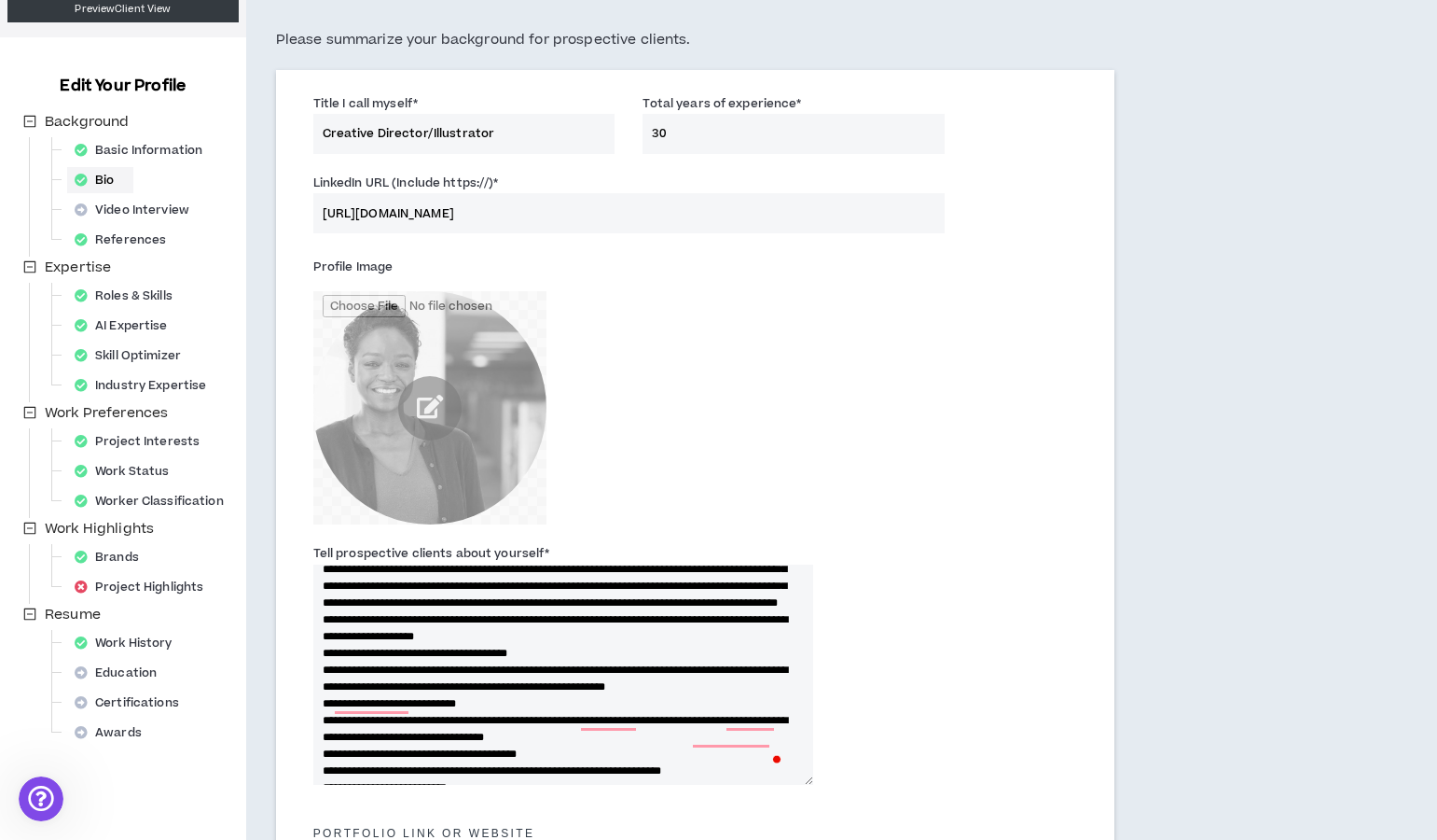
click at [322, 681] on textarea "Tell prospective clients about yourself *" at bounding box center [562, 675] width 500 height 221
click at [319, 688] on textarea "Tell prospective clients about yourself *" at bounding box center [562, 675] width 500 height 221
click at [331, 719] on textarea "Tell prospective clients about yourself *" at bounding box center [562, 675] width 500 height 221
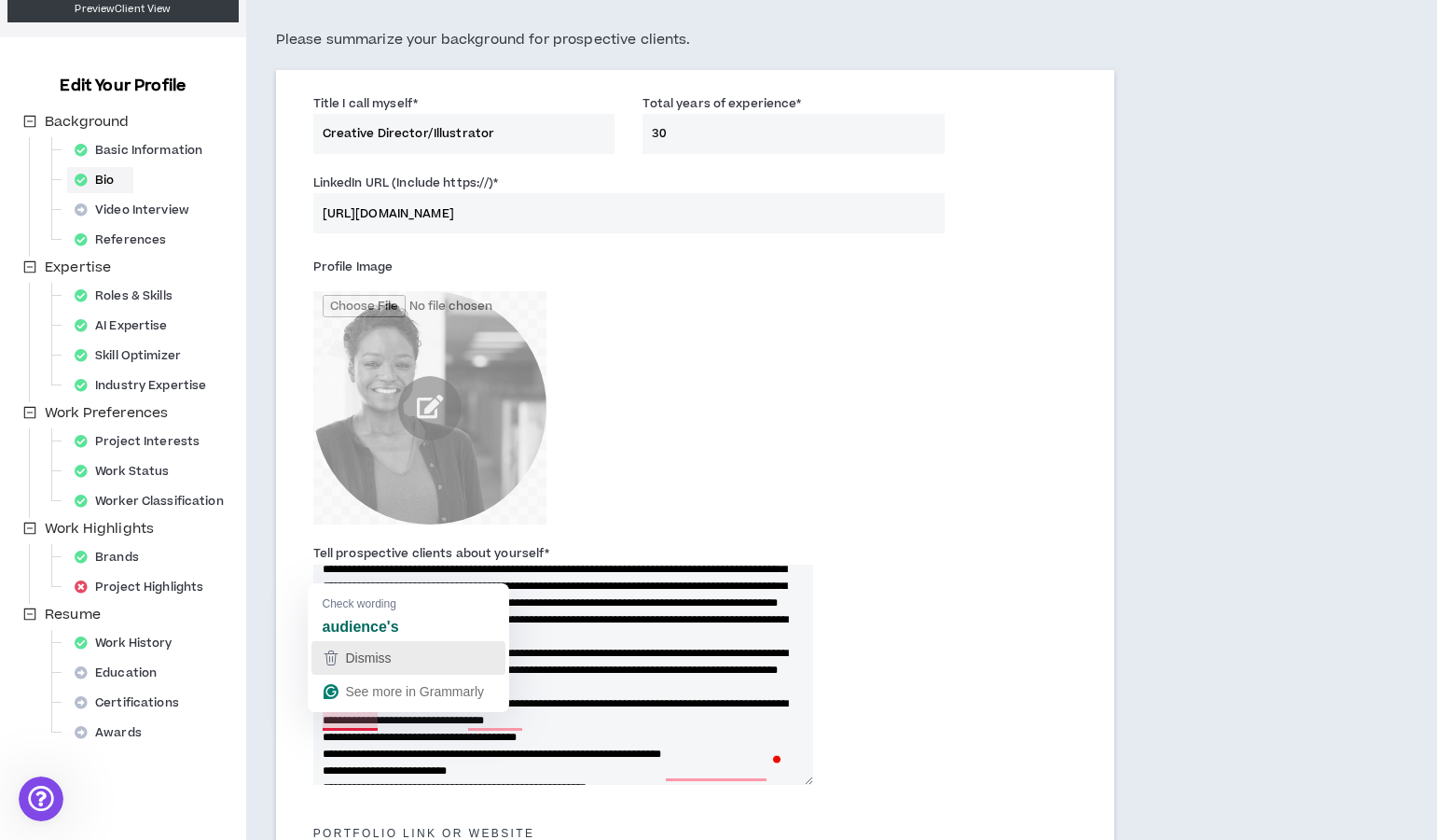
click at [372, 648] on div "Dismiss" at bounding box center [366, 658] width 50 height 28
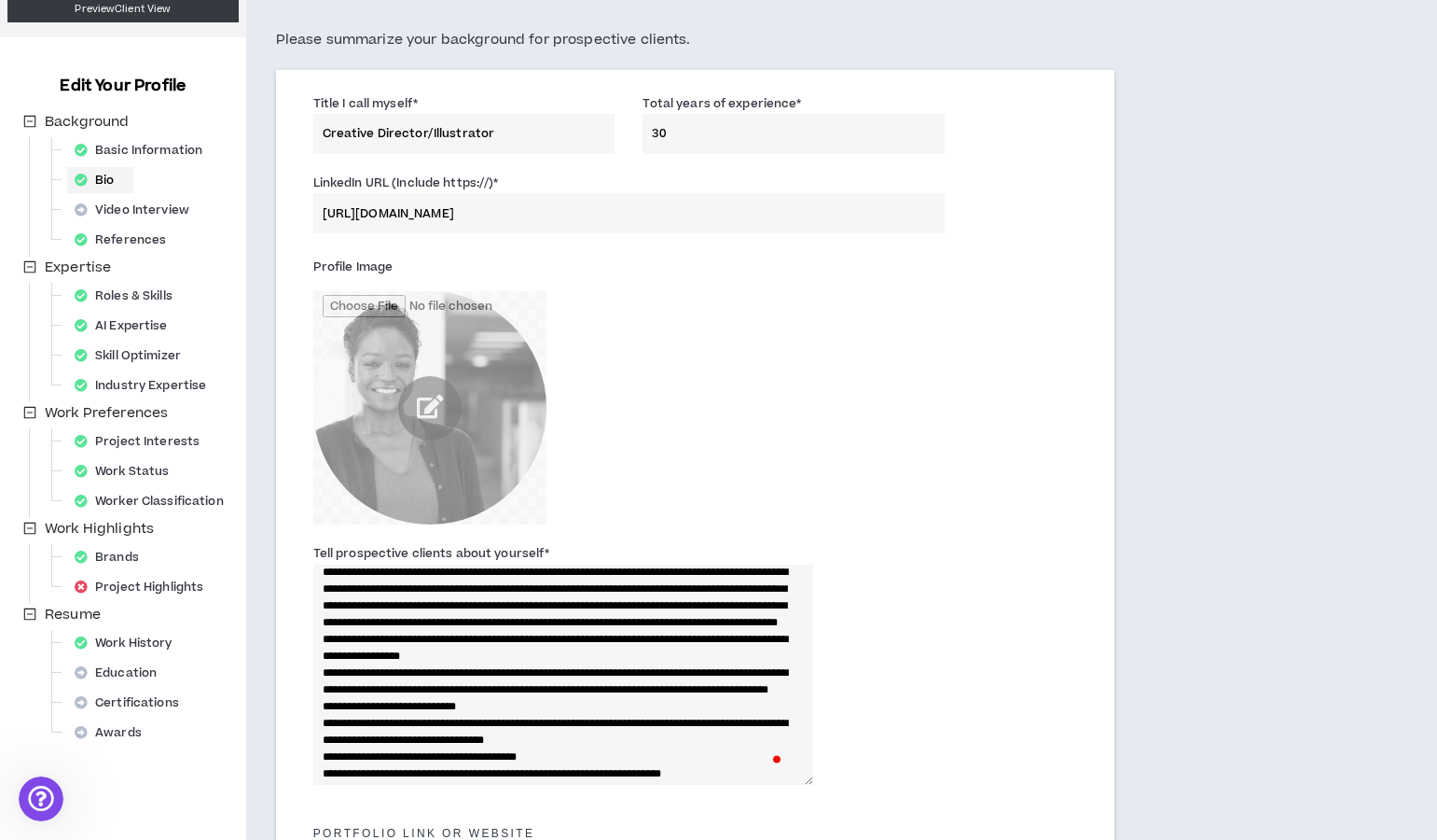
click at [319, 719] on textarea "Tell prospective clients about yourself *" at bounding box center [562, 675] width 500 height 221
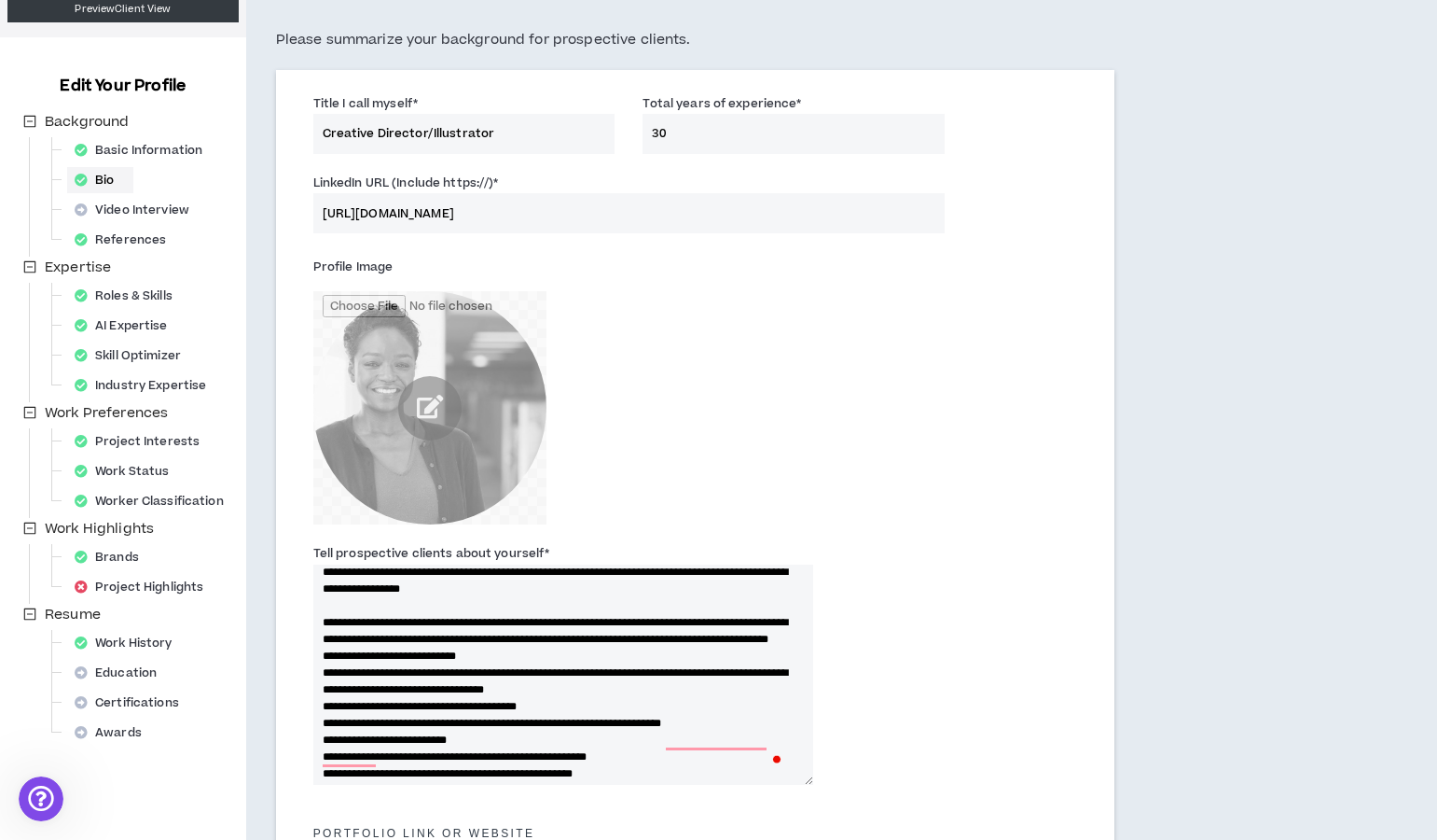
click at [319, 721] on textarea "Tell prospective clients about yourself *" at bounding box center [562, 675] width 500 height 221
click at [333, 738] on textarea "Tell prospective clients about yourself *" at bounding box center [562, 675] width 500 height 221
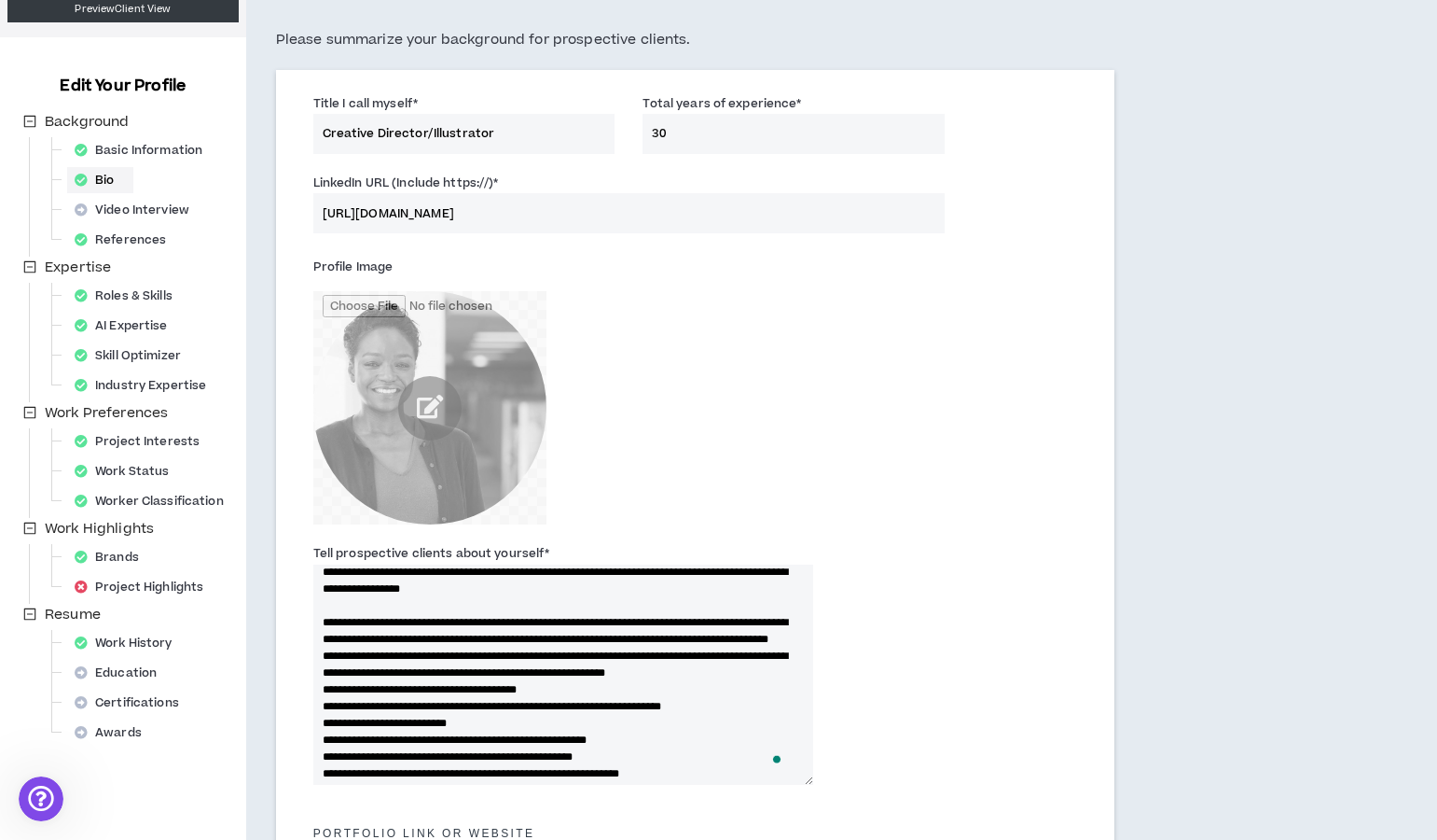
click at [320, 724] on textarea "Tell prospective clients about yourself *" at bounding box center [562, 675] width 500 height 221
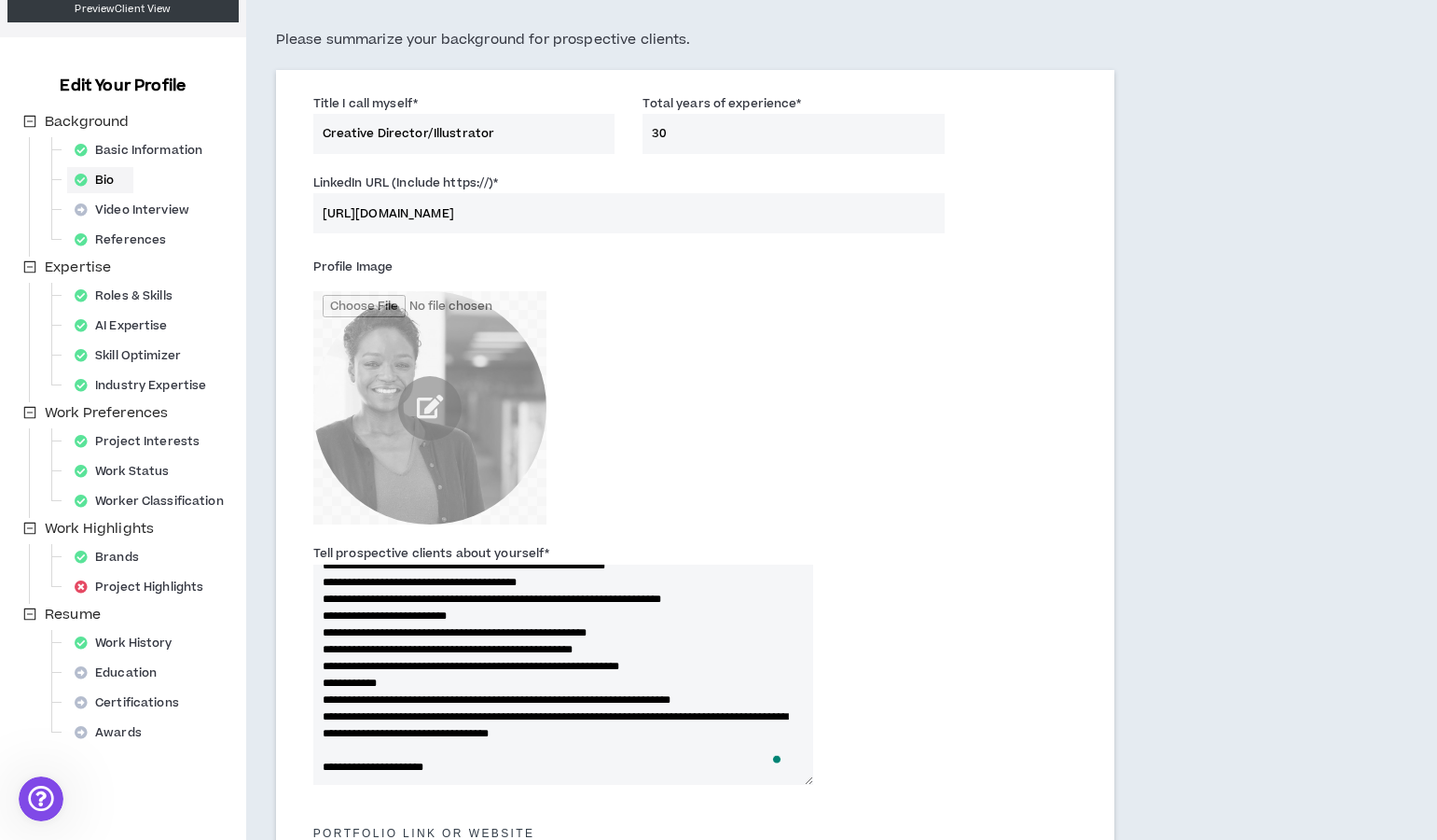
click at [319, 643] on textarea "Tell prospective clients about yourself *" at bounding box center [562, 675] width 500 height 221
click at [332, 677] on textarea "Tell prospective clients about yourself *" at bounding box center [562, 675] width 500 height 221
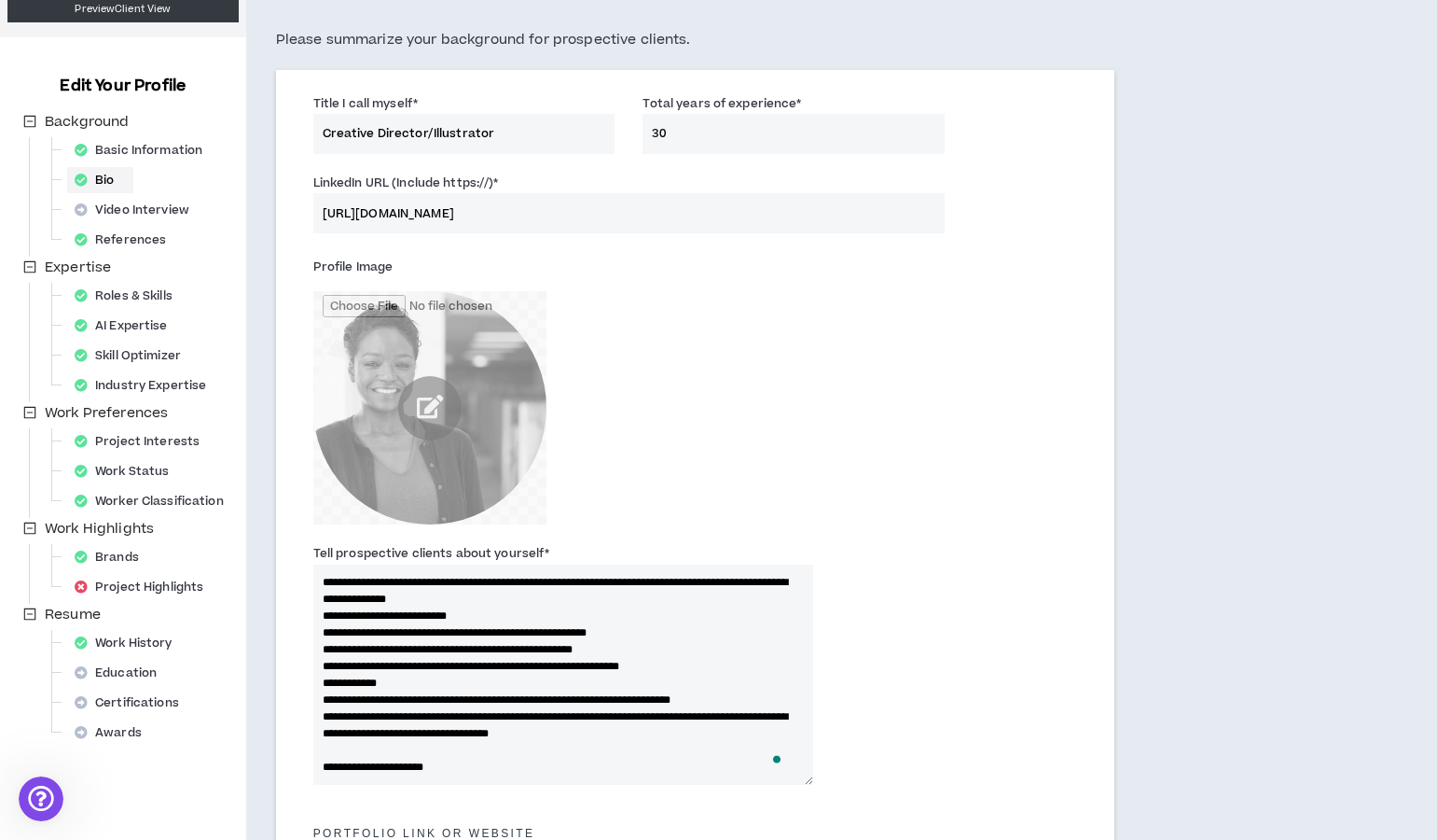
click at [315, 694] on textarea "Tell prospective clients about yourself *" at bounding box center [562, 675] width 500 height 221
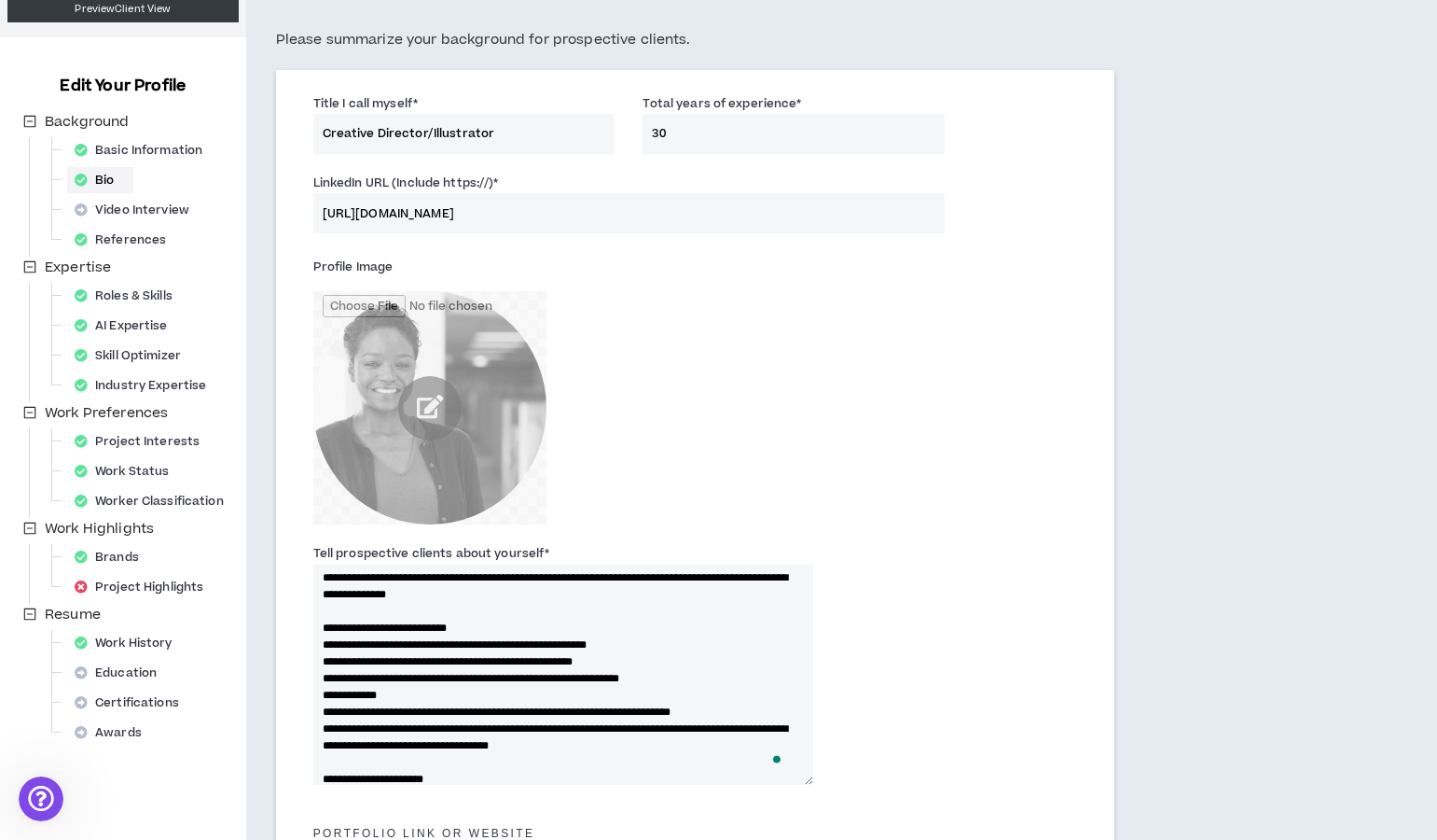
click at [334, 727] on textarea "Tell prospective clients about yourself *" at bounding box center [562, 675] width 500 height 221
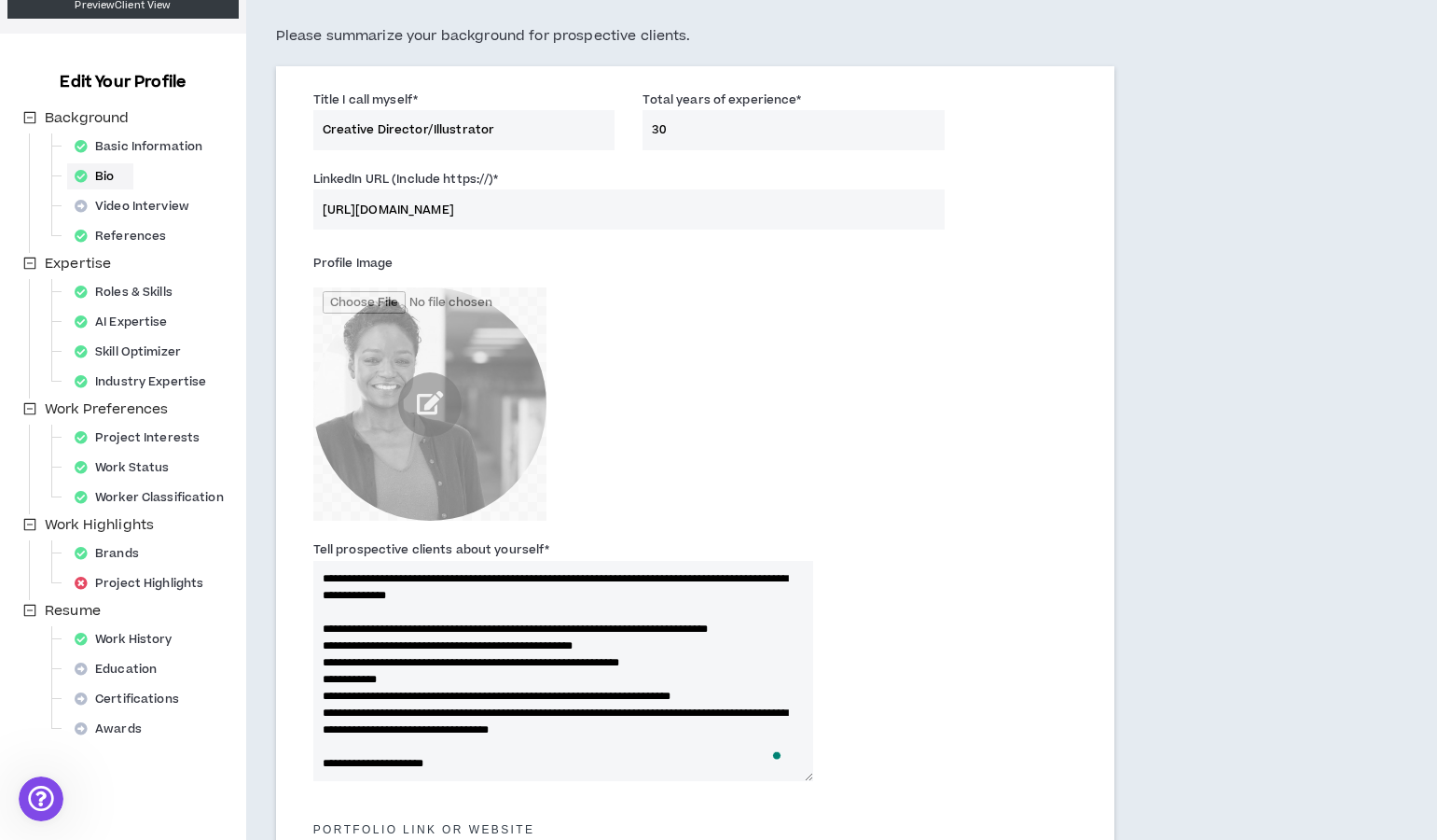
click at [320, 738] on textarea "Tell prospective clients about yourself *" at bounding box center [562, 671] width 500 height 221
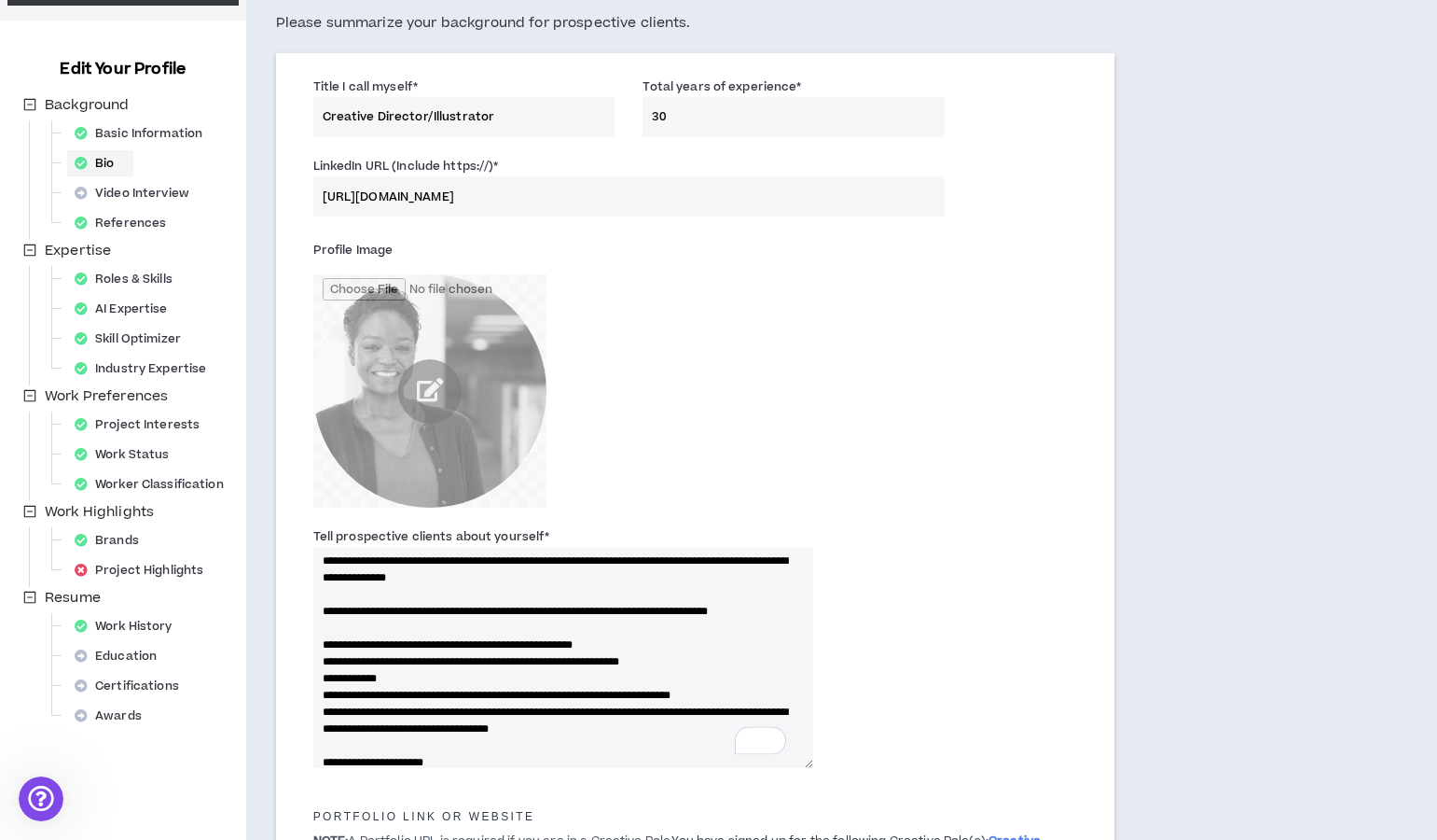
click at [336, 762] on textarea "Tell prospective clients about yourself *" at bounding box center [562, 658] width 500 height 221
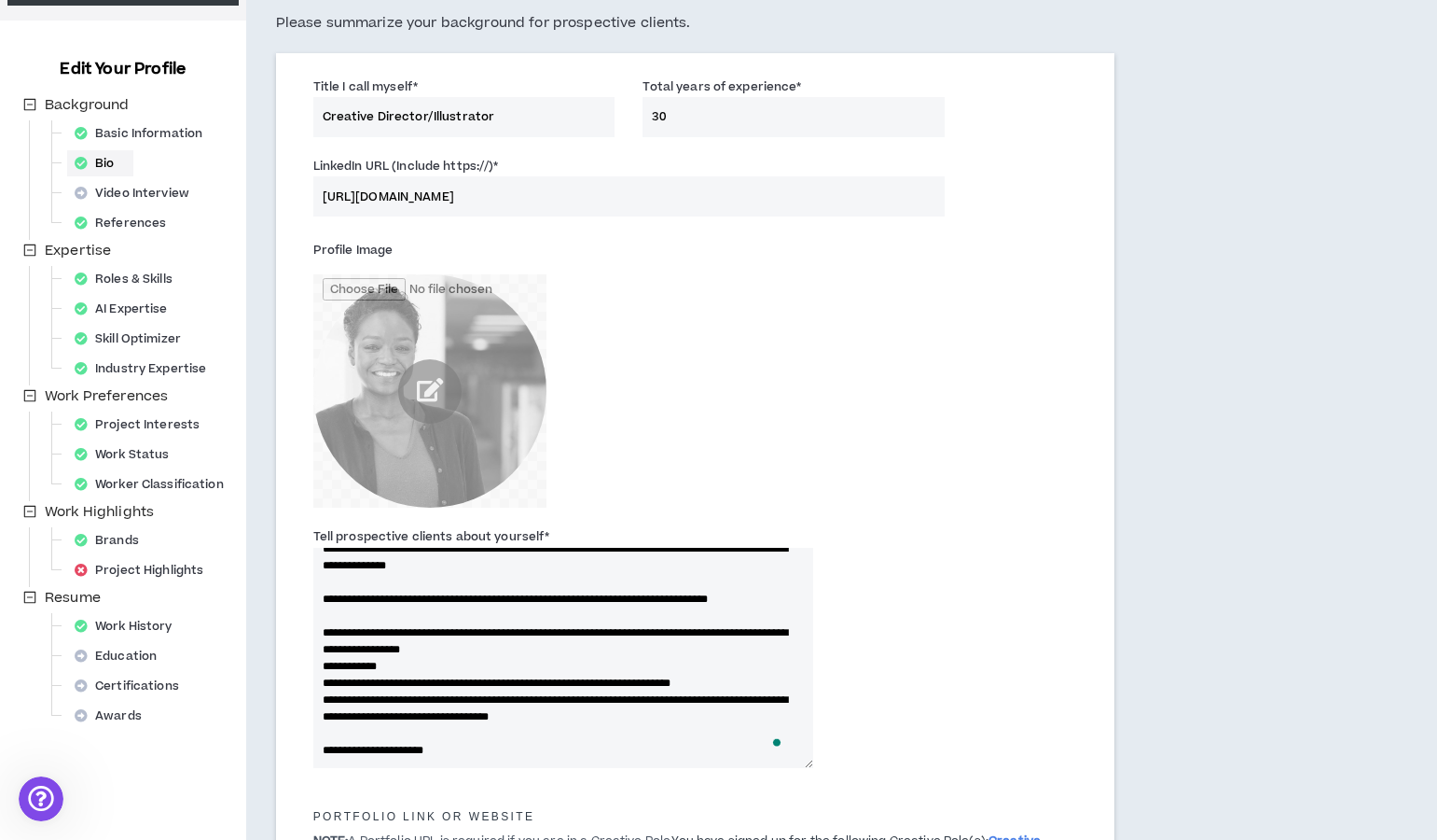
click at [333, 721] on textarea "Tell prospective clients about yourself *" at bounding box center [562, 658] width 500 height 221
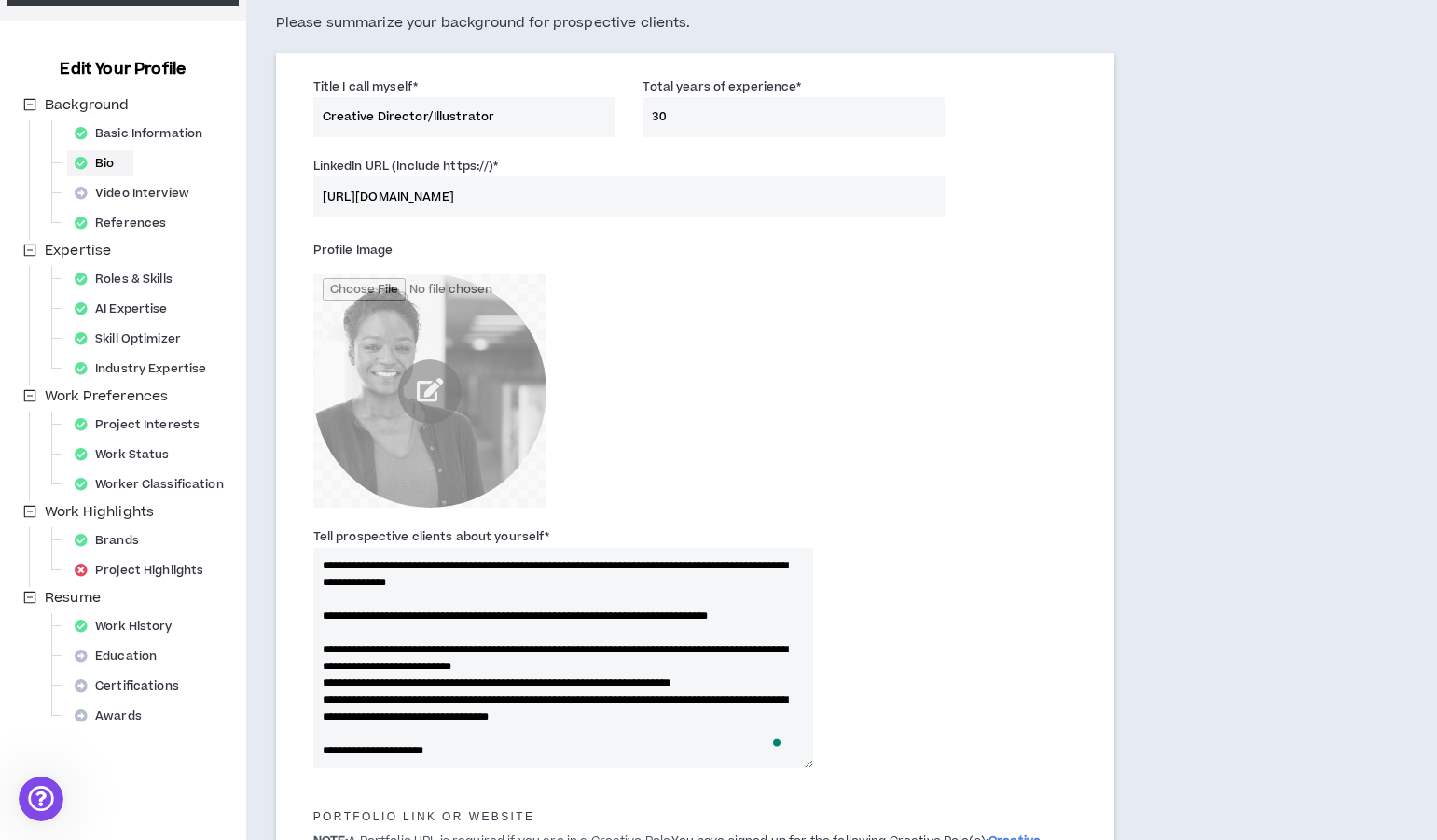
click at [320, 720] on textarea "Tell prospective clients about yourself *" at bounding box center [562, 658] width 500 height 221
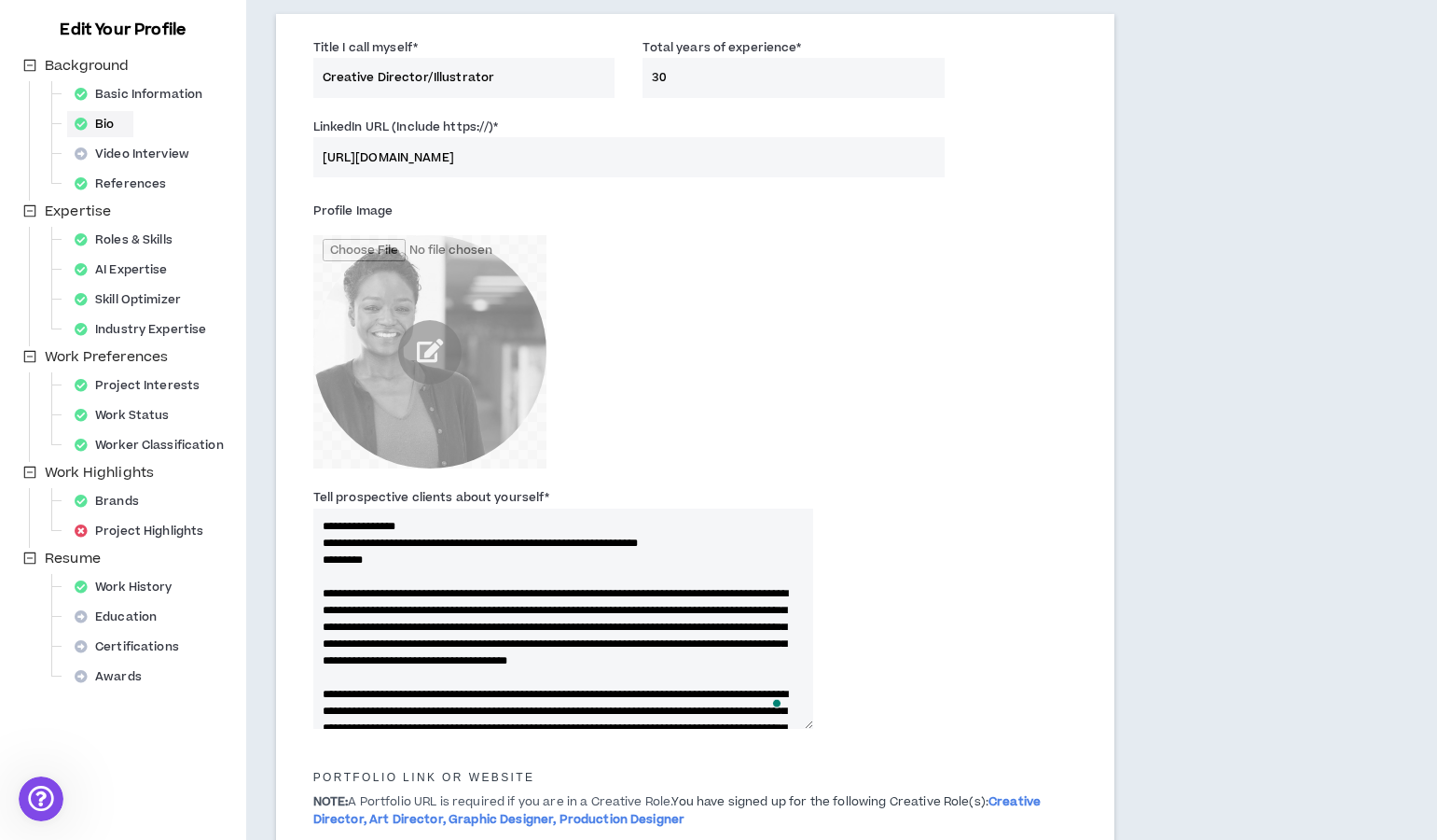
click at [318, 541] on textarea "Tell prospective clients about yourself *" at bounding box center [562, 619] width 500 height 221
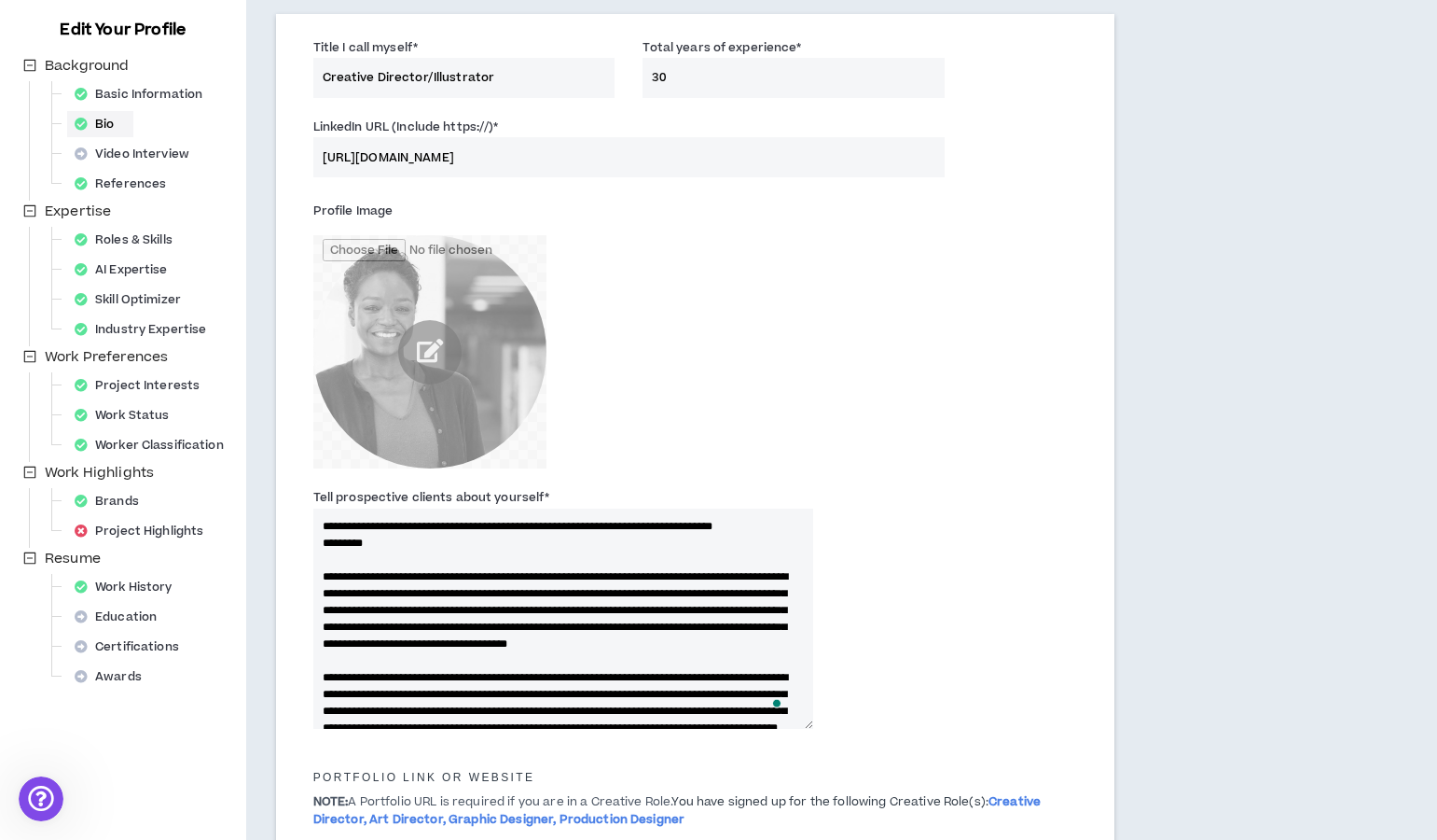
click at [321, 560] on textarea "Tell prospective clients about yourself *" at bounding box center [562, 619] width 500 height 221
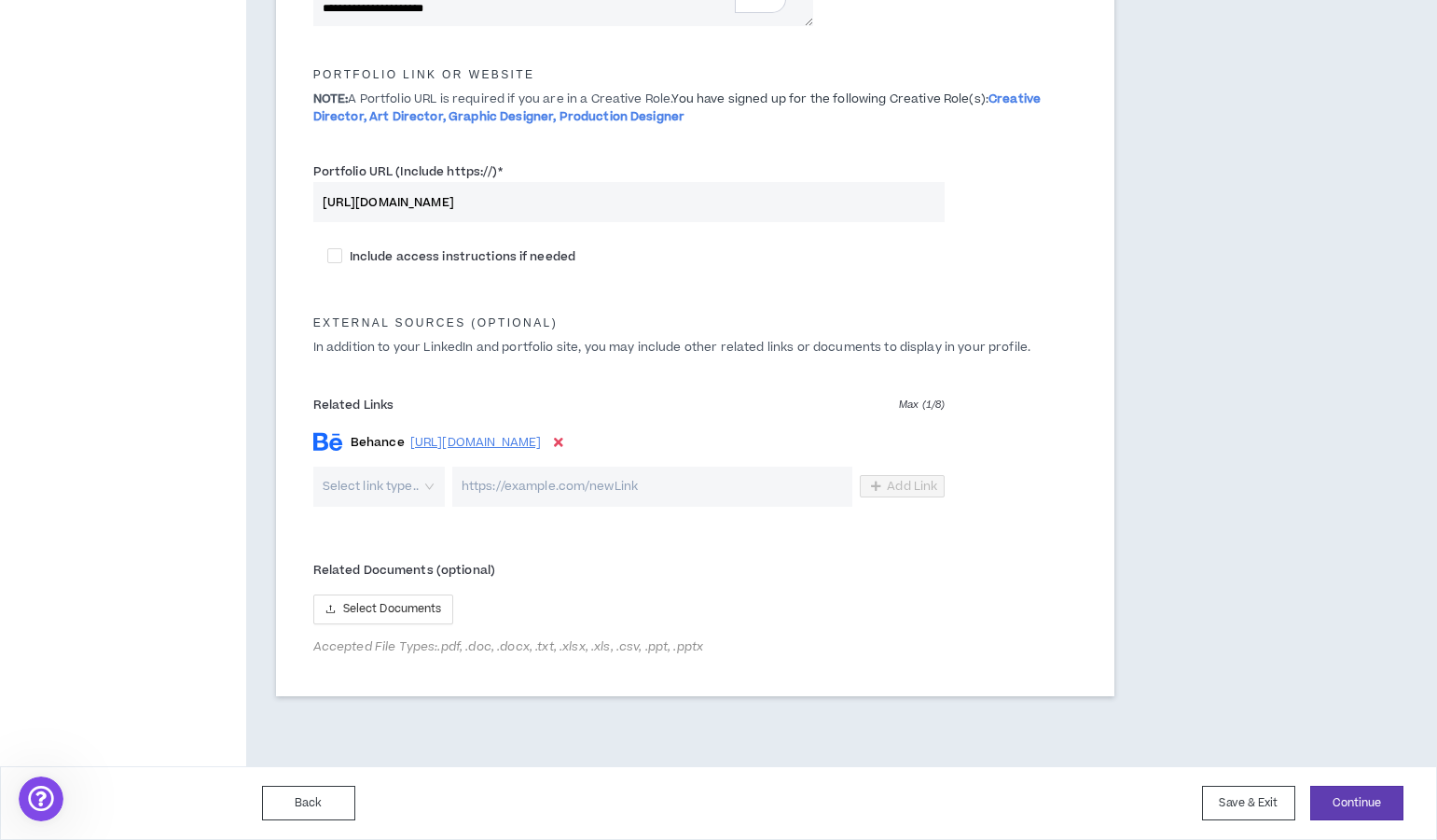
type textarea "**********"
click at [397, 605] on span "Select Documents" at bounding box center [392, 608] width 99 height 18
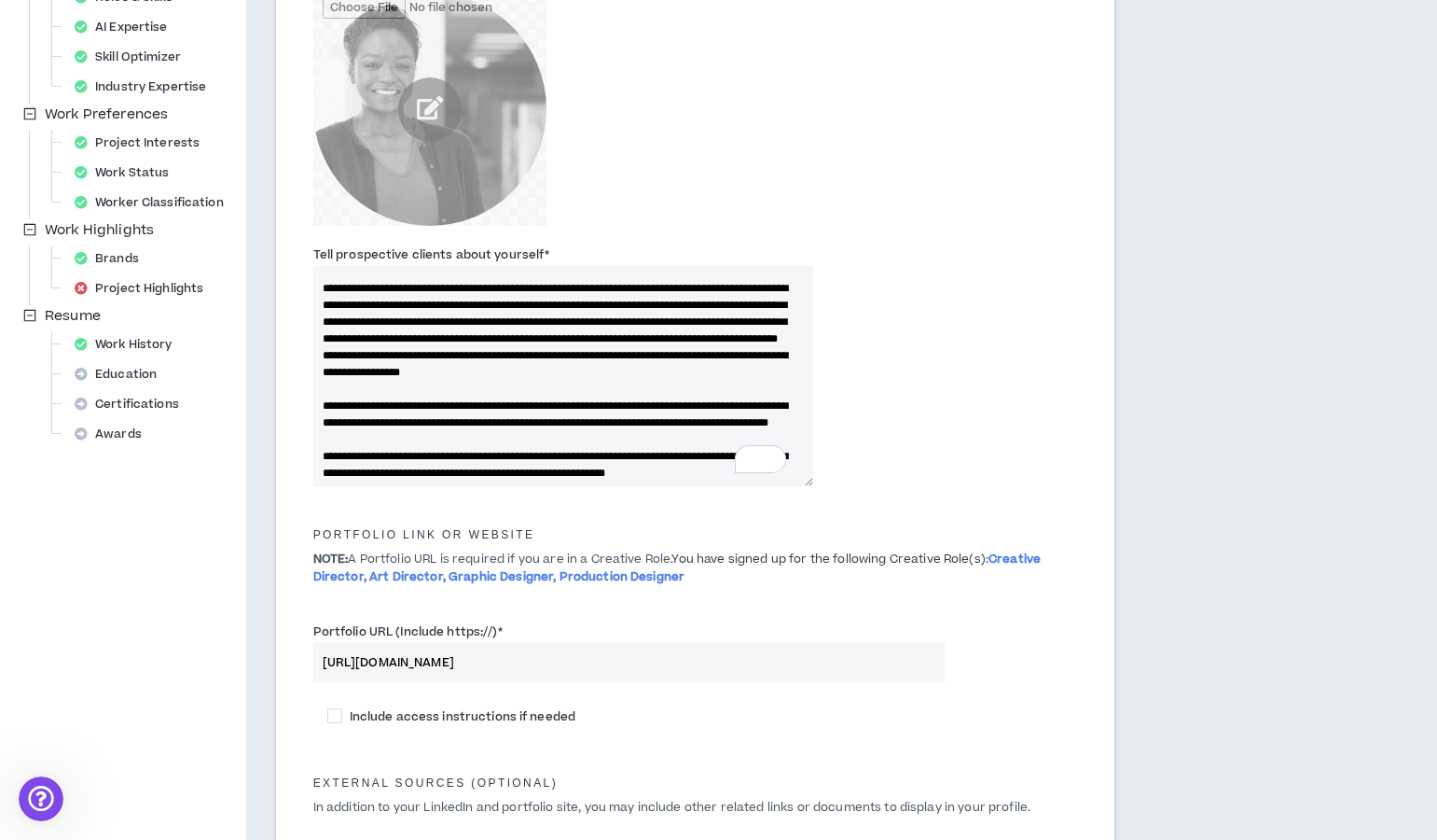
scroll to position [141, 0]
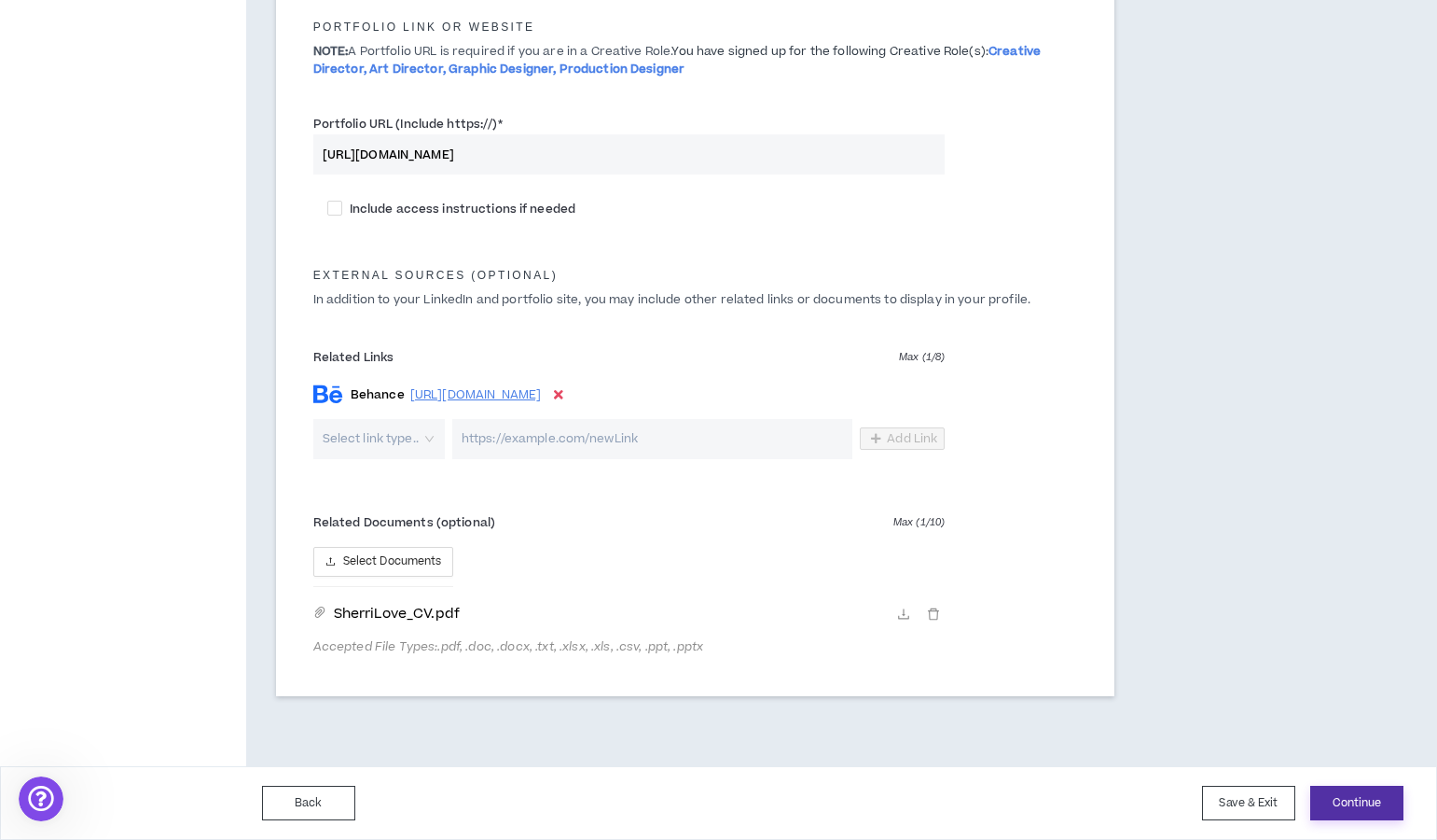
click at [1352, 810] on button "Continue" at bounding box center [1358, 803] width 93 height 35
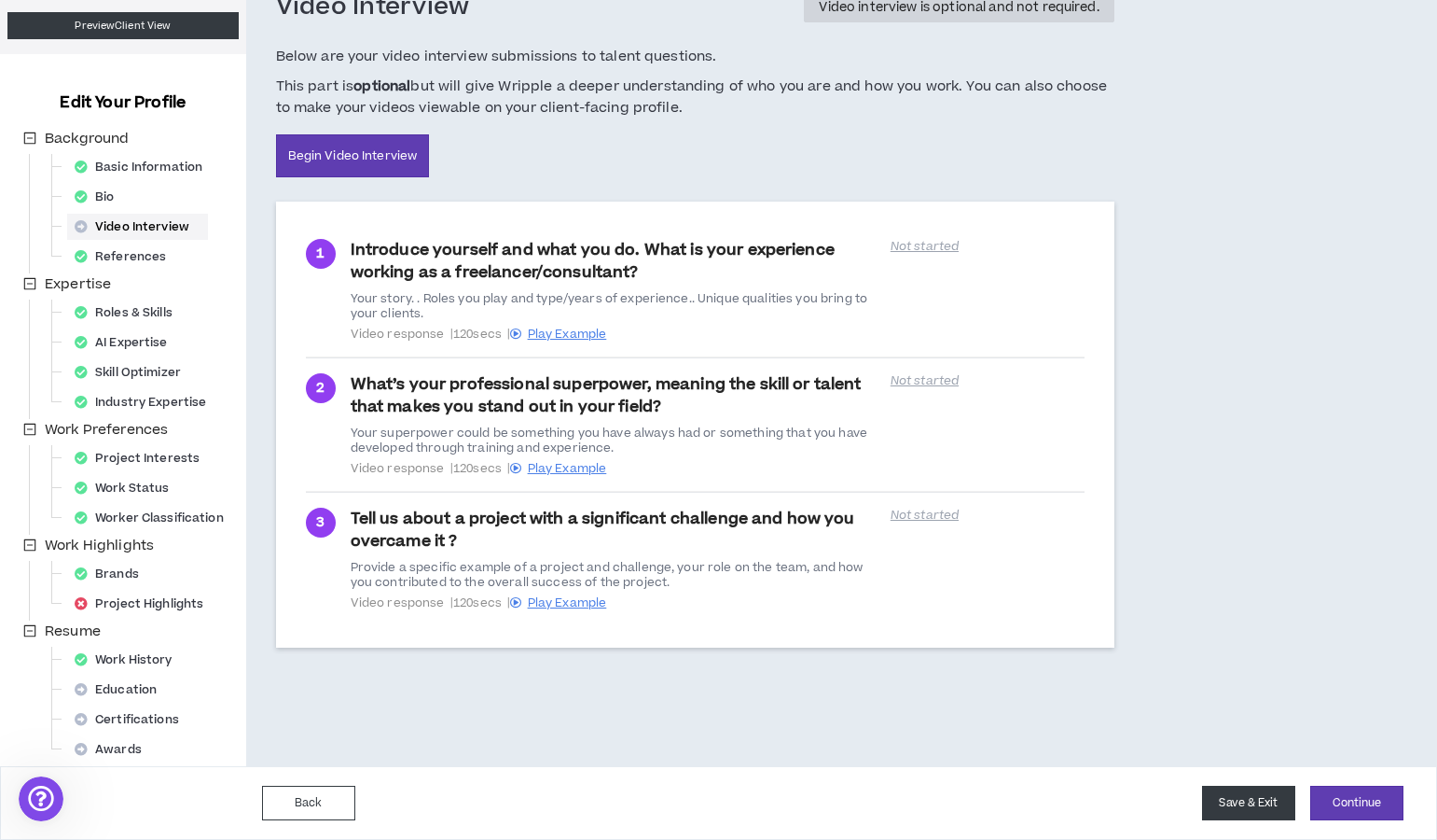
click at [1244, 806] on button "Save & Exit" at bounding box center [1249, 803] width 93 height 35
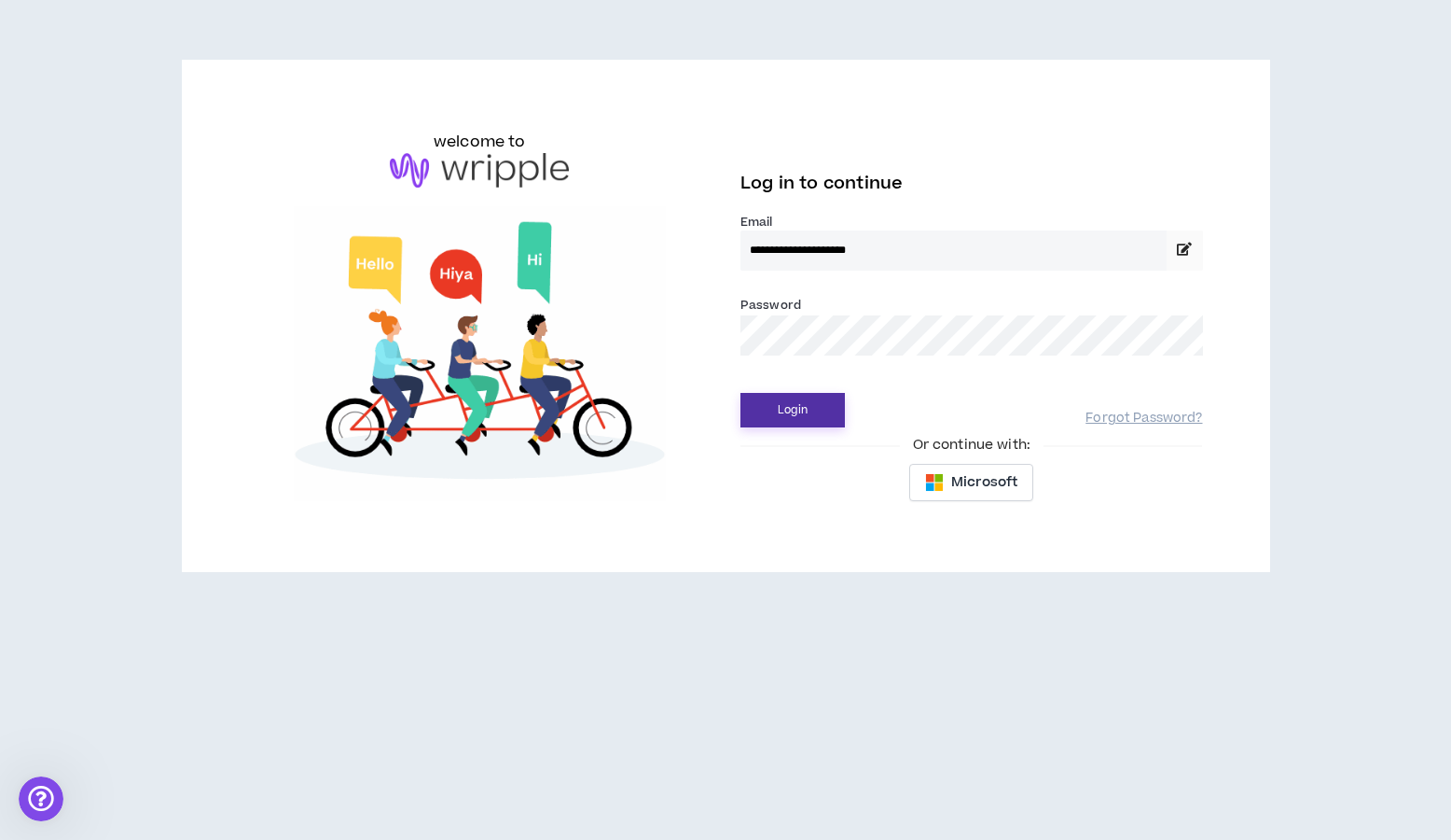
click at [787, 406] on button "Login" at bounding box center [793, 409] width 105 height 35
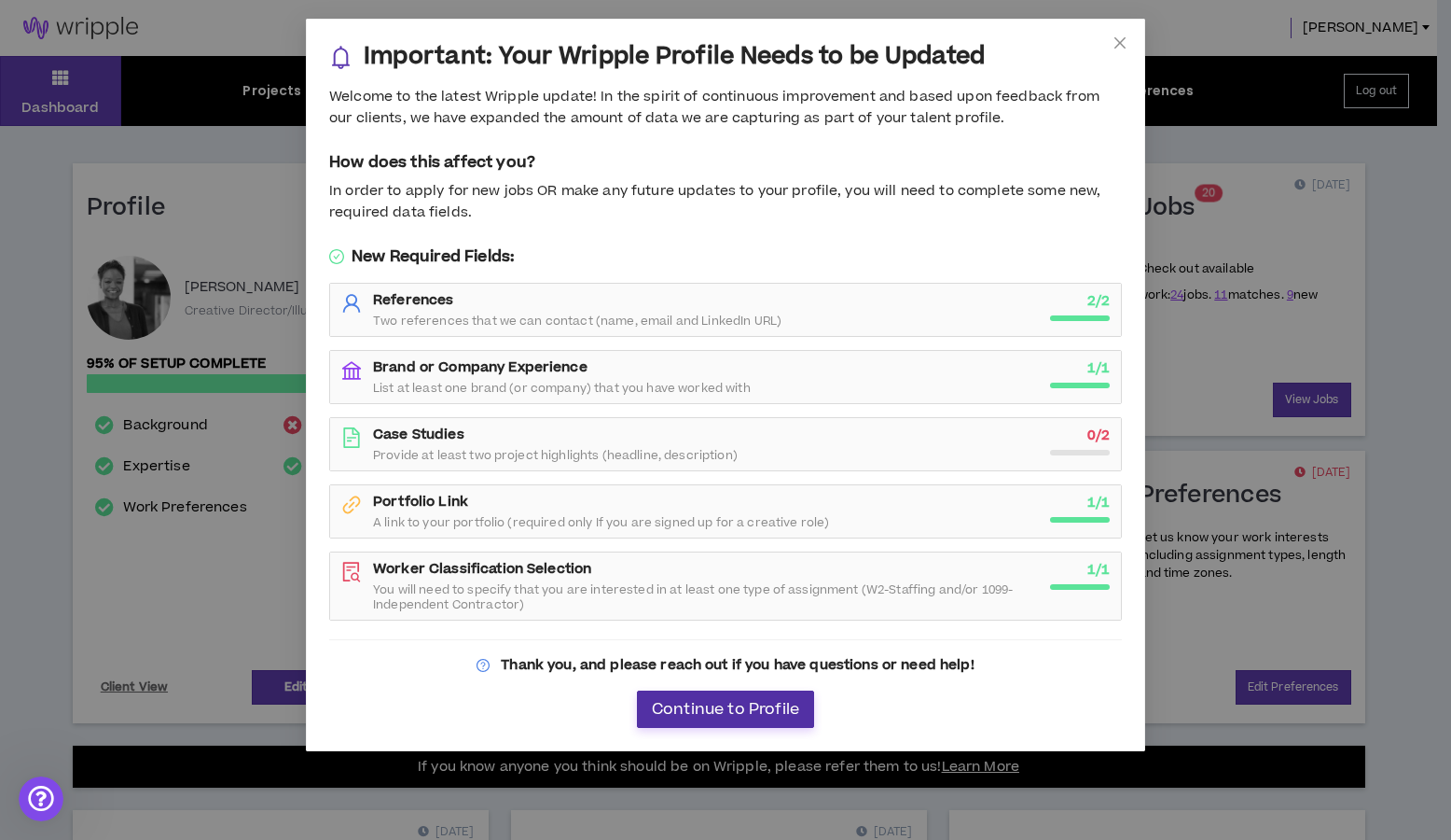
click at [719, 695] on button "Continue to Profile" at bounding box center [726, 709] width 178 height 37
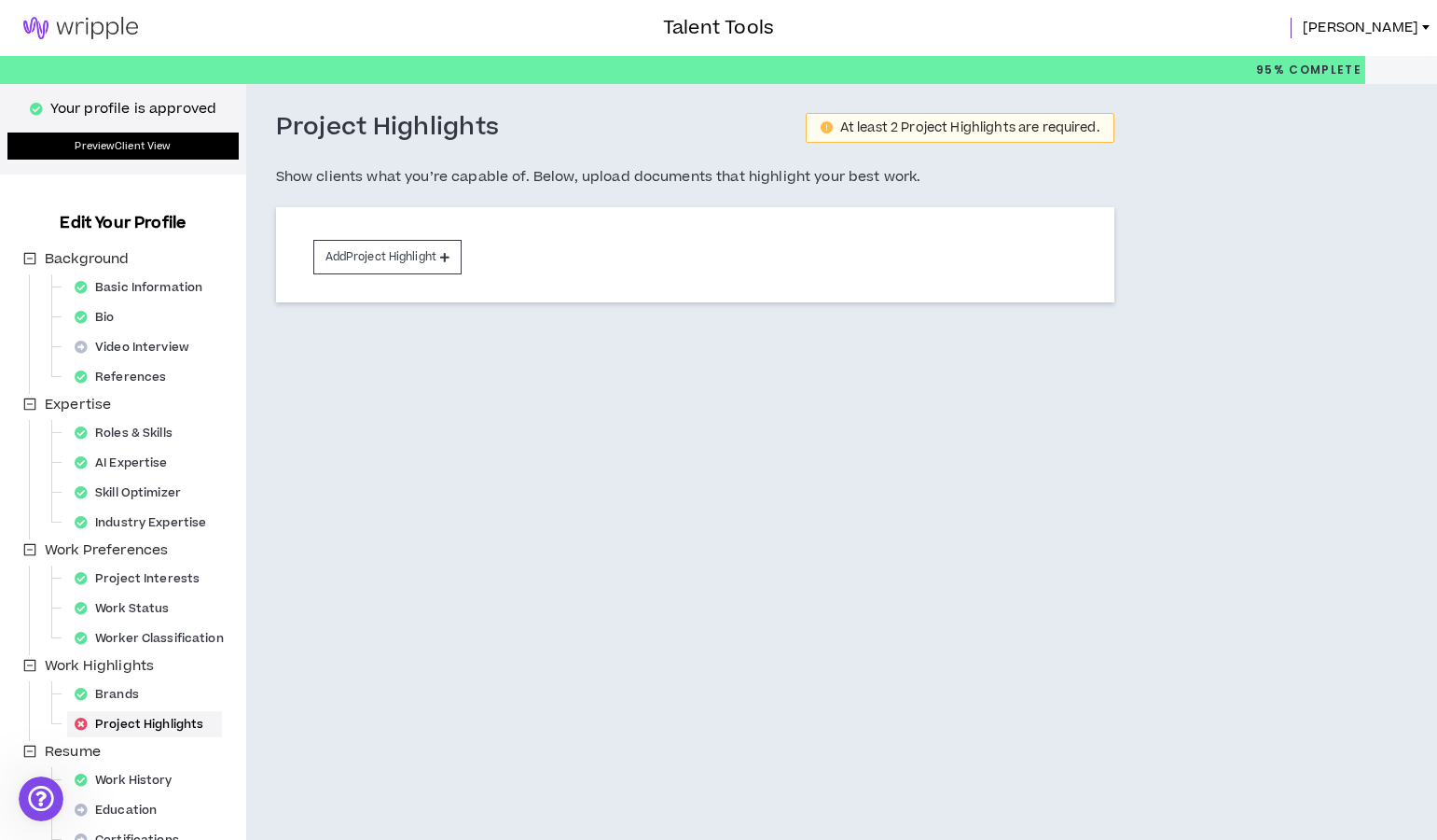
click at [130, 147] on link "Preview Client View" at bounding box center [123, 146] width 232 height 27
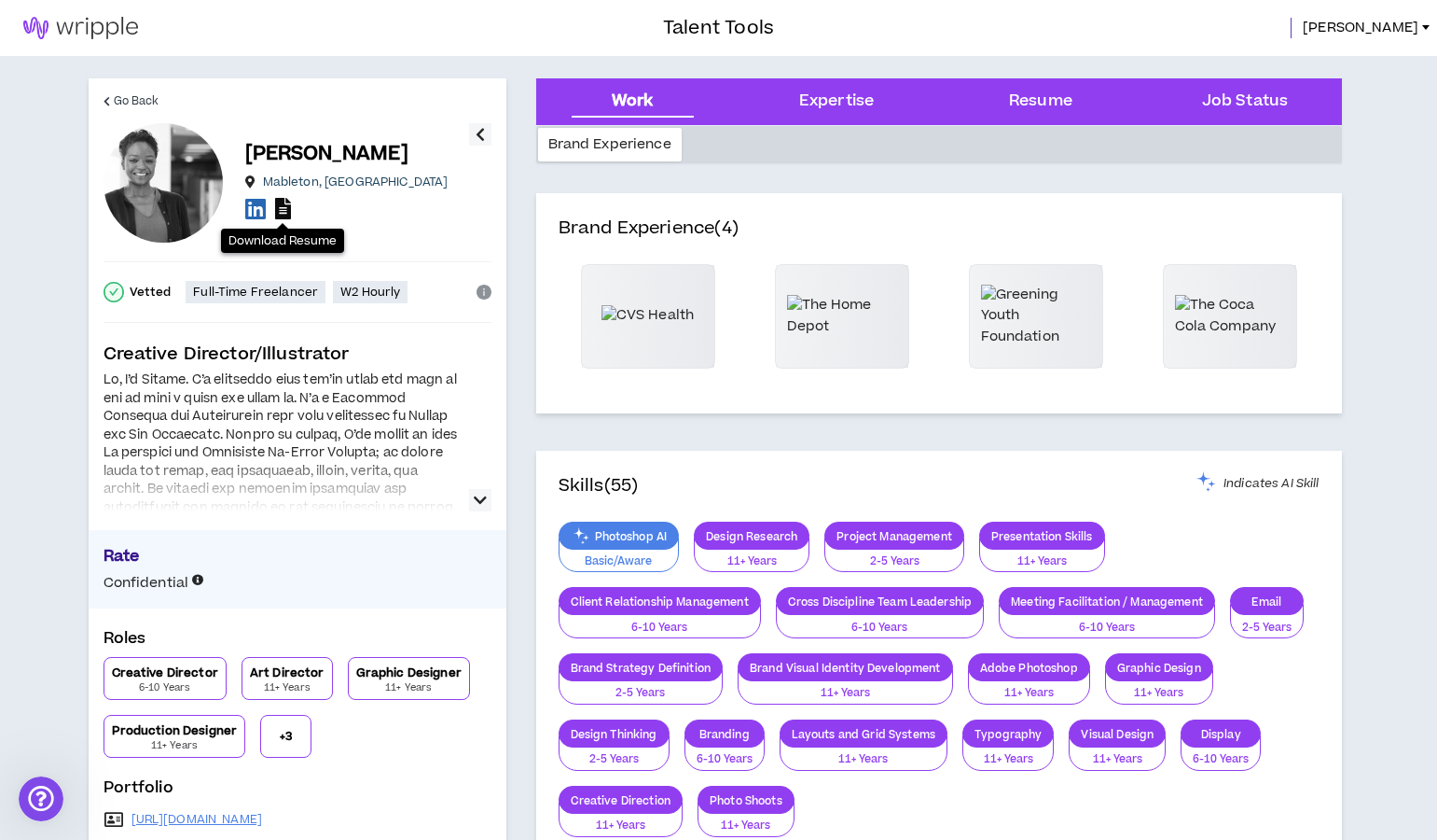
click at [278, 205] on icon at bounding box center [283, 208] width 16 height 21
click at [482, 144] on icon "button" at bounding box center [480, 135] width 9 height 22
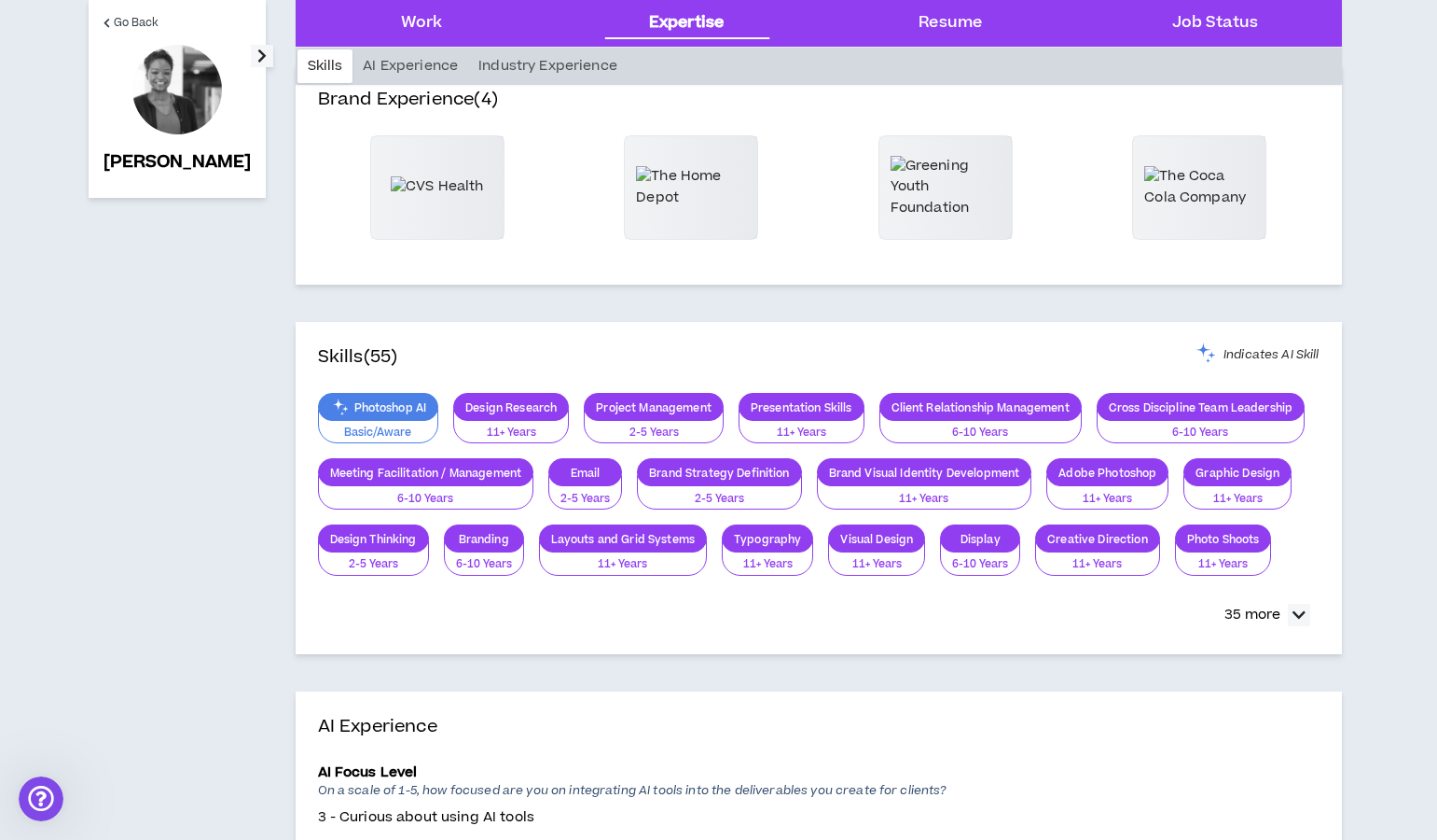
scroll to position [140, 0]
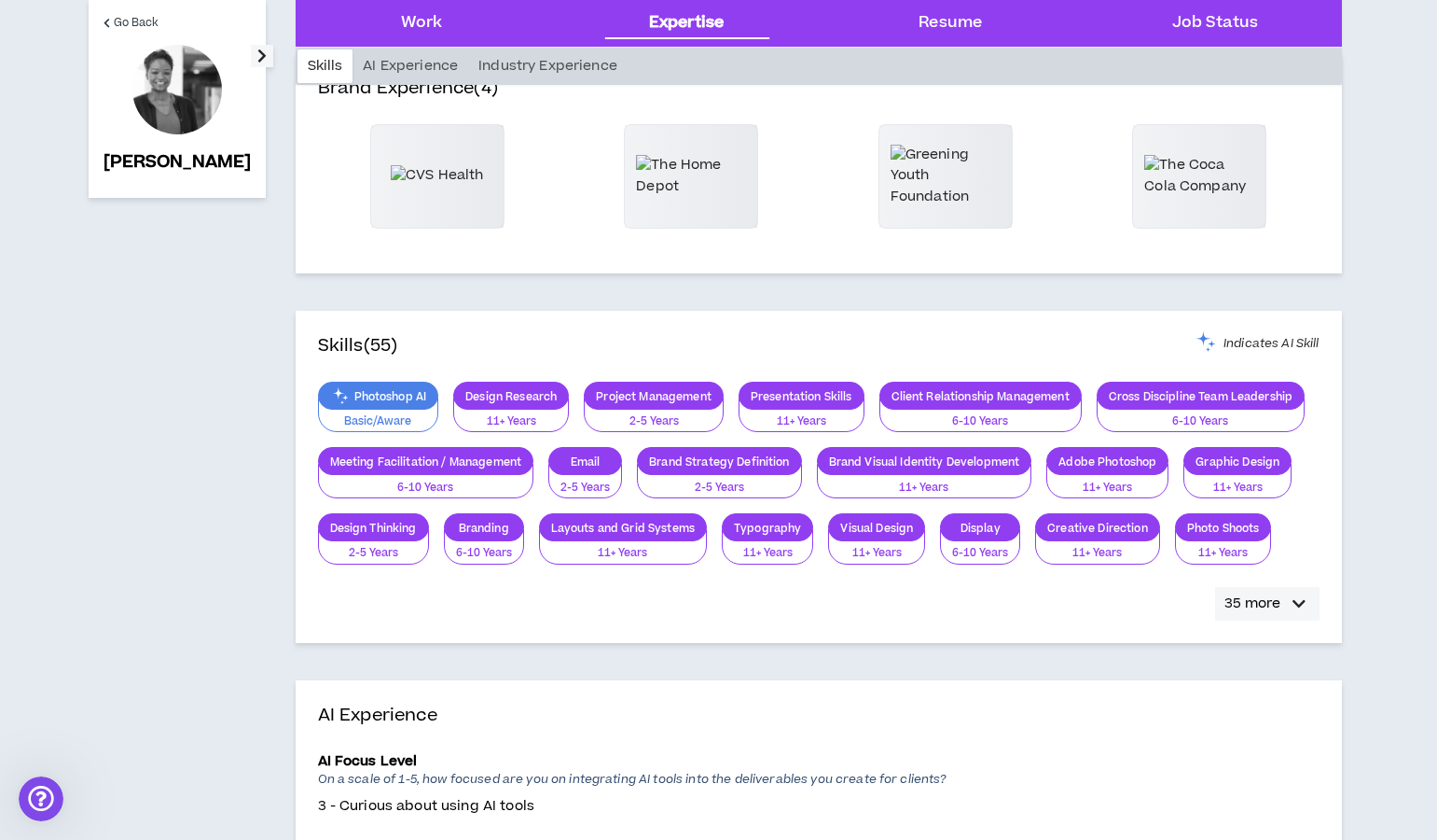
click at [1251, 605] on p "35 more" at bounding box center [1253, 604] width 56 height 21
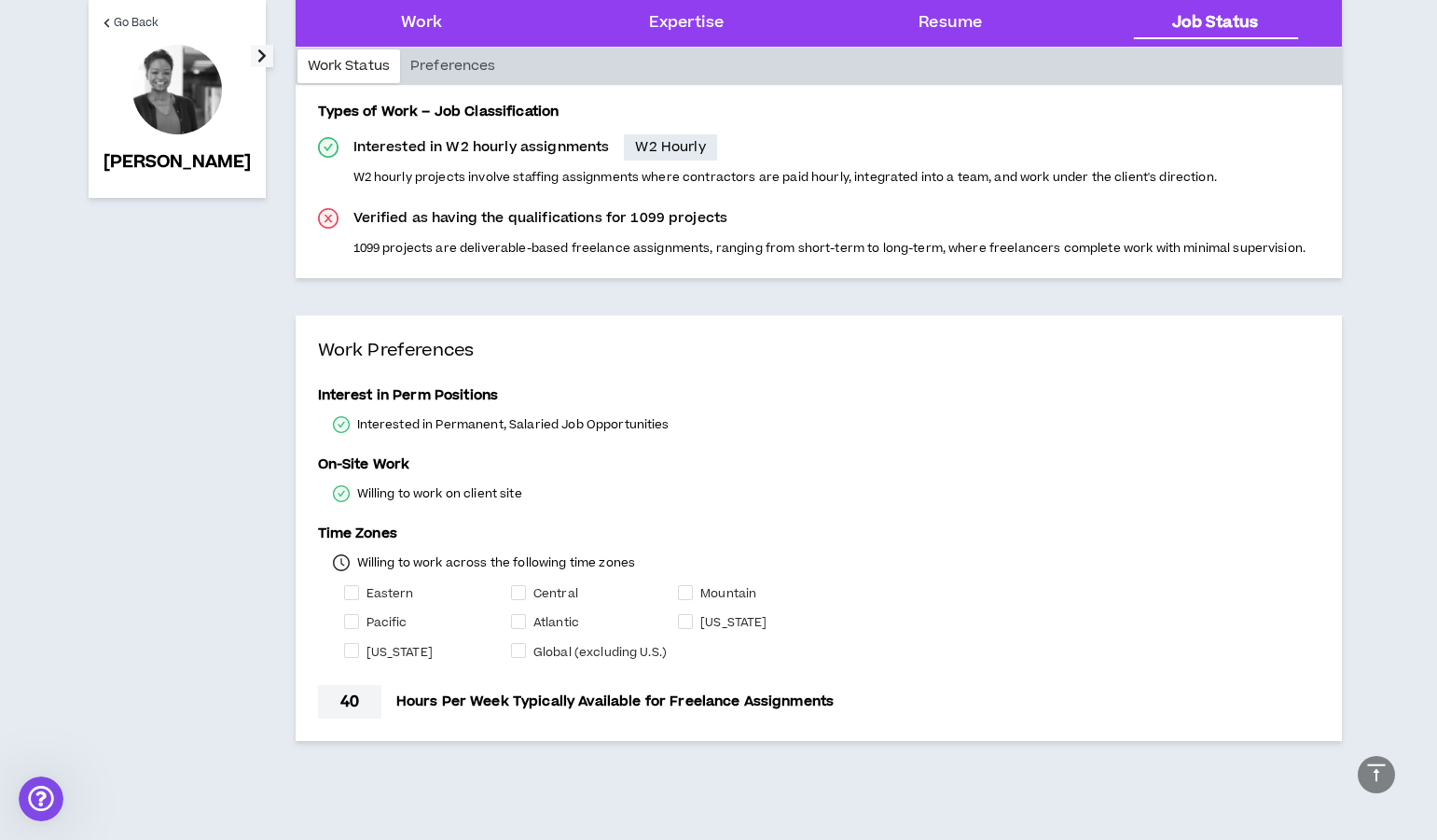
scroll to position [2548, 0]
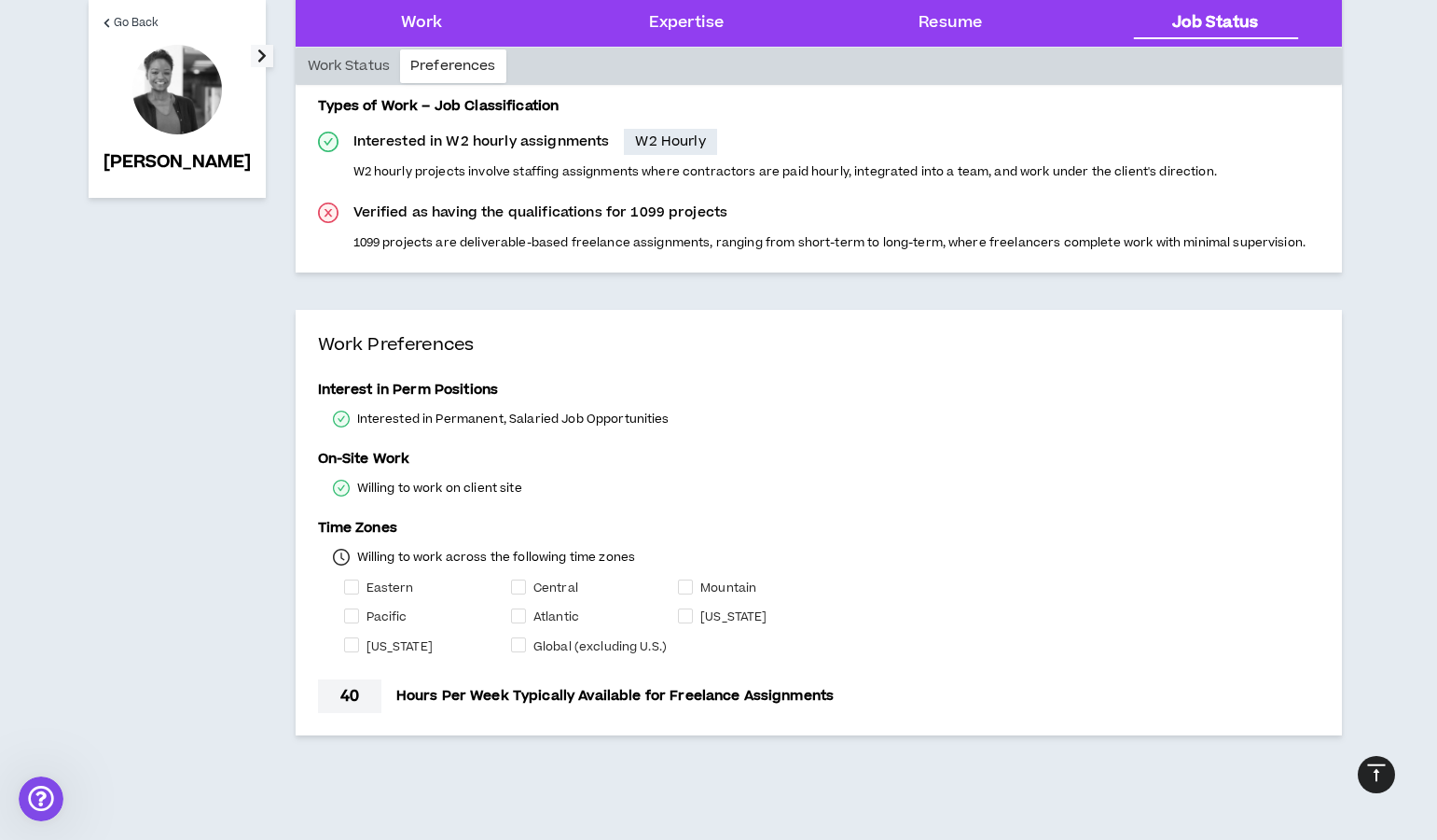
click at [1379, 774] on icon "vertical-align-top" at bounding box center [1377, 773] width 22 height 22
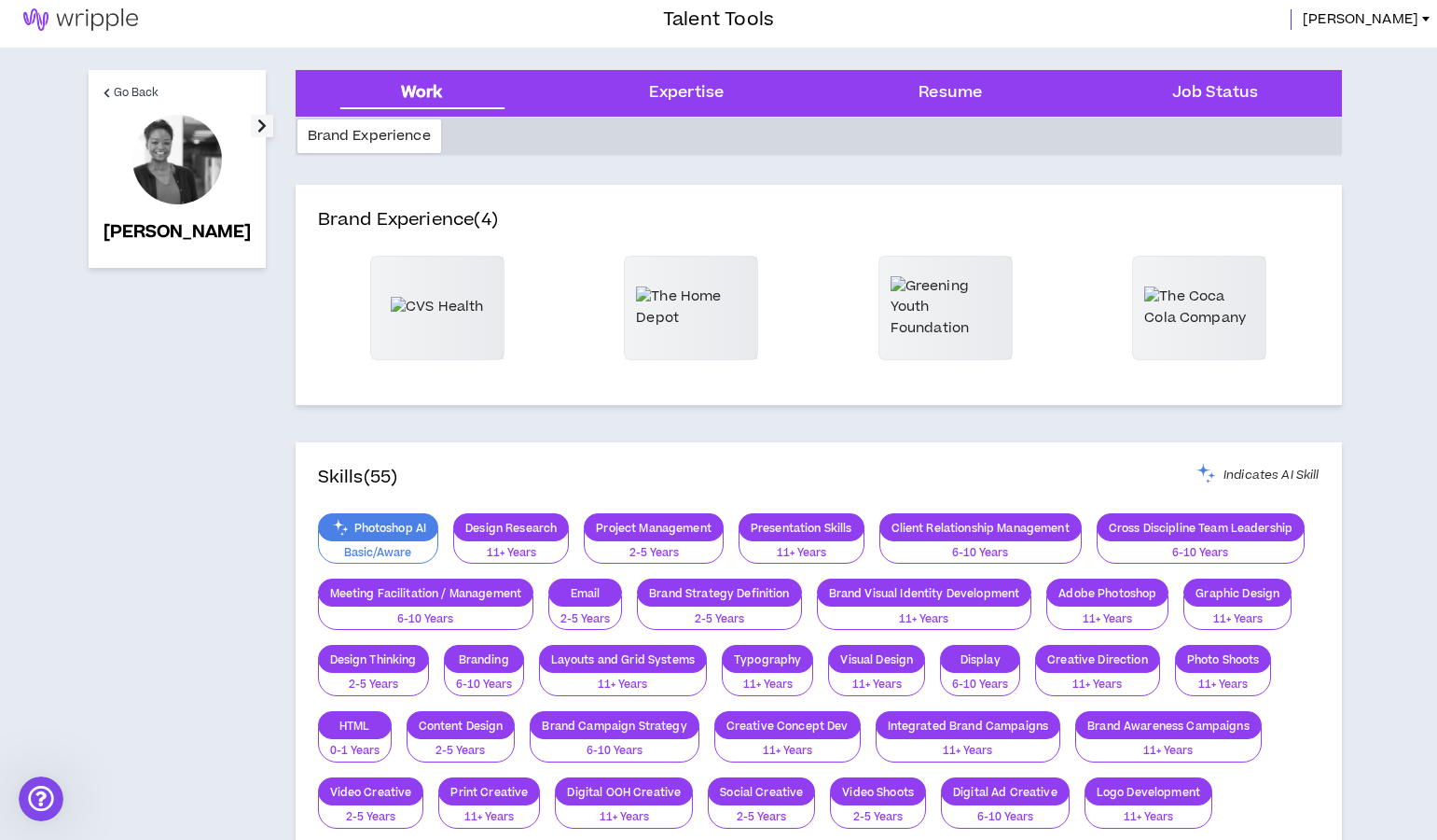
scroll to position [0, 0]
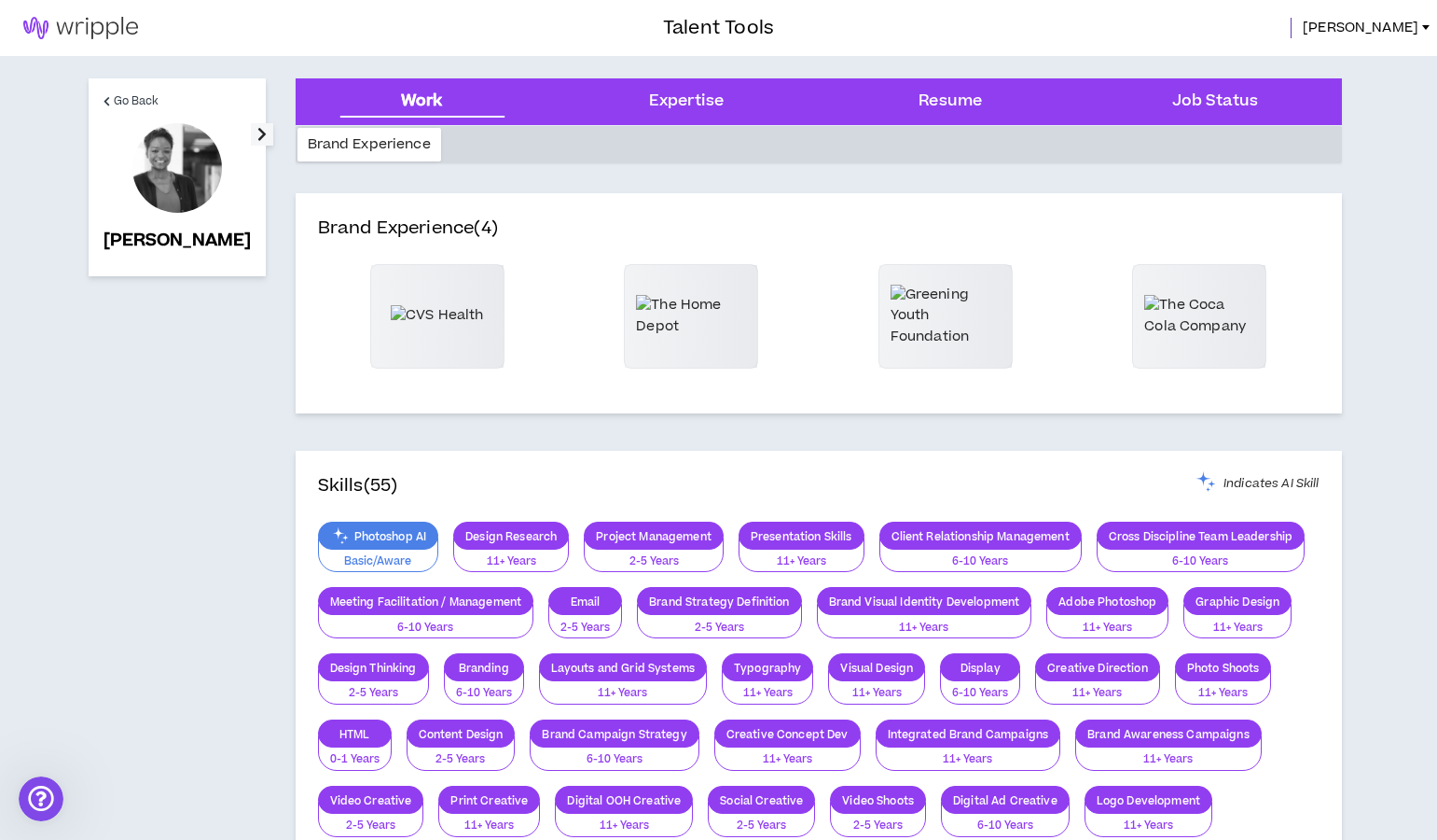
click at [187, 174] on div at bounding box center [178, 168] width 90 height 90
click at [251, 134] on button "button" at bounding box center [263, 135] width 22 height 22
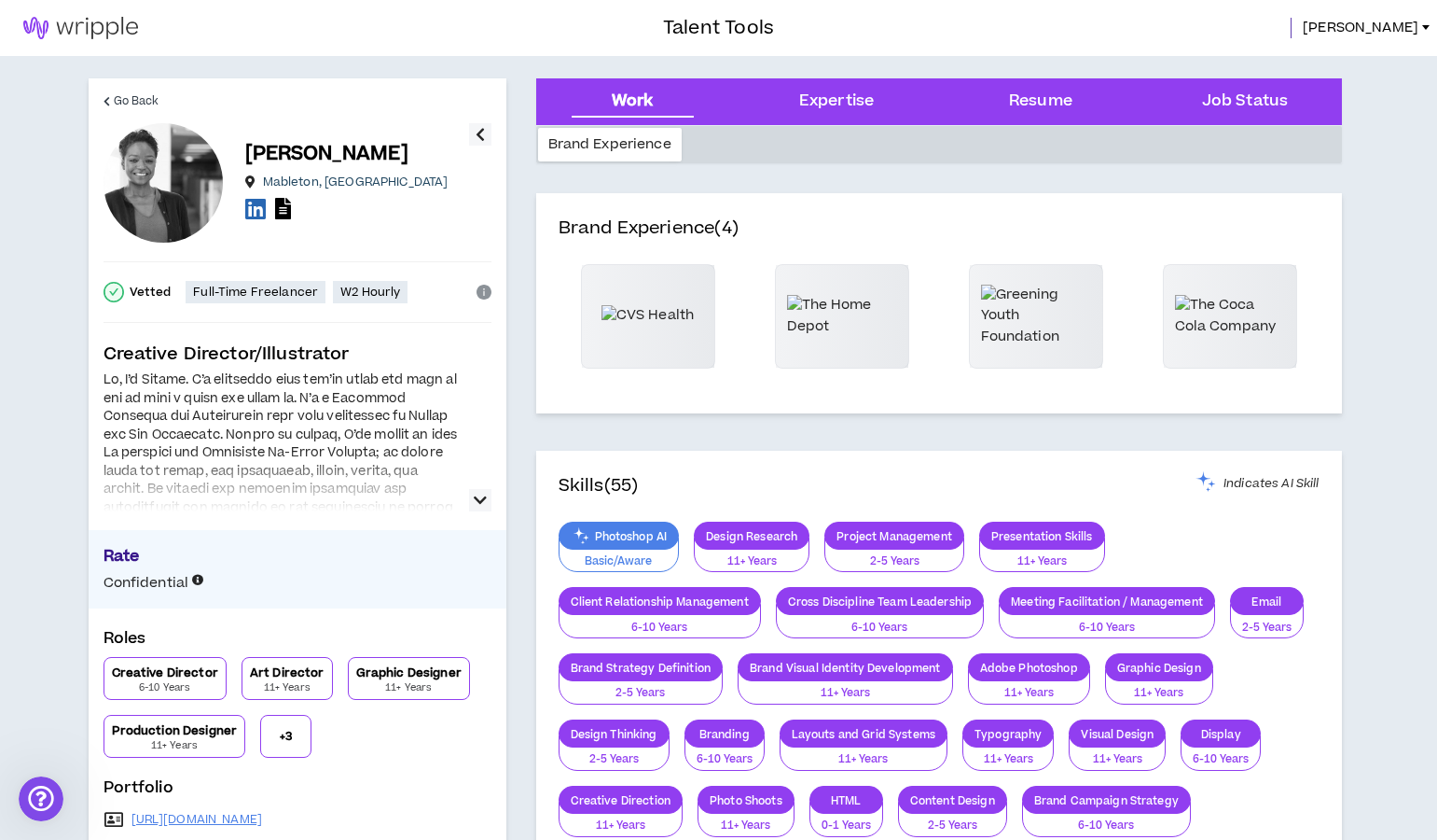
click at [481, 128] on icon "button" at bounding box center [480, 135] width 9 height 22
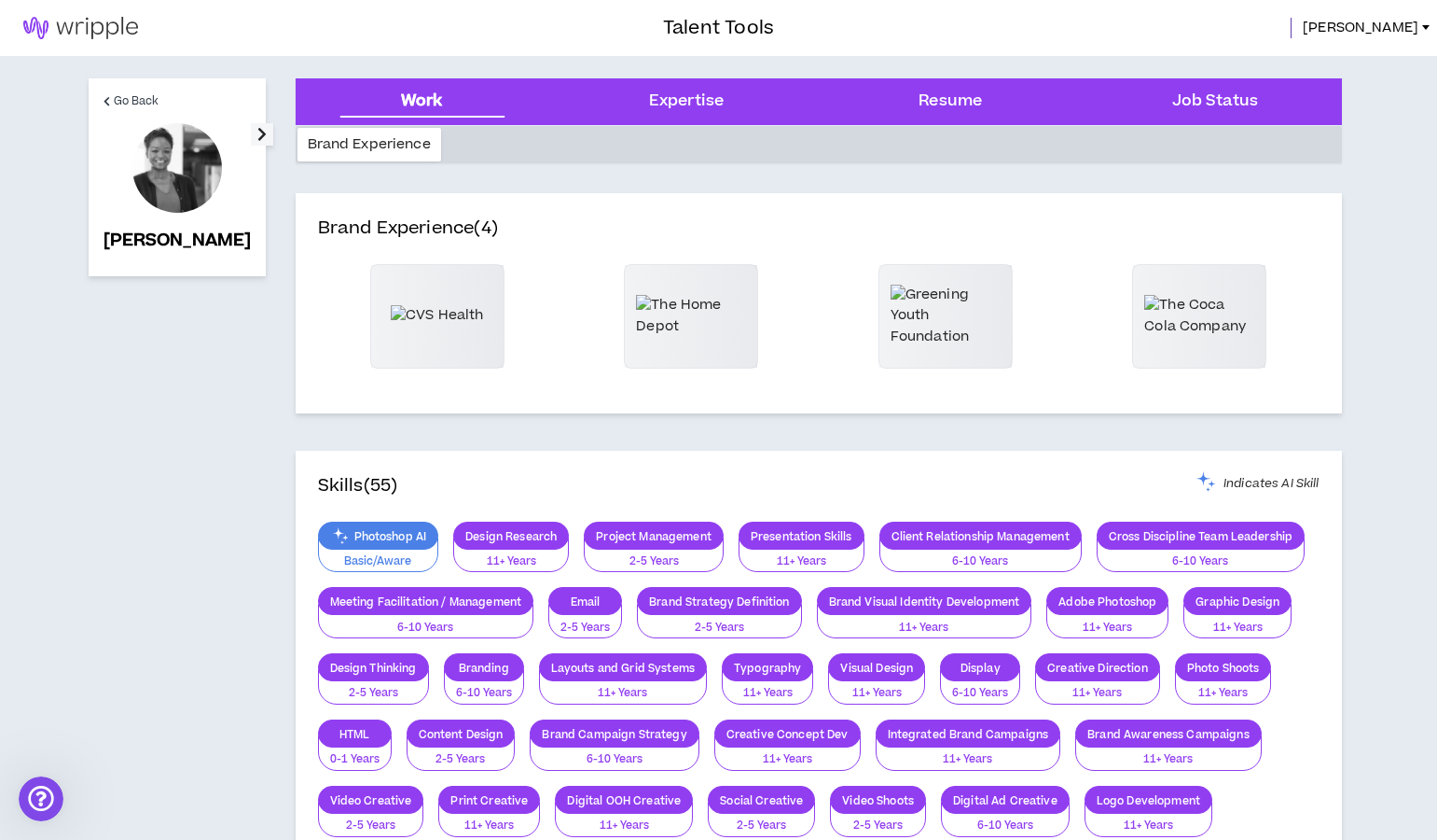
click at [159, 172] on div at bounding box center [178, 168] width 90 height 90
click at [131, 98] on span "Go Back" at bounding box center [136, 101] width 46 height 18
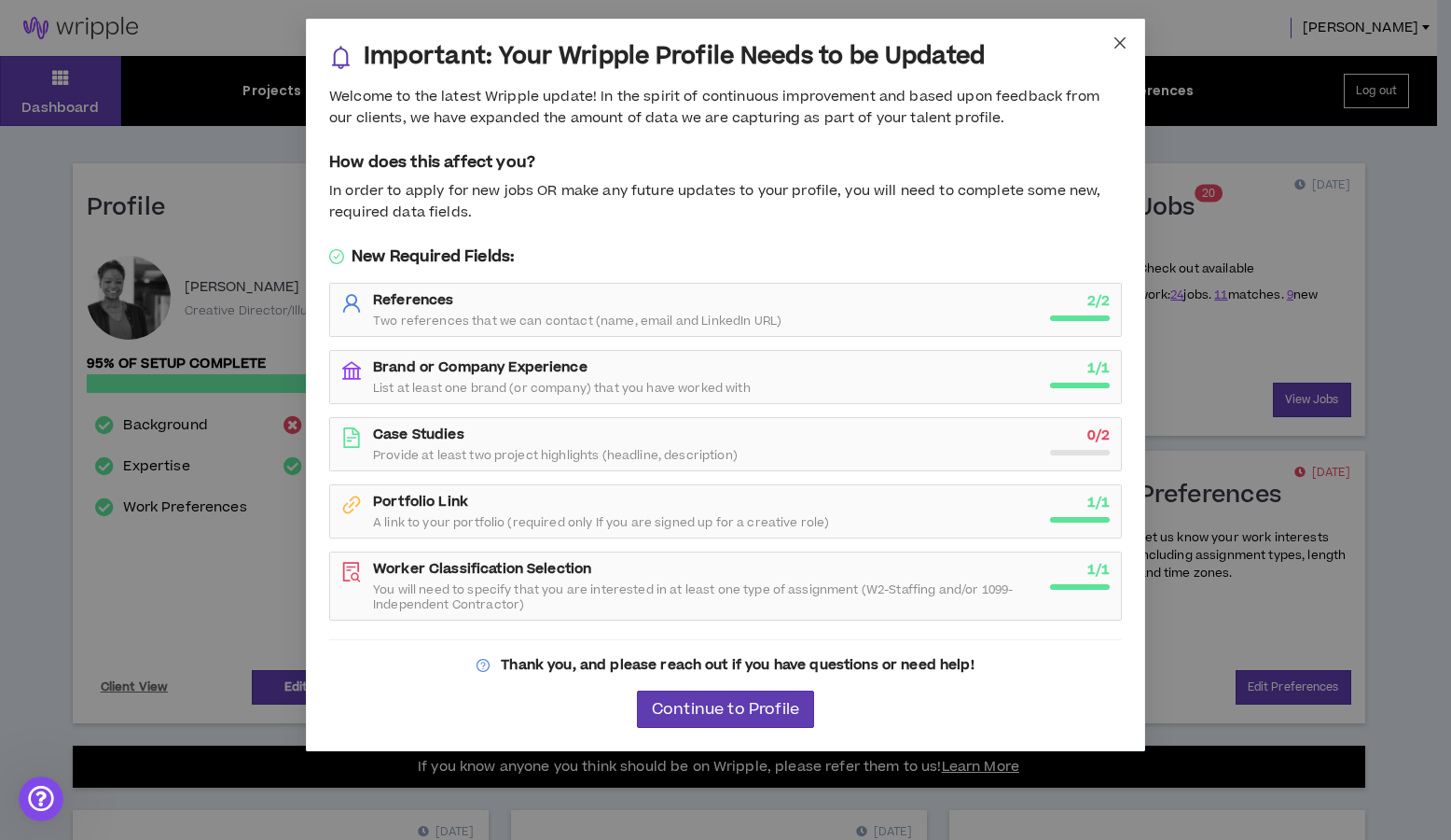
click at [1107, 43] on span "Close" at bounding box center [1120, 44] width 50 height 50
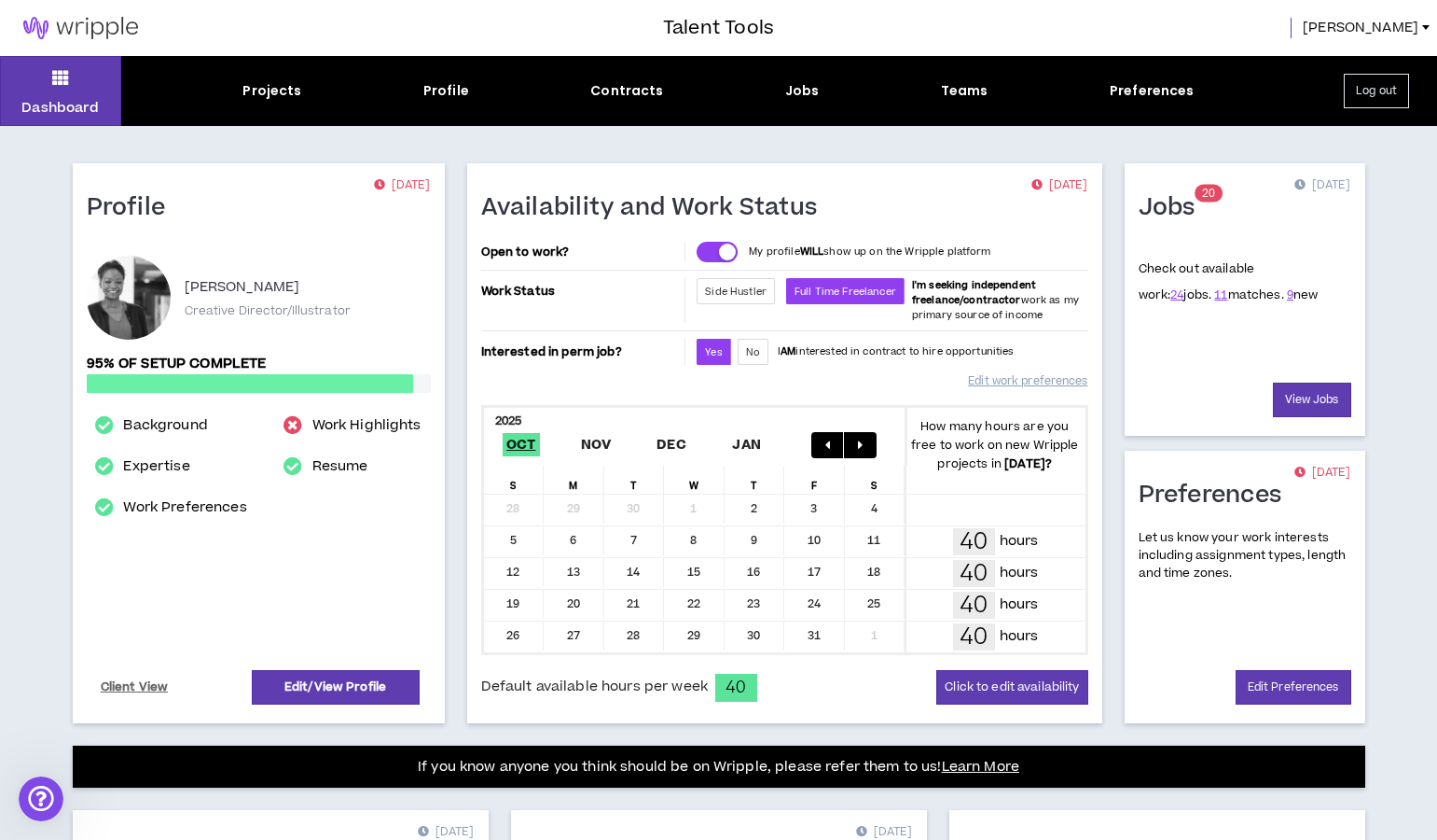
click at [1404, 22] on span "[PERSON_NAME]" at bounding box center [1361, 28] width 116 height 21
click at [311, 688] on link "Edit/View Profile" at bounding box center [336, 687] width 168 height 35
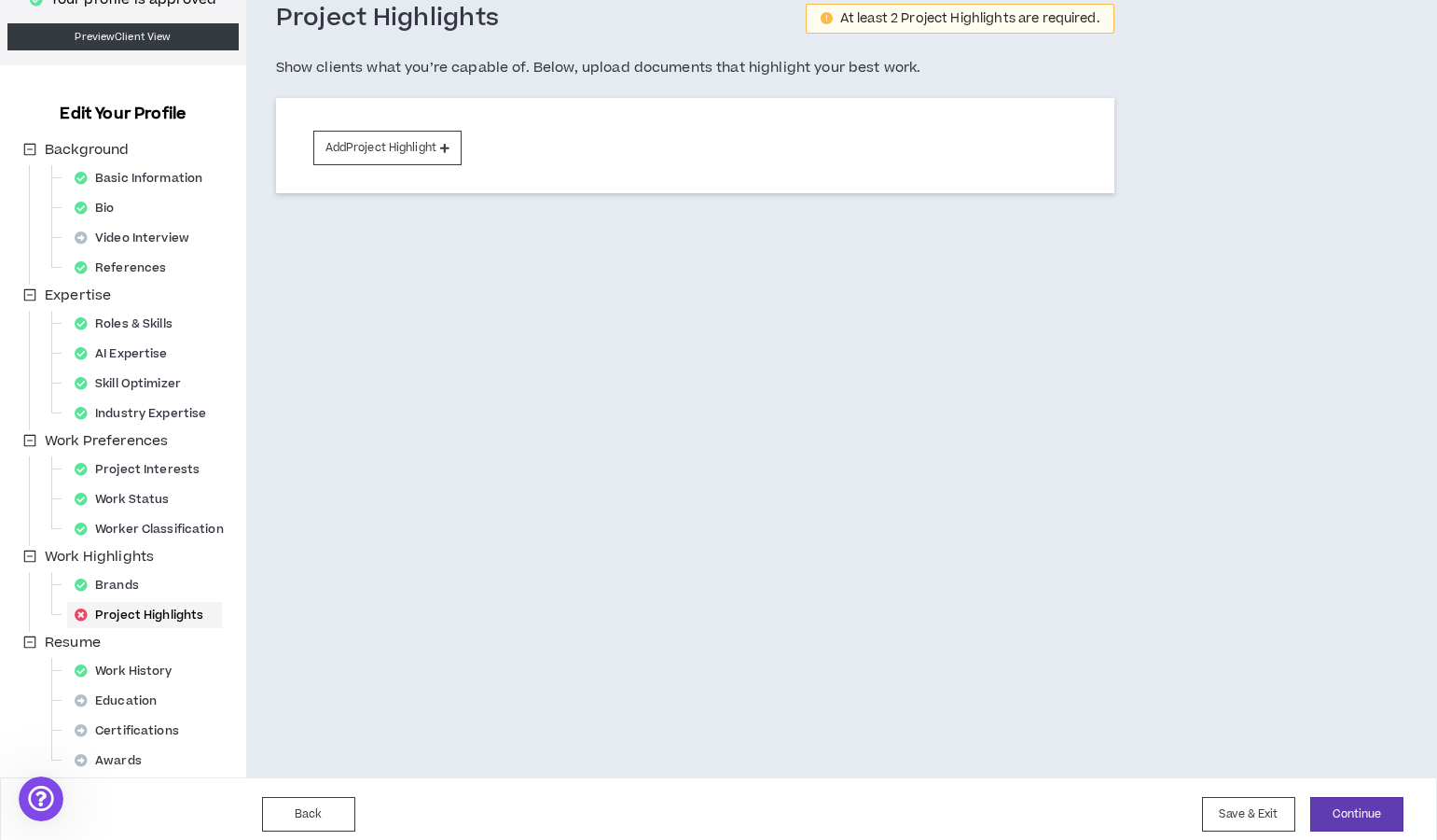
scroll to position [112, 0]
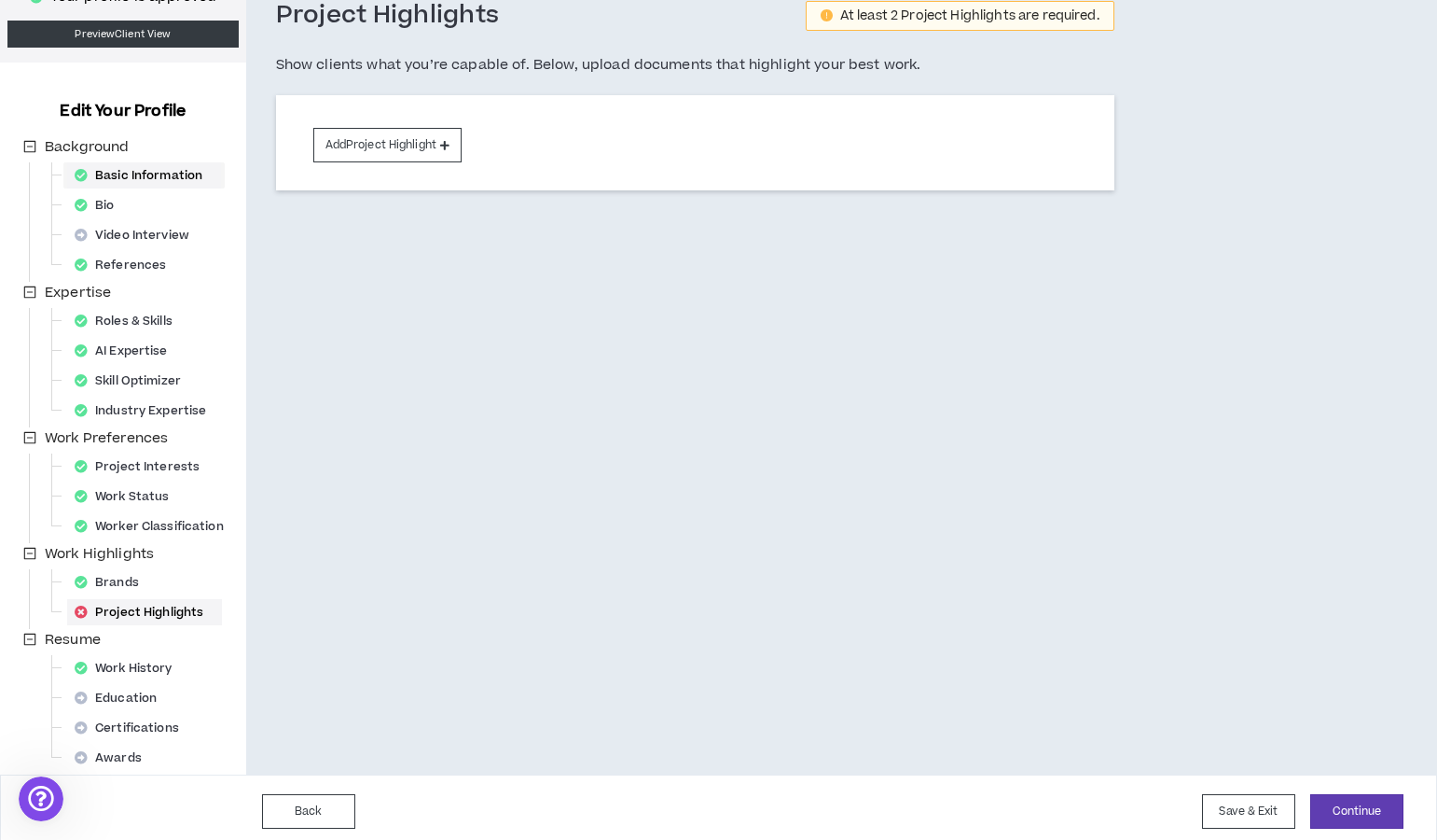
click at [119, 175] on div "Basic Information" at bounding box center [144, 176] width 154 height 26
select select "*"
select select "US"
select select "*******"
select select "*"
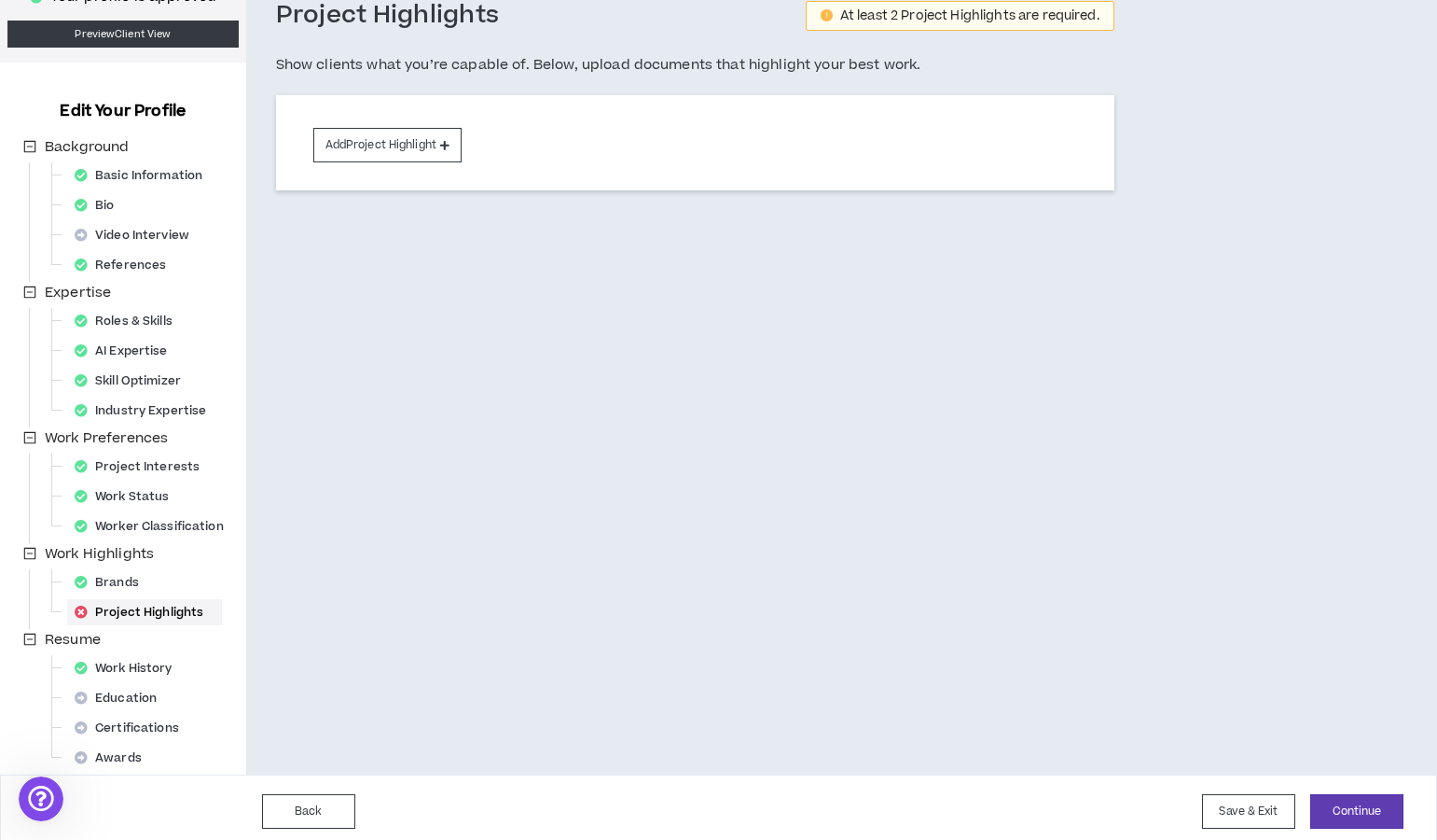
select select "**********"
select select "*****"
select select "**********"
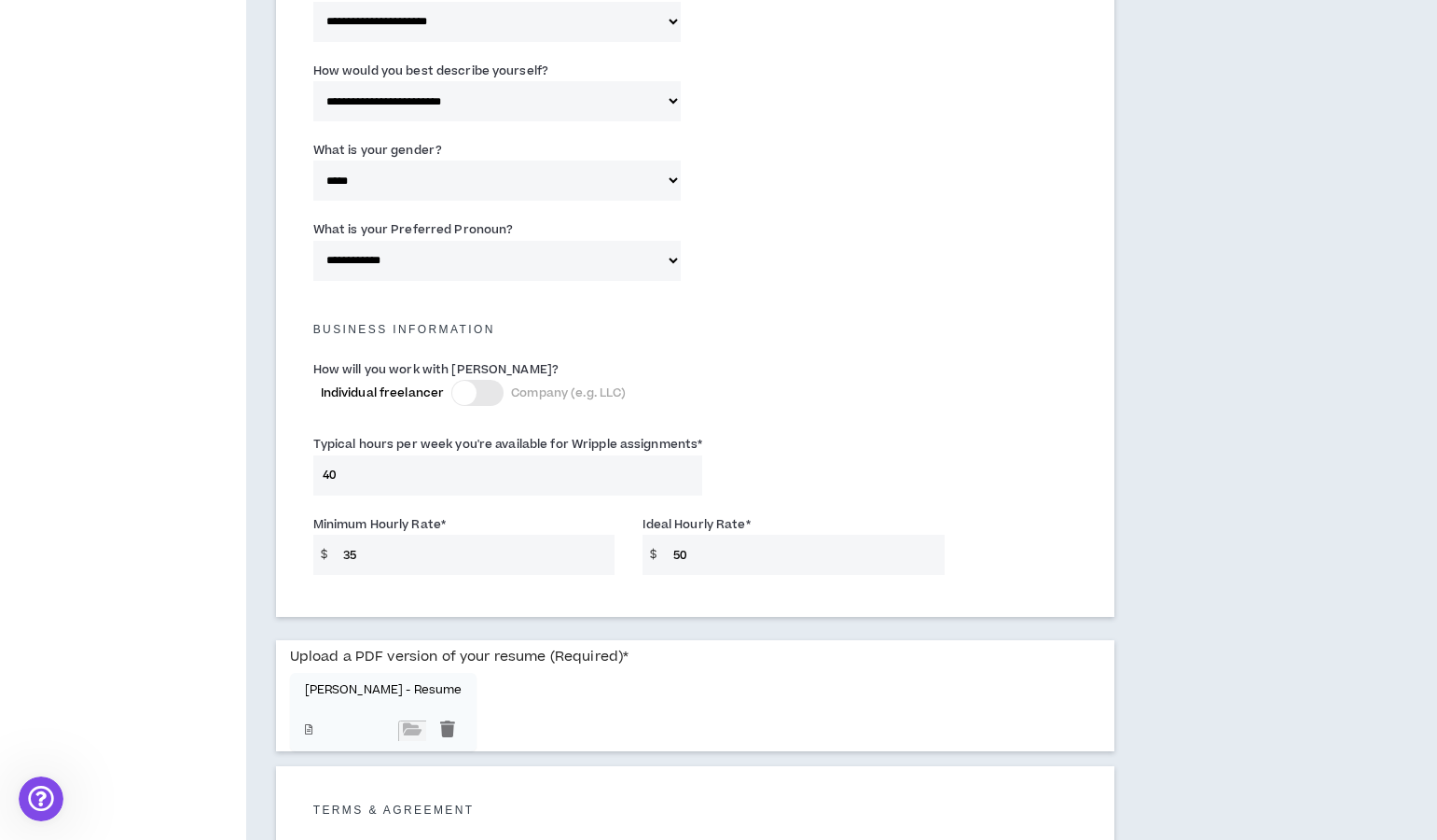
scroll to position [1204, 0]
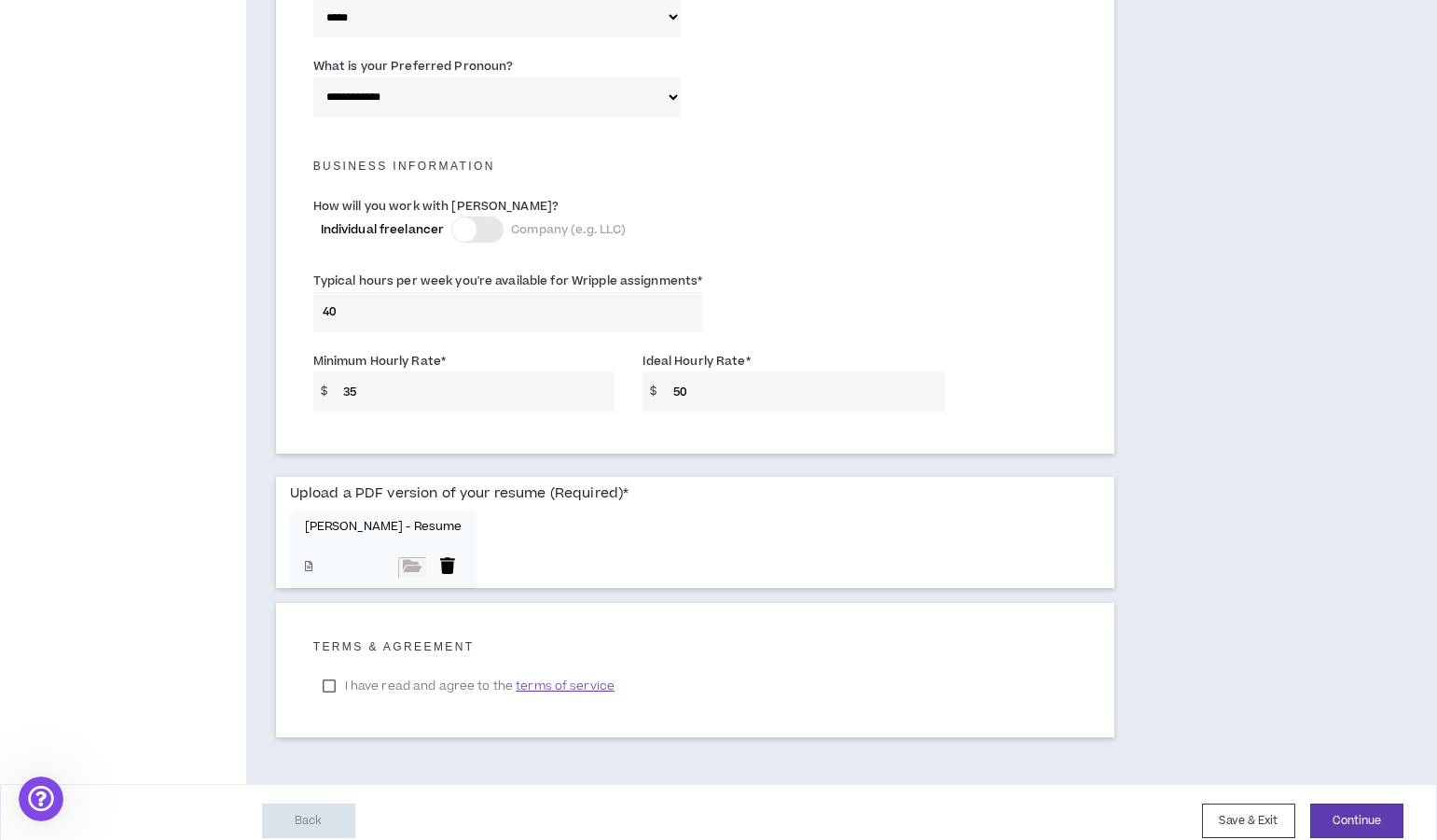
click at [434, 557] on div at bounding box center [448, 567] width 28 height 21
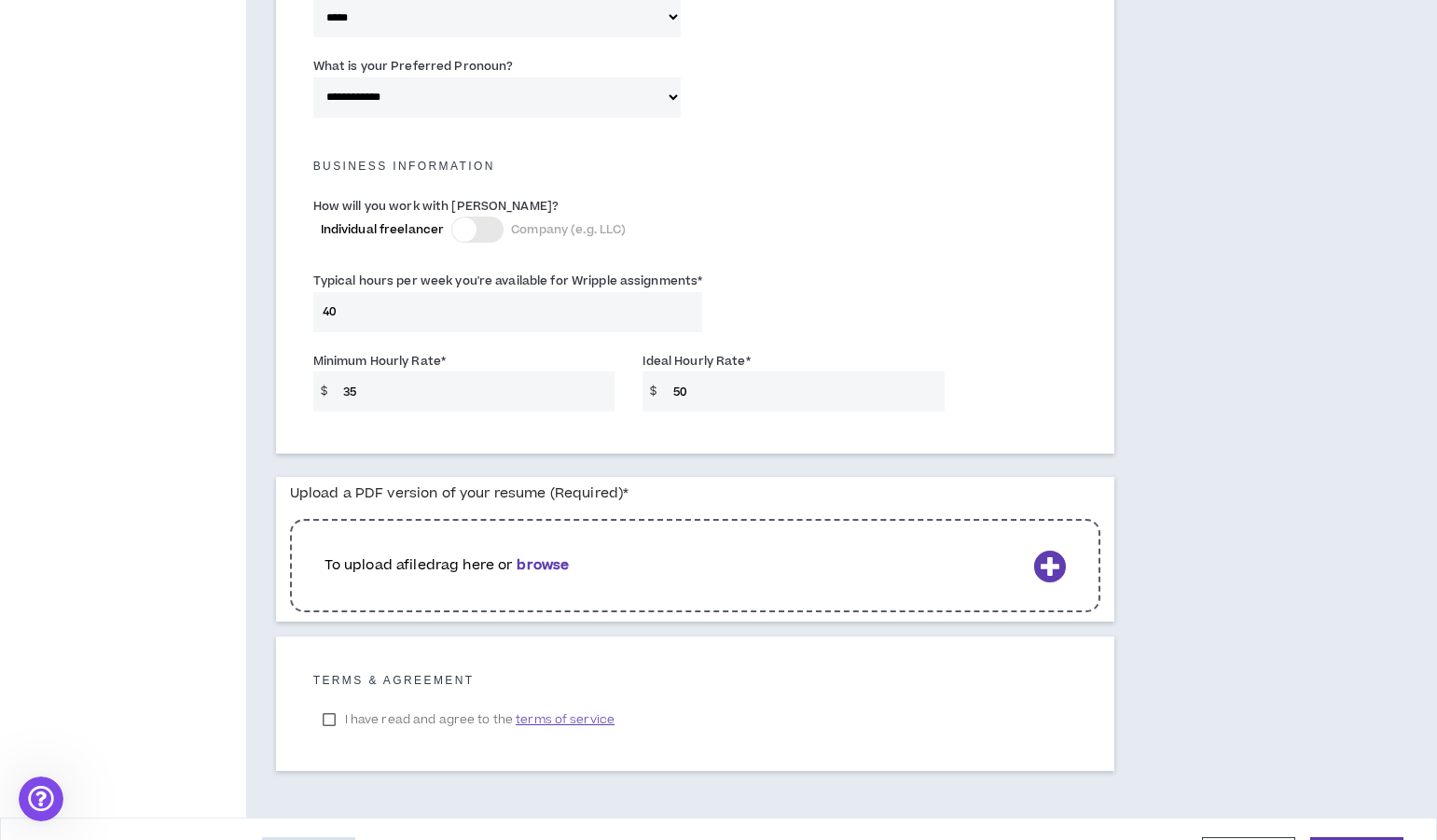
click at [555, 555] on b "browse" at bounding box center [543, 564] width 52 height 20
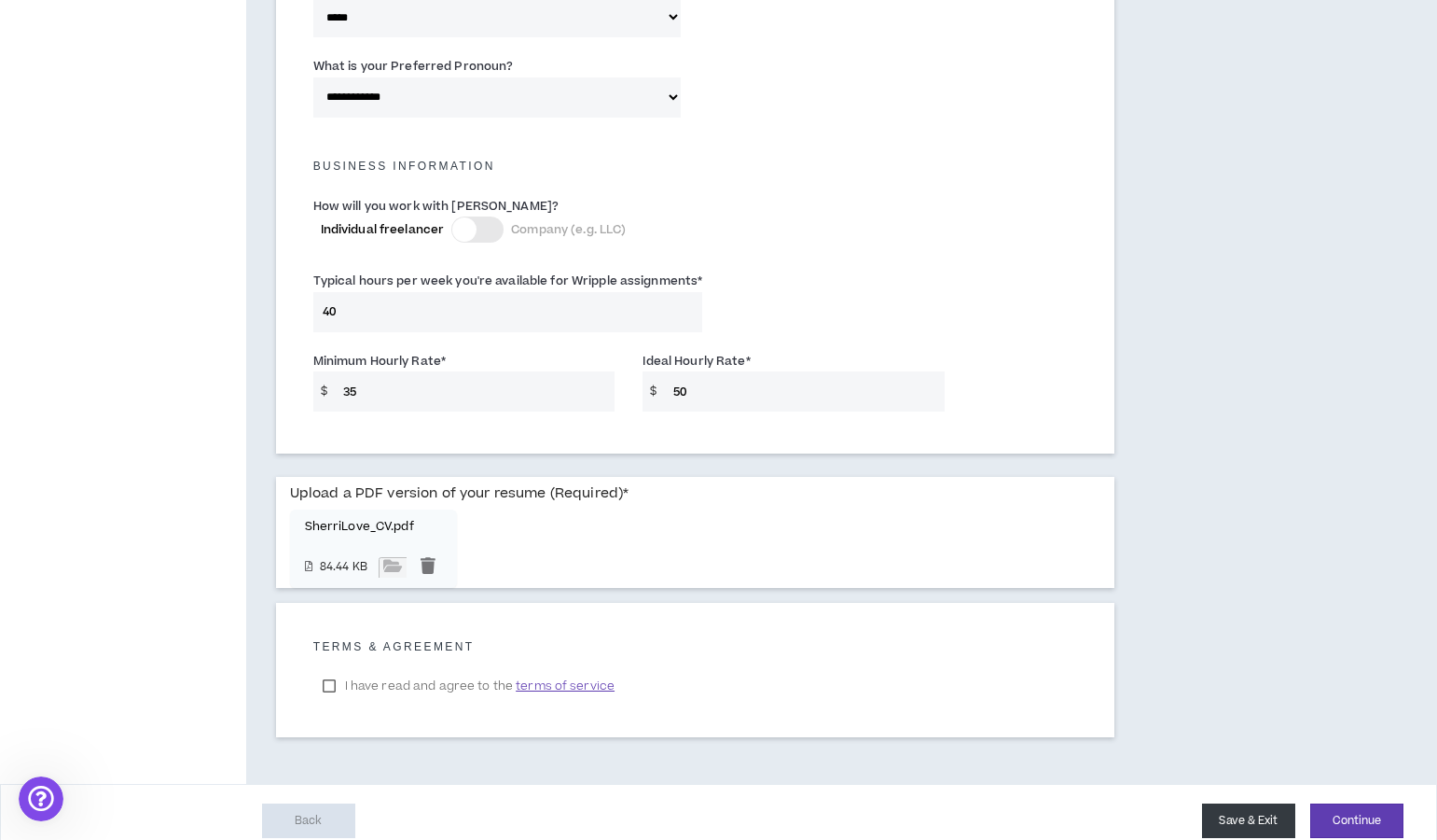
click at [1251, 812] on button "Save & Exit" at bounding box center [1249, 820] width 93 height 35
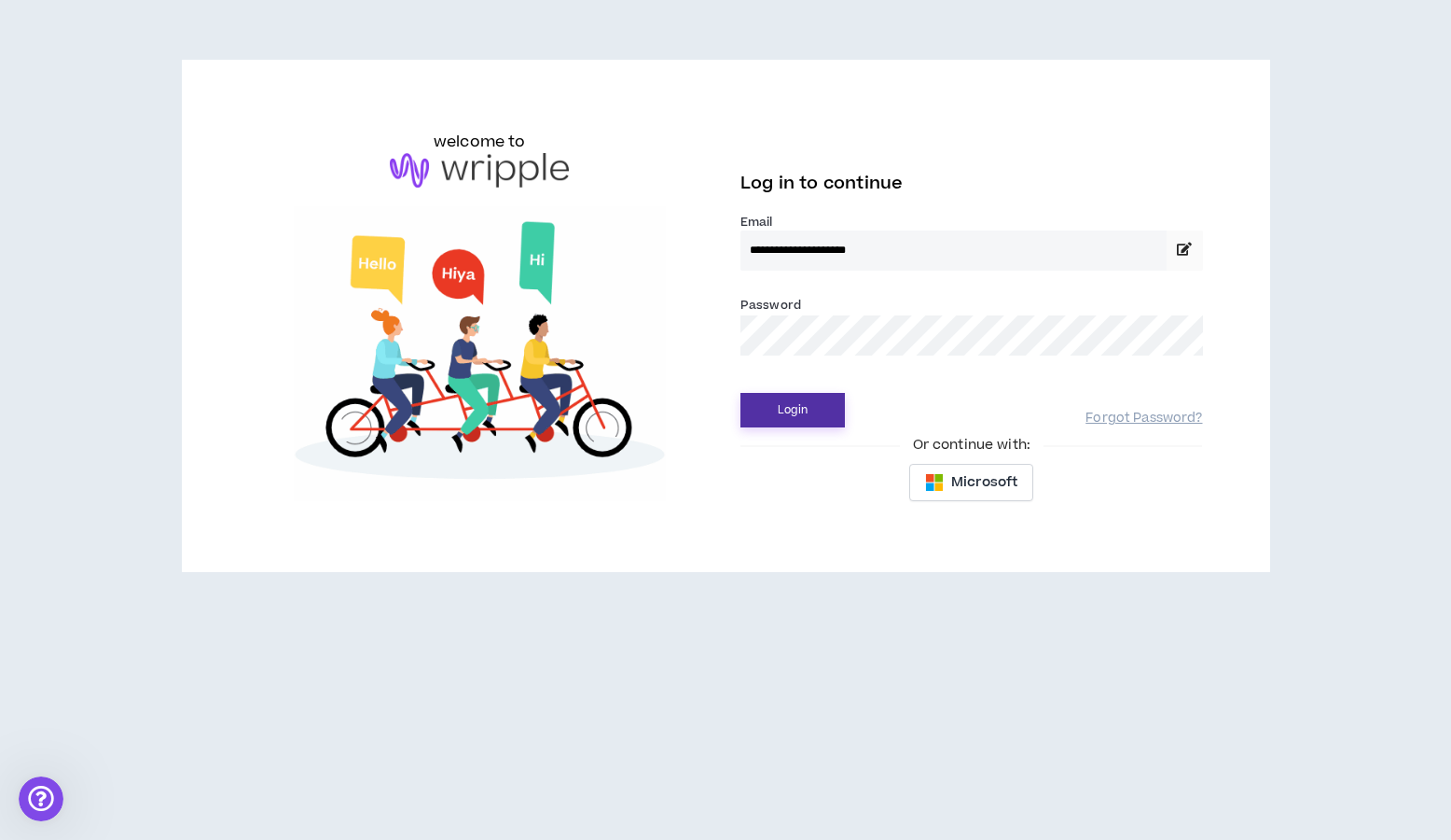
click at [776, 406] on button "Login" at bounding box center [793, 409] width 105 height 35
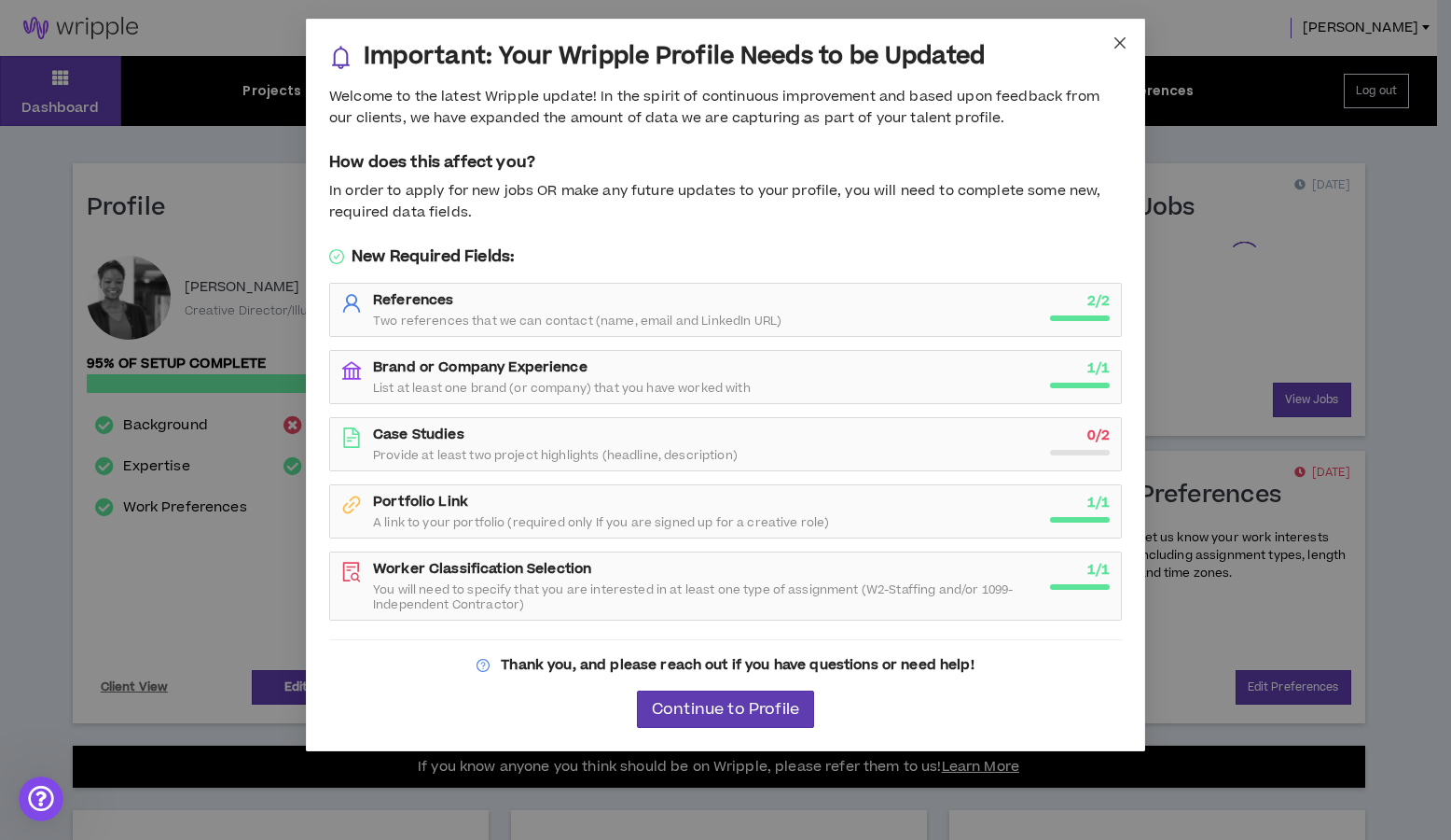
click at [1121, 42] on icon "close" at bounding box center [1120, 43] width 15 height 15
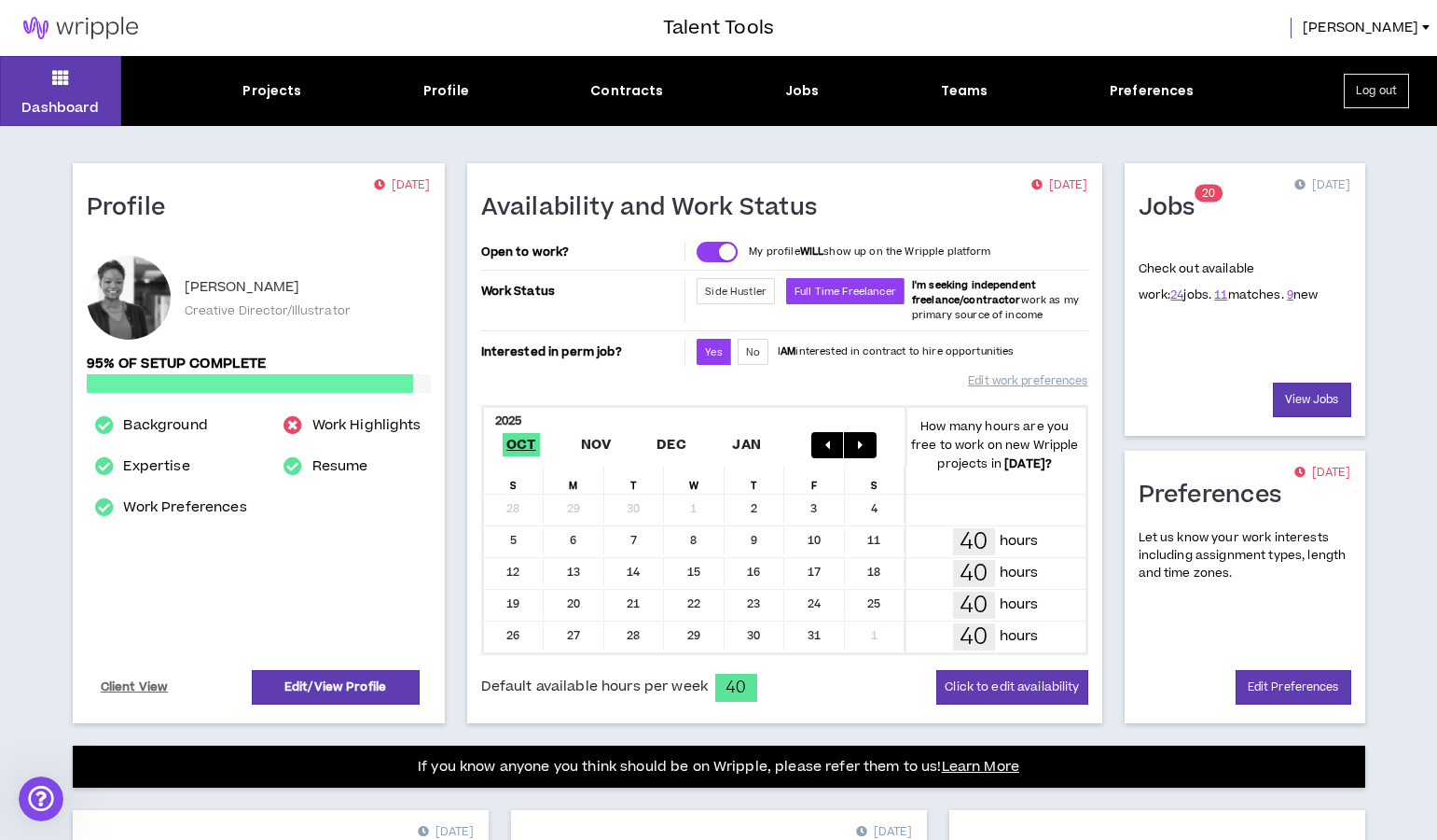
click at [131, 292] on div at bounding box center [129, 298] width 84 height 84
click at [272, 85] on div "Projects" at bounding box center [272, 91] width 59 height 20
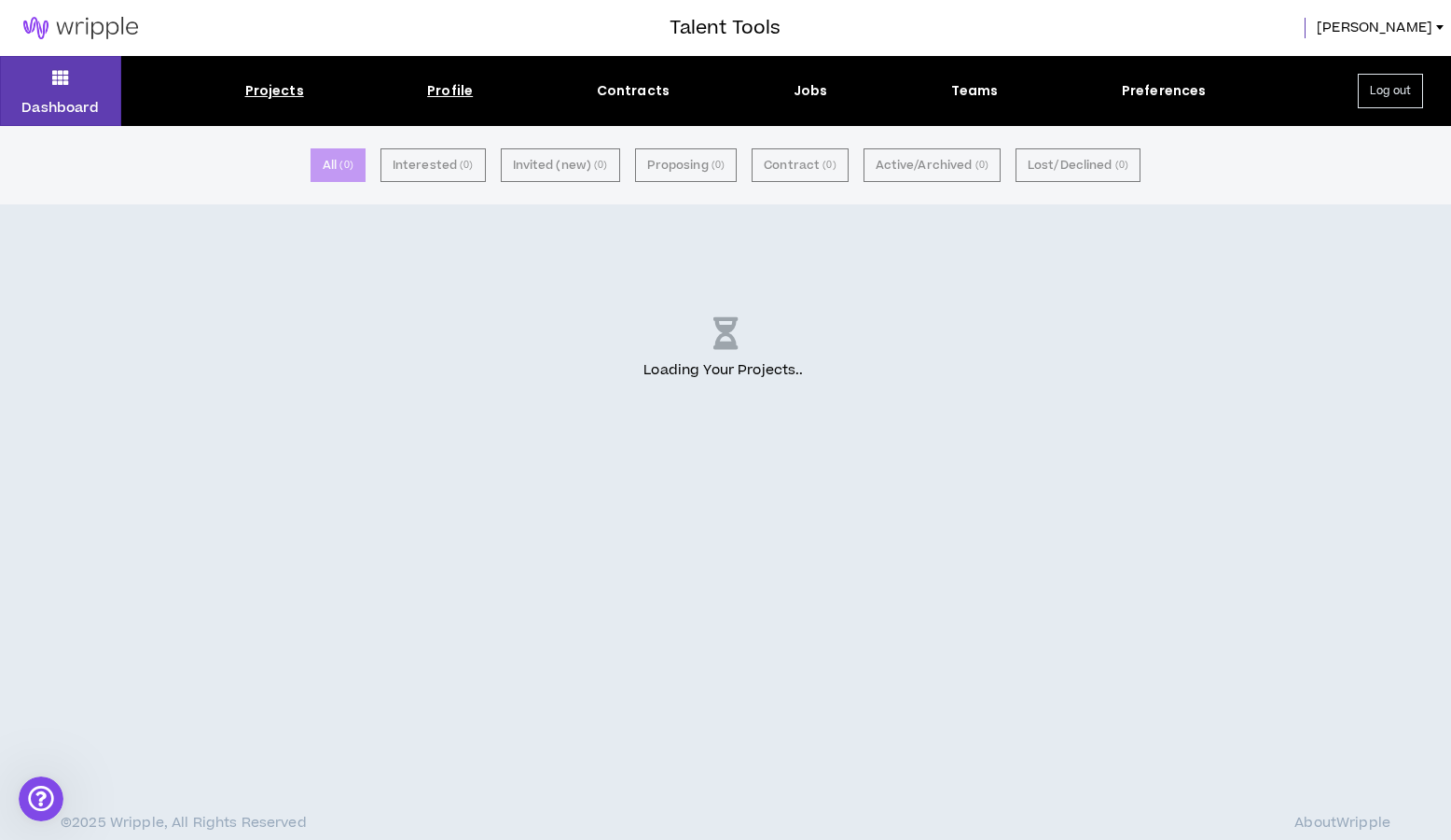
click at [451, 93] on div "Profile" at bounding box center [449, 91] width 46 height 20
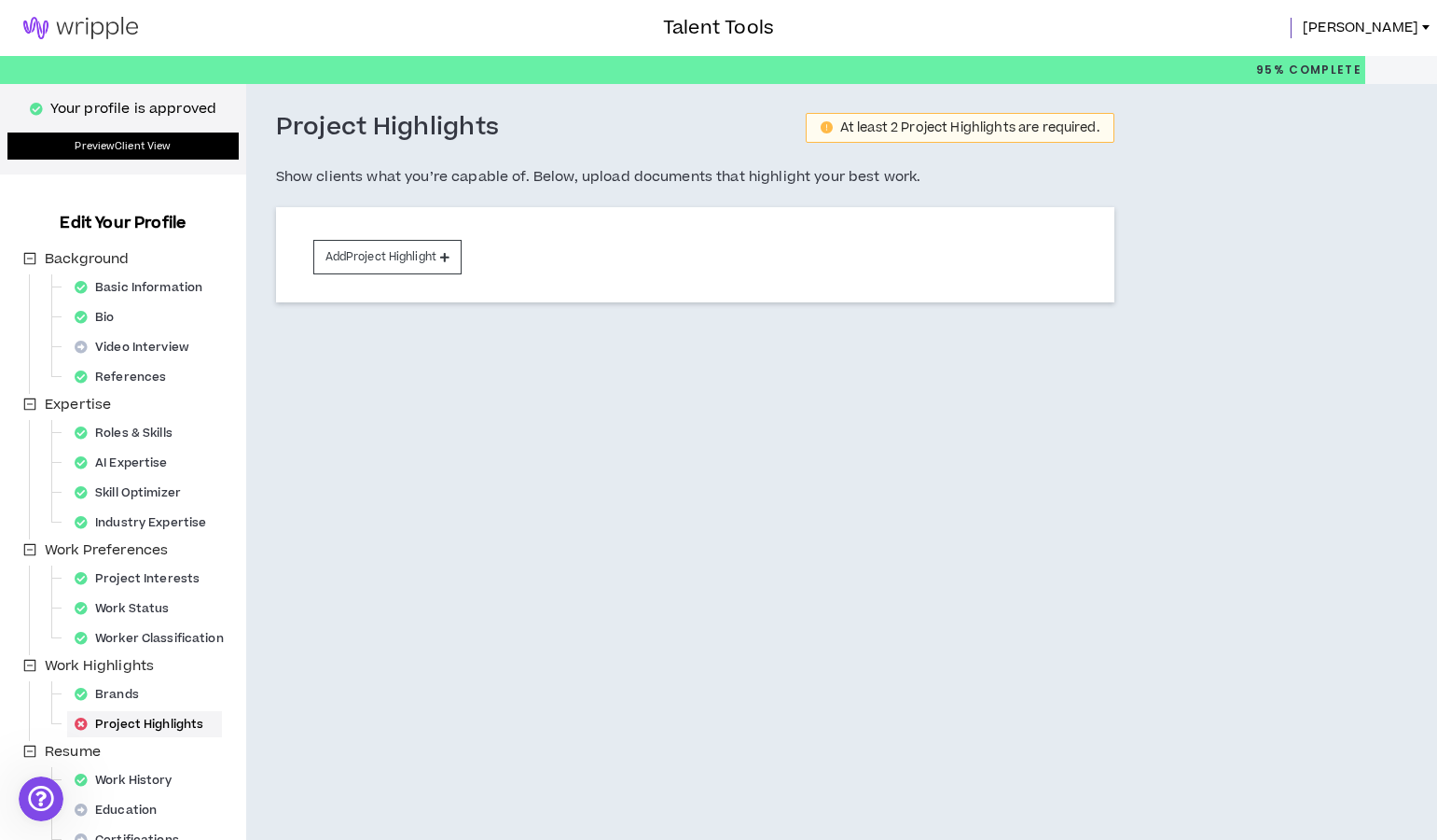
click at [137, 146] on link "Preview Client View" at bounding box center [123, 146] width 232 height 27
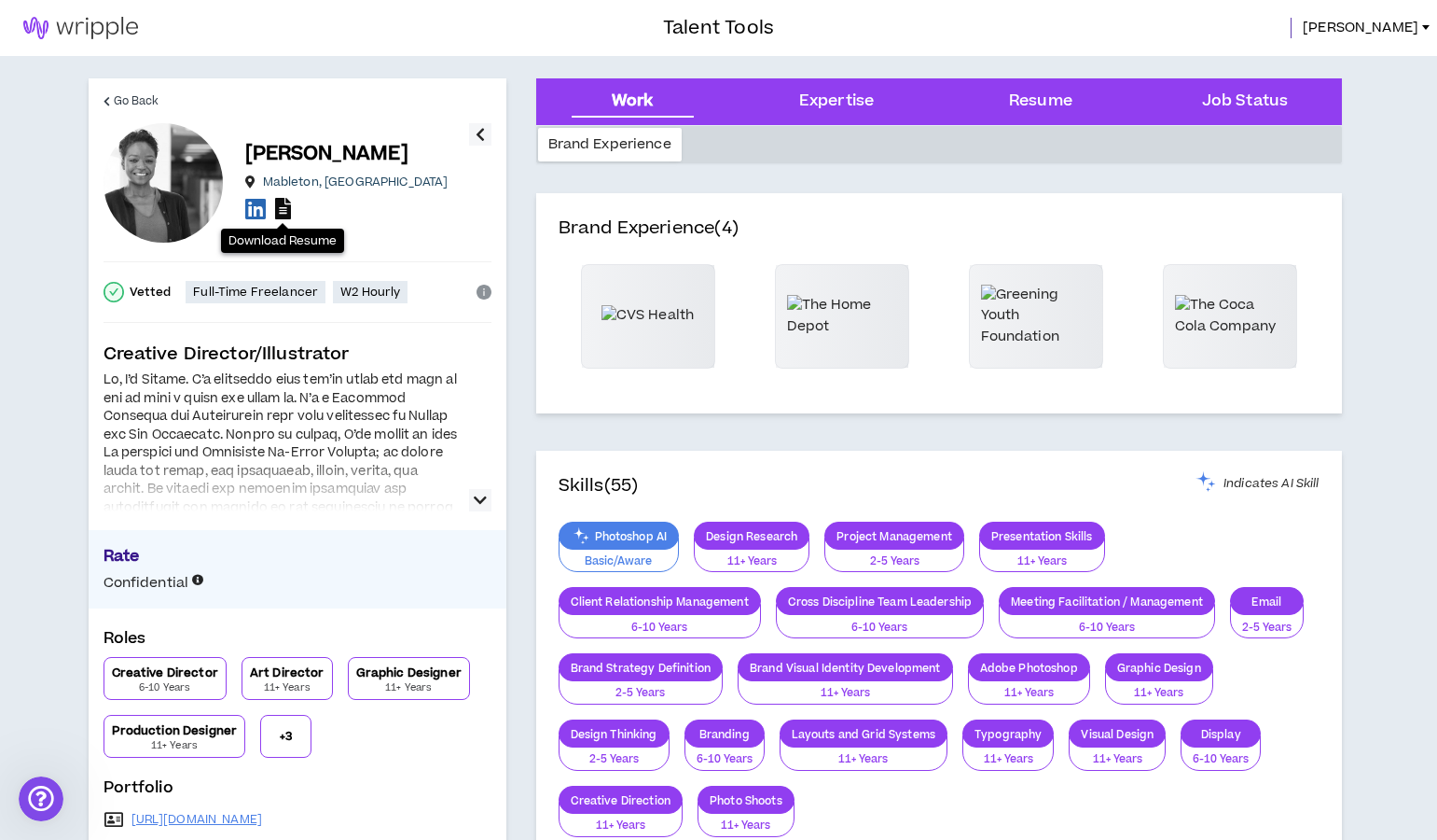
click at [278, 209] on icon at bounding box center [283, 208] width 16 height 21
click at [129, 95] on span "Go Back" at bounding box center [136, 101] width 46 height 18
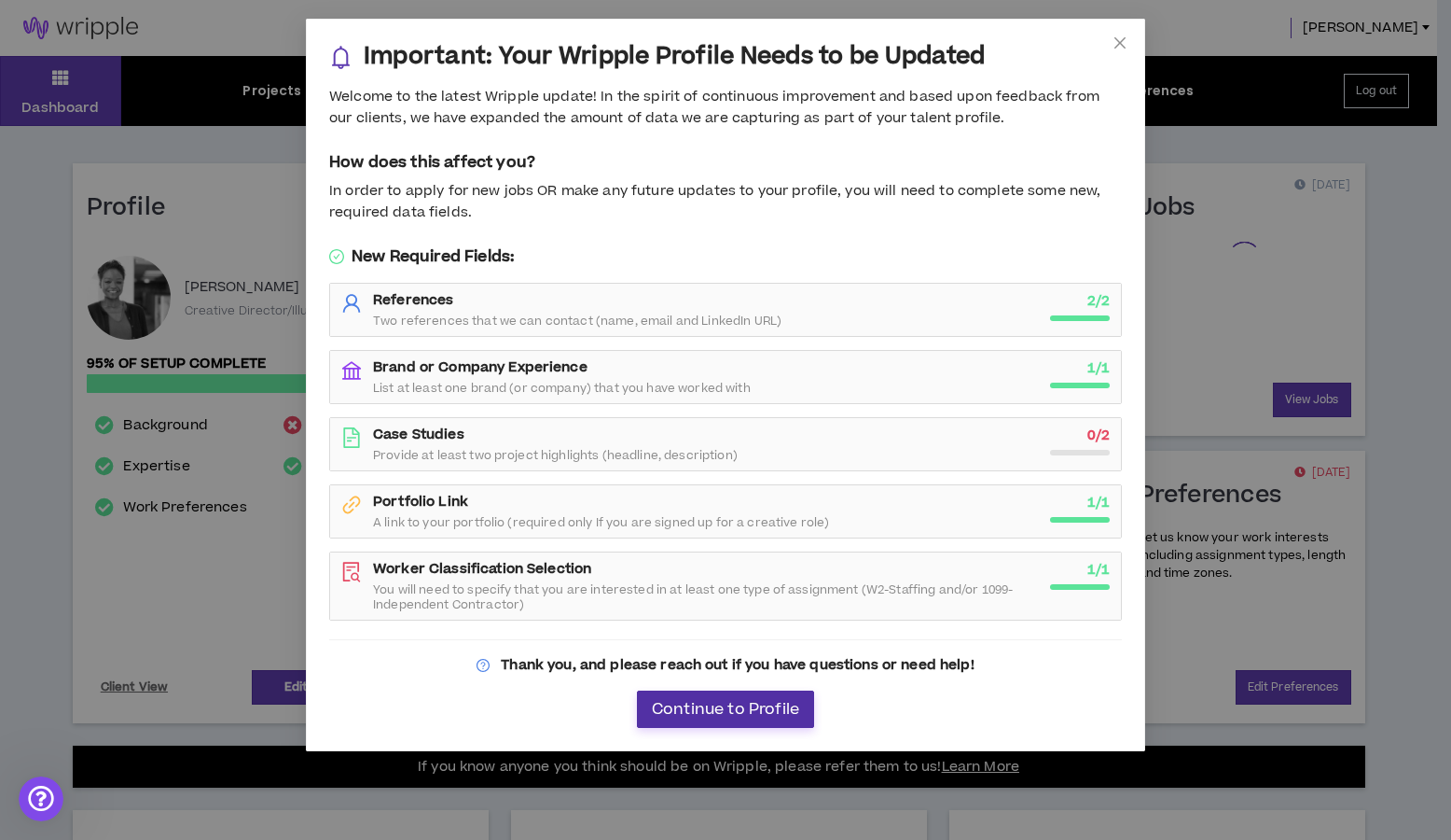
click at [658, 713] on span "Continue to Profile" at bounding box center [726, 709] width 148 height 18
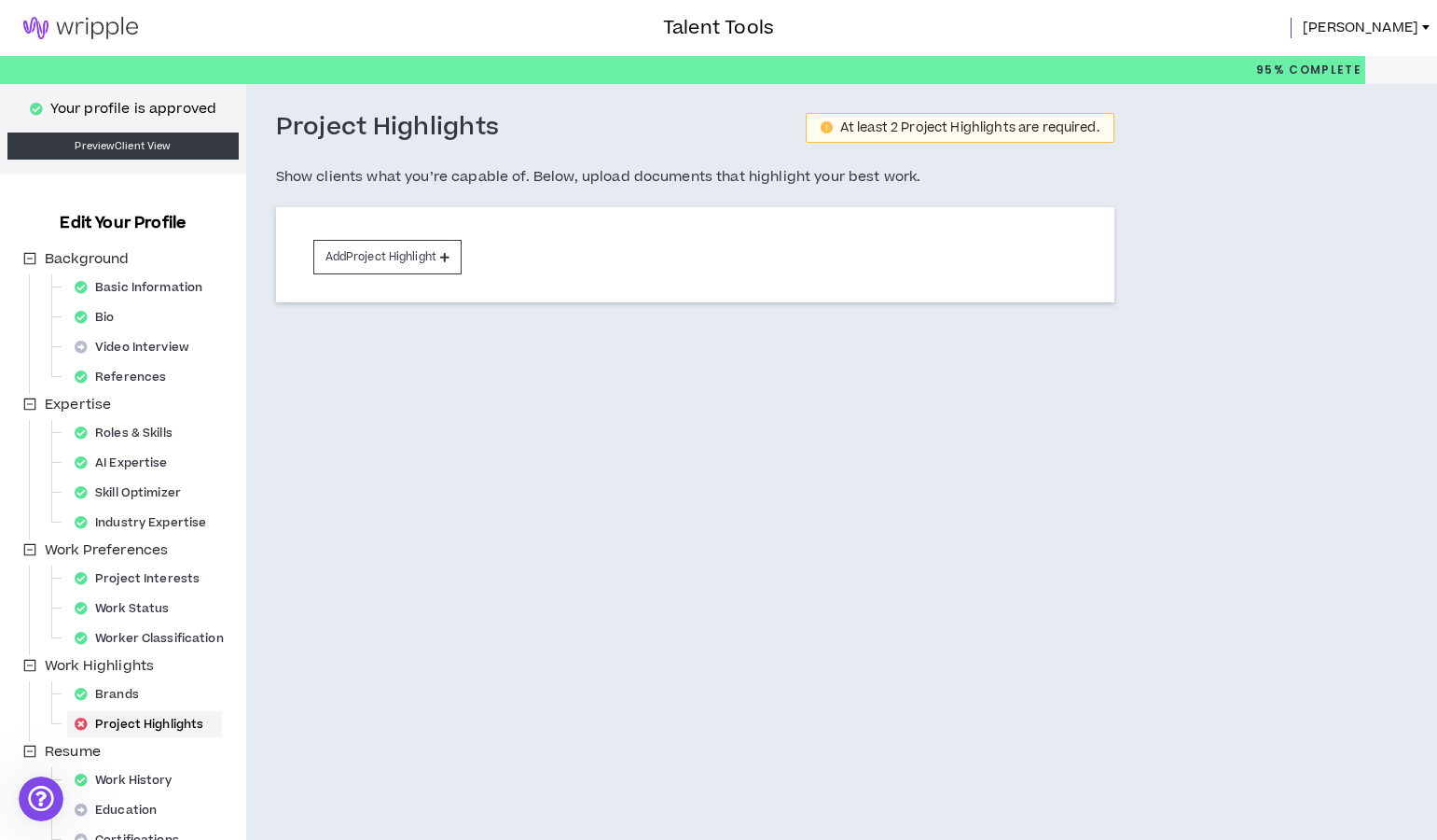
click at [1391, 28] on span "[PERSON_NAME]" at bounding box center [1361, 28] width 116 height 21
click at [120, 146] on link "Preview Client View" at bounding box center [123, 146] width 232 height 27
